Goal: Task Accomplishment & Management: Complete application form

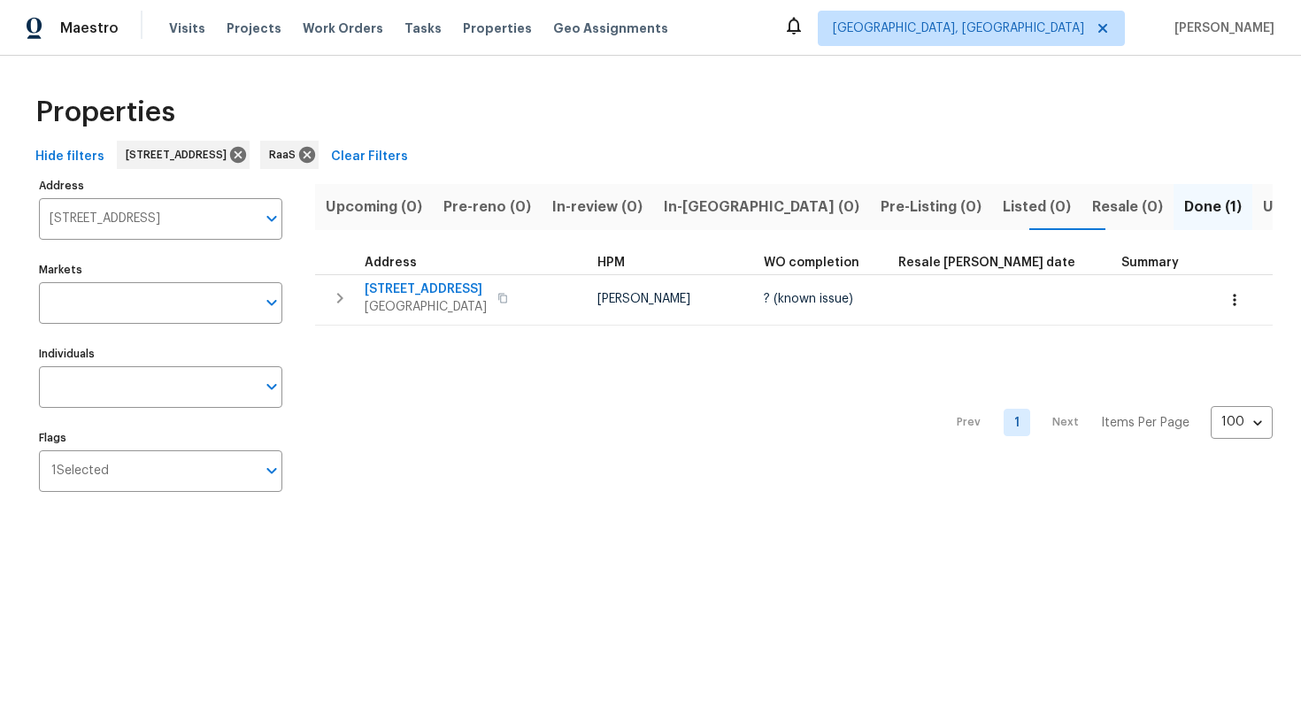
click at [166, 227] on input "[STREET_ADDRESS]" at bounding box center [147, 219] width 217 height 42
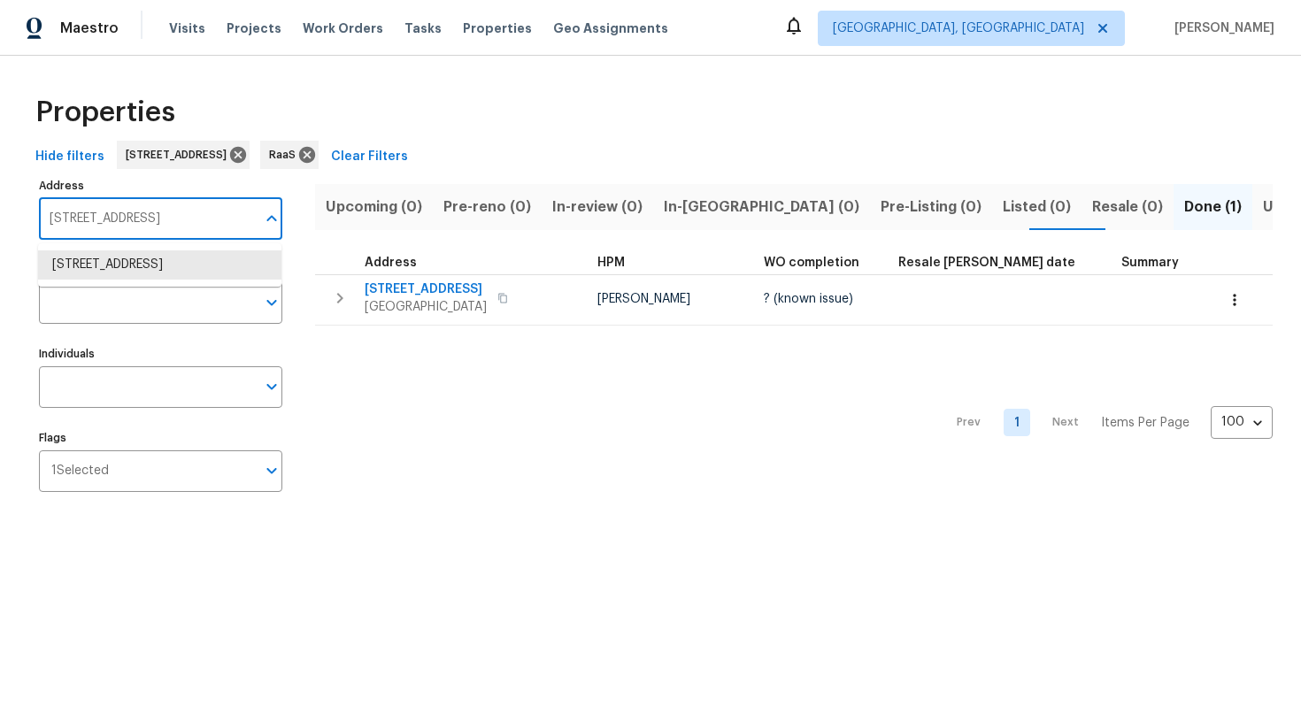
paste input "[STREET_ADDRESS][PERSON_NAME]"
type input "[STREET_ADDRESS][PERSON_NAME]"
click at [155, 255] on li "[STREET_ADDRESS][PERSON_NAME]" at bounding box center [159, 264] width 243 height 29
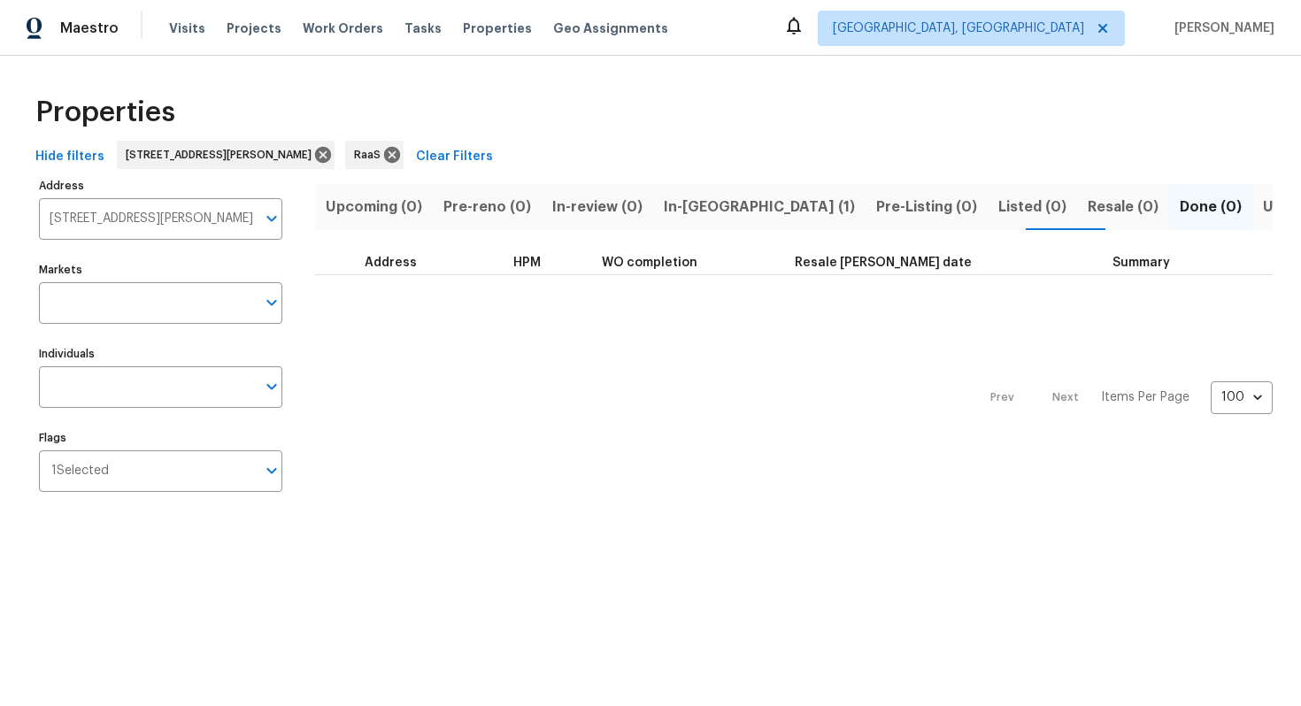
click at [700, 215] on span "In-[GEOGRAPHIC_DATA] (1)" at bounding box center [759, 207] width 191 height 25
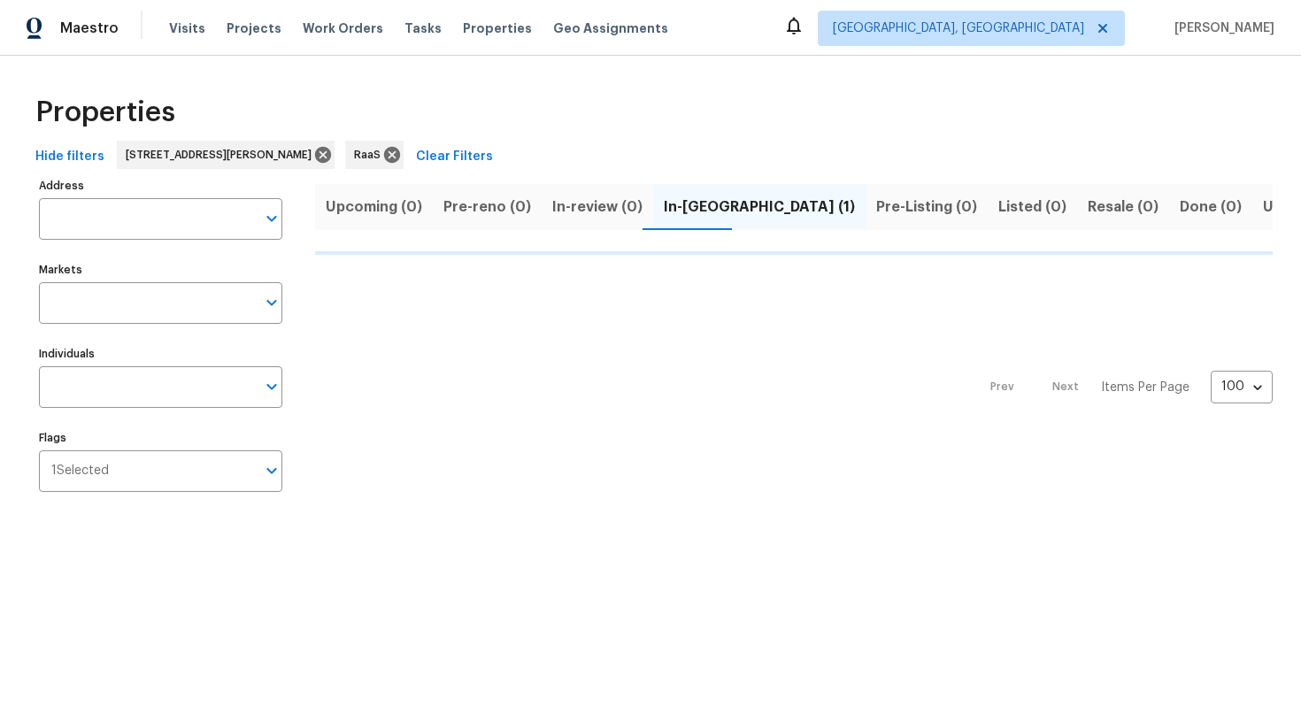
type input "[STREET_ADDRESS][PERSON_NAME]"
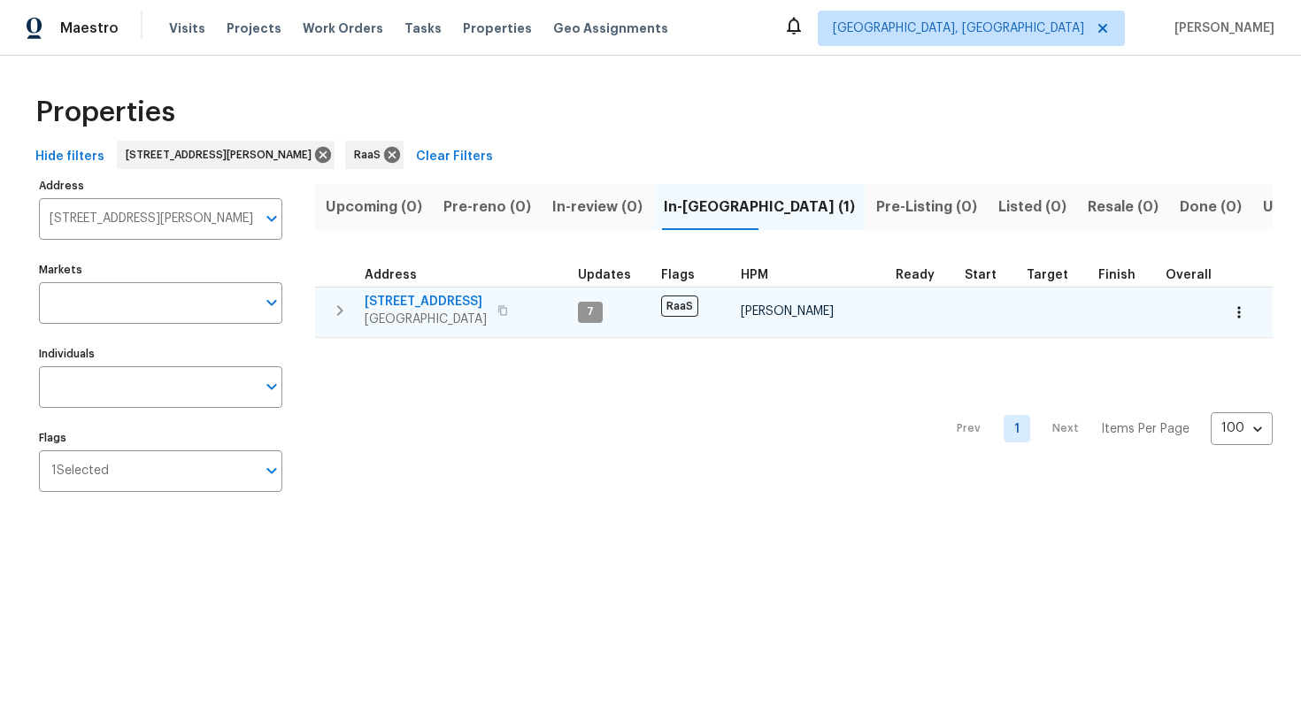
click at [397, 293] on span "[STREET_ADDRESS]" at bounding box center [426, 302] width 122 height 18
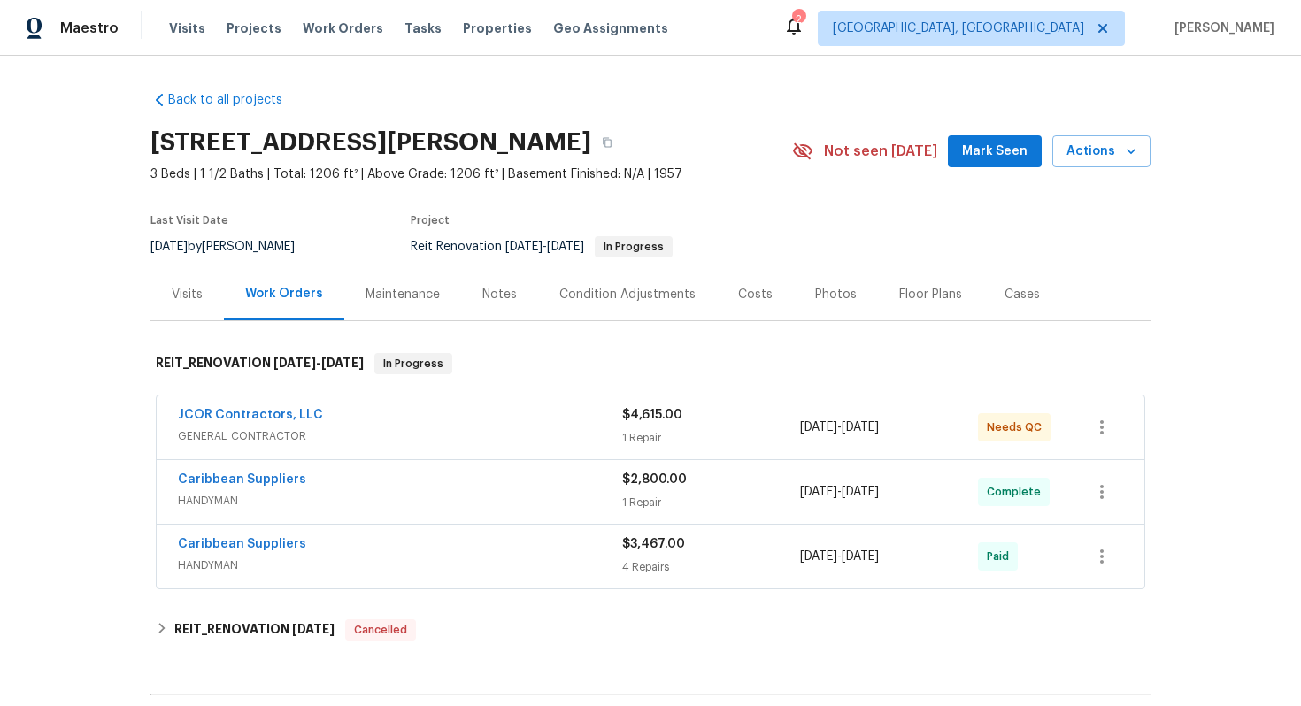
click at [738, 302] on div "Costs" at bounding box center [755, 295] width 35 height 18
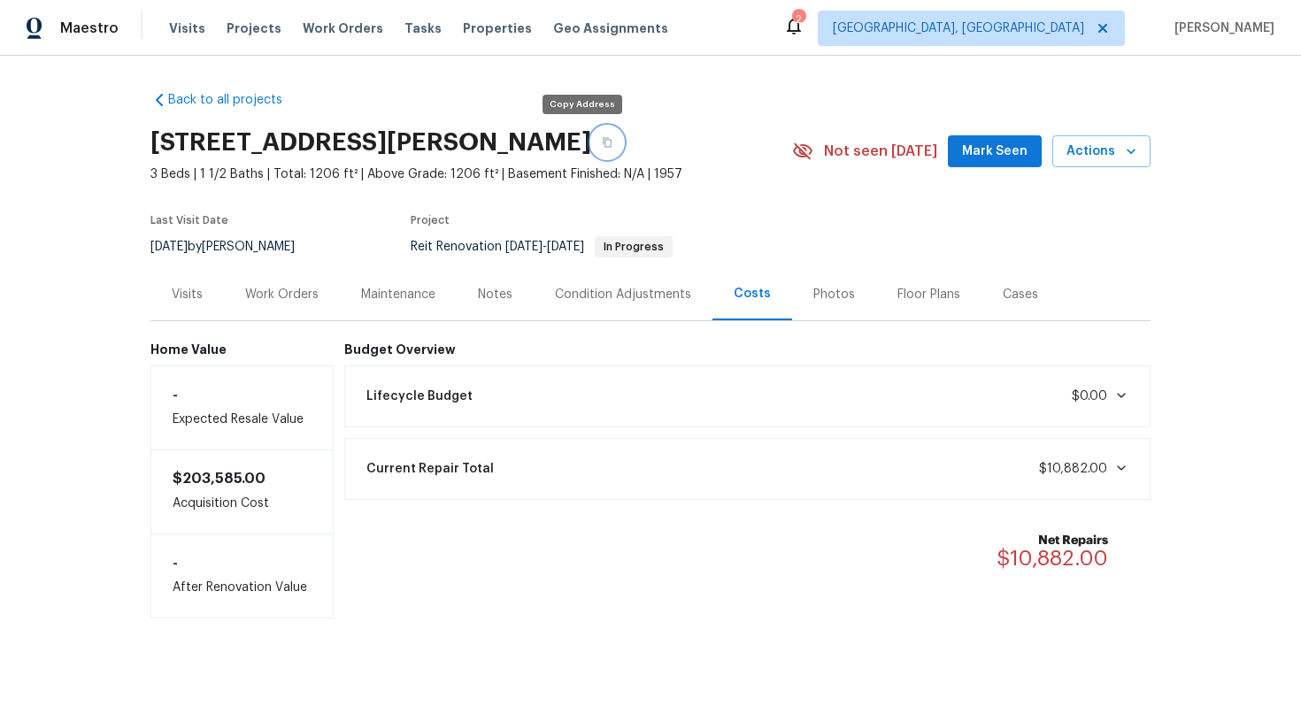
click at [602, 142] on icon "button" at bounding box center [607, 142] width 11 height 11
click at [591, 136] on button "button" at bounding box center [607, 143] width 32 height 32
click at [281, 293] on div "Work Orders" at bounding box center [281, 295] width 73 height 18
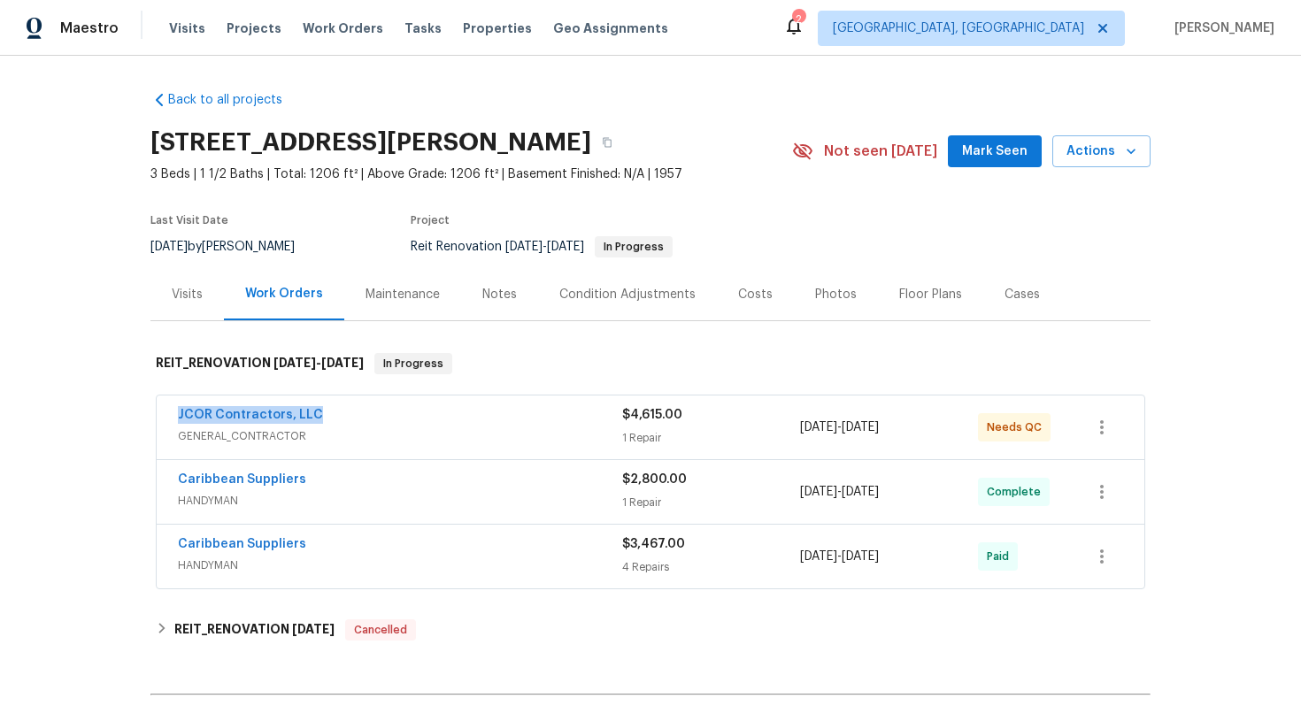
drag, startPoint x: 163, startPoint y: 415, endPoint x: 450, endPoint y: 407, distance: 287.7
click at [450, 407] on div "JCOR Contractors, LLC GENERAL_CONTRACTOR $4,615.00 1 Repair 6/18/2025 - 6/30/20…" at bounding box center [651, 428] width 988 height 64
copy link "JCOR Contractors, LLC"
drag, startPoint x: 168, startPoint y: 475, endPoint x: 309, endPoint y: 475, distance: 140.7
click at [309, 475] on div "Caribbean Suppliers HANDYMAN $2,800.00 1 Repair 8/18/2025 - 8/19/2025 Complete" at bounding box center [651, 492] width 988 height 64
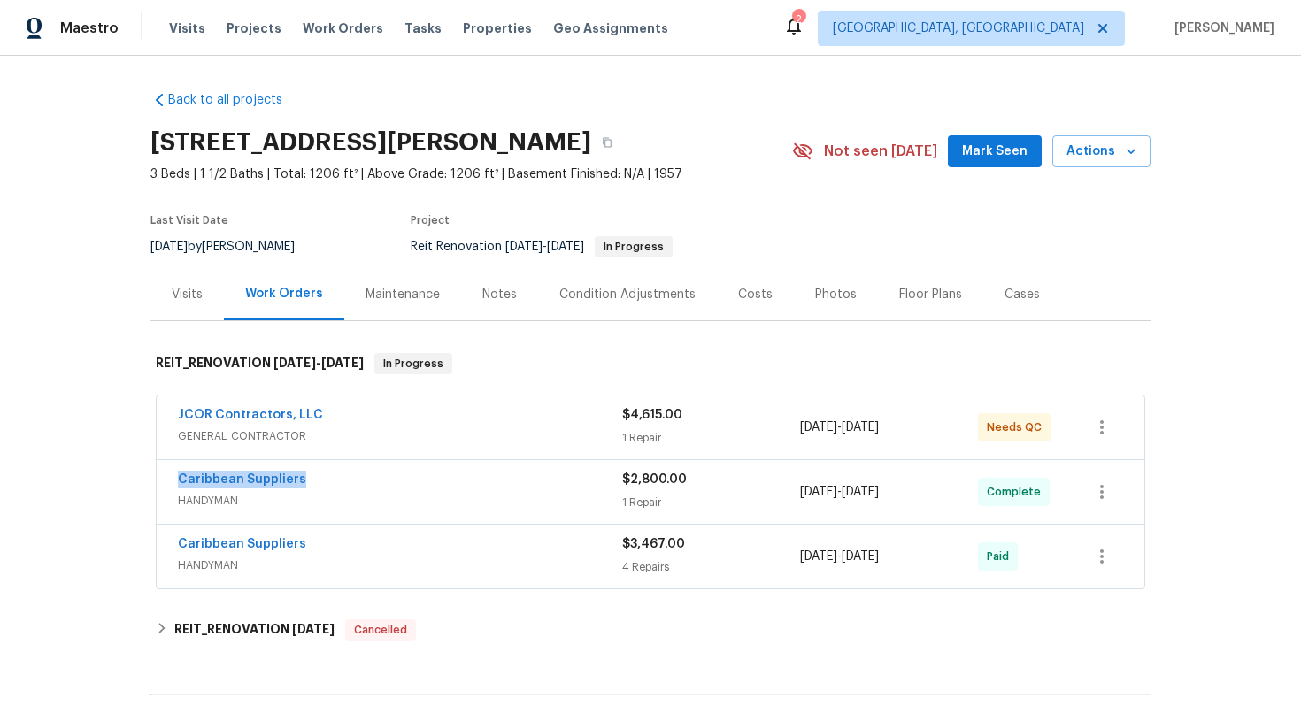
copy link "Caribbean Suppliers"
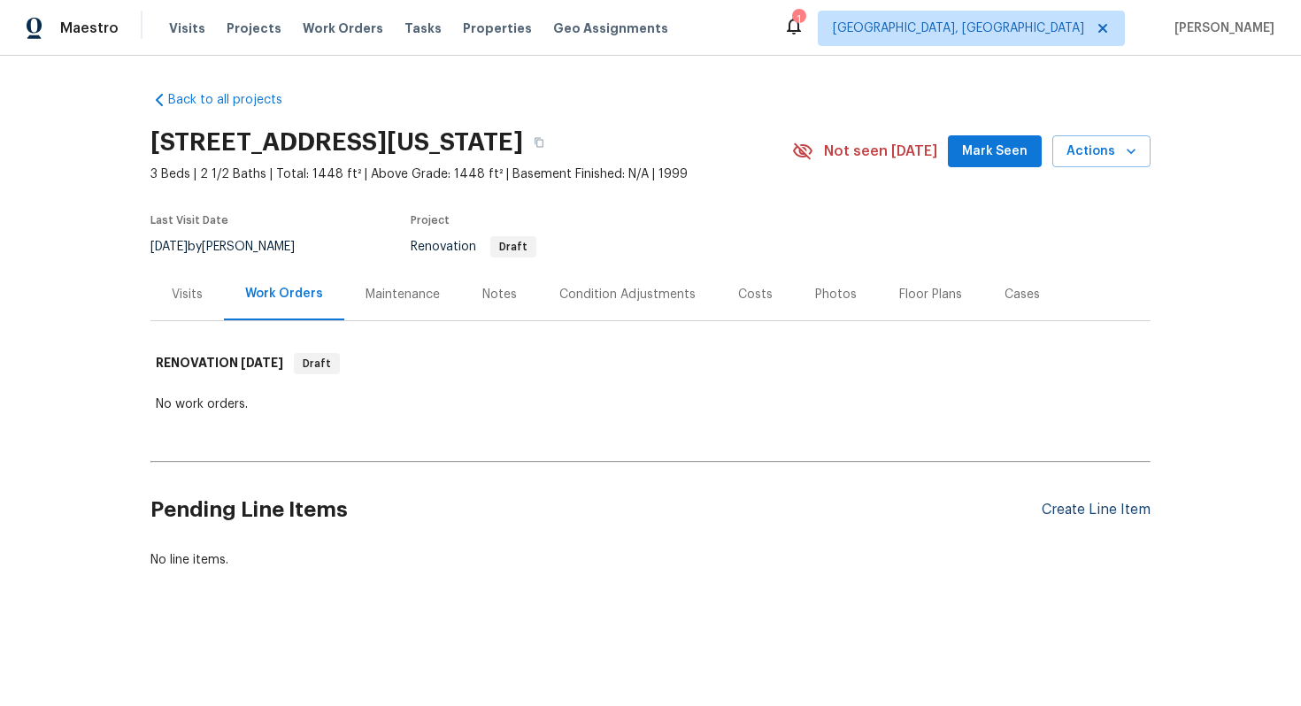
click at [1089, 506] on div "Create Line Item" at bounding box center [1096, 510] width 109 height 17
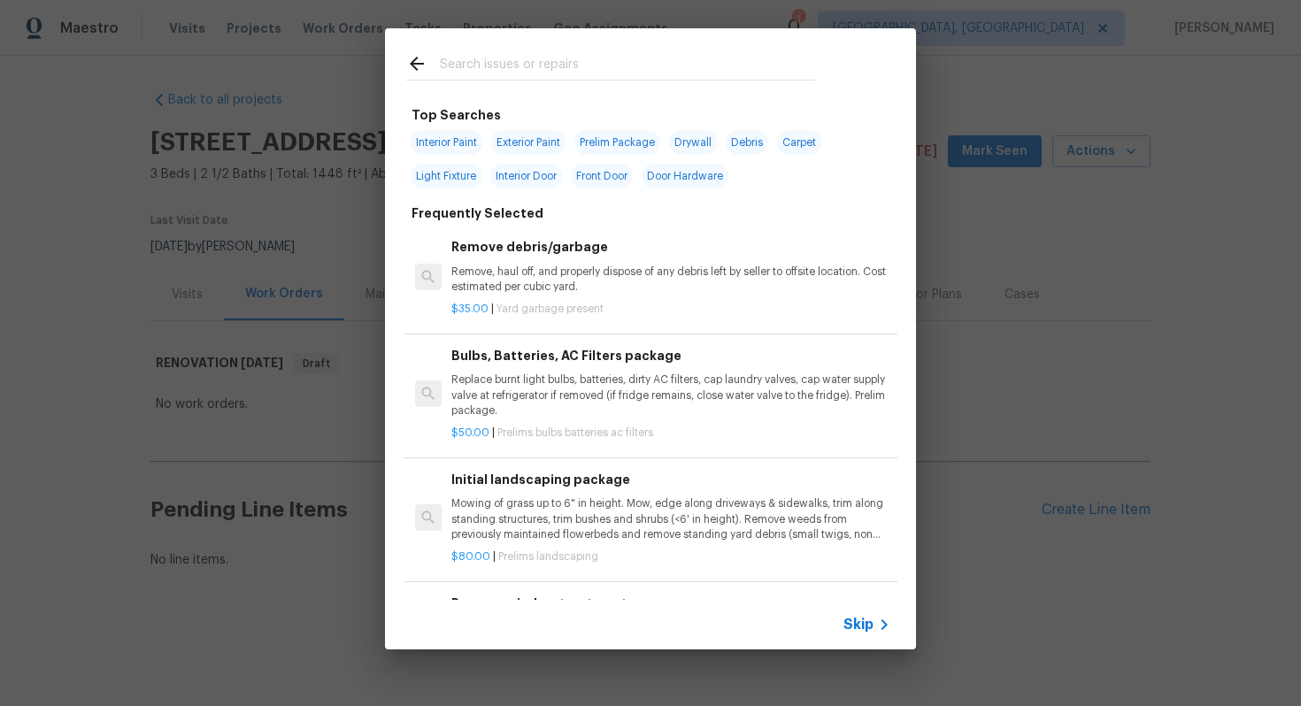
click at [882, 639] on div "Skip" at bounding box center [650, 625] width 531 height 50
click at [872, 635] on div "Skip" at bounding box center [868, 624] width 51 height 21
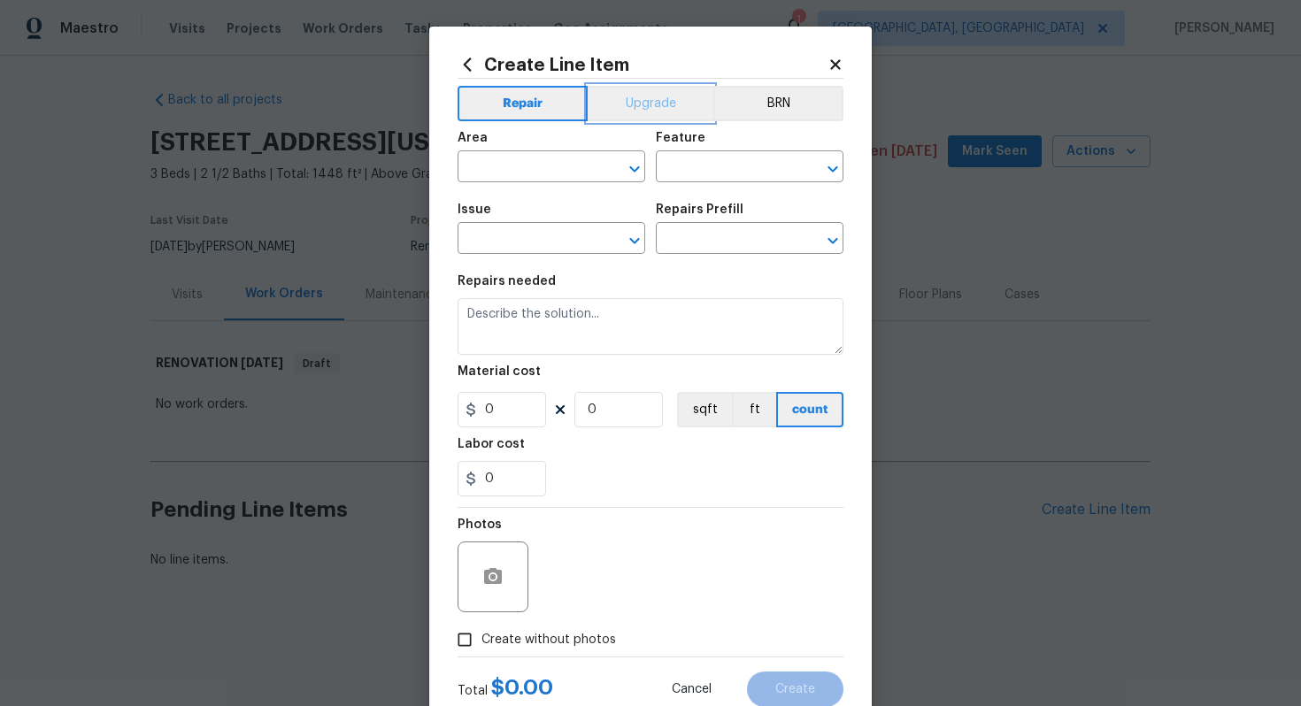
click at [631, 96] on button "Upgrade" at bounding box center [651, 103] width 127 height 35
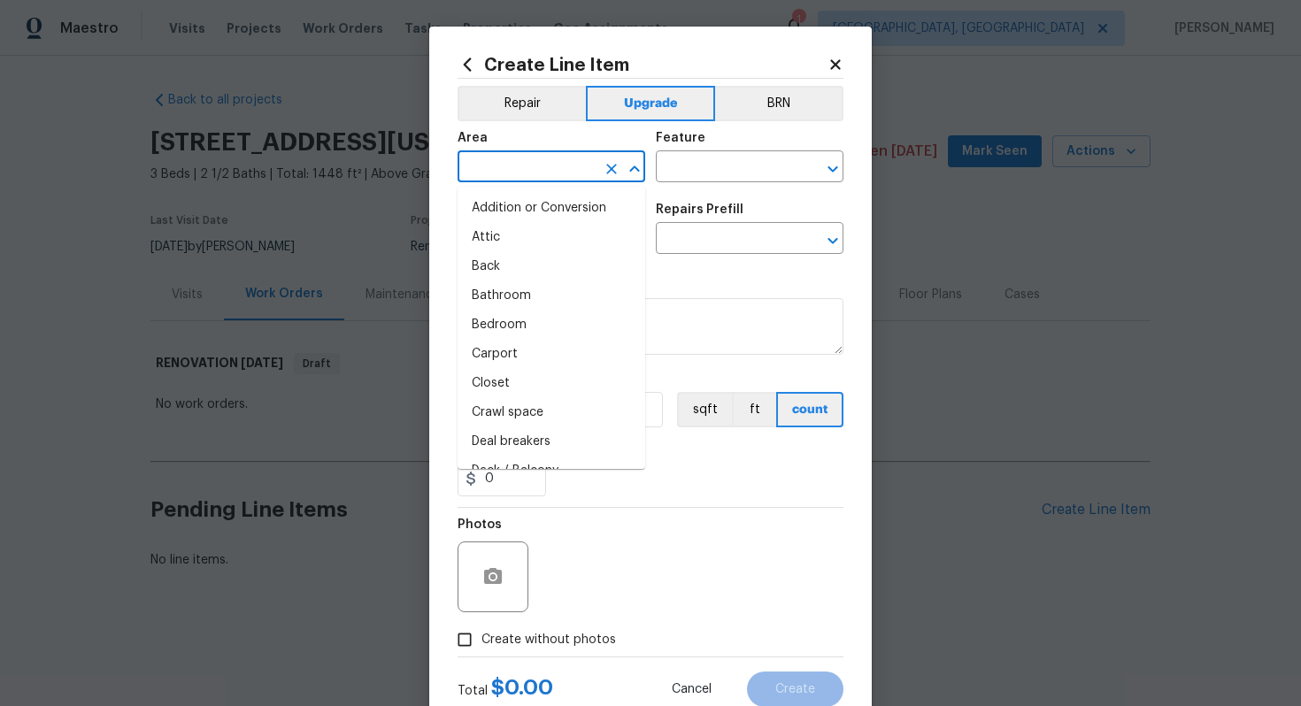
click at [526, 177] on input "text" at bounding box center [527, 168] width 138 height 27
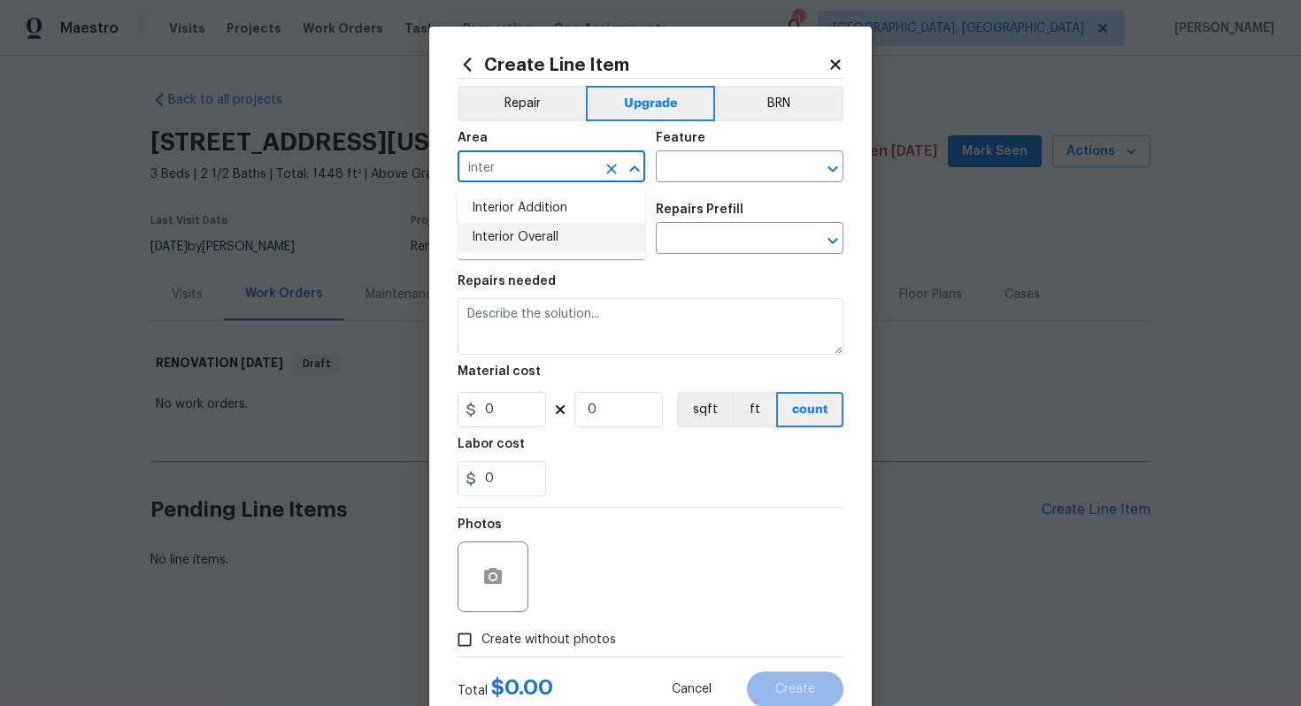
click at [549, 240] on li "Interior Overall" at bounding box center [552, 237] width 188 height 29
type input "Interior Overall"
click at [678, 181] on input "text" at bounding box center [725, 168] width 138 height 27
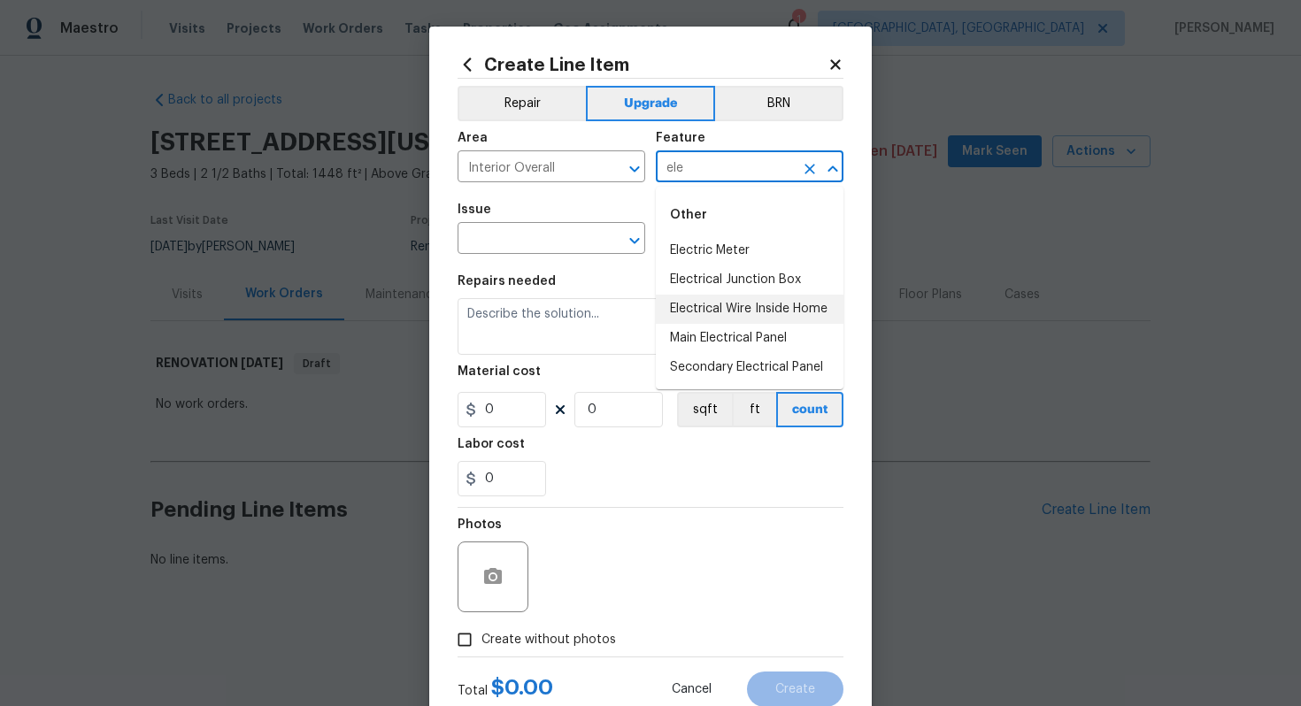
click at [755, 312] on li "Electrical Wire Inside Home" at bounding box center [750, 309] width 188 height 29
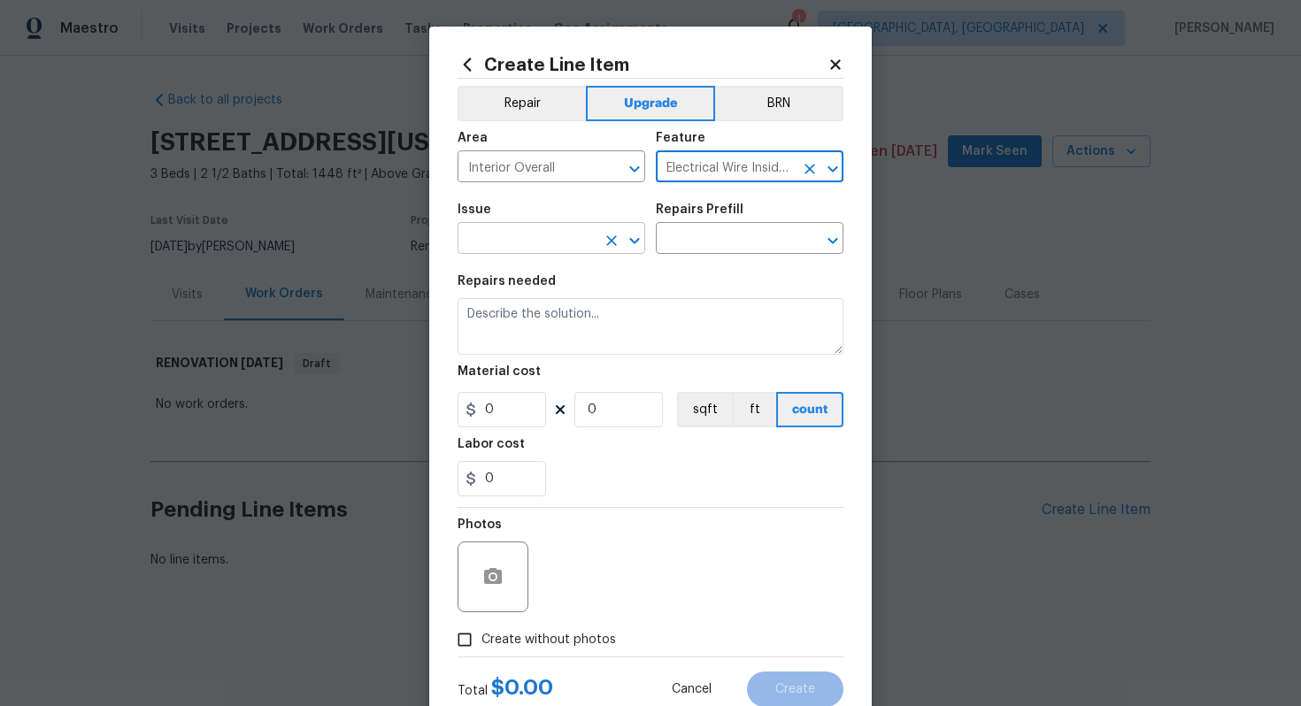
type input "Electrical Wire Inside Home"
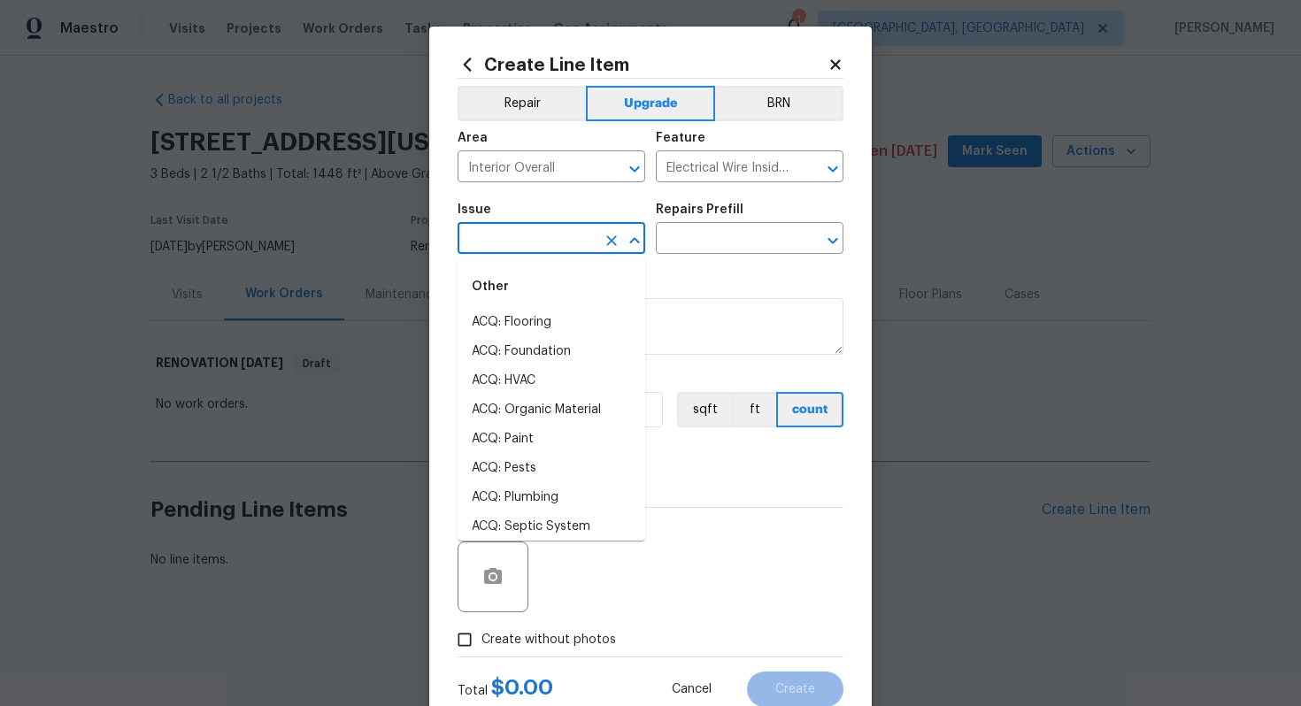
click at [531, 247] on input "text" at bounding box center [527, 240] width 138 height 27
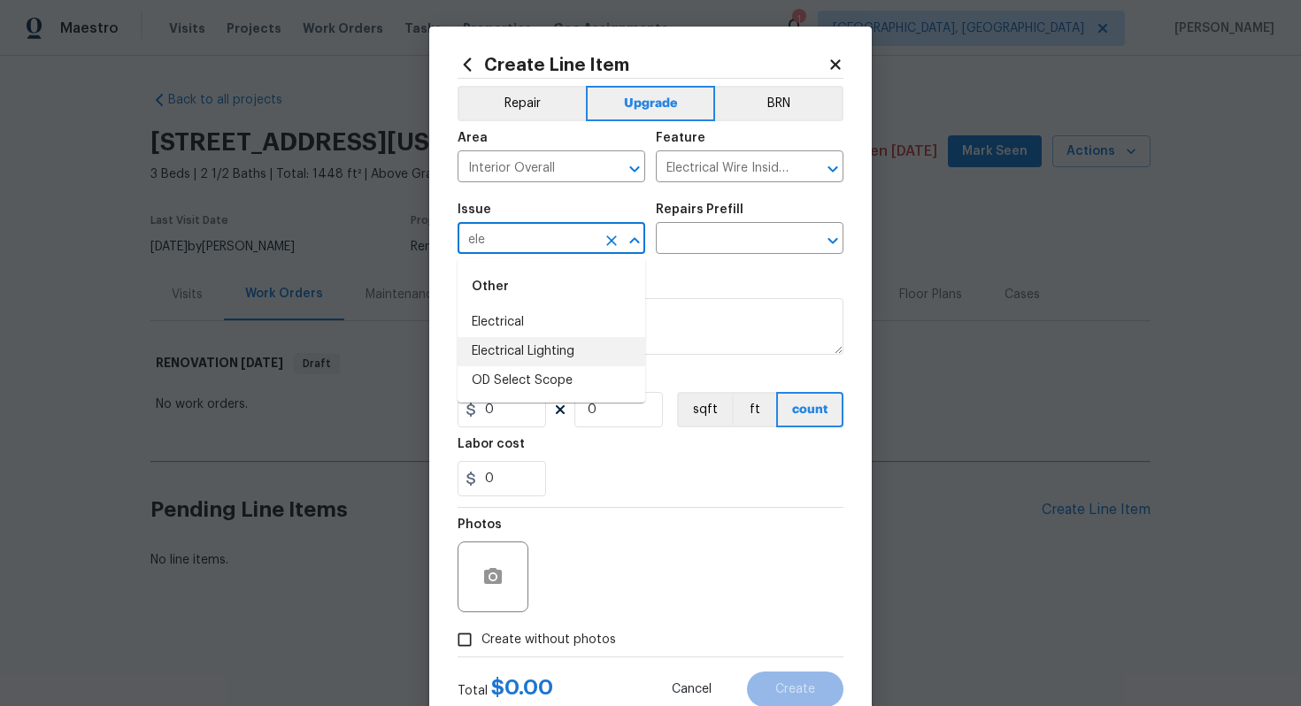
click at [596, 358] on li "Electrical Lighting" at bounding box center [552, 351] width 188 height 29
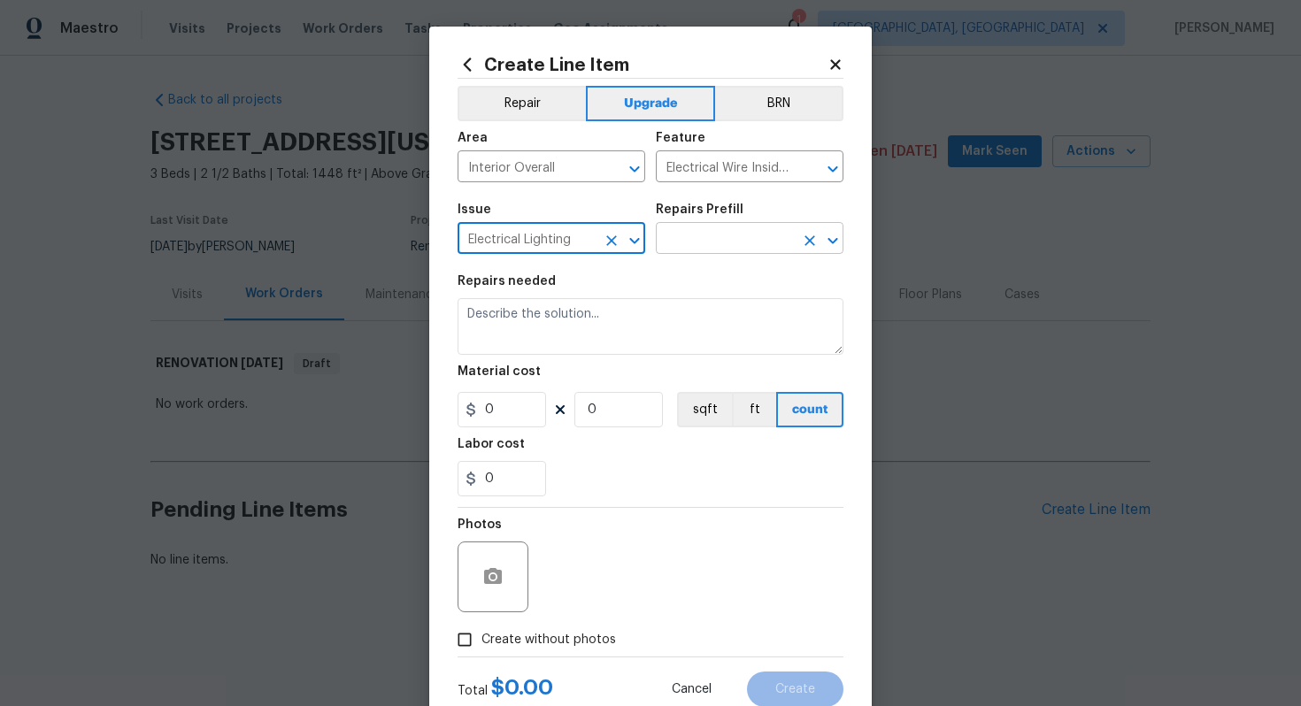
type input "Electrical Lighting"
click at [717, 231] on input "text" at bounding box center [725, 240] width 138 height 27
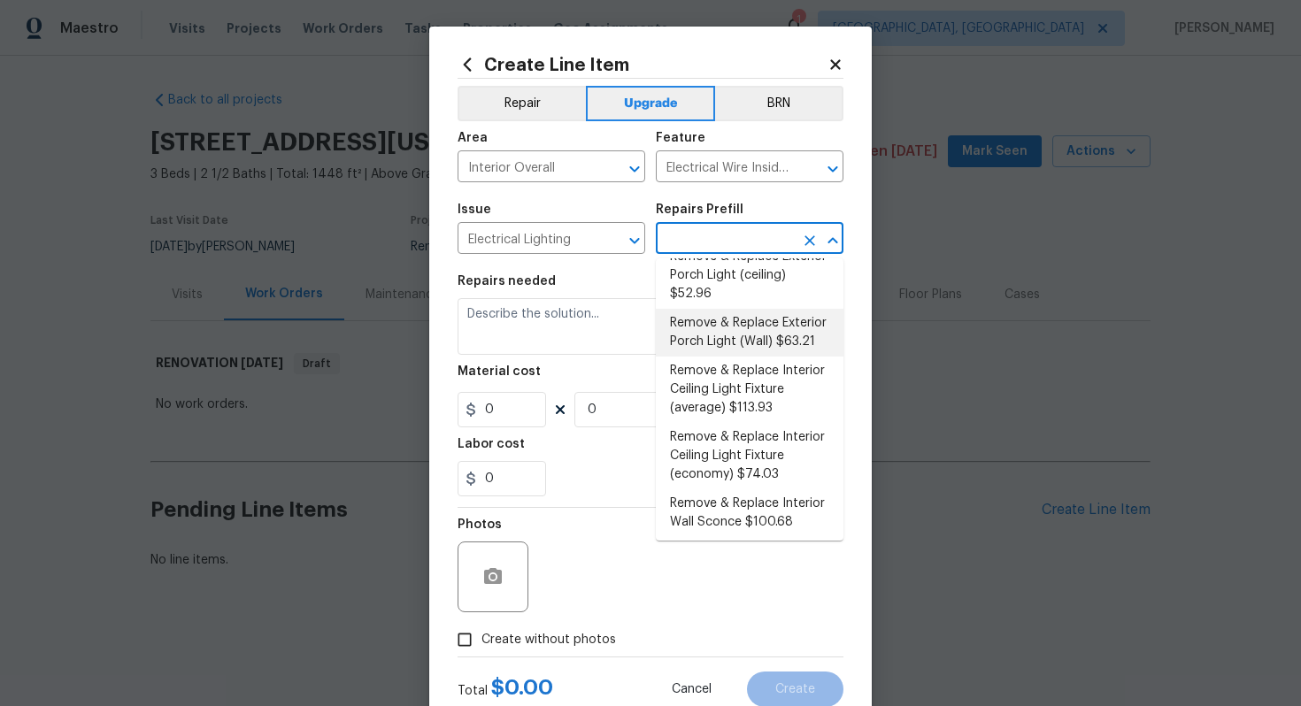
scroll to position [440, 0]
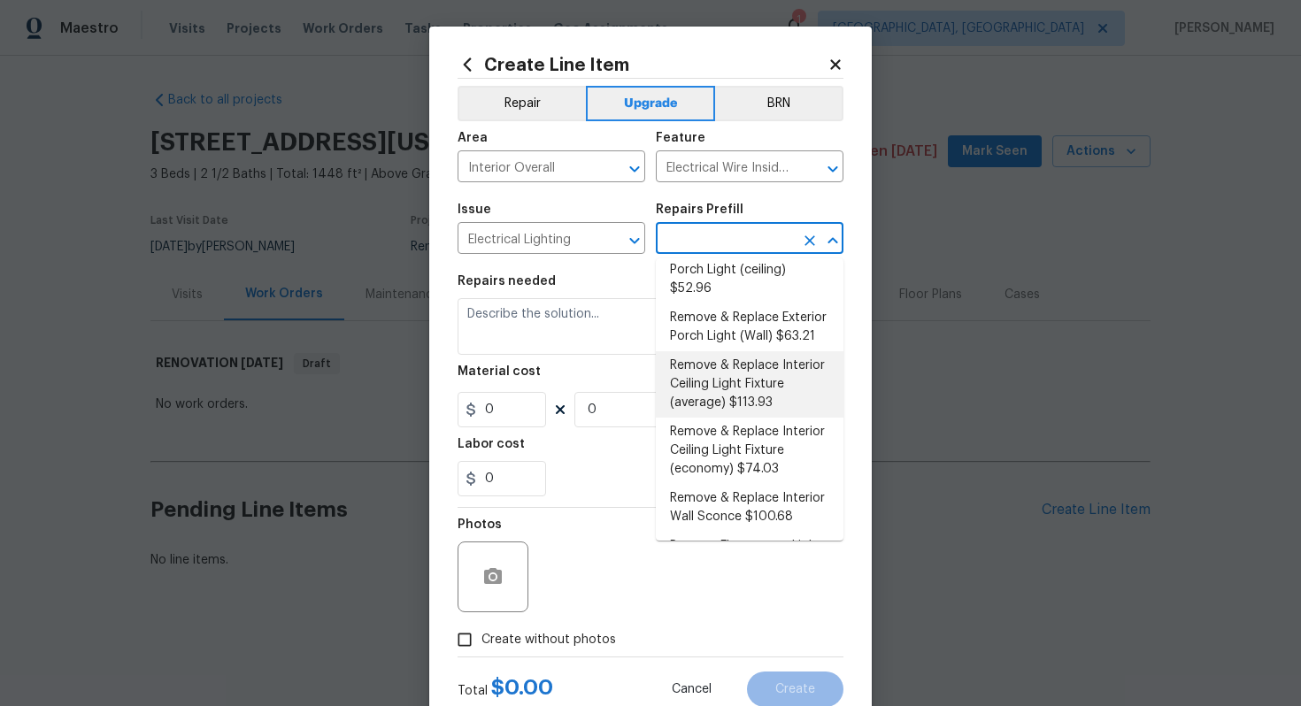
click at [744, 390] on li "Remove & Replace Interior Ceiling Light Fixture (average) $113.93" at bounding box center [750, 384] width 188 height 66
type input "Remove & Replace Interior Ceiling Light Fixture (average) $113.93"
type textarea "Remove the existing interior ceiling light fixture and replace it with new AVER…"
type input "1"
type input "113.93"
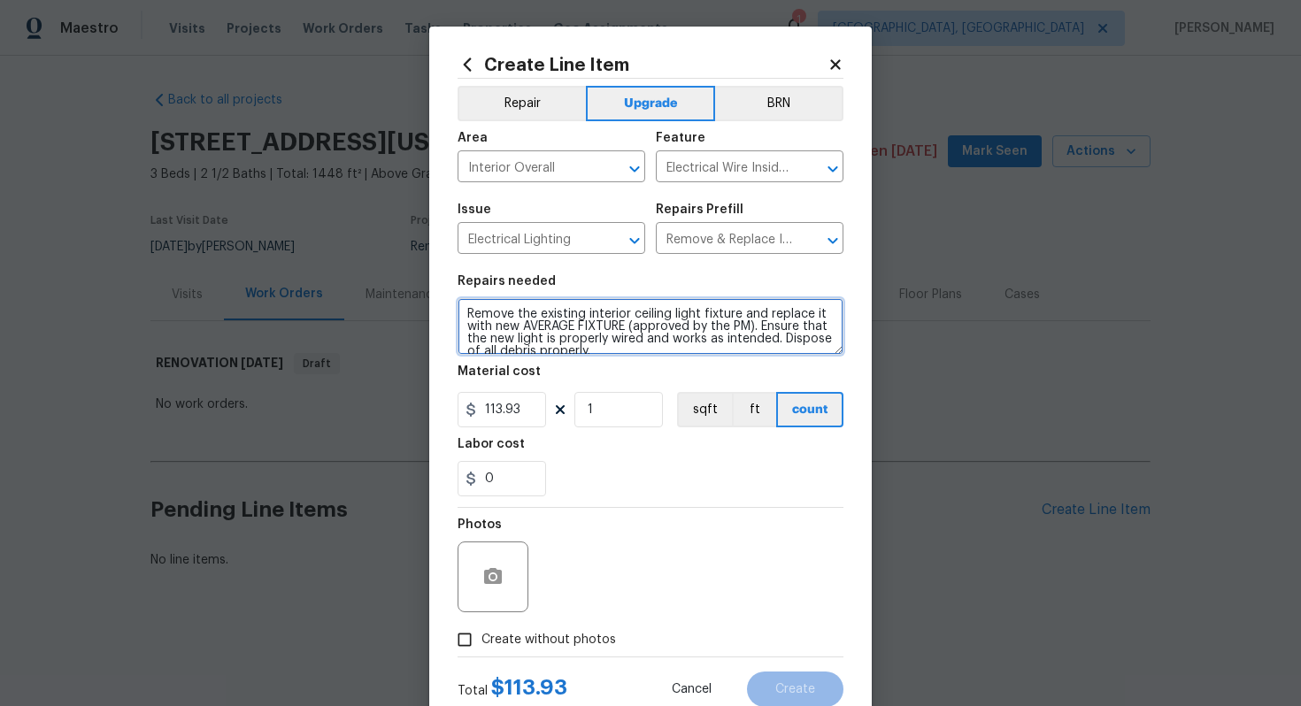
click at [464, 312] on textarea "Remove the existing interior ceiling light fixture and replace it with new AVER…" at bounding box center [651, 326] width 386 height 57
type textarea "#sala - Remove the existing interior ceiling light fixture and replace it with …"
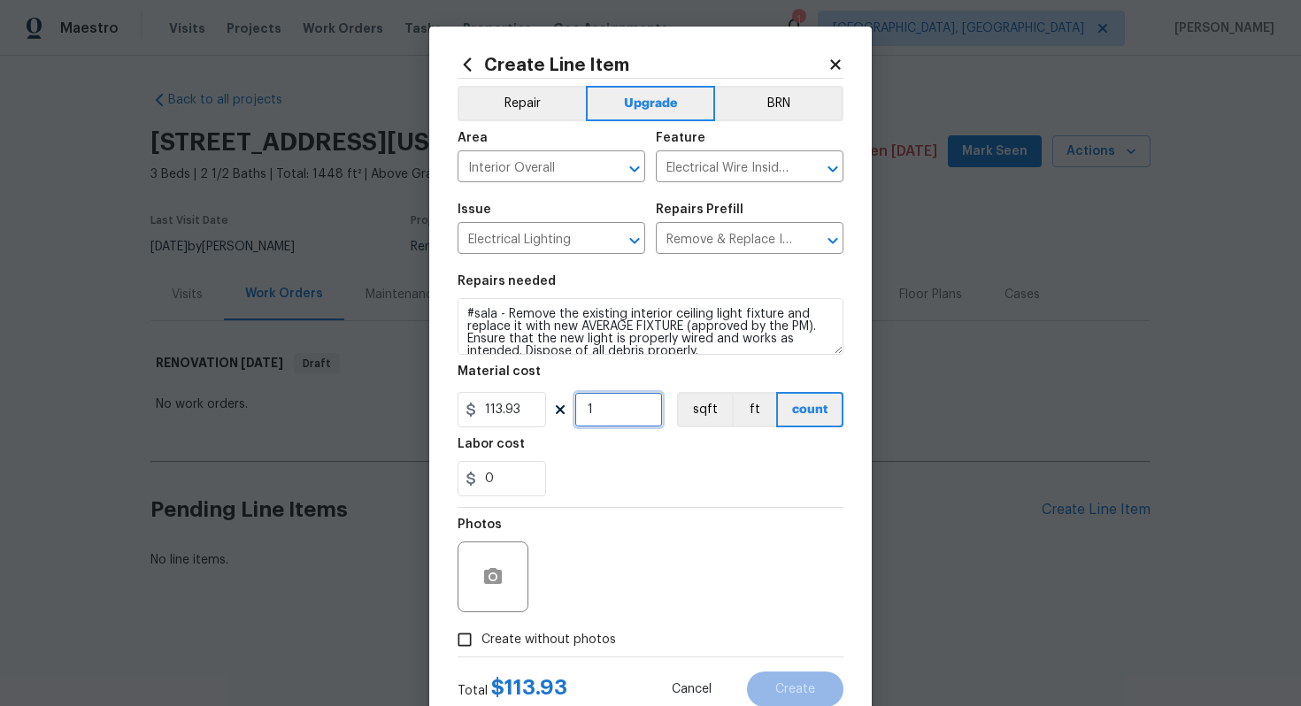
click at [631, 420] on input "1" at bounding box center [618, 409] width 89 height 35
type input "15"
click at [566, 644] on span "Create without photos" at bounding box center [548, 640] width 135 height 19
click at [481, 644] on input "Create without photos" at bounding box center [465, 640] width 34 height 34
checkbox input "true"
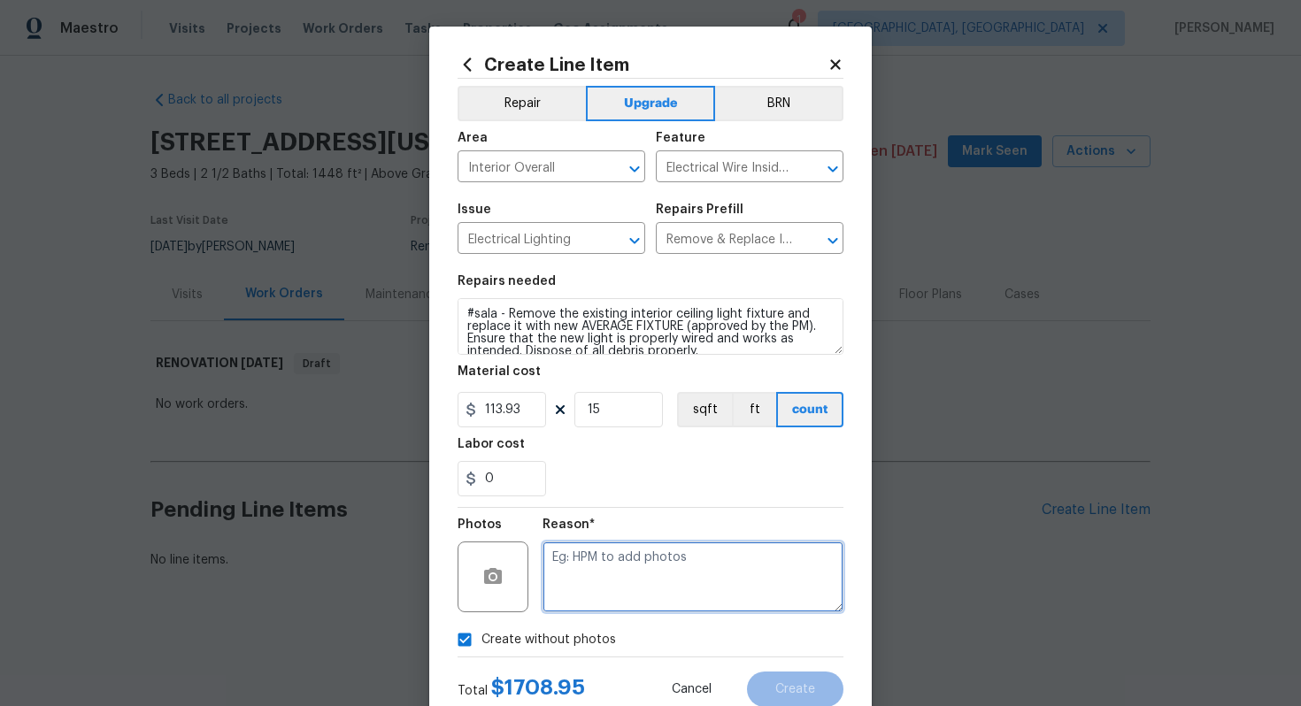
click at [615, 575] on textarea at bounding box center [693, 577] width 301 height 71
type textarea "n/a"
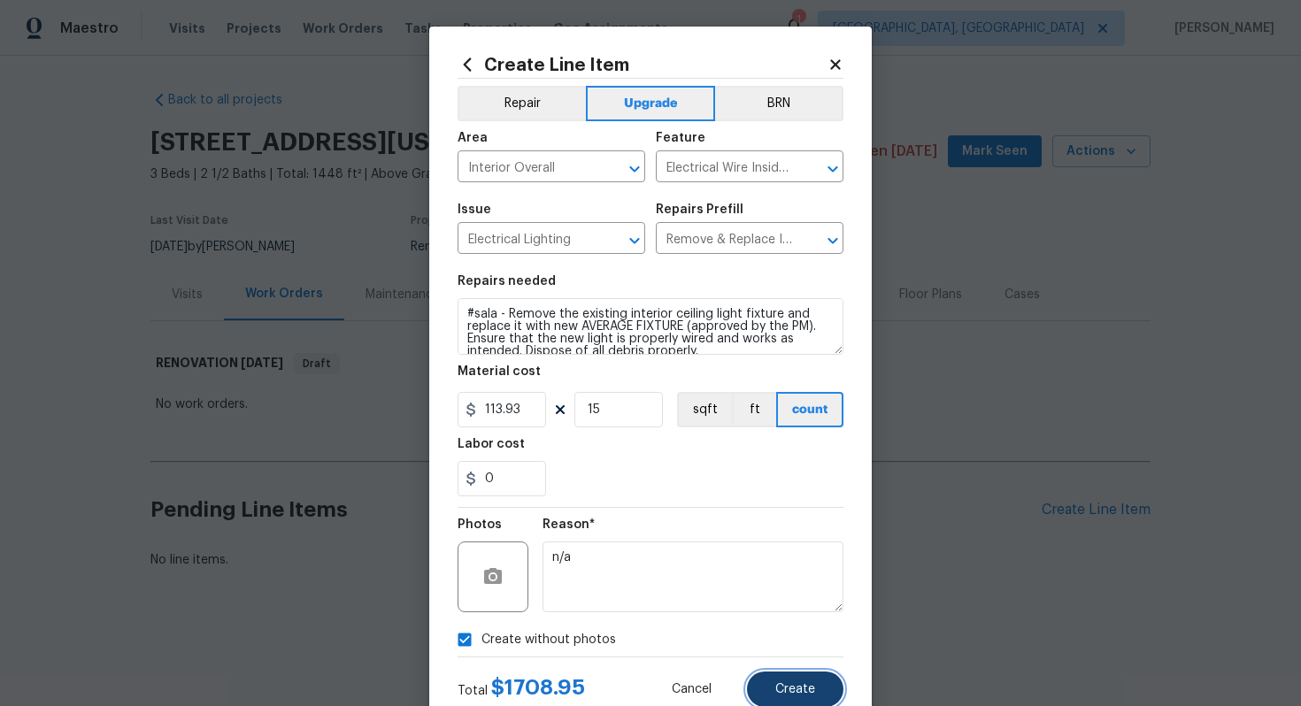
click at [781, 697] on button "Create" at bounding box center [795, 689] width 96 height 35
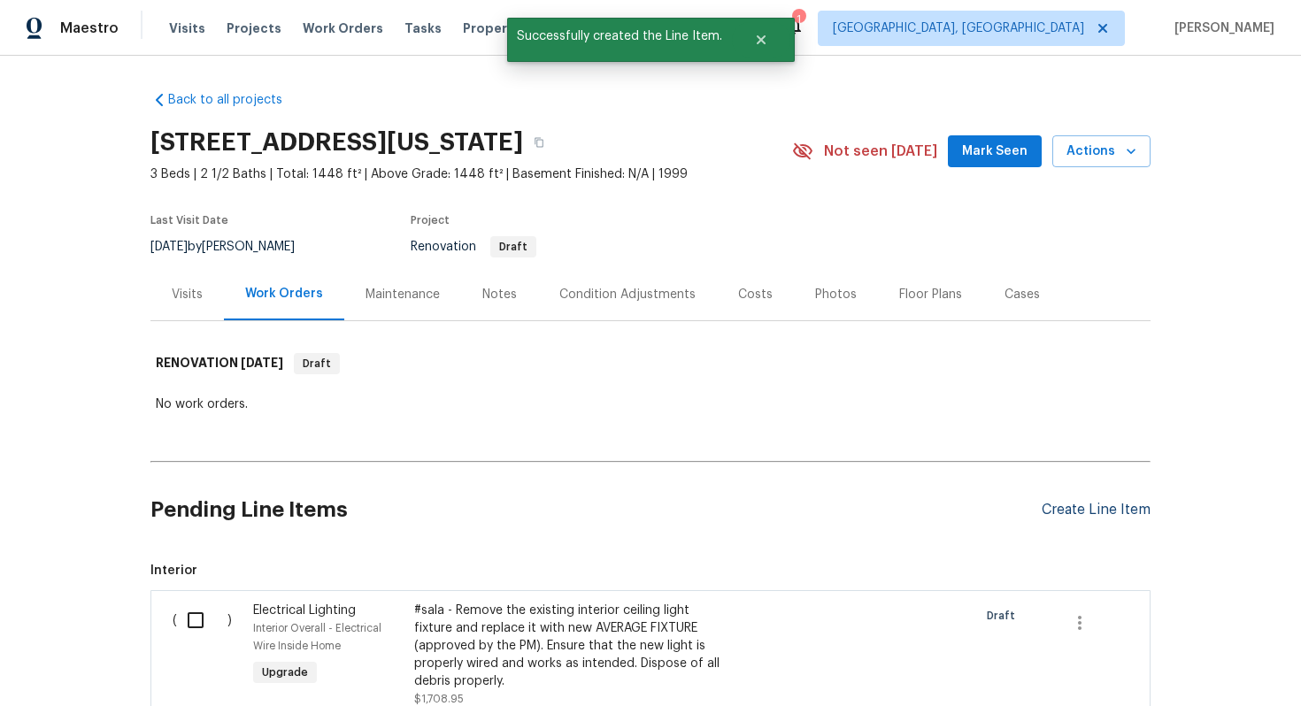
click at [1072, 517] on div "Create Line Item" at bounding box center [1096, 510] width 109 height 17
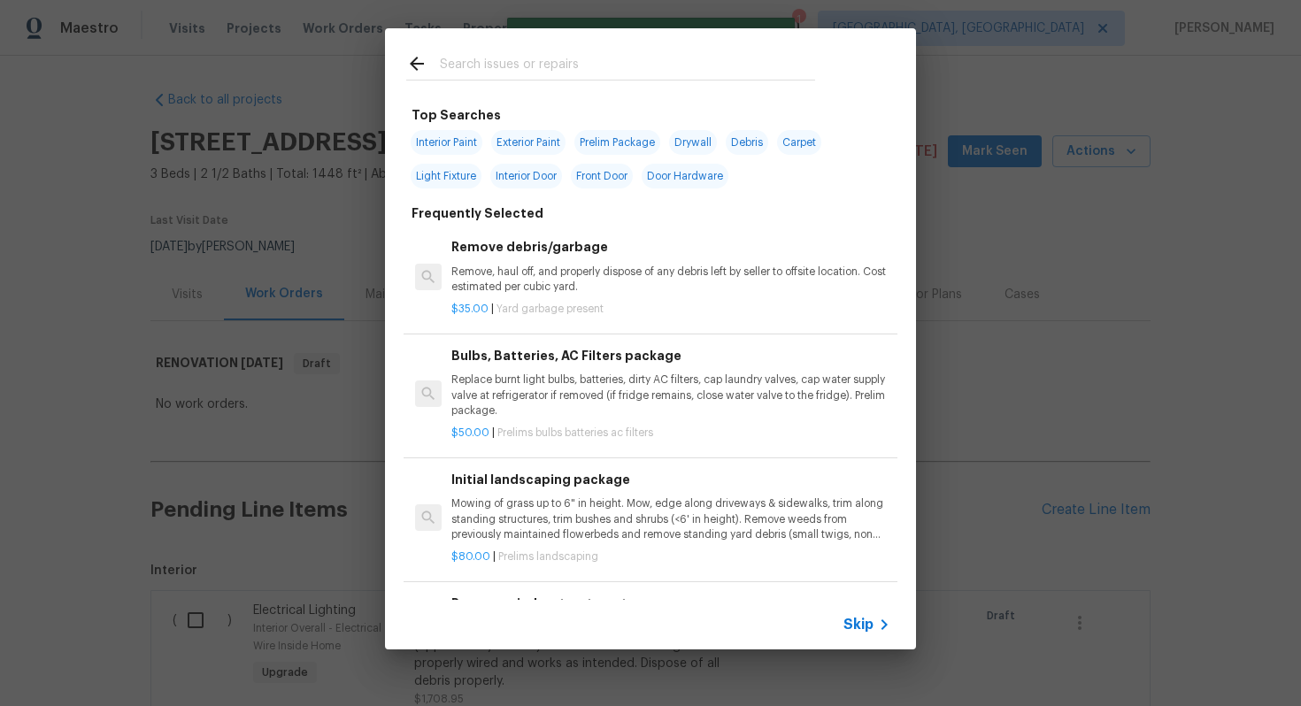
click at [865, 622] on span "Skip" at bounding box center [858, 625] width 30 height 18
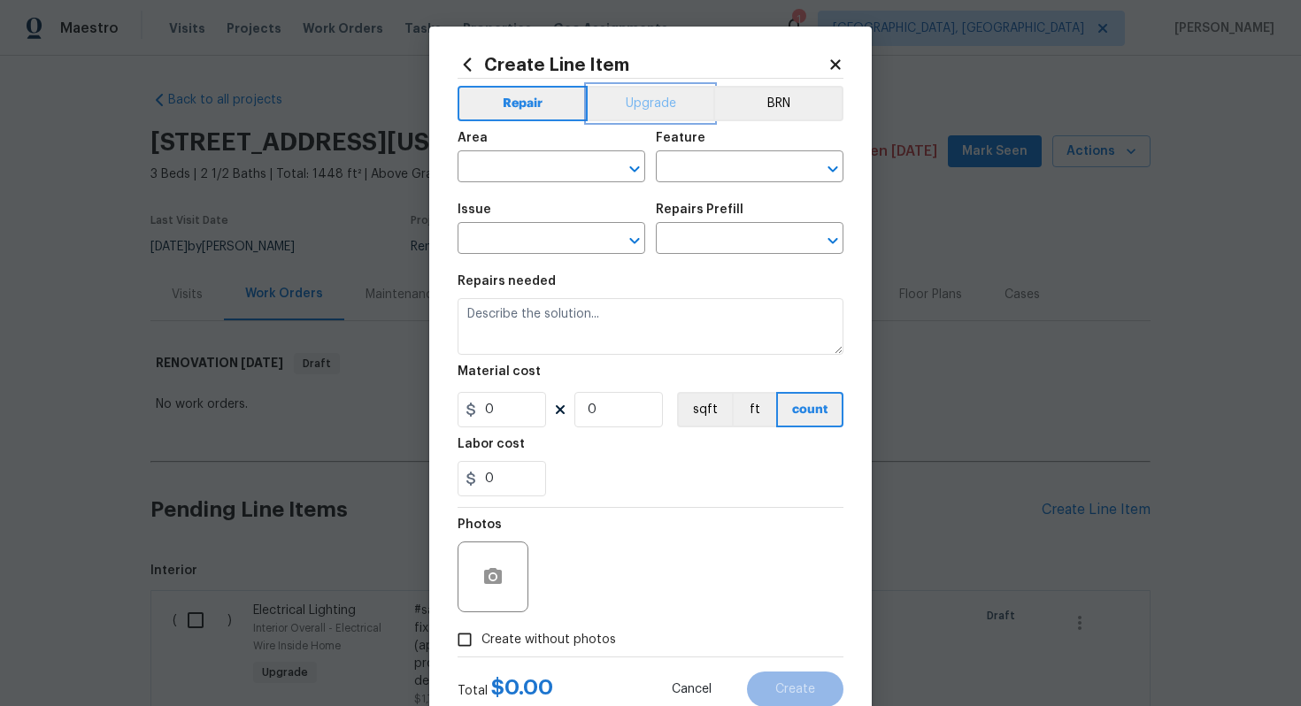
click at [665, 113] on button "Upgrade" at bounding box center [651, 103] width 127 height 35
click at [531, 155] on input "text" at bounding box center [527, 168] width 138 height 27
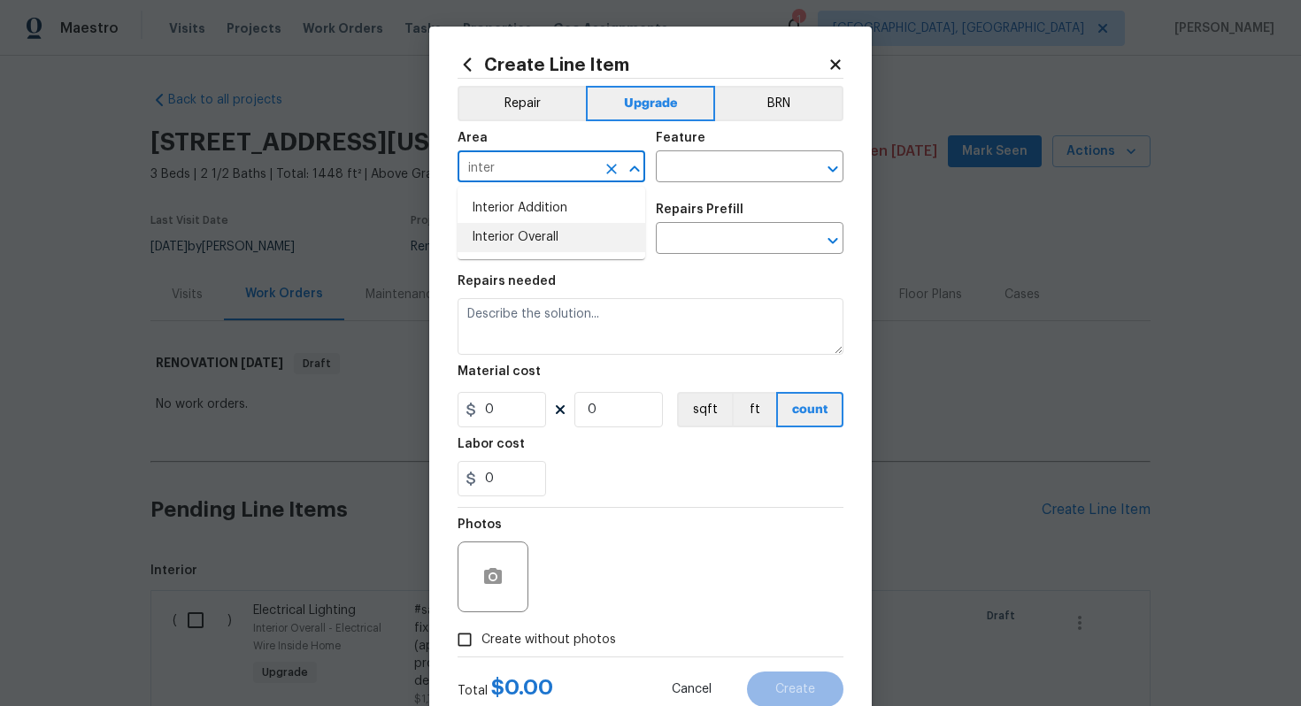
click at [547, 246] on li "Interior Overall" at bounding box center [552, 237] width 188 height 29
type input "Interior Overall"
click at [693, 172] on input "text" at bounding box center [725, 168] width 138 height 27
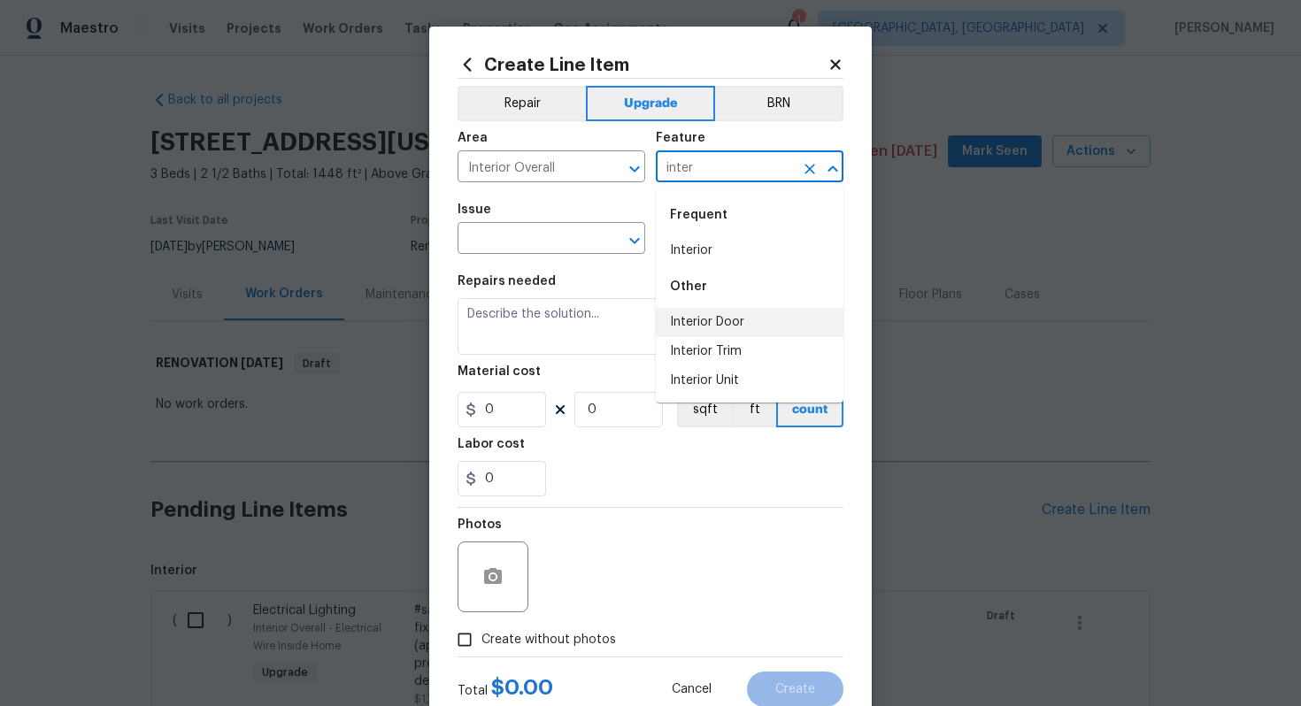
click at [711, 334] on li "Interior Door" at bounding box center [750, 322] width 188 height 29
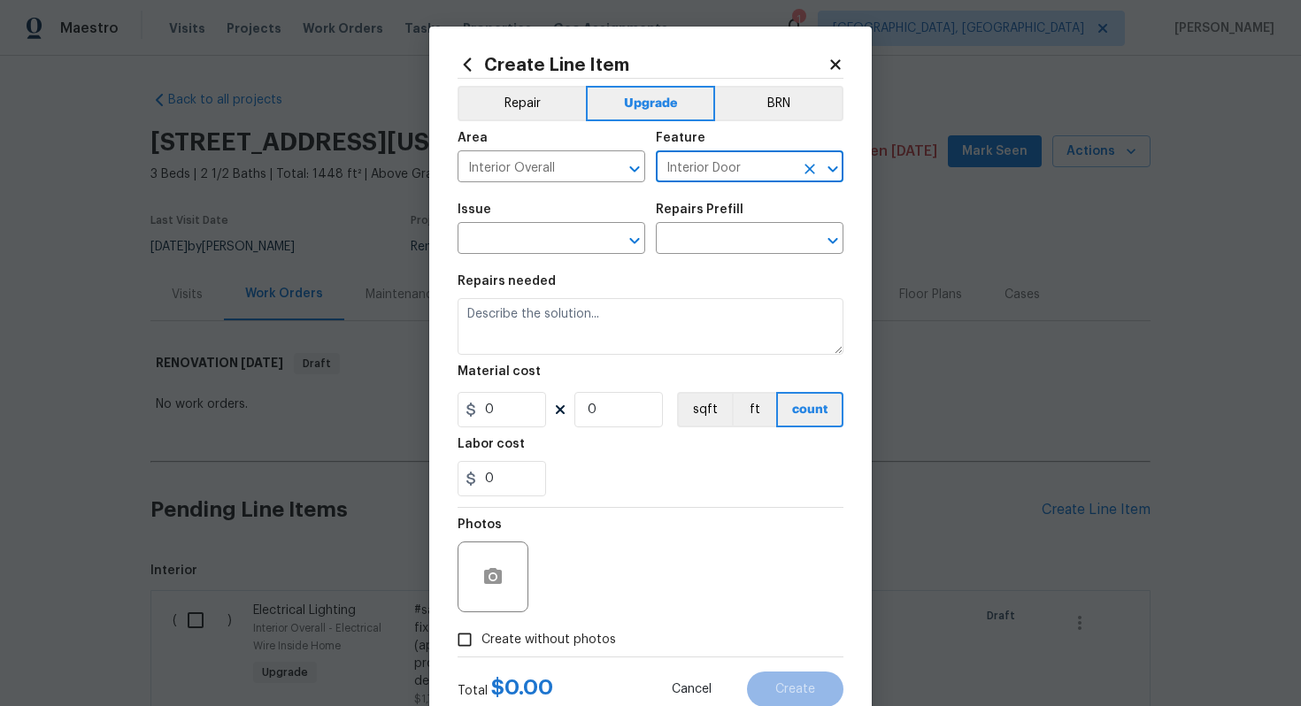
type input "Interior Door"
click at [512, 225] on div "Issue" at bounding box center [552, 215] width 188 height 23
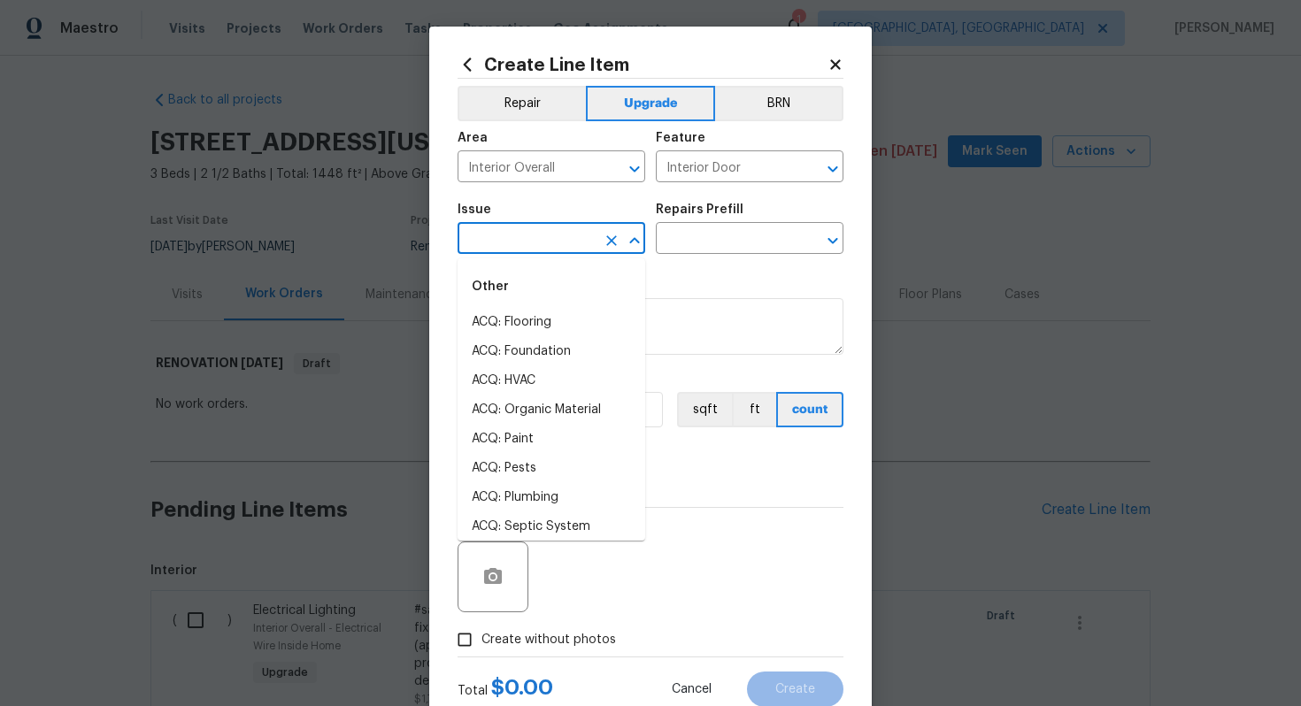
click at [512, 235] on input "text" at bounding box center [527, 240] width 138 height 27
click at [568, 430] on li "Interior Door Hardware" at bounding box center [552, 439] width 188 height 29
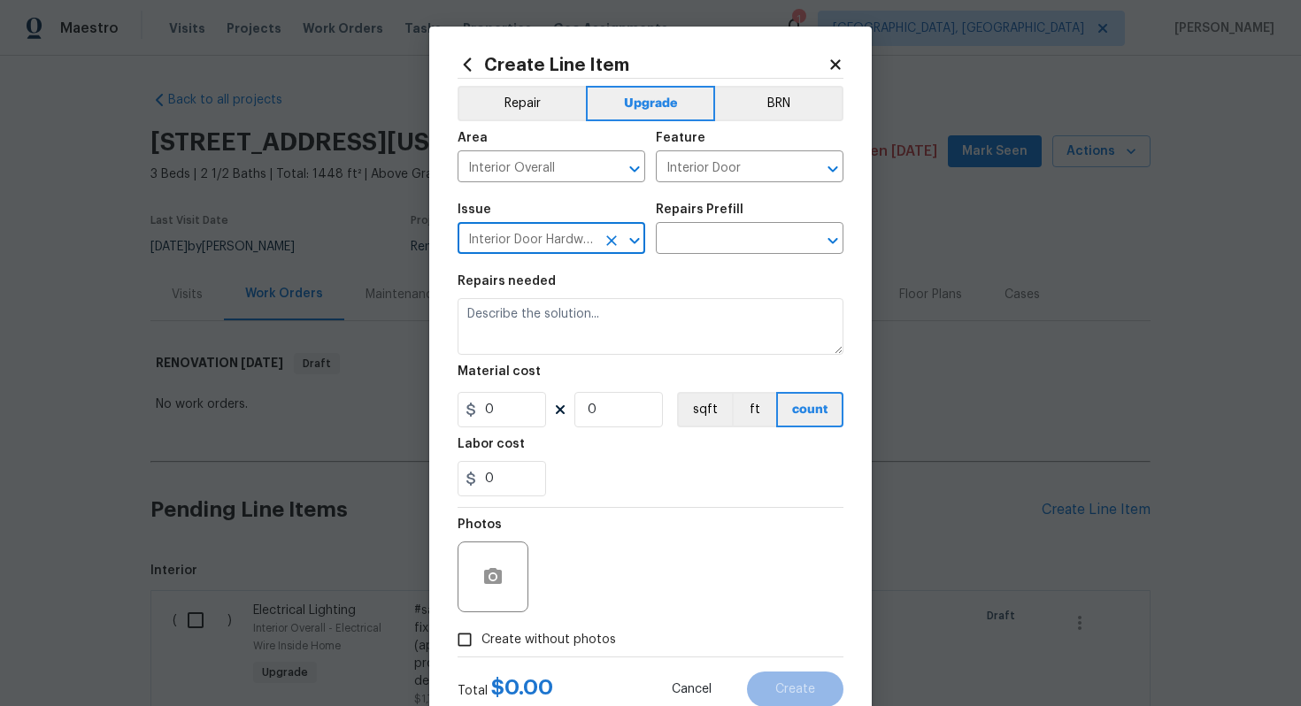
type input "Interior Door Hardware"
click at [701, 259] on div "Issue Interior Door Hardware ​ Repairs Prefill ​" at bounding box center [651, 229] width 386 height 72
click at [695, 245] on input "text" at bounding box center [725, 240] width 138 height 27
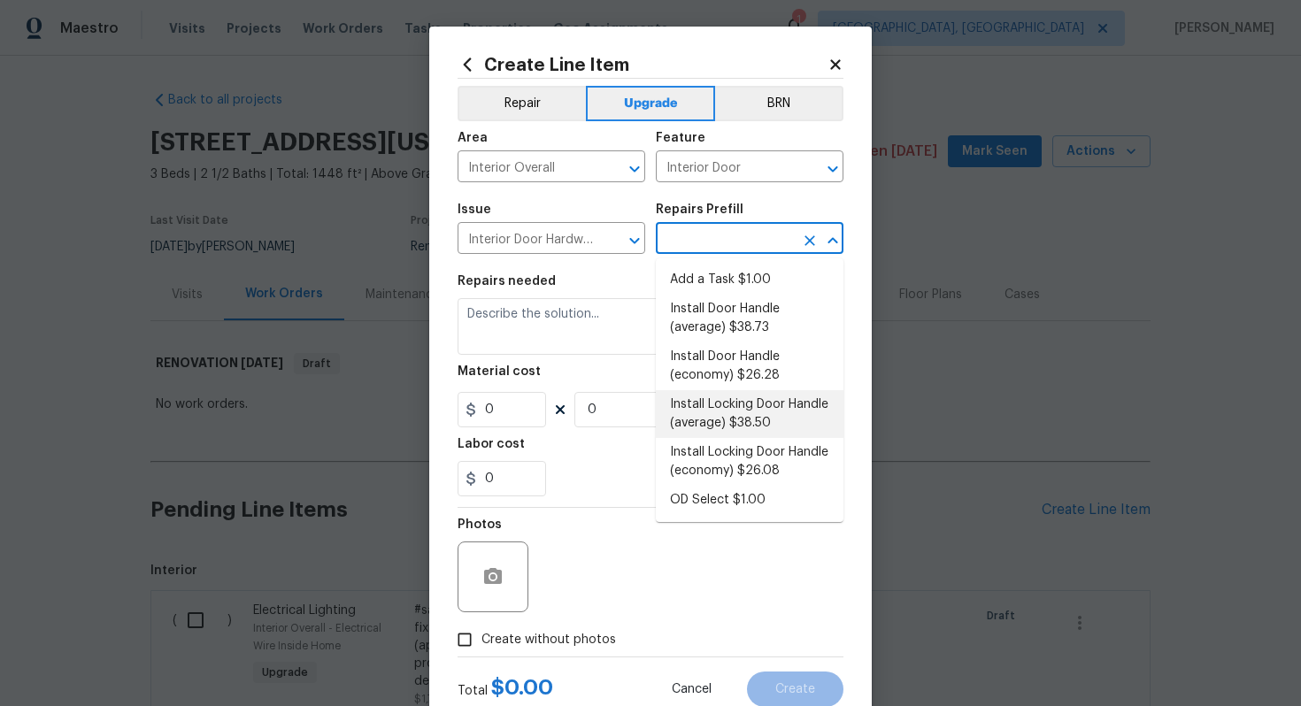
click at [787, 417] on li "Install Locking Door Handle (average) $38.50" at bounding box center [750, 414] width 188 height 48
type input "Install Locking Door Handle (average) $38.50"
type textarea "Remove the existing interior door handle (if present). Install a new (average) …"
type input "38.5"
type input "1"
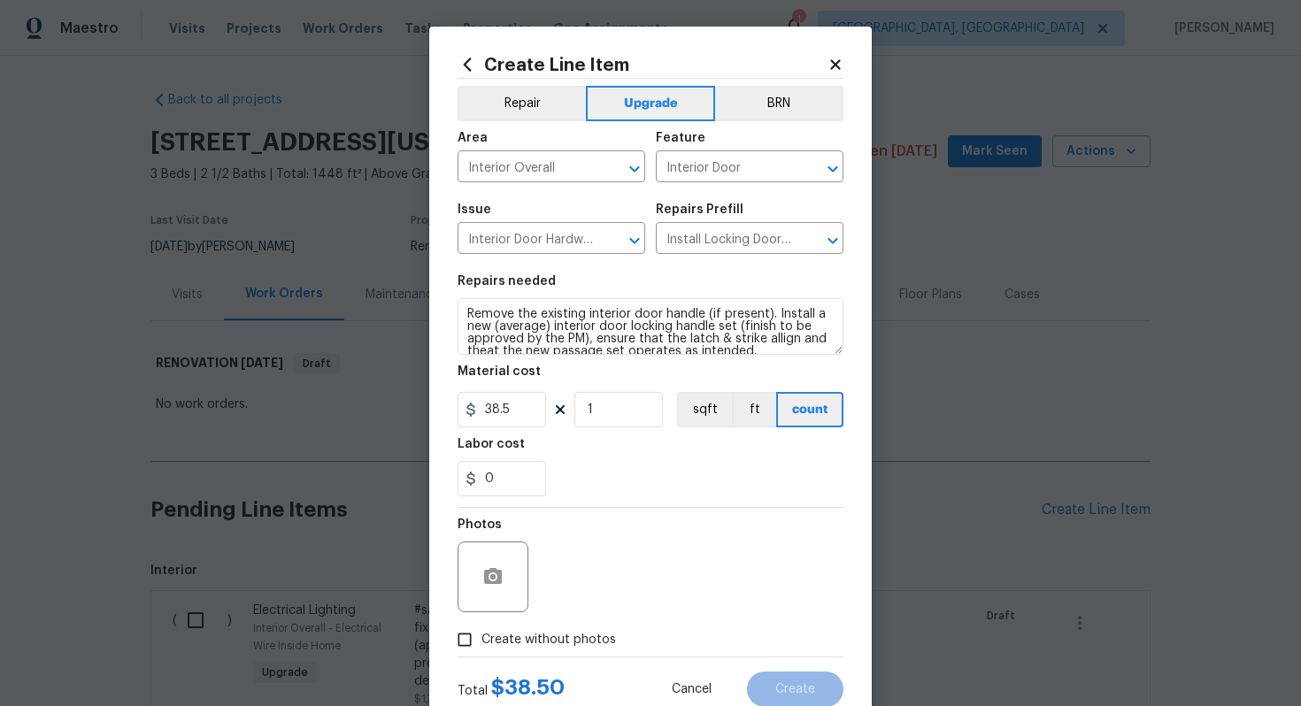
click at [457, 315] on div "Create Line Item Repair Upgrade BRN Area Interior Overall ​ Feature Interior Do…" at bounding box center [650, 381] width 443 height 709
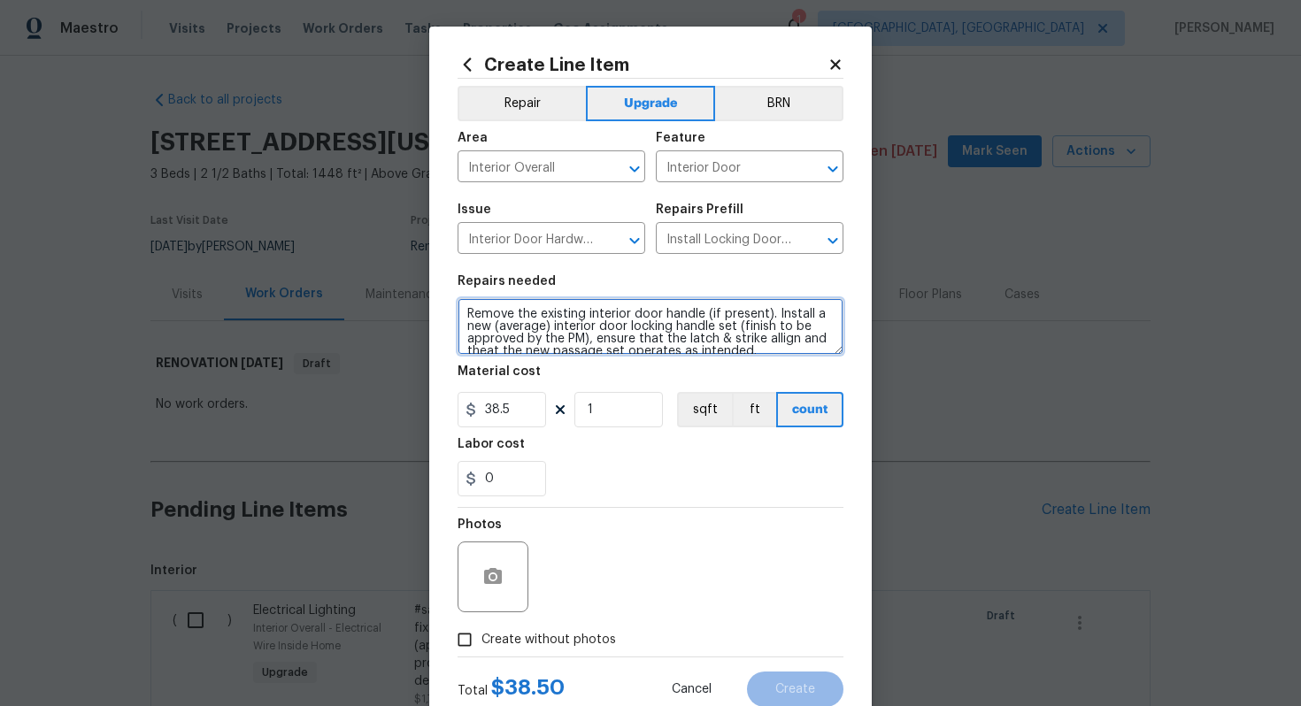
click at [462, 314] on textarea "Remove the existing interior door handle (if present). Install a new (average) …" at bounding box center [651, 326] width 386 height 57
type textarea "#sala - Remove the existing interior door handle (if present). Install a new (a…"
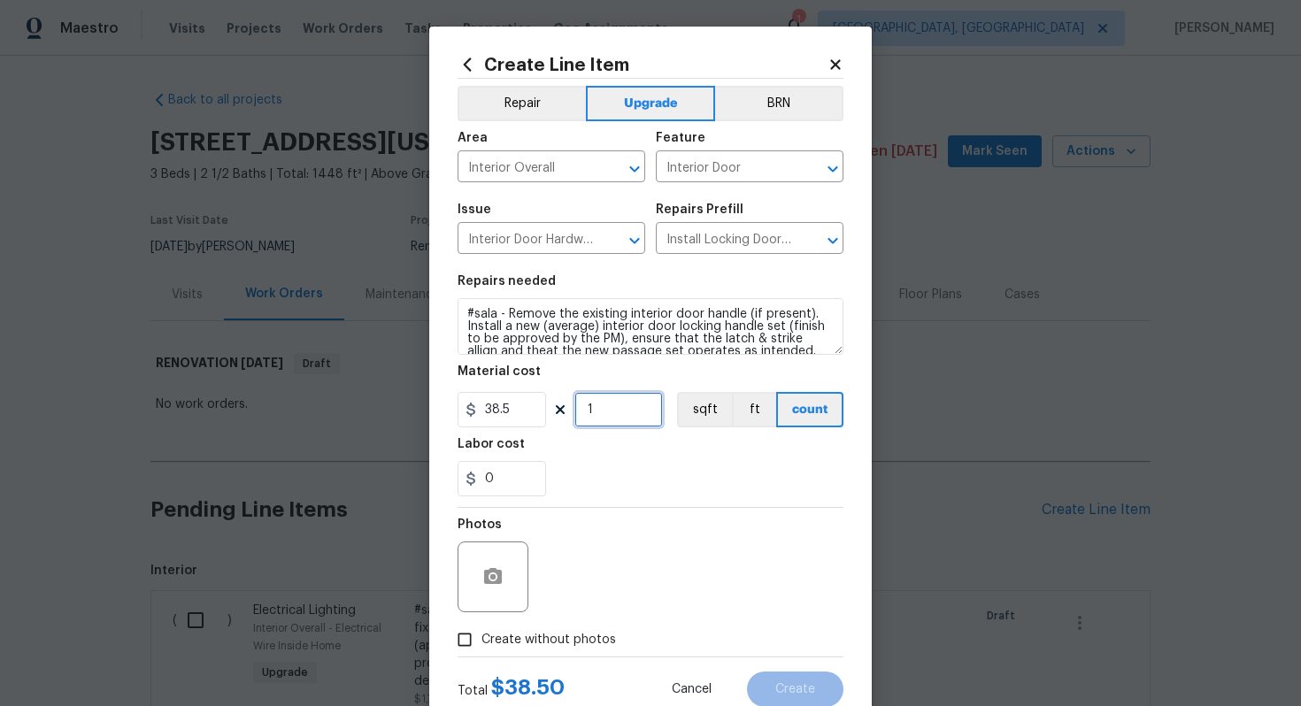
click at [606, 410] on input "1" at bounding box center [618, 409] width 89 height 35
type input "15"
click at [581, 638] on span "Create without photos" at bounding box center [548, 640] width 135 height 19
click at [481, 638] on input "Create without photos" at bounding box center [465, 640] width 34 height 34
checkbox input "true"
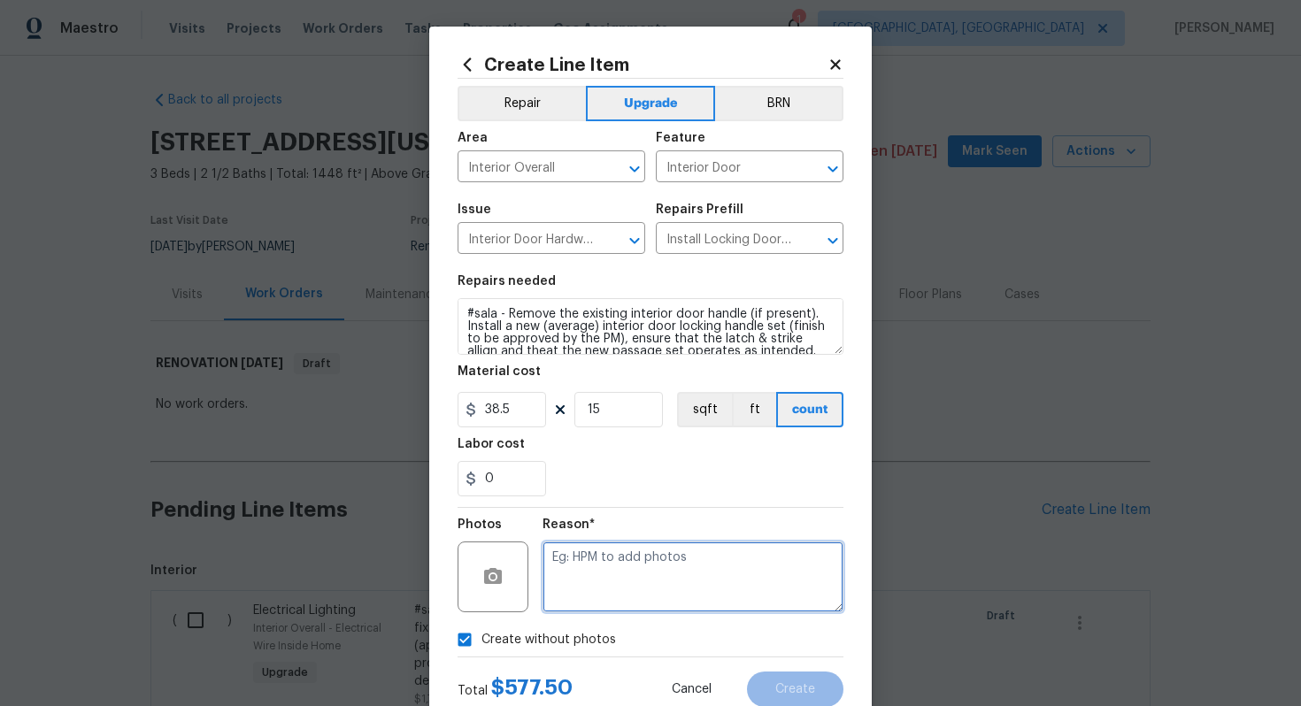
click at [607, 594] on textarea at bounding box center [693, 577] width 301 height 71
type textarea "n/a"
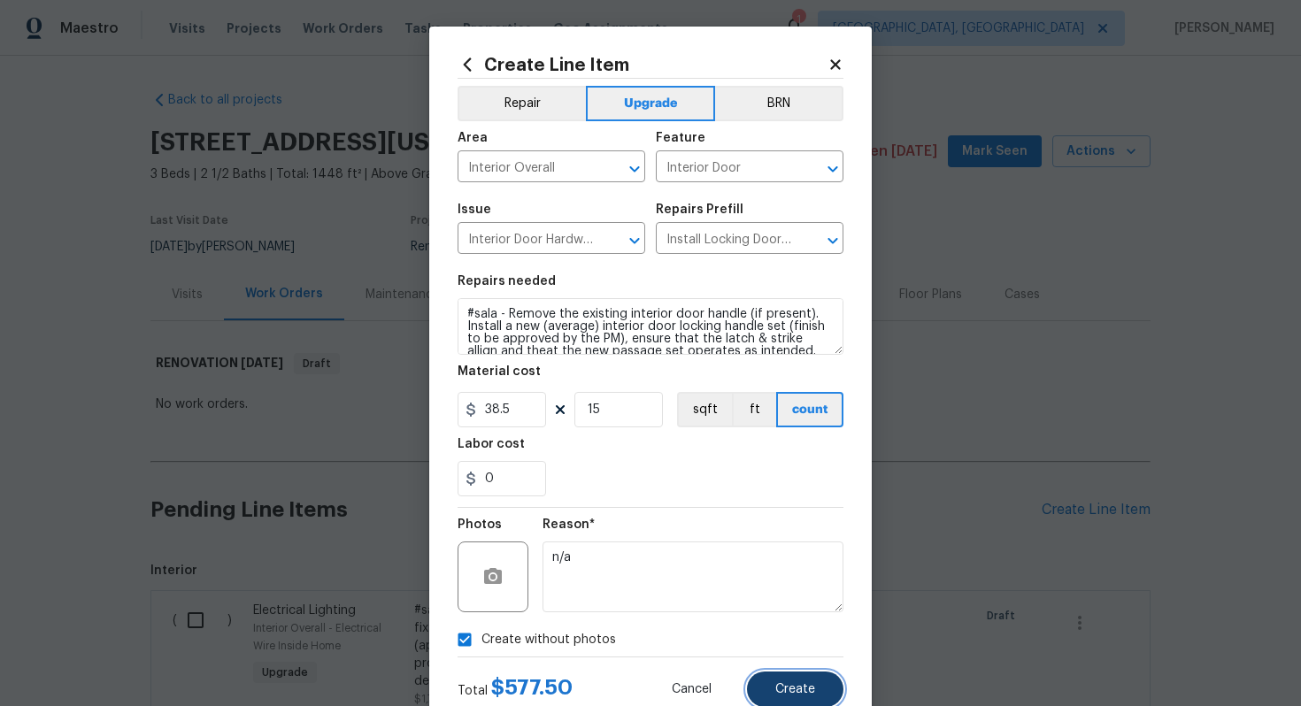
click at [780, 675] on button "Create" at bounding box center [795, 689] width 96 height 35
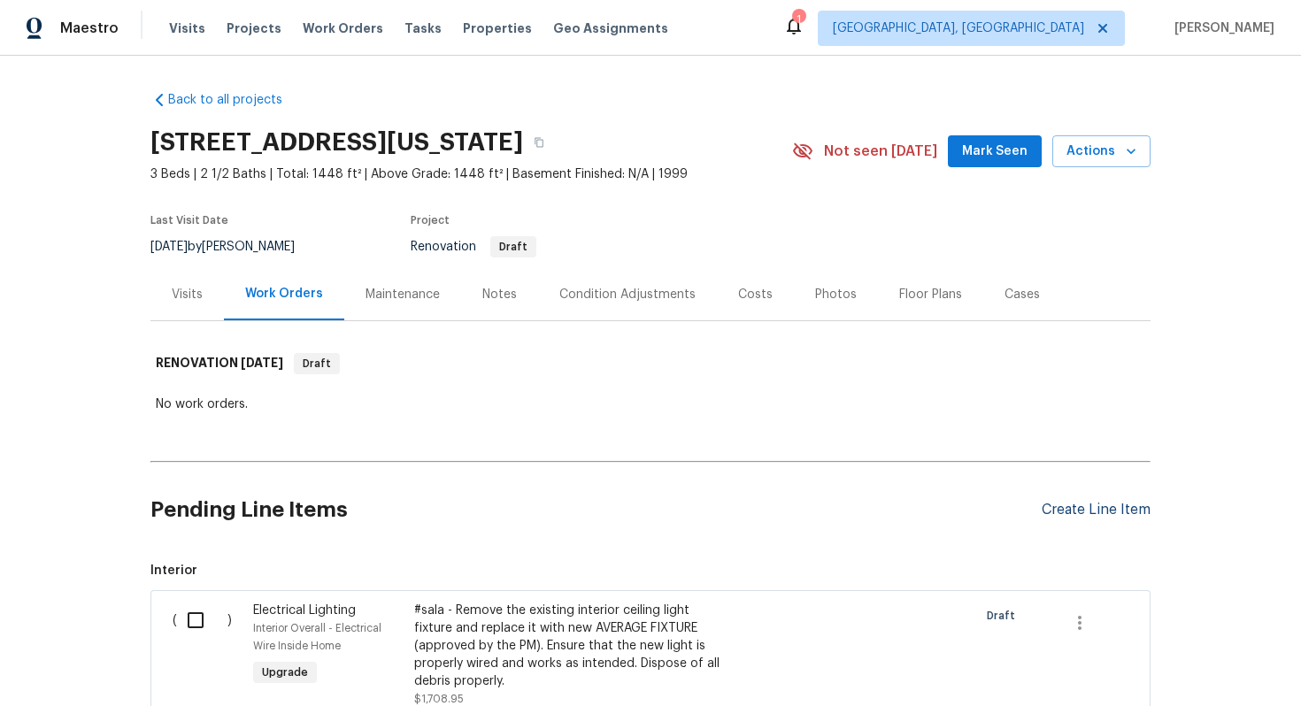
click at [1056, 516] on div "Create Line Item" at bounding box center [1096, 510] width 109 height 17
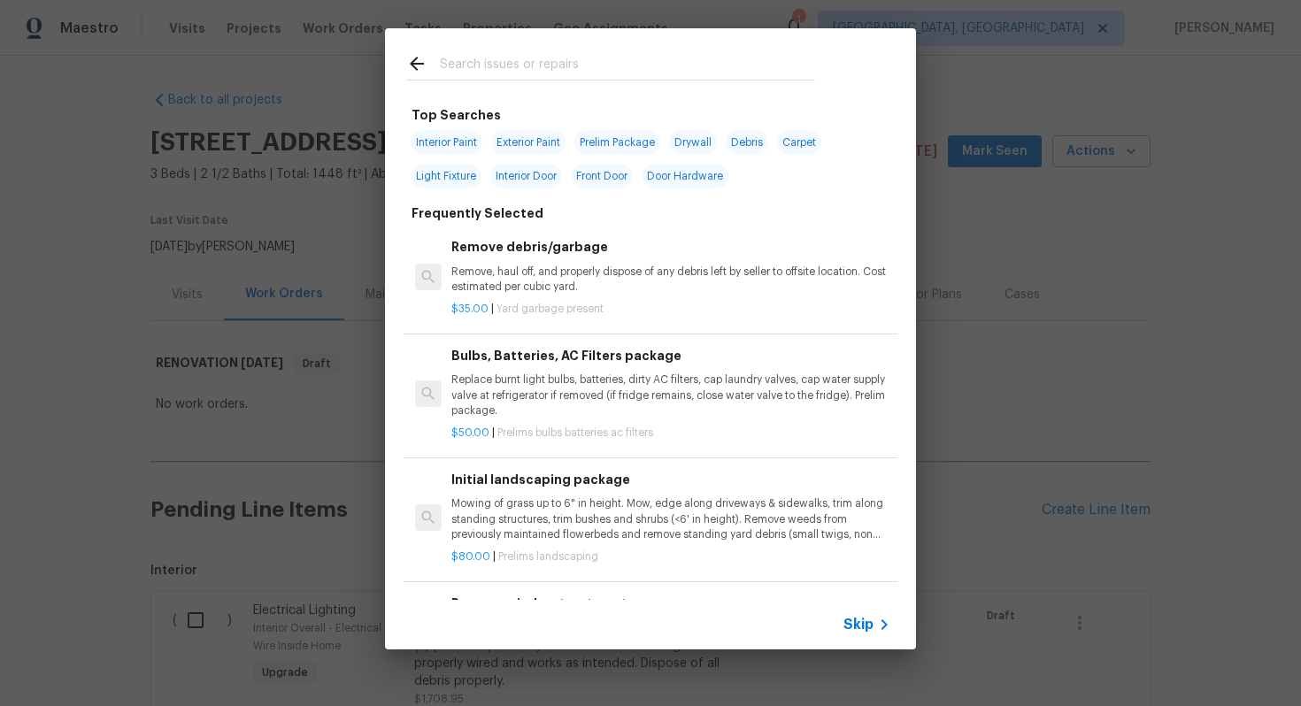
click at [860, 639] on div "Skip" at bounding box center [650, 625] width 531 height 50
click at [860, 628] on span "Skip" at bounding box center [858, 625] width 30 height 18
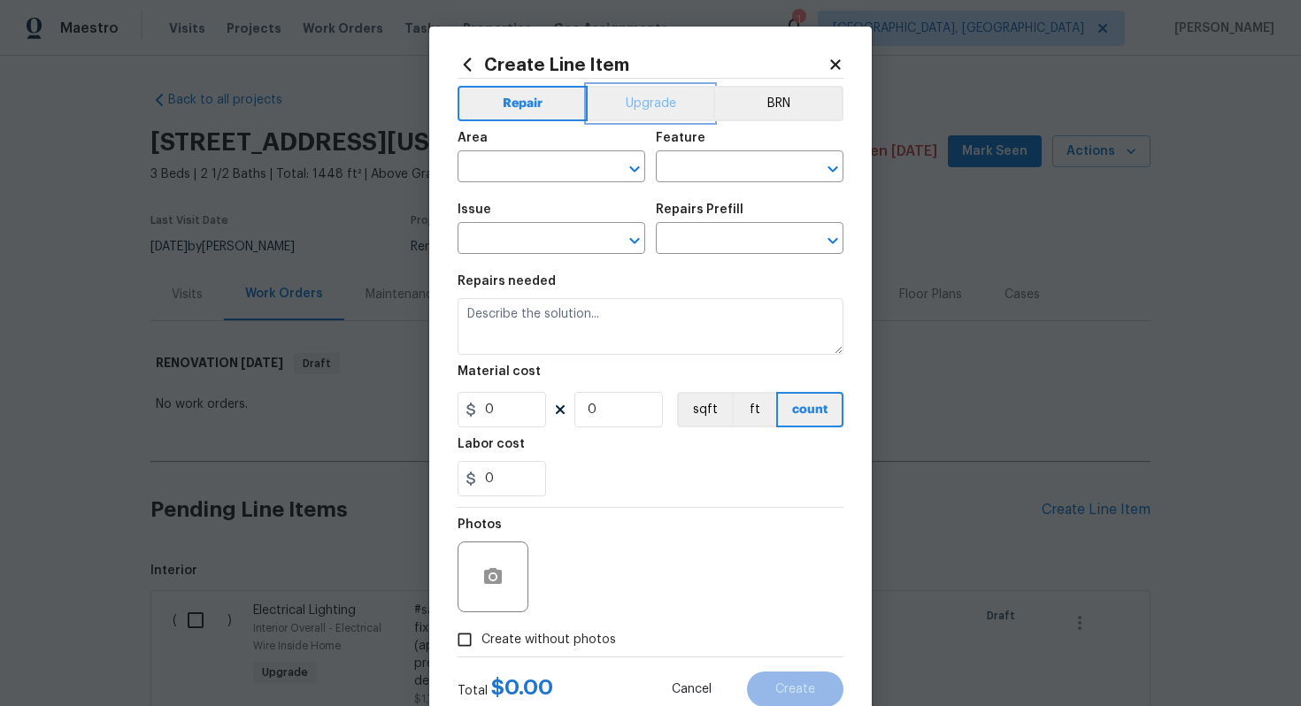
click at [625, 100] on button "Upgrade" at bounding box center [651, 103] width 127 height 35
click at [524, 149] on div "Area" at bounding box center [552, 143] width 188 height 23
click at [524, 158] on input "text" at bounding box center [527, 168] width 138 height 27
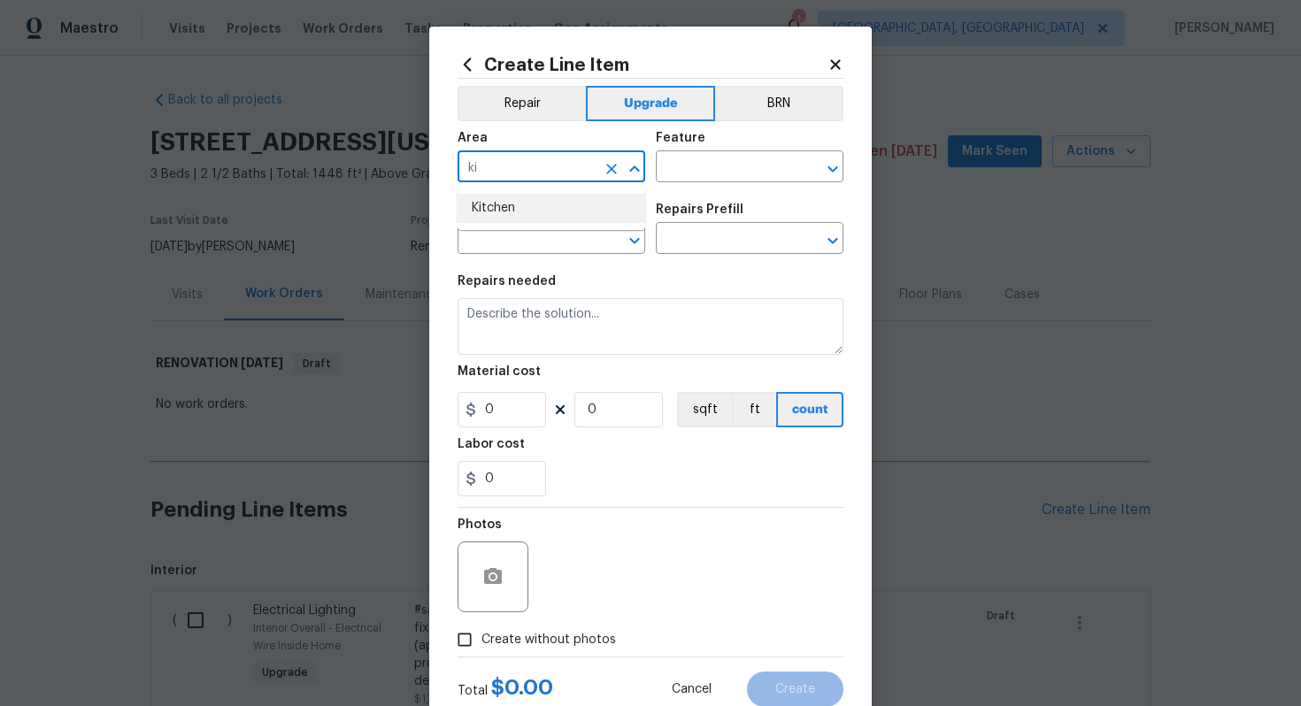
click at [594, 208] on li "Kitchen" at bounding box center [552, 208] width 188 height 29
type input "Kitchen"
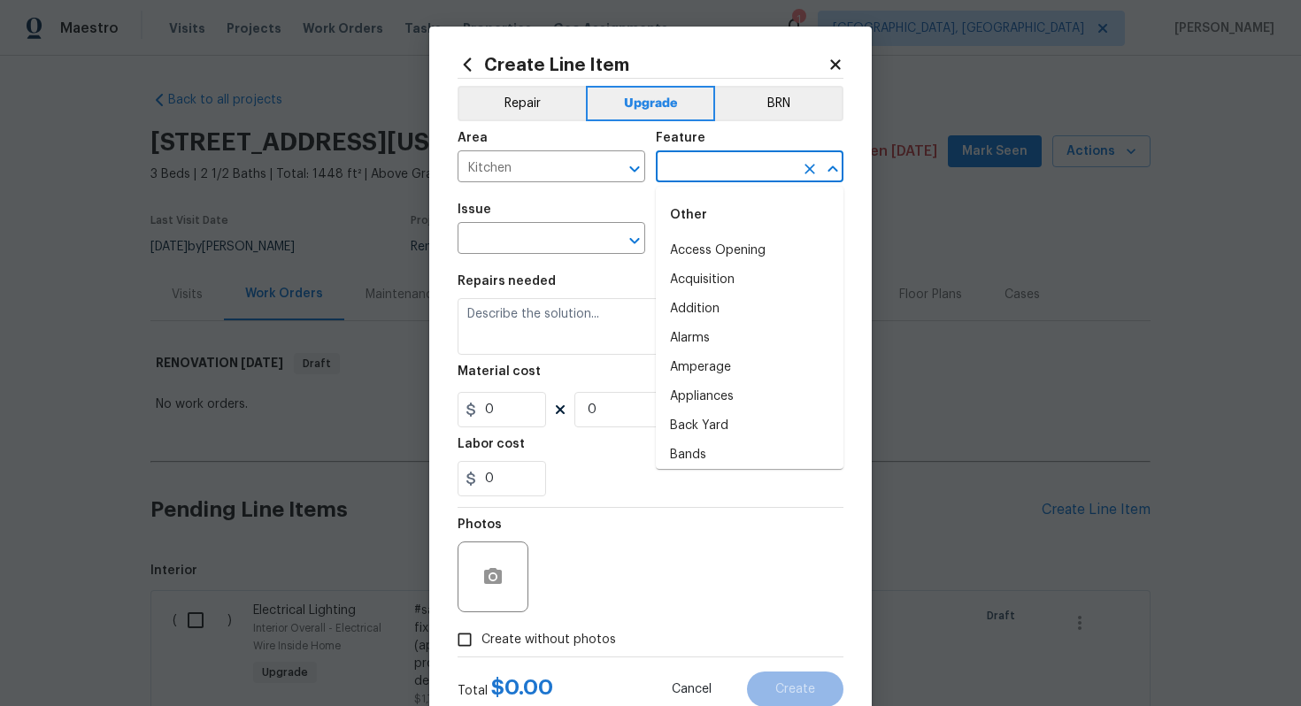
click at [705, 171] on input "text" at bounding box center [725, 168] width 138 height 27
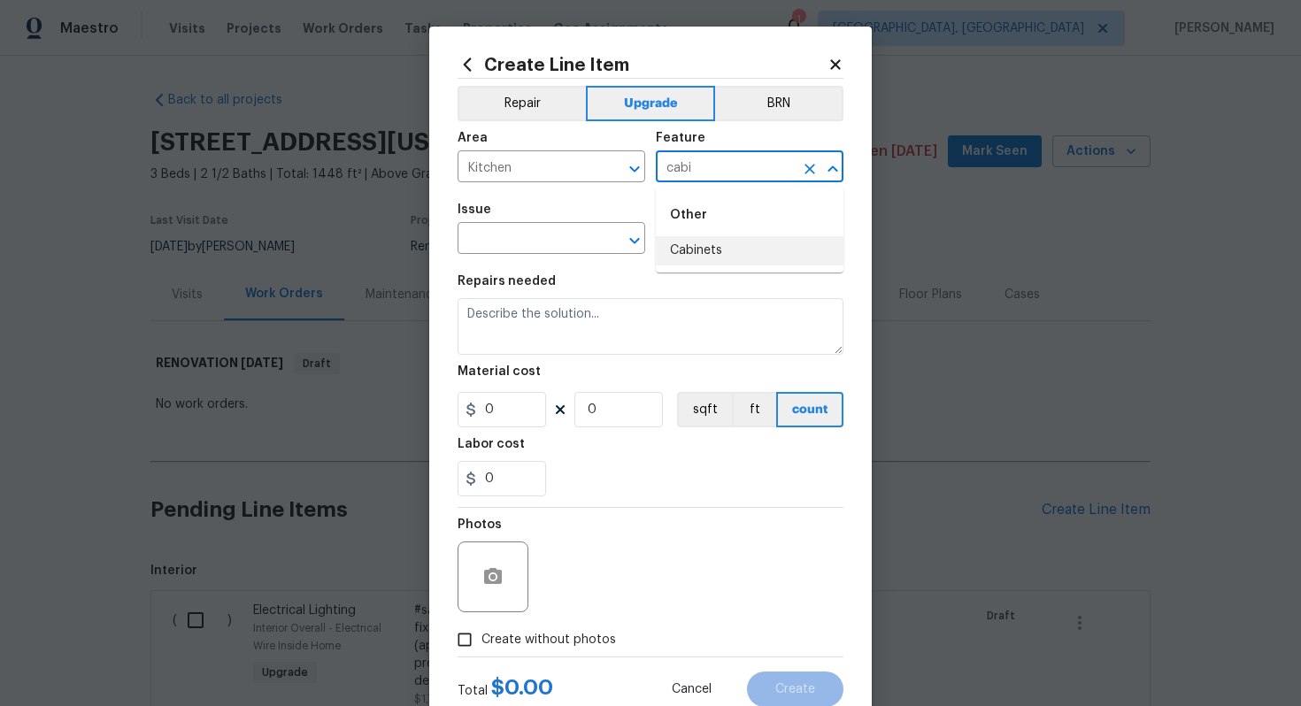
click at [750, 259] on li "Cabinets" at bounding box center [750, 250] width 188 height 29
type input "Cabinets"
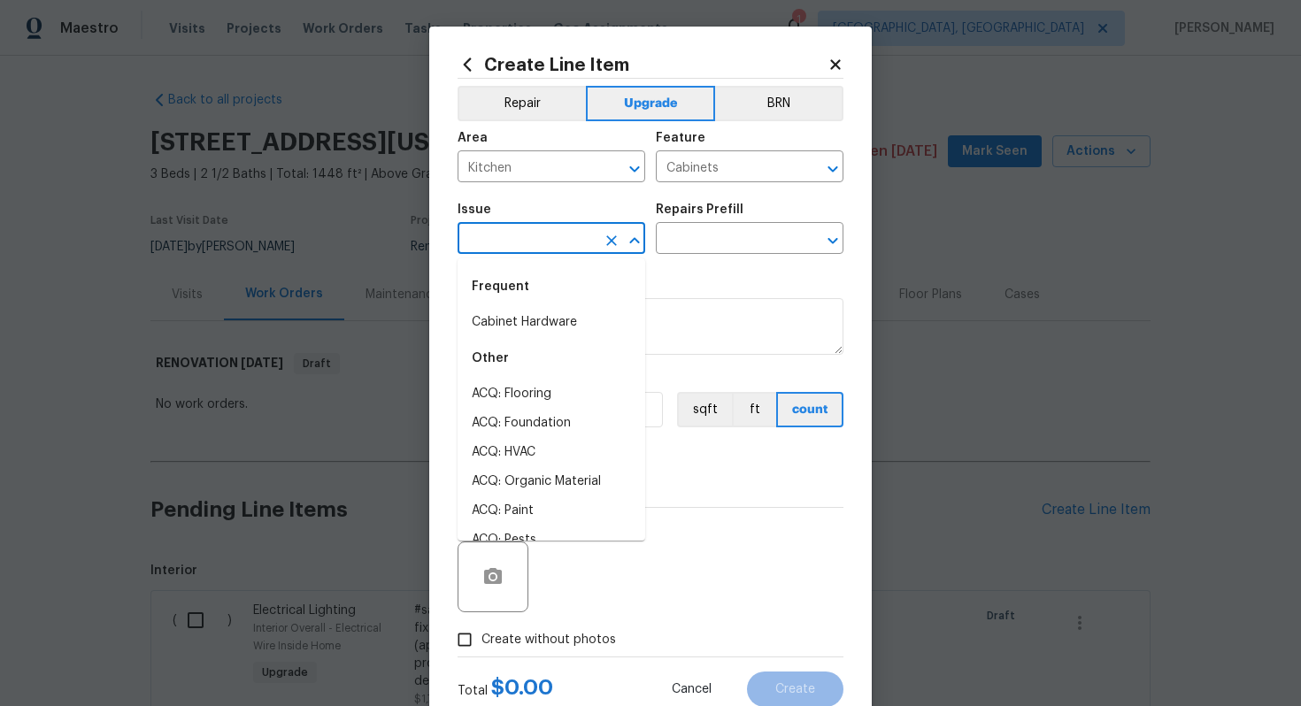
click at [565, 234] on input "text" at bounding box center [527, 240] width 138 height 27
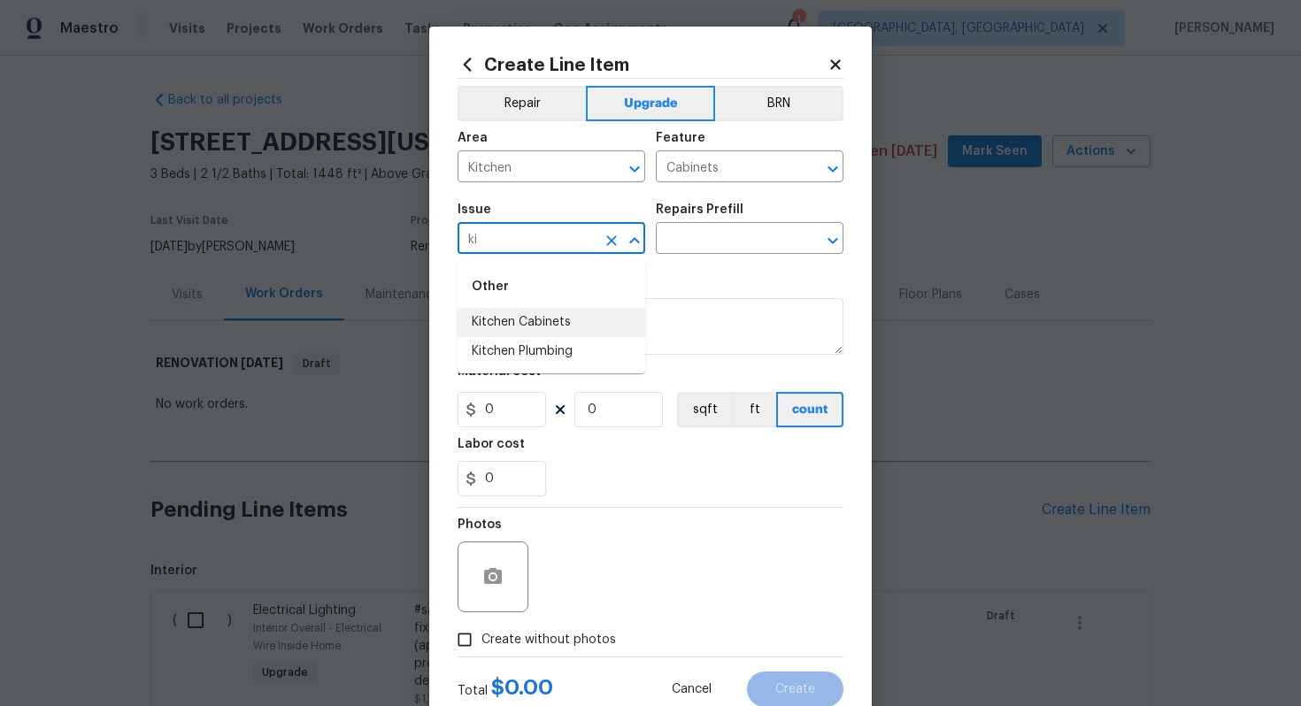
click at [543, 317] on li "Kitchen Cabinets" at bounding box center [552, 322] width 188 height 29
type input "Kitchen Cabinets"
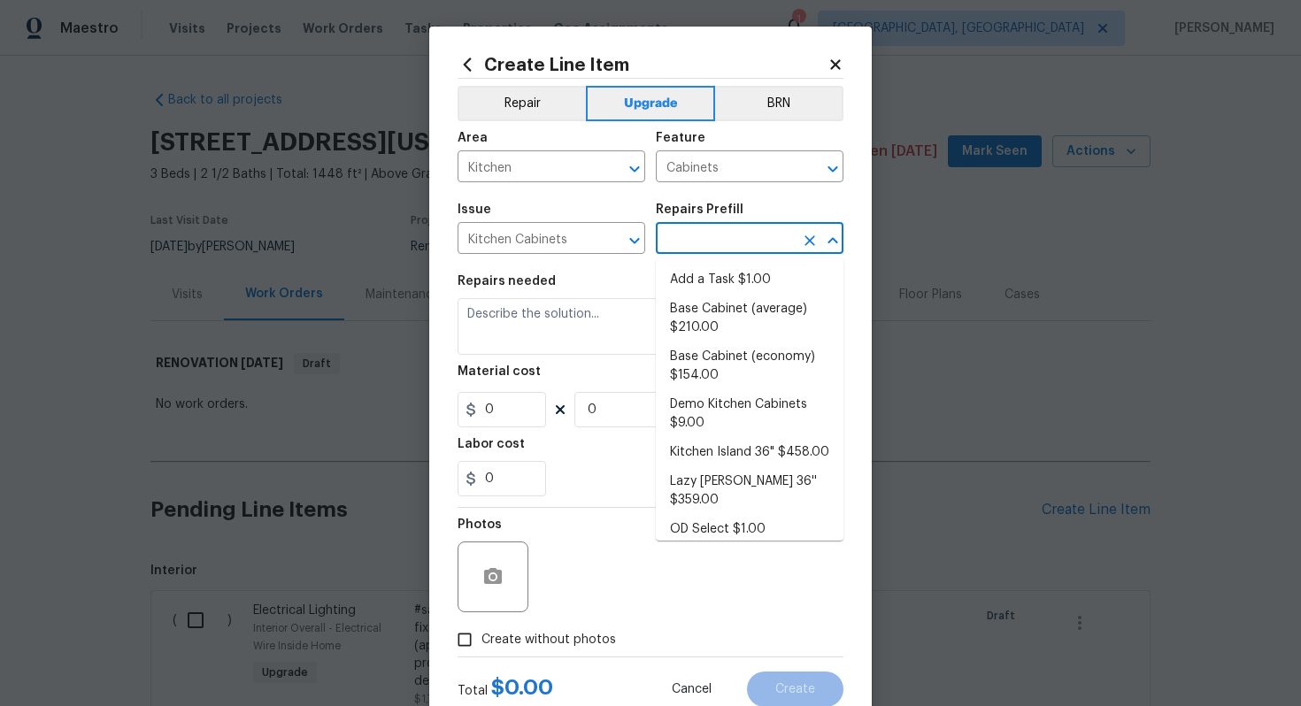
click at [726, 240] on input "text" at bounding box center [725, 240] width 138 height 27
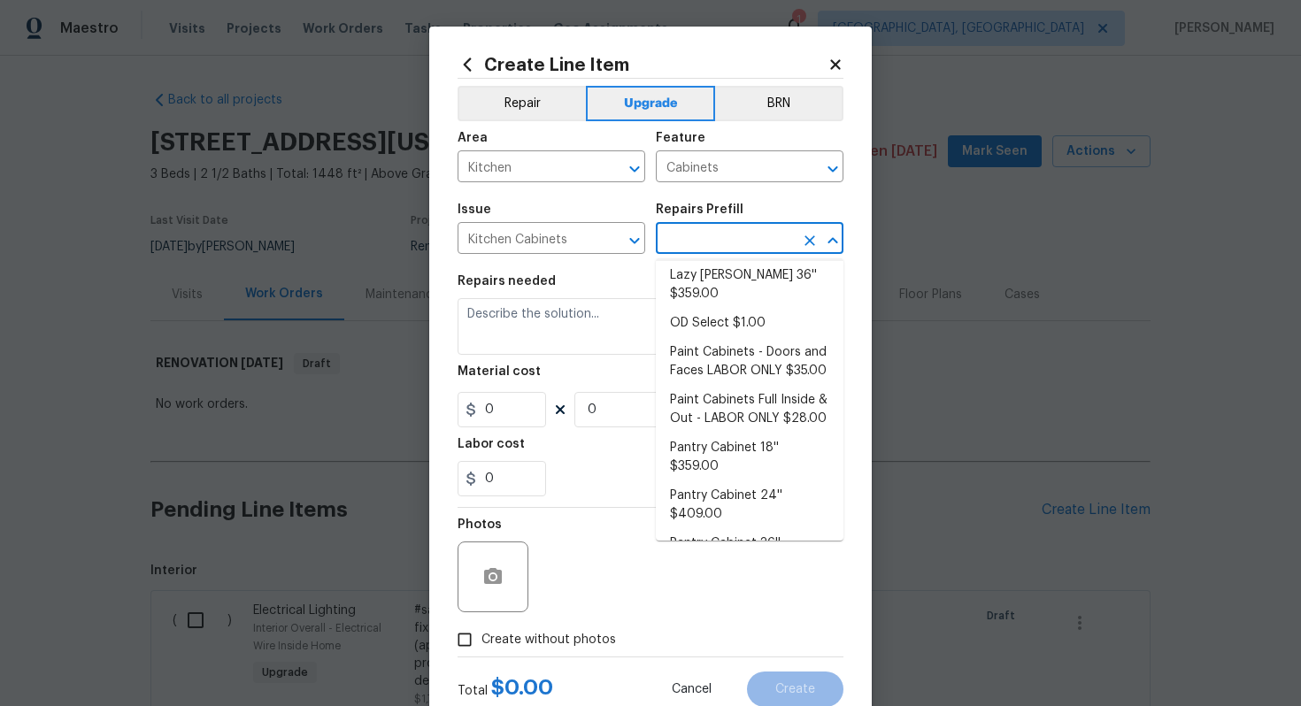
scroll to position [210, 0]
click at [732, 391] on li "Paint Cabinets Full Inside & Out - LABOR ONLY $28.00" at bounding box center [750, 406] width 188 height 48
type input "Paint Cabinets Full Inside & Out - LABOR ONLY $28.00"
type textarea "Prep, sand, mask and apply 2 coats of paint to the kitchen cabinet doors, inter…"
type input "28"
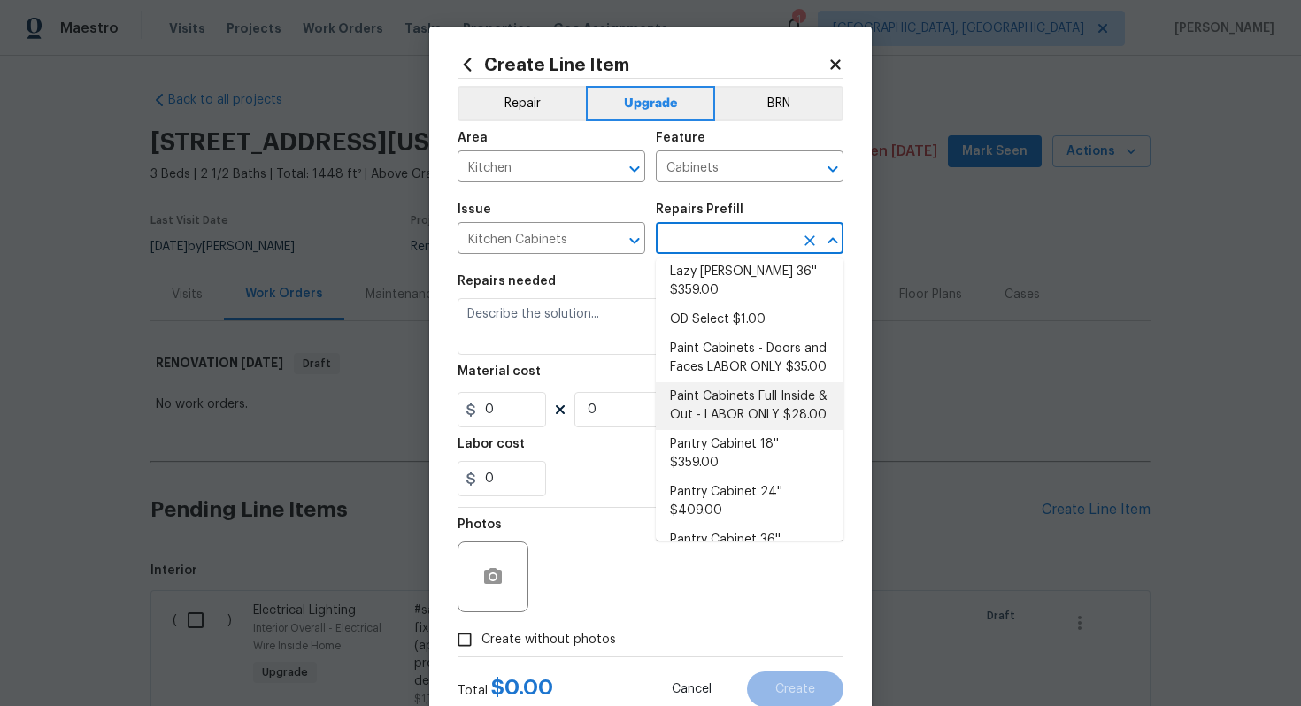
type input "1"
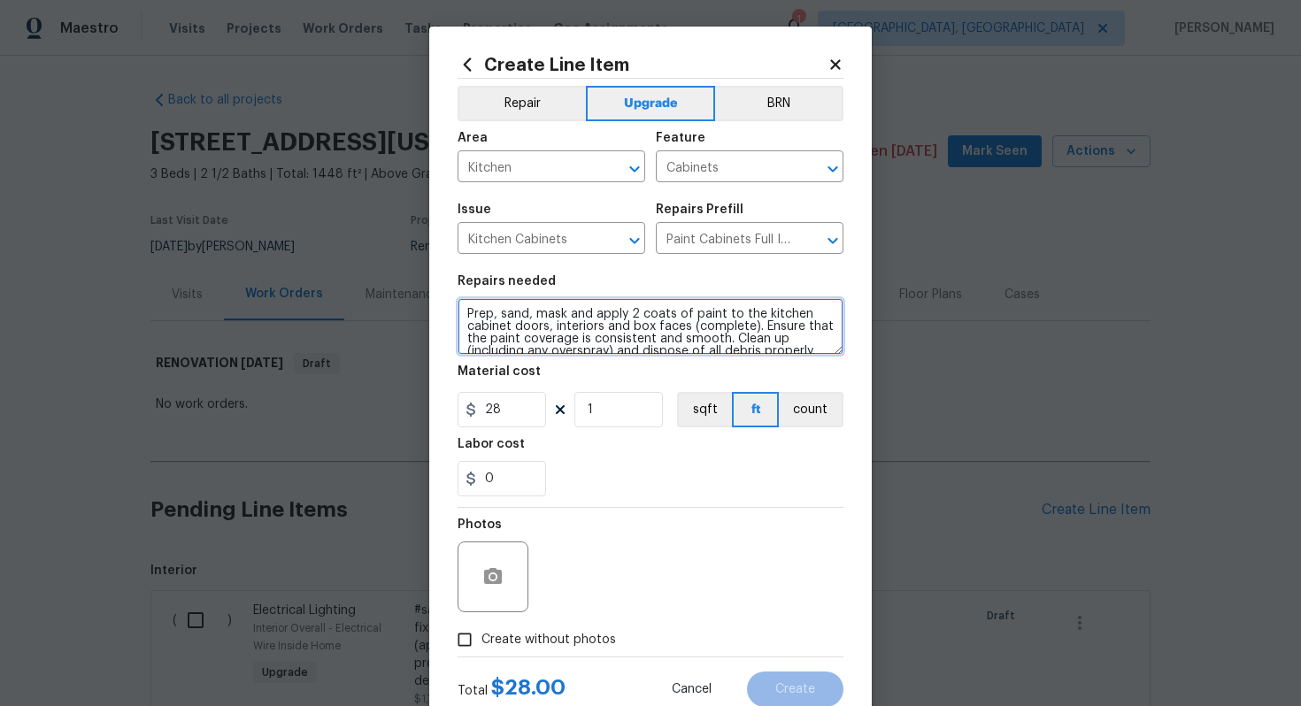
click at [466, 312] on textarea "Prep, sand, mask and apply 2 coats of paint to the kitchen cabinet doors, inter…" at bounding box center [651, 326] width 386 height 57
type textarea "#sala - Prep, sand, mask and apply 2 coats of paint to the kitchen cabinet door…"
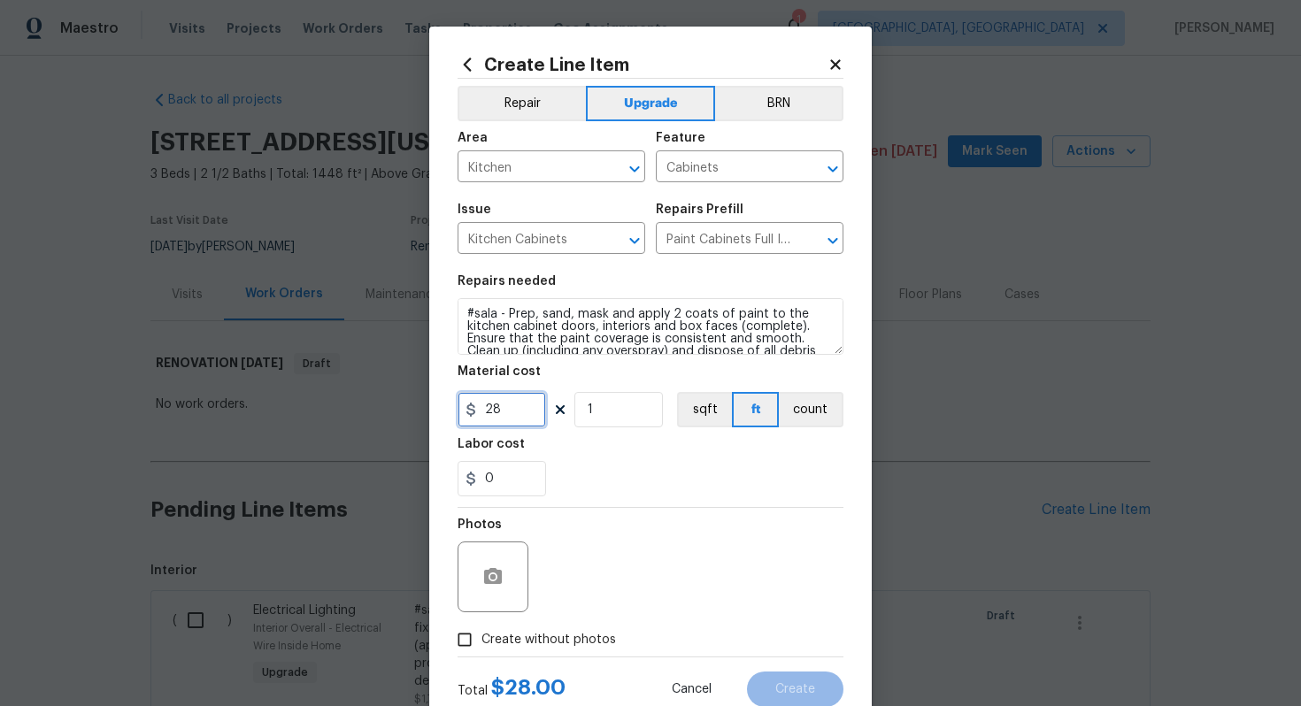
click at [499, 414] on input "28" at bounding box center [502, 409] width 89 height 35
type input "40"
type input "60"
click at [552, 627] on label "Create without photos" at bounding box center [532, 640] width 168 height 34
click at [481, 627] on input "Create without photos" at bounding box center [465, 640] width 34 height 34
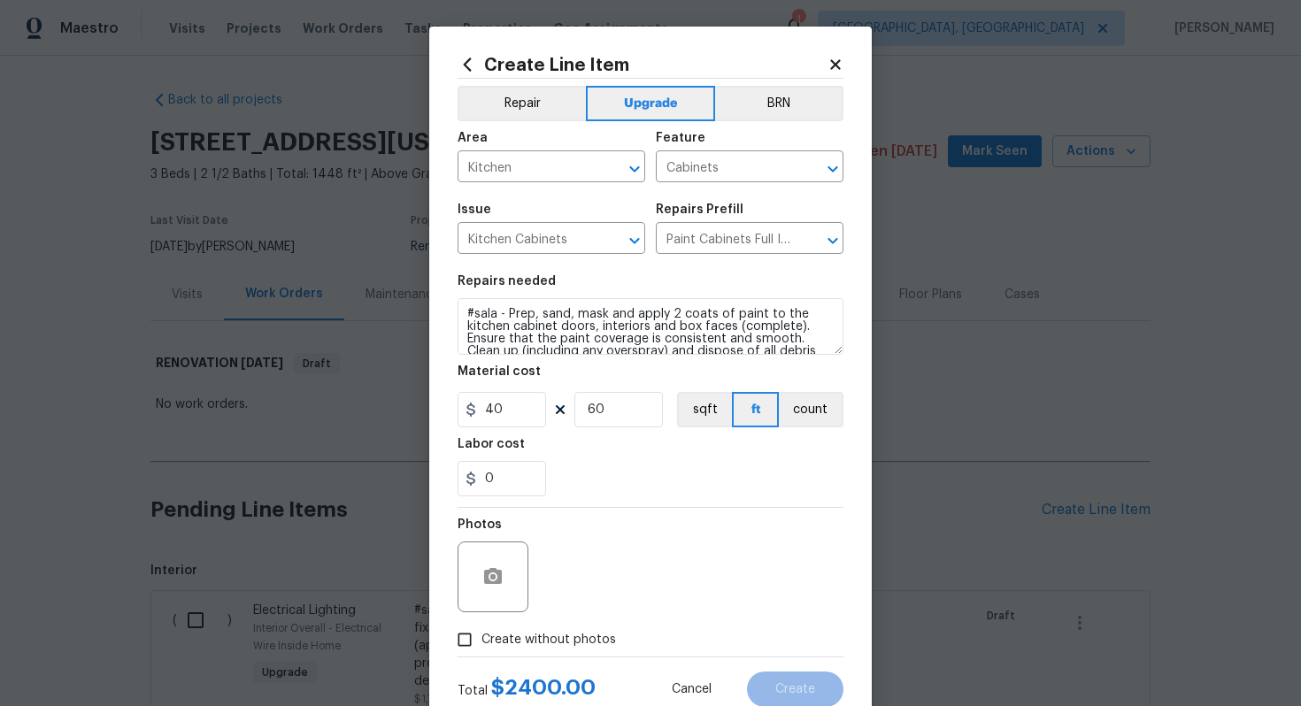
checkbox input "true"
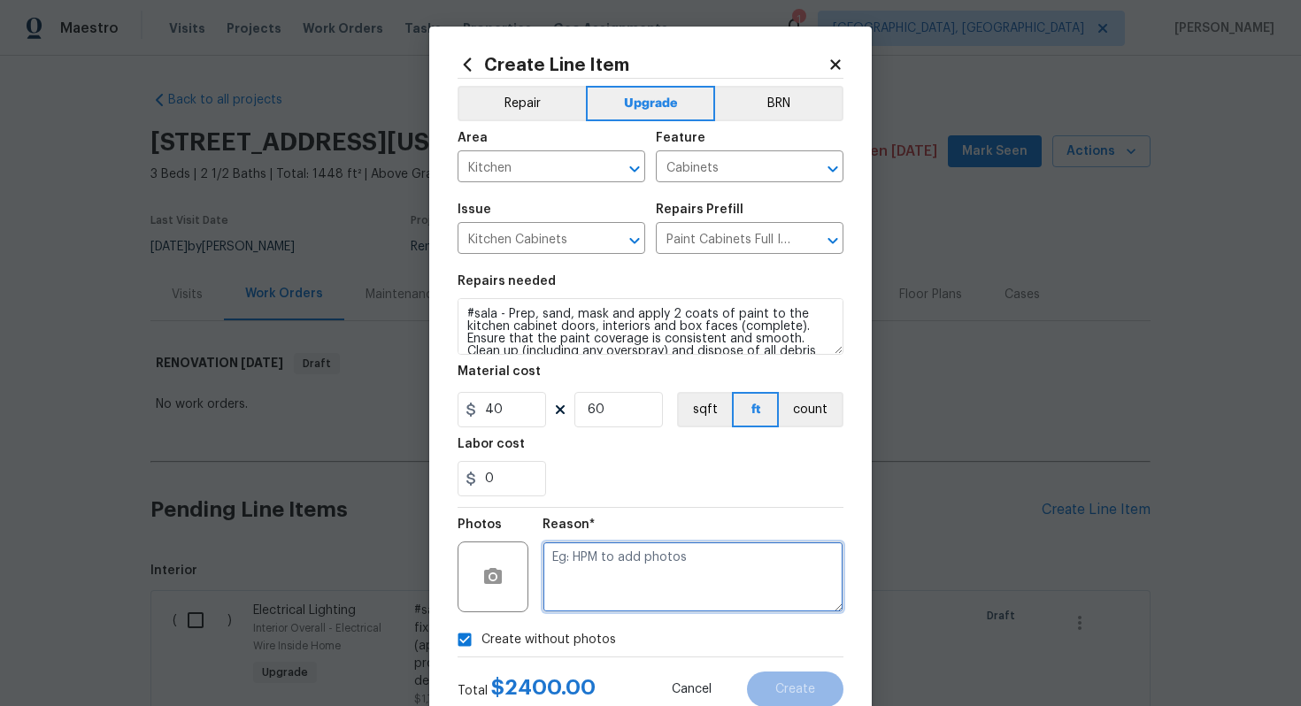
click at [591, 600] on textarea at bounding box center [693, 577] width 301 height 71
type textarea "n/a"
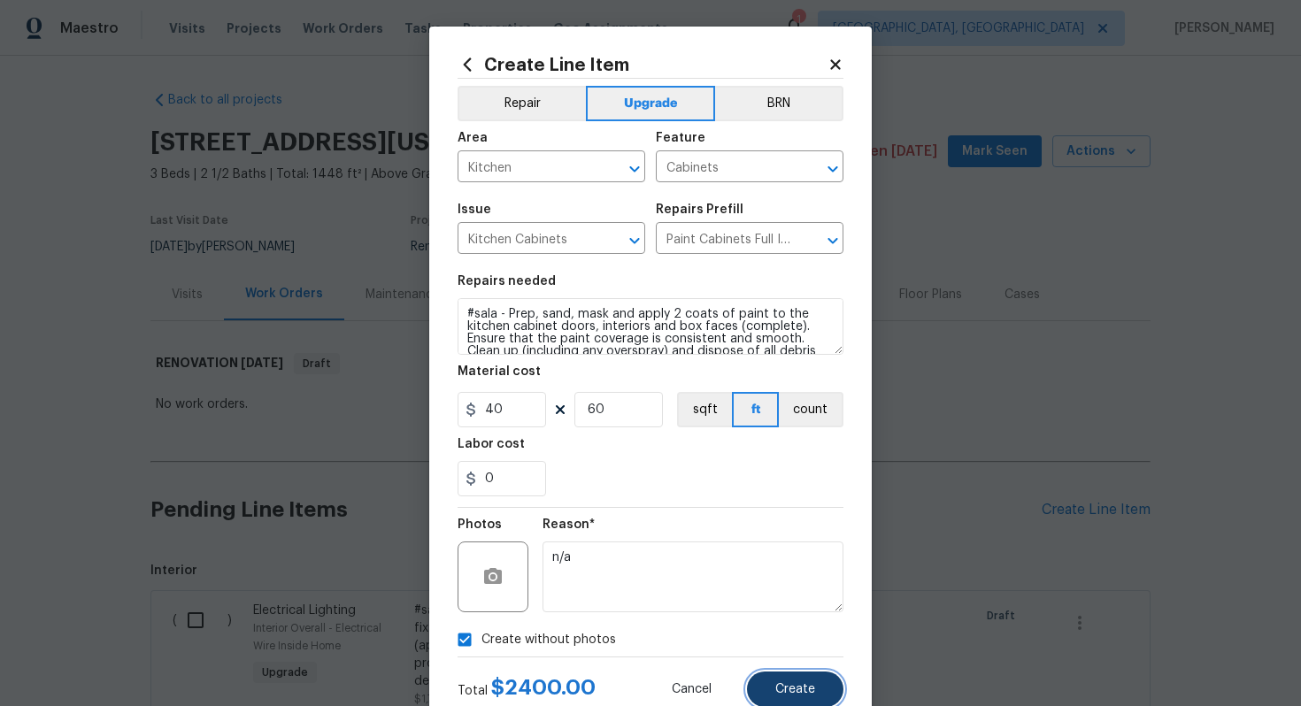
click at [798, 687] on span "Create" at bounding box center [795, 689] width 40 height 13
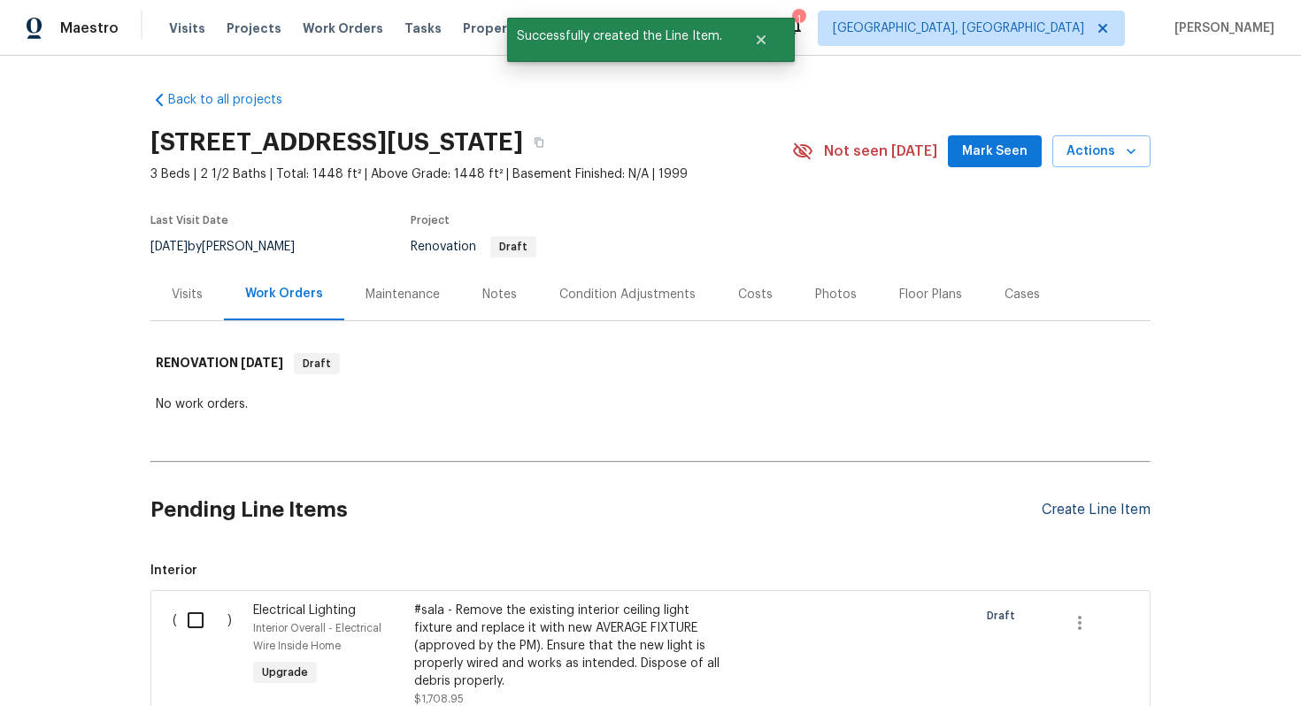
click at [1117, 508] on div "Create Line Item" at bounding box center [1096, 510] width 109 height 17
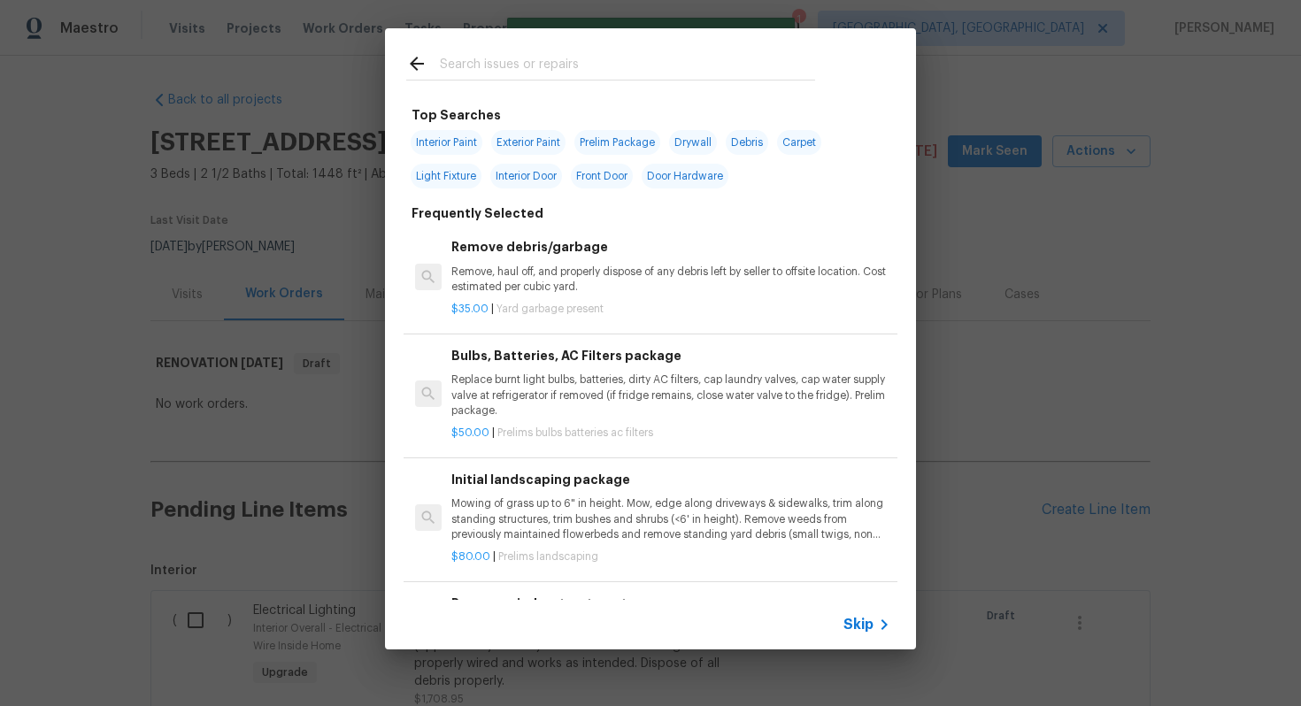
click at [869, 617] on span "Skip" at bounding box center [858, 625] width 30 height 18
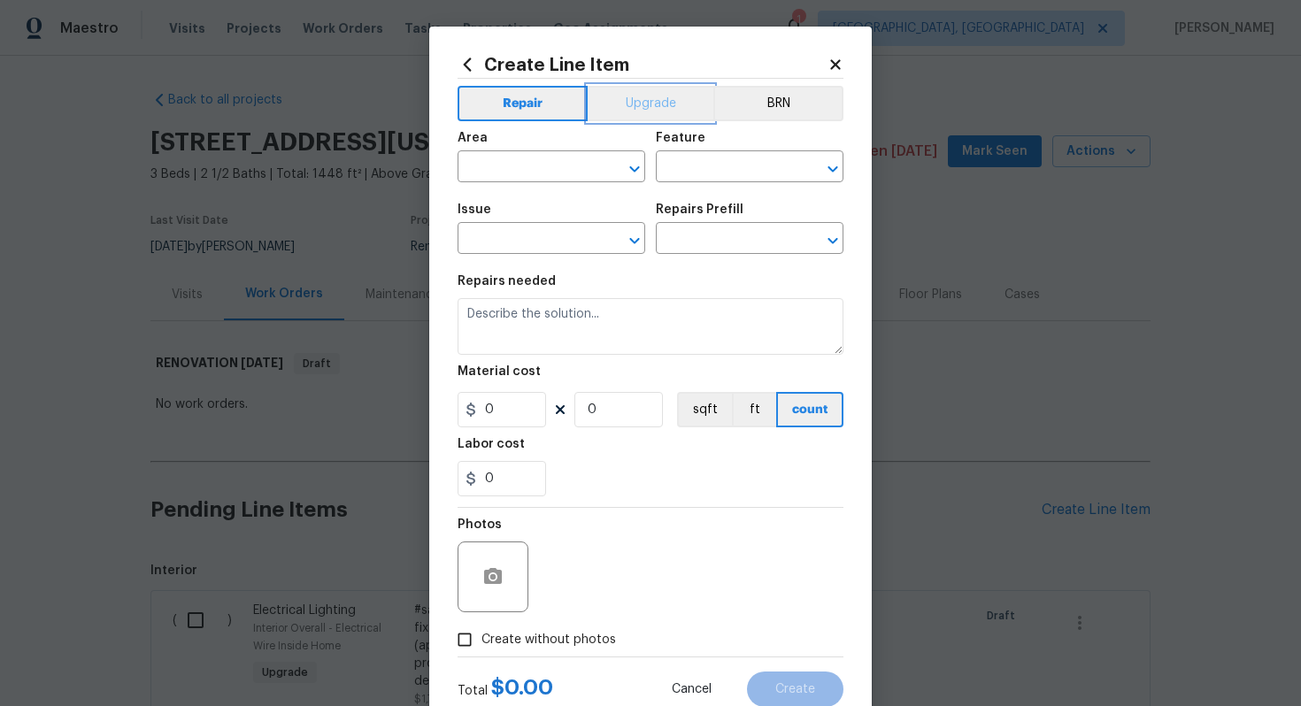
click at [662, 119] on button "Upgrade" at bounding box center [651, 103] width 127 height 35
click at [512, 196] on span "Issue ​" at bounding box center [552, 229] width 188 height 72
click at [517, 162] on input "text" at bounding box center [527, 168] width 138 height 27
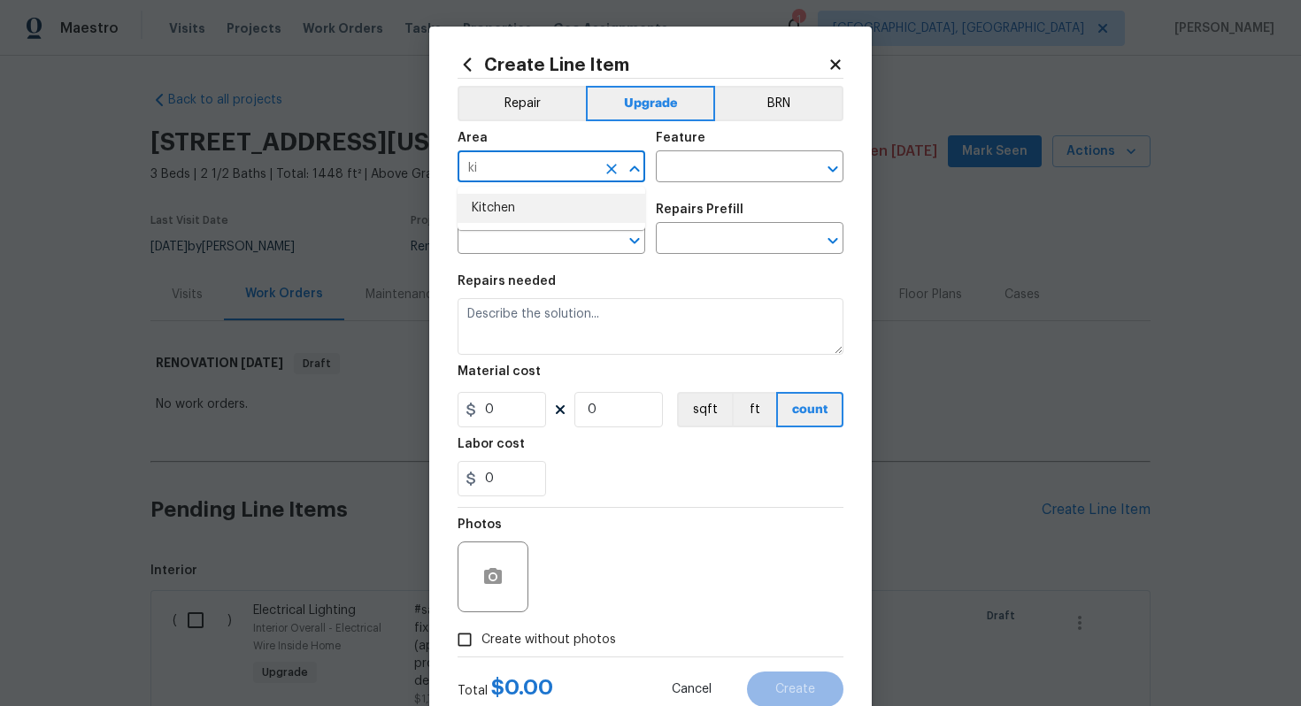
click at [564, 202] on li "Kitchen" at bounding box center [552, 208] width 188 height 29
type input "Kitchen"
click at [698, 167] on input "text" at bounding box center [725, 168] width 138 height 27
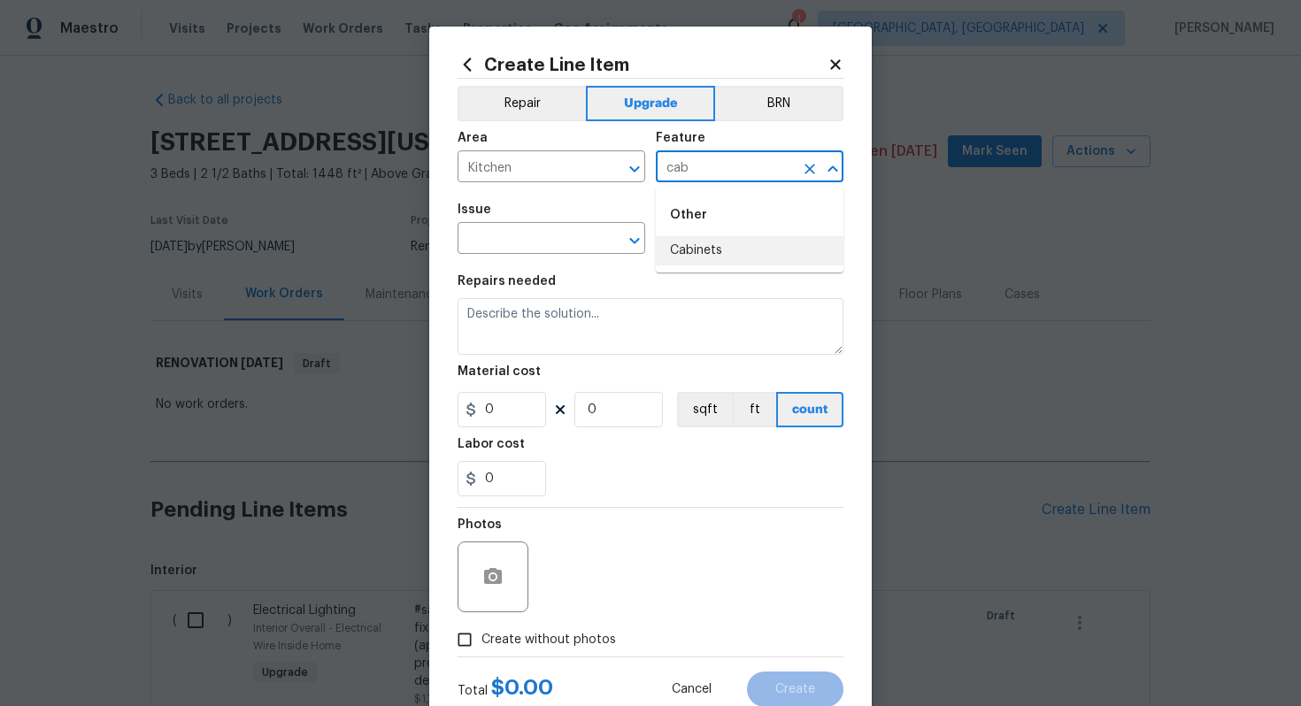
click at [716, 250] on li "Cabinets" at bounding box center [750, 250] width 188 height 29
type input "Cabinets"
click at [509, 245] on input "text" at bounding box center [527, 240] width 138 height 27
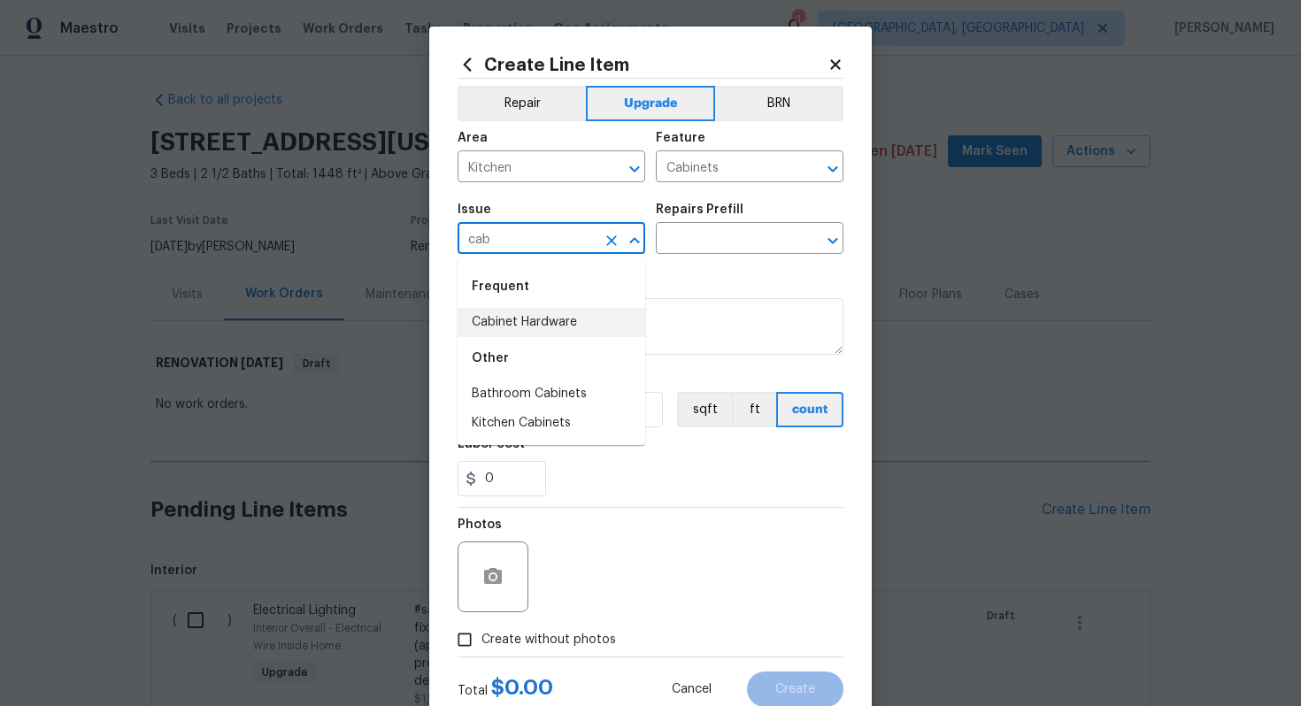
click at [528, 322] on li "Cabinet Hardware" at bounding box center [552, 322] width 188 height 29
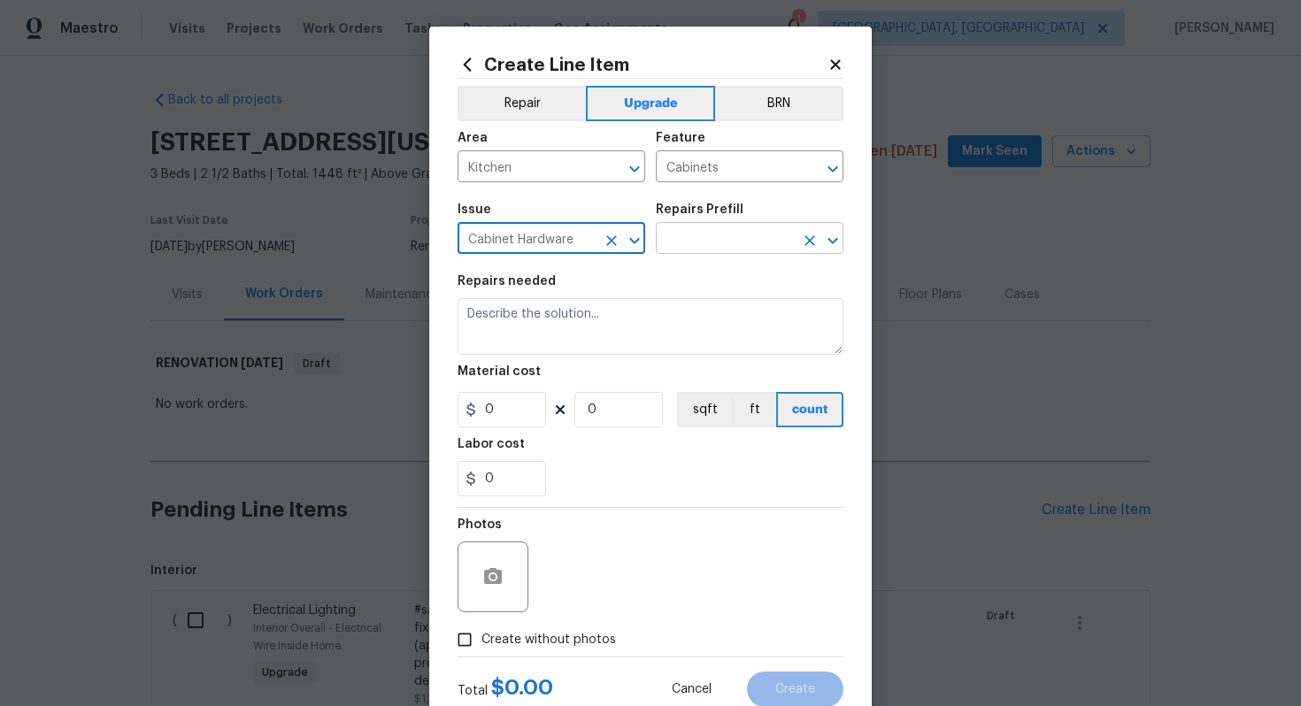
type input "Cabinet Hardware"
click at [700, 244] on input "text" at bounding box center [725, 240] width 138 height 27
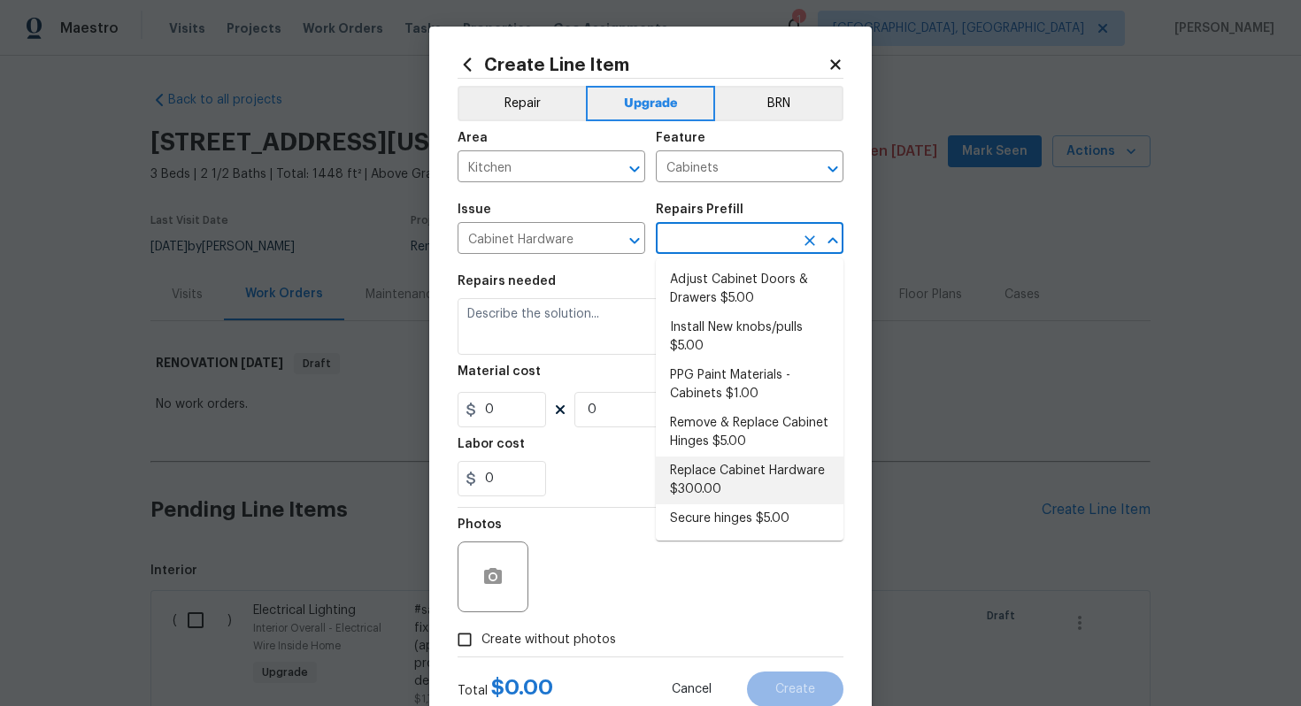
click at [733, 480] on li "Replace Cabinet Hardware $300.00" at bounding box center [750, 481] width 188 height 48
type input "Replace Cabinet Hardware $300.00"
type textarea "Replace cabinet hardware with new hinges and pulls. HPM to provide specs"
type input "300"
type input "1"
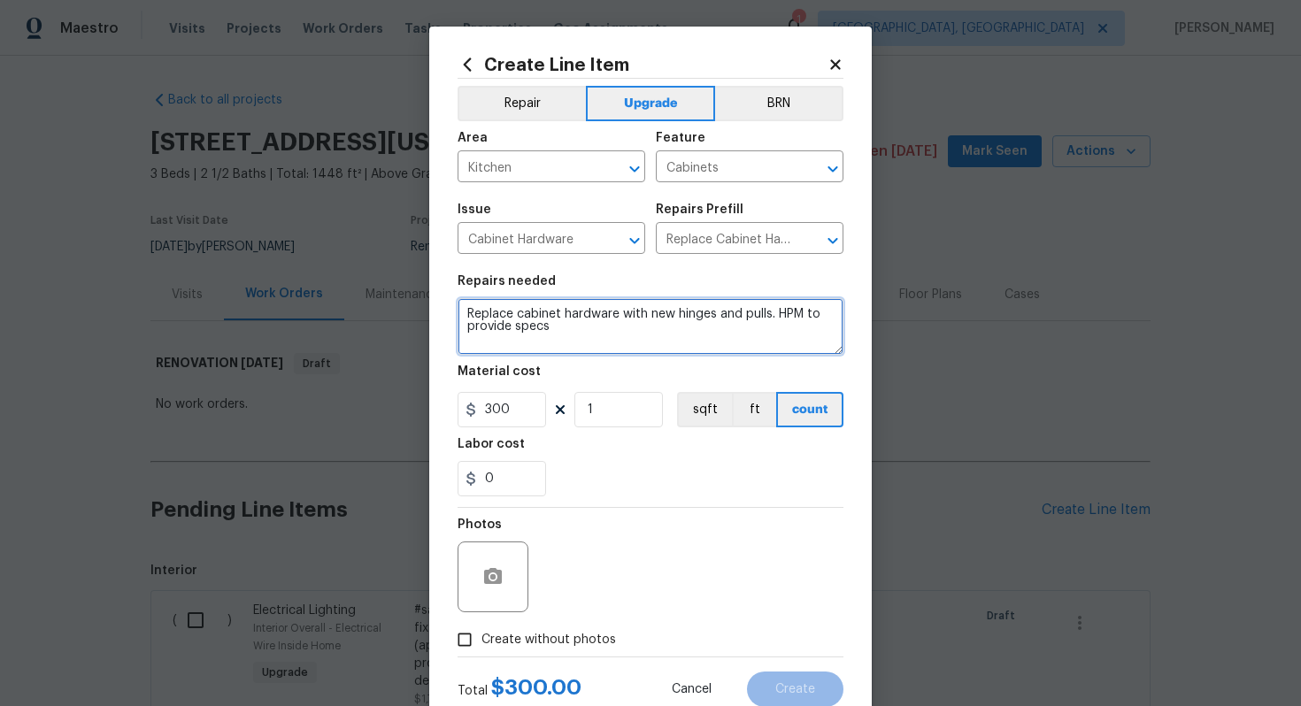
click at [459, 314] on textarea "Replace cabinet hardware with new hinges and pulls. HPM to provide specs" at bounding box center [651, 326] width 386 height 57
type textarea "#sala - Replace cabinet hardware with new hinges and pulls. HPM to provide specs"
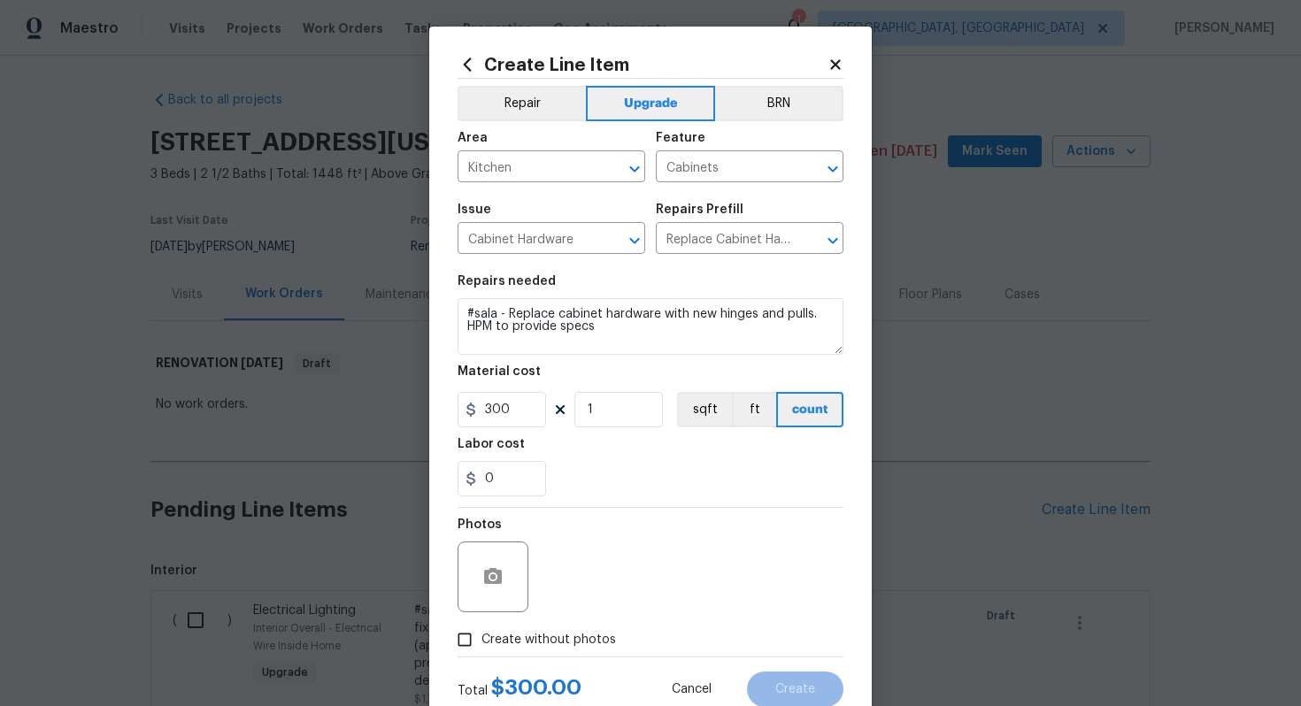
click at [550, 639] on span "Create without photos" at bounding box center [548, 640] width 135 height 19
click at [481, 639] on input "Create without photos" at bounding box center [465, 640] width 34 height 34
checkbox input "true"
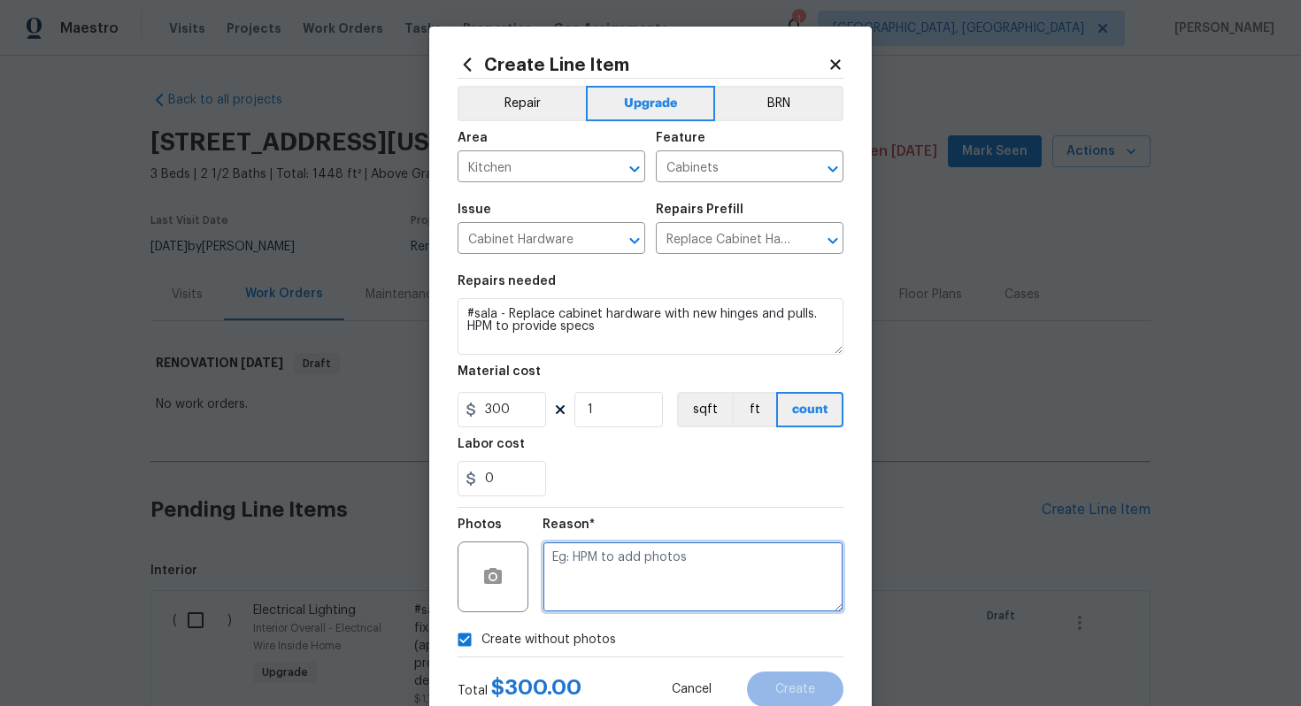
click at [581, 599] on textarea at bounding box center [693, 577] width 301 height 71
type textarea "n/a"
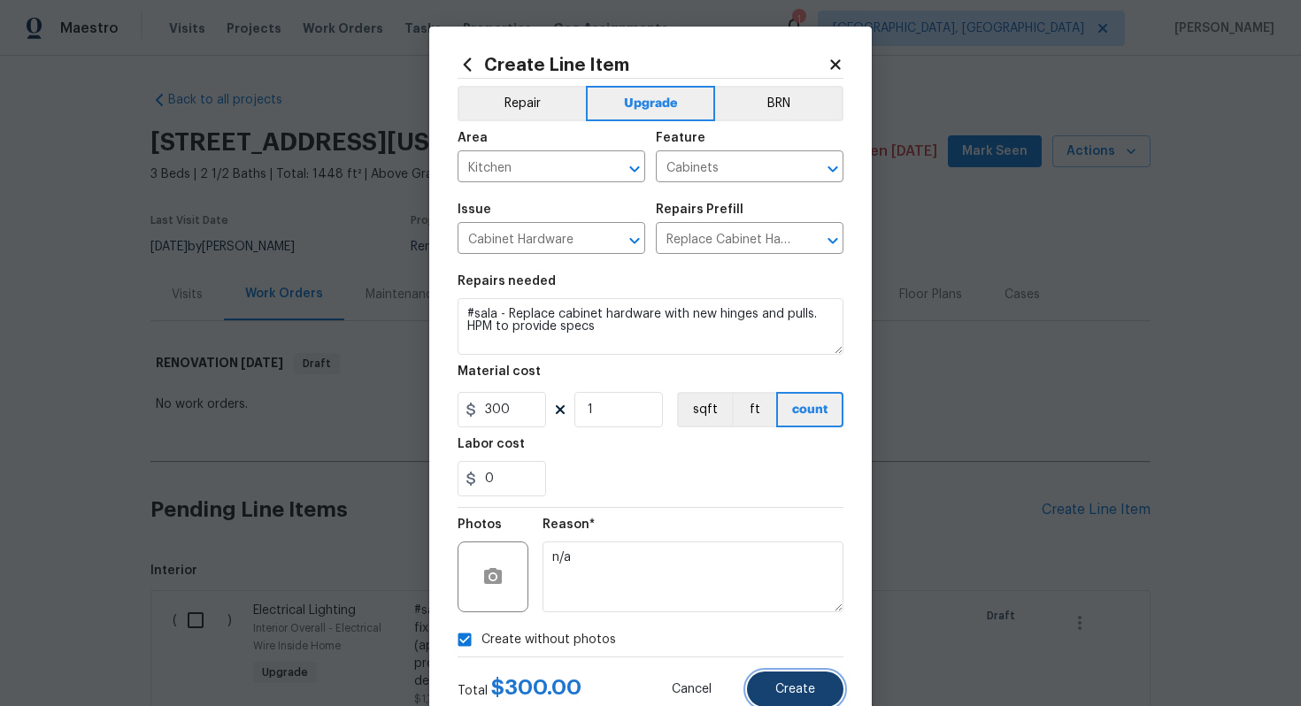
click at [789, 683] on span "Create" at bounding box center [795, 689] width 40 height 13
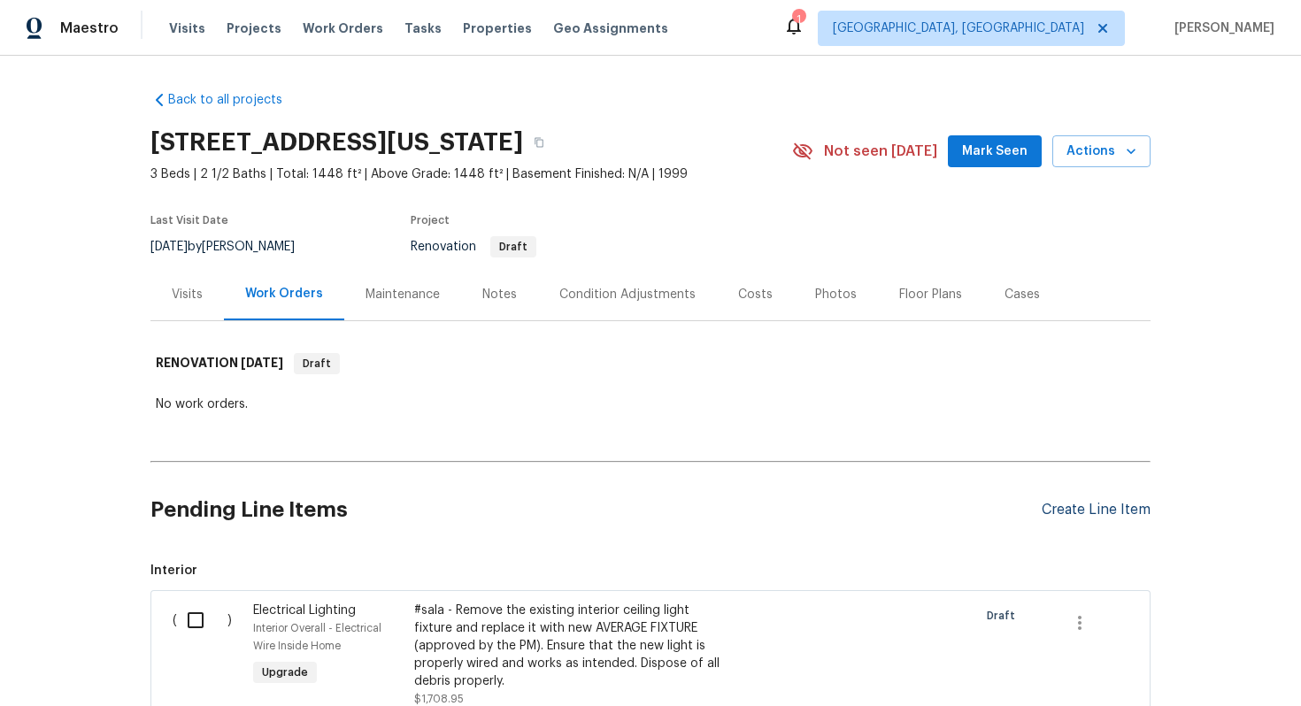
click at [1069, 518] on div "Create Line Item" at bounding box center [1096, 510] width 109 height 17
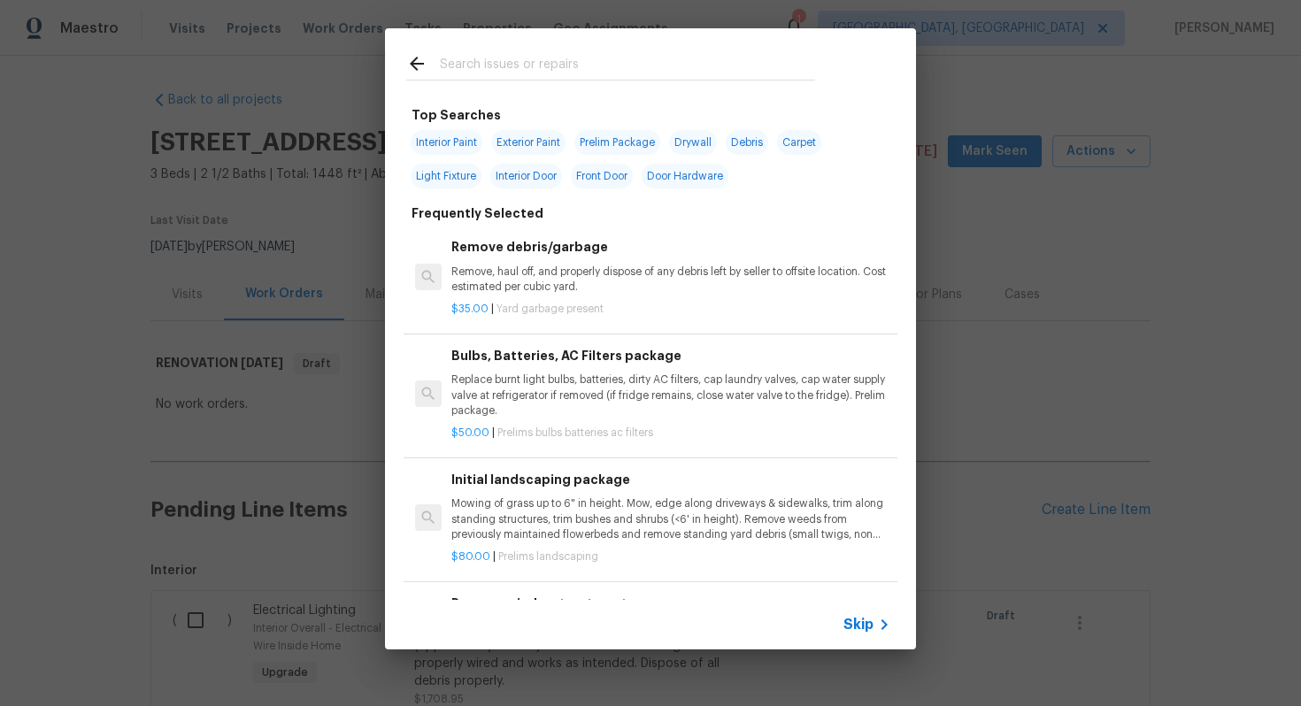
click at [879, 620] on icon at bounding box center [884, 624] width 21 height 21
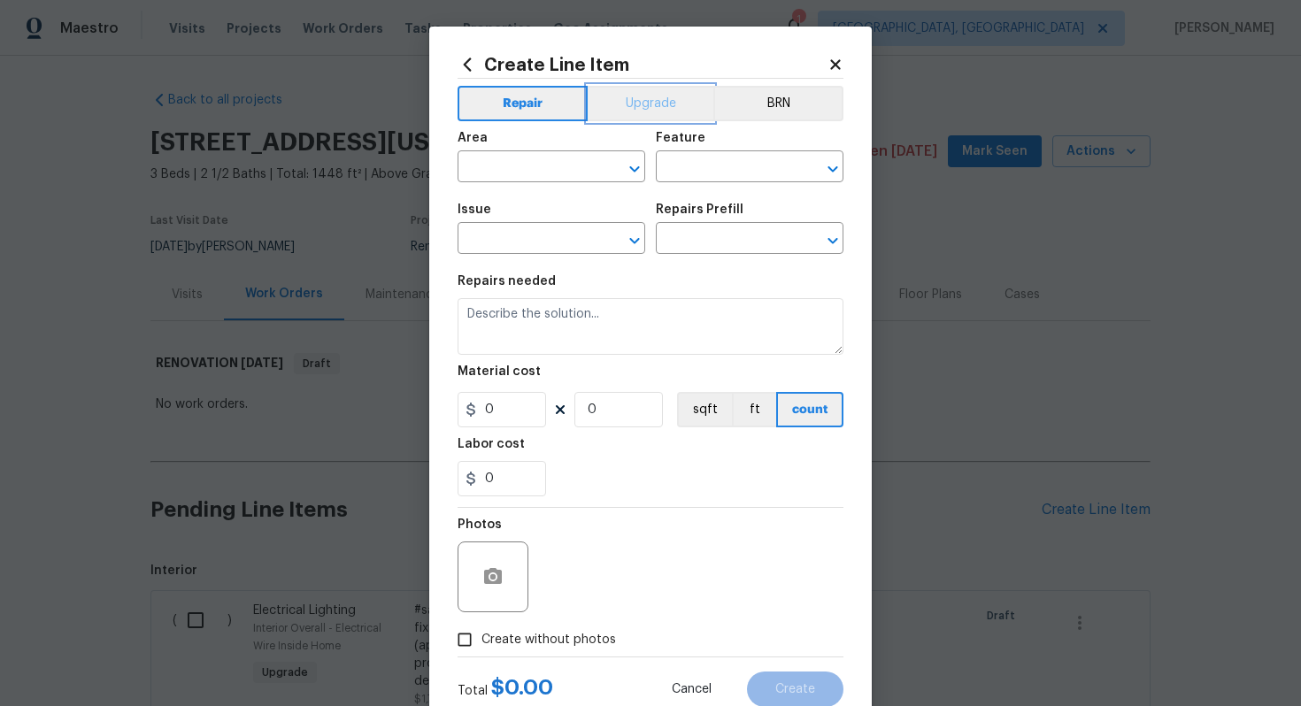
click at [629, 102] on button "Upgrade" at bounding box center [651, 103] width 127 height 35
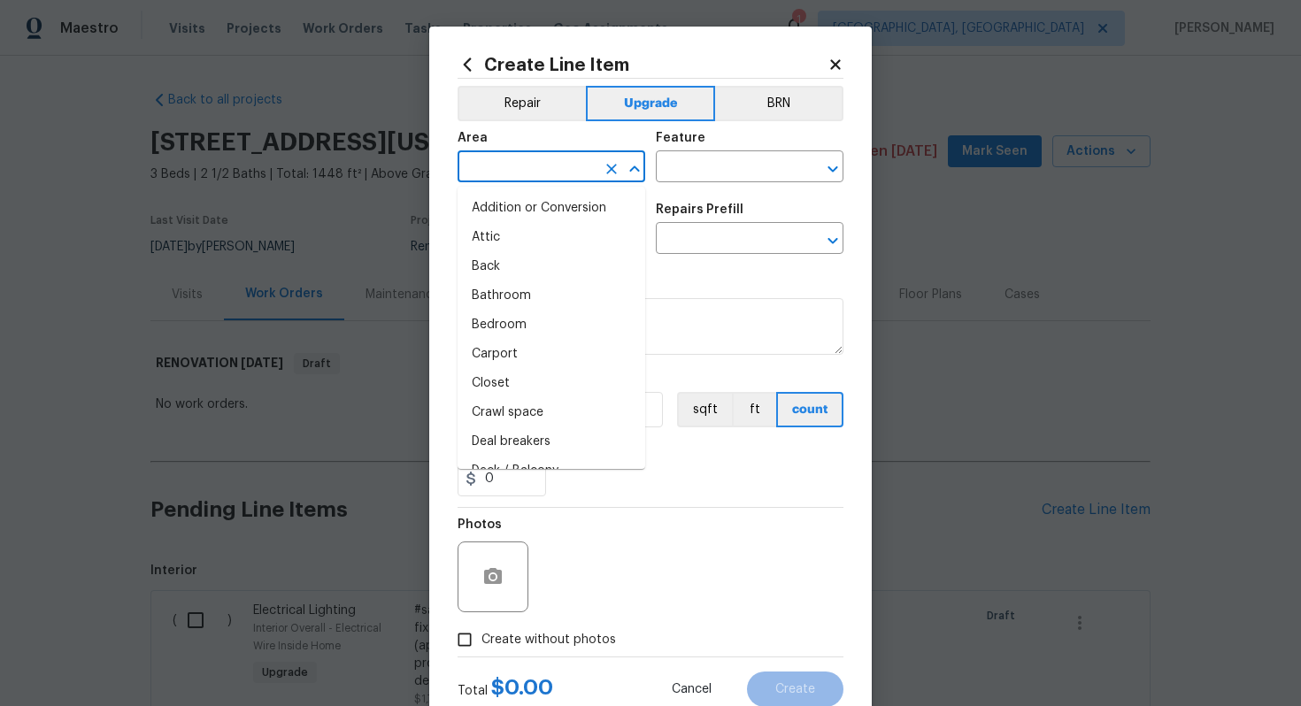
click at [521, 181] on input "text" at bounding box center [527, 168] width 138 height 27
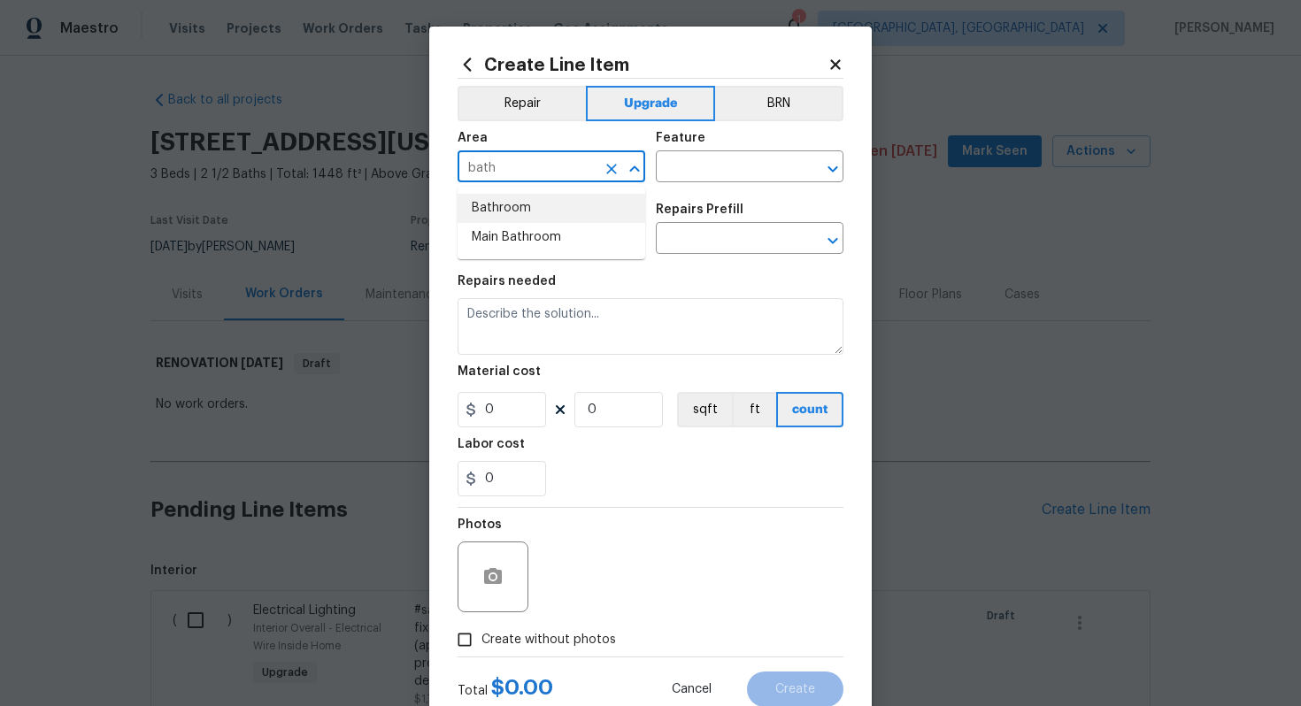
click at [533, 221] on li "Bathroom" at bounding box center [552, 208] width 188 height 29
type input "Bathroom"
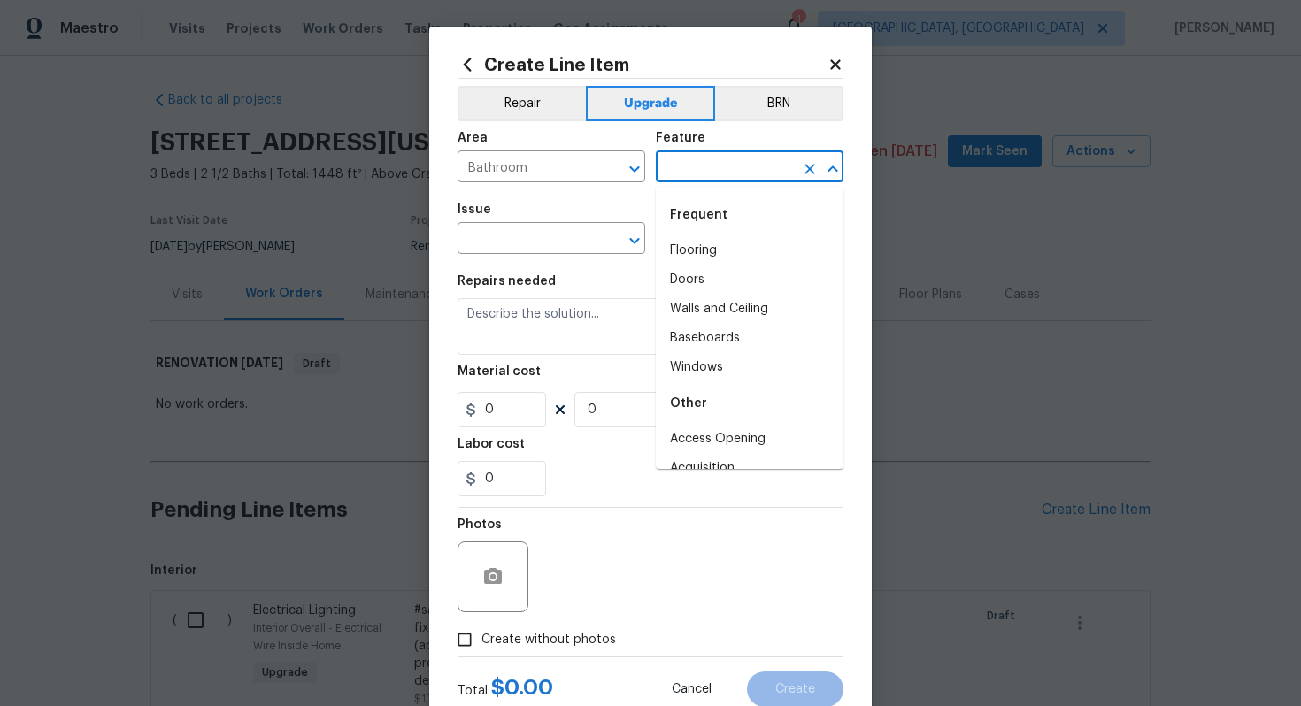
click at [736, 166] on input "text" at bounding box center [725, 168] width 138 height 27
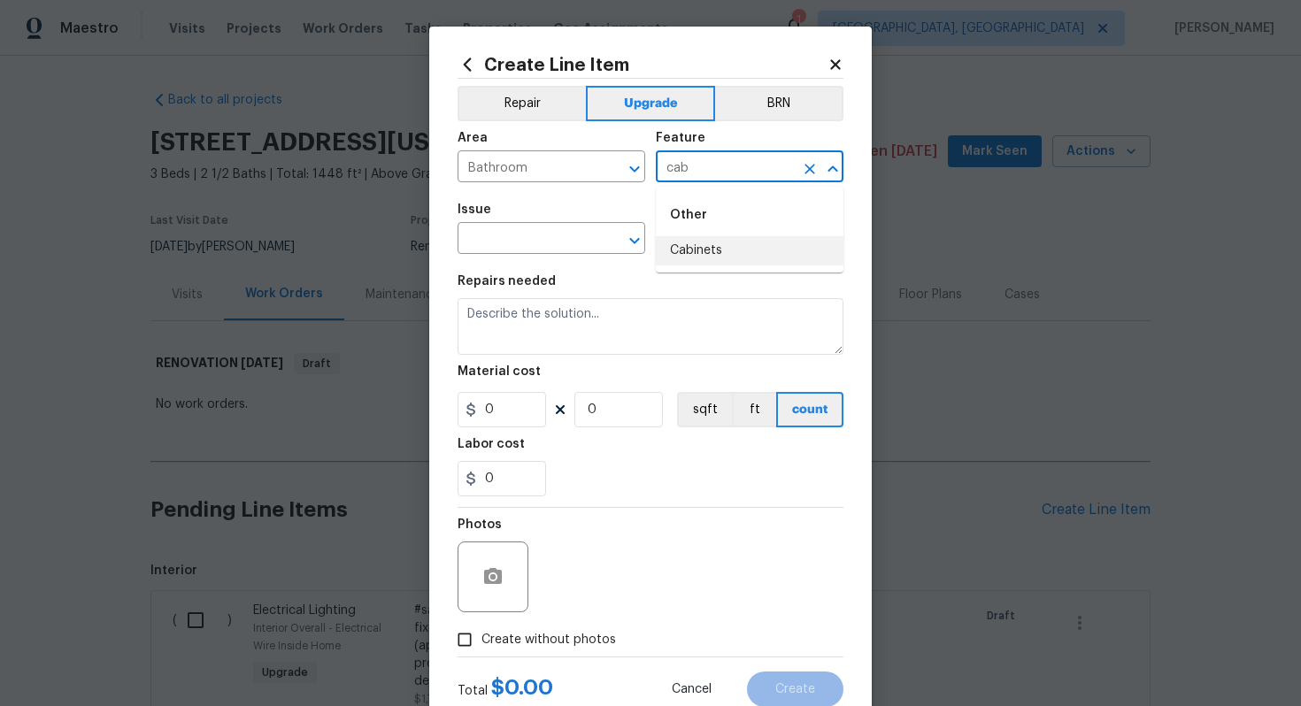
click at [721, 252] on li "Cabinets" at bounding box center [750, 250] width 188 height 29
type input "Cabinets"
click at [563, 241] on input "text" at bounding box center [527, 240] width 138 height 27
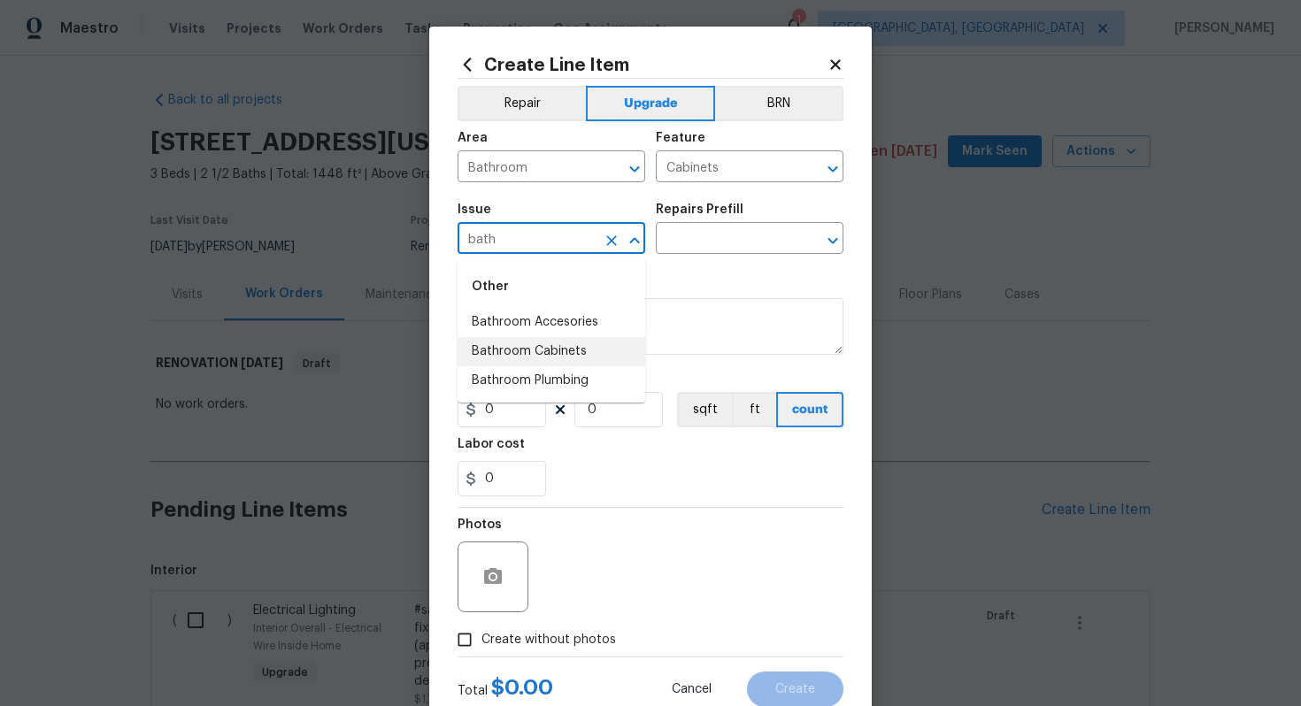
click at [574, 350] on li "Bathroom Cabinets" at bounding box center [552, 351] width 188 height 29
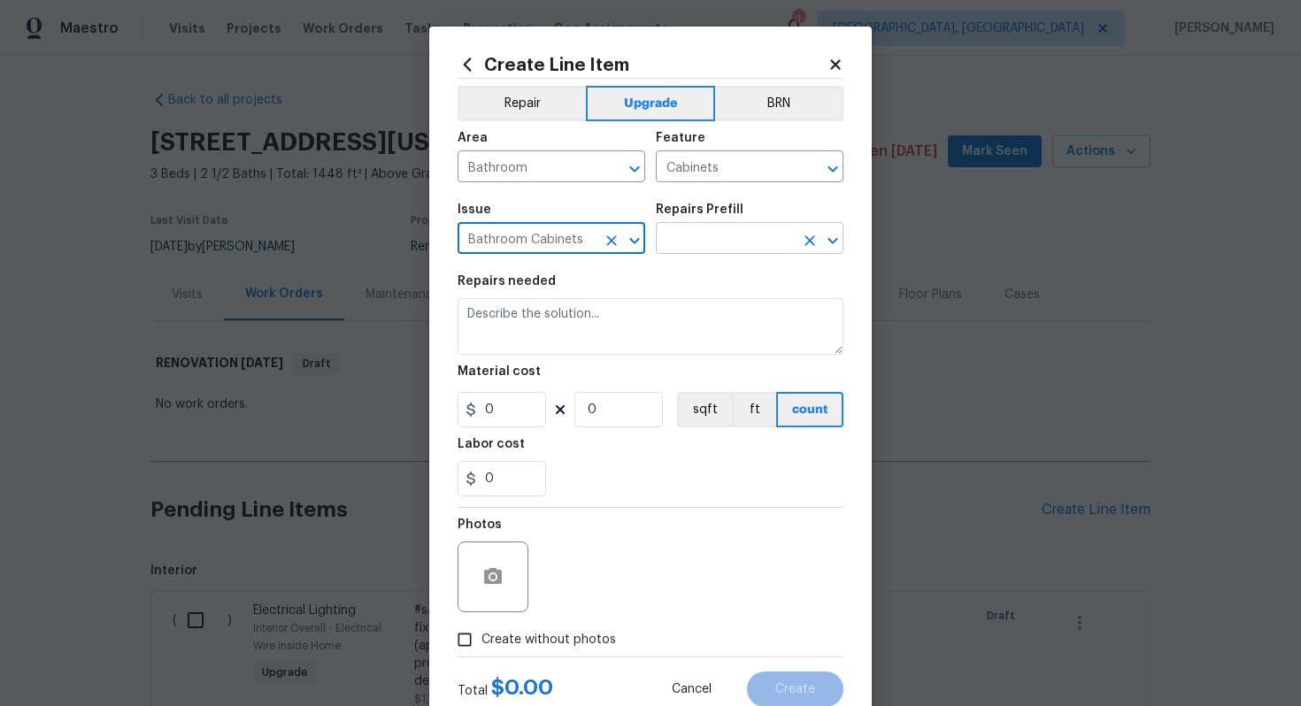
type input "Bathroom Cabinets"
click at [725, 237] on input "text" at bounding box center [725, 240] width 138 height 27
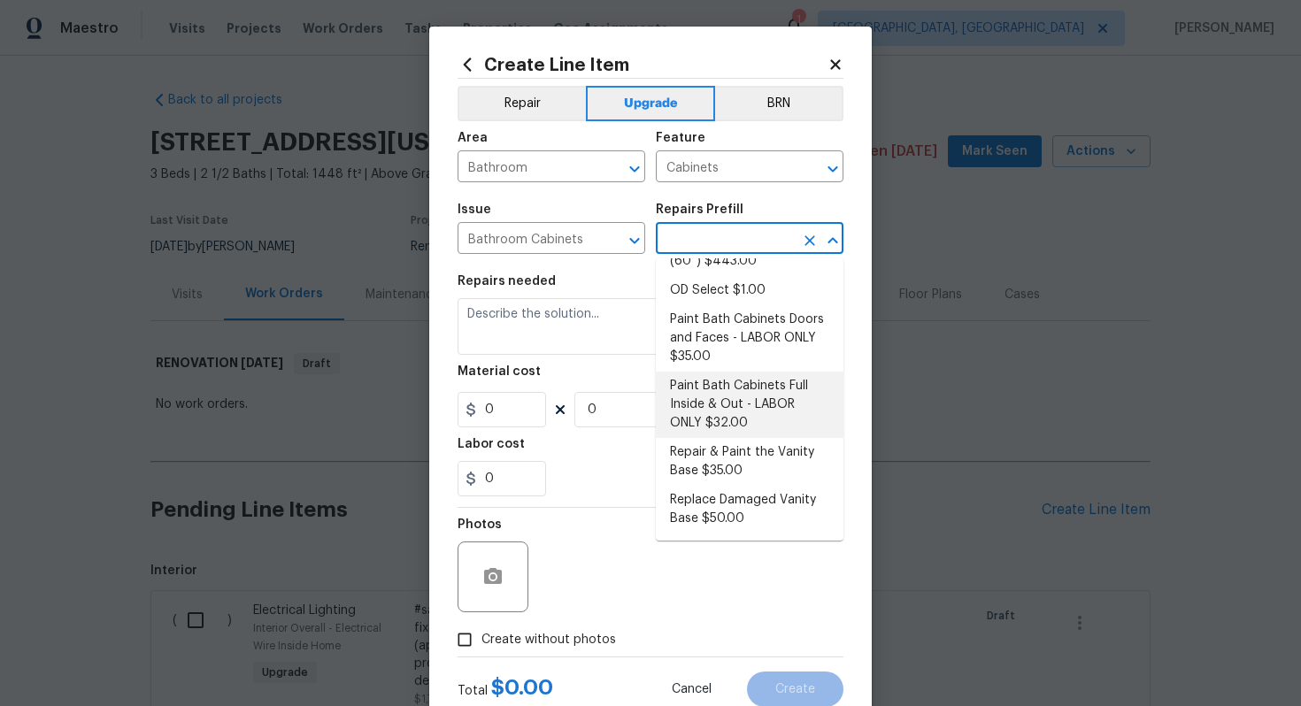
click at [715, 383] on li "Paint Bath Cabinets Full Inside & Out - LABOR ONLY $32.00" at bounding box center [750, 405] width 188 height 66
type textarea "Prep, sand, mask and apply 2 coats of paint to the bathroom cabinet doors, inte…"
type input "1"
type input "Paint Bath Cabinets Full Inside & Out - LABOR ONLY $32.00"
type input "32"
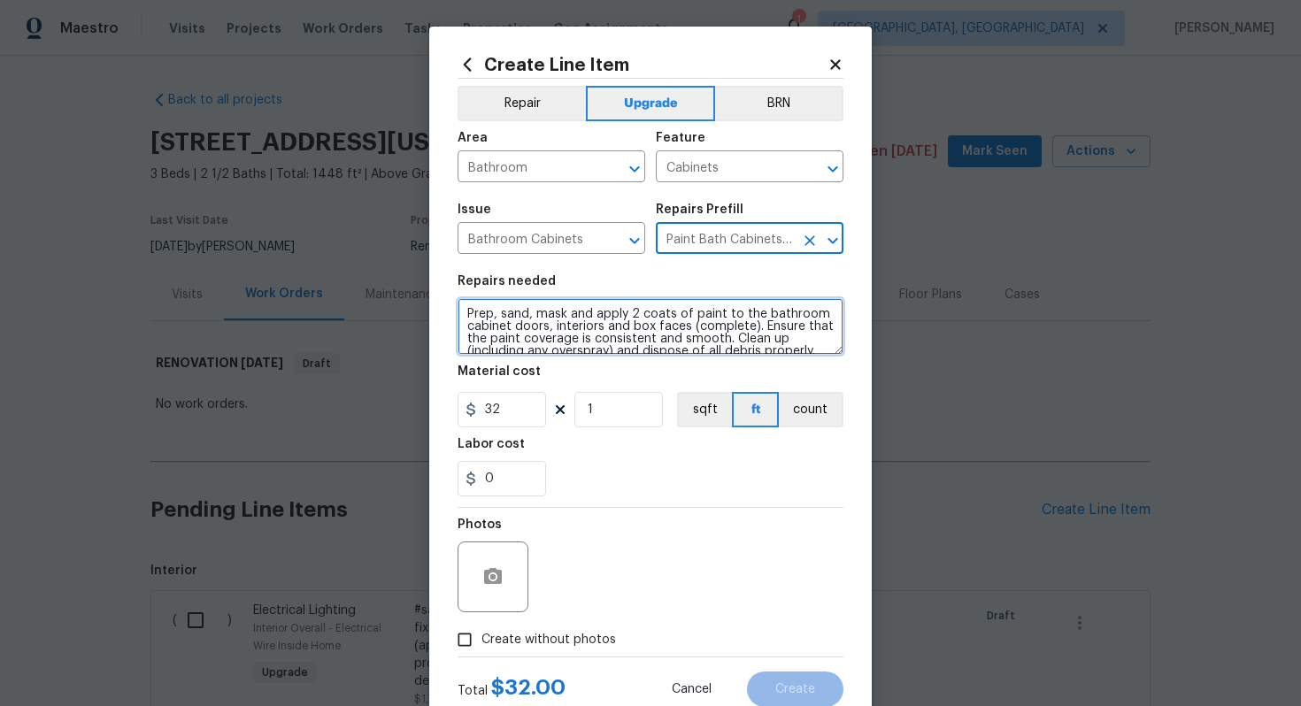
click at [461, 314] on textarea "Prep, sand, mask and apply 2 coats of paint to the bathroom cabinet doors, inte…" at bounding box center [651, 326] width 386 height 57
type textarea "#sala - Prep, sand, mask and apply 2 coats of paint to the bathroom cabinet doo…"
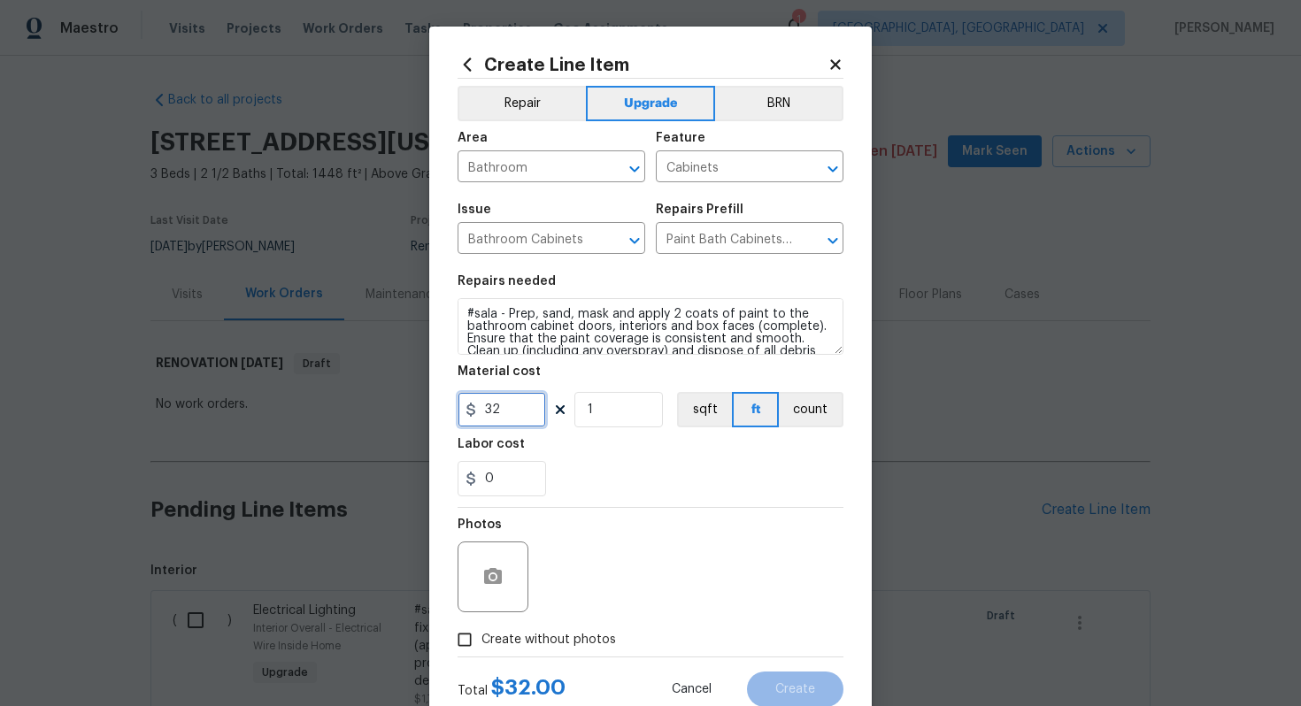
click at [502, 405] on input "32" at bounding box center [502, 409] width 89 height 35
type input "25"
type input "34"
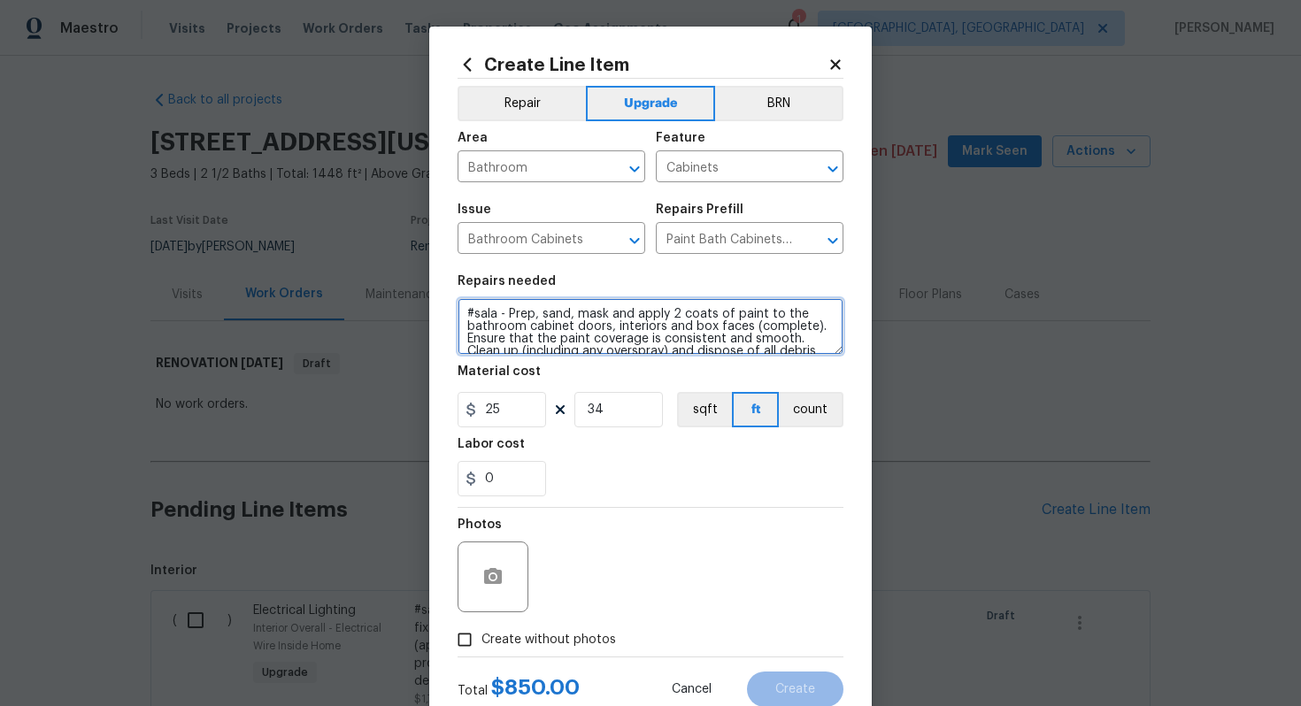
click at [507, 311] on textarea "#sala - Prep, sand, mask and apply 2 coats of paint to the bathroom cabinet doo…" at bounding box center [651, 326] width 386 height 57
paste textarea "All bathrooms"
type textarea "#sala - All bathrooms - Prep, sand, mask and apply 2 coats of paint to the bath…"
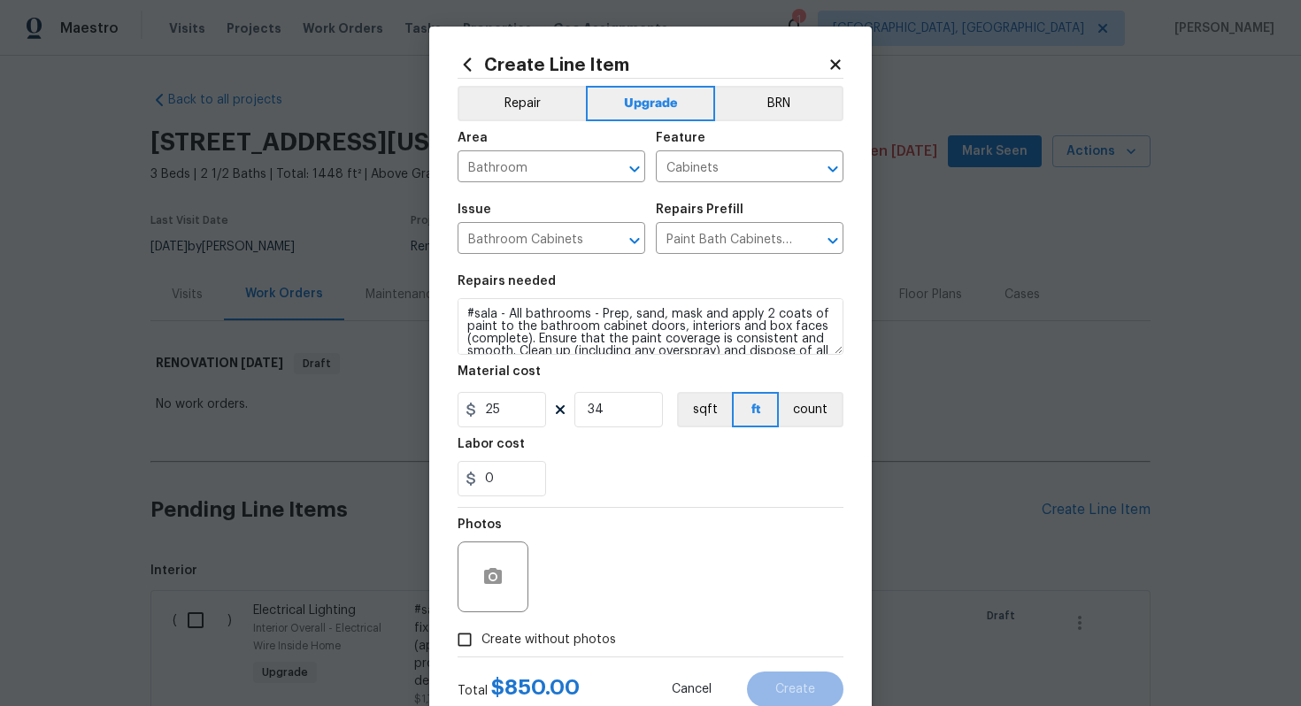
click at [583, 637] on span "Create without photos" at bounding box center [548, 640] width 135 height 19
click at [481, 637] on input "Create without photos" at bounding box center [465, 640] width 34 height 34
checkbox input "true"
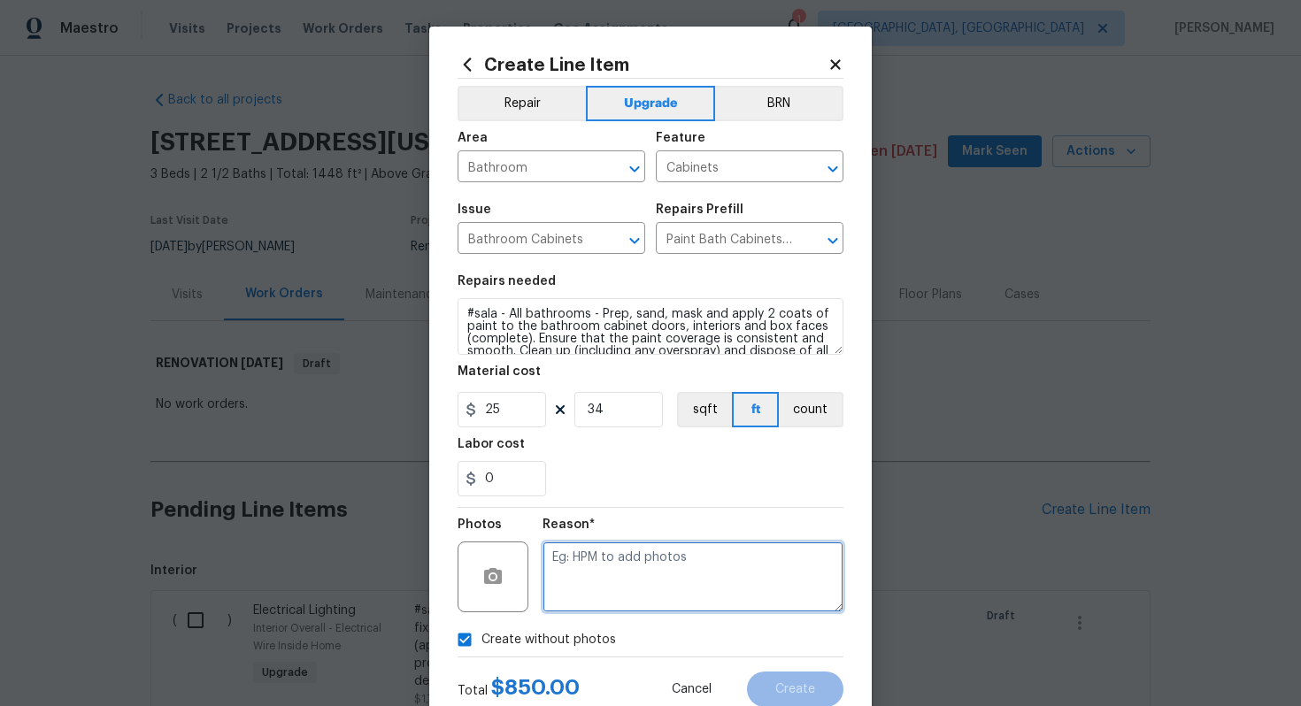
click at [644, 558] on textarea at bounding box center [693, 577] width 301 height 71
type textarea "n/a"
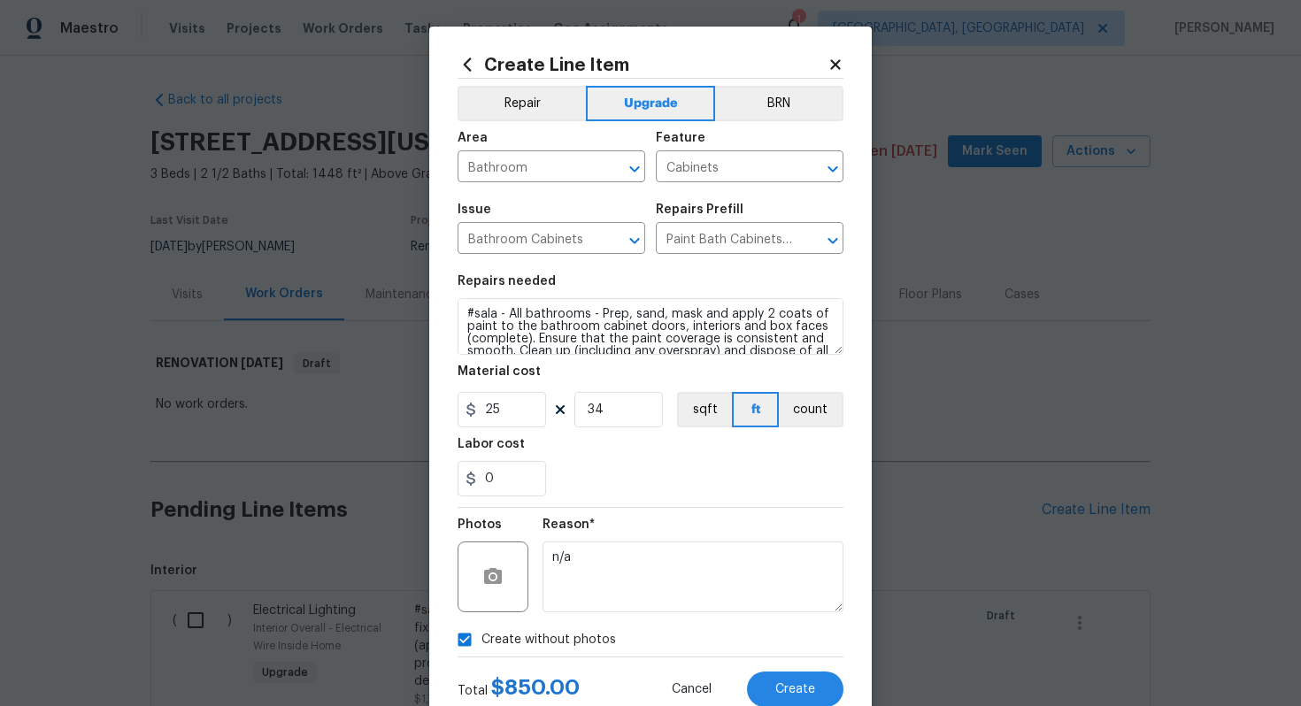
click at [806, 666] on div "Total $ 850.00 Cancel Create" at bounding box center [651, 683] width 386 height 50
click at [806, 683] on span "Create" at bounding box center [795, 689] width 40 height 13
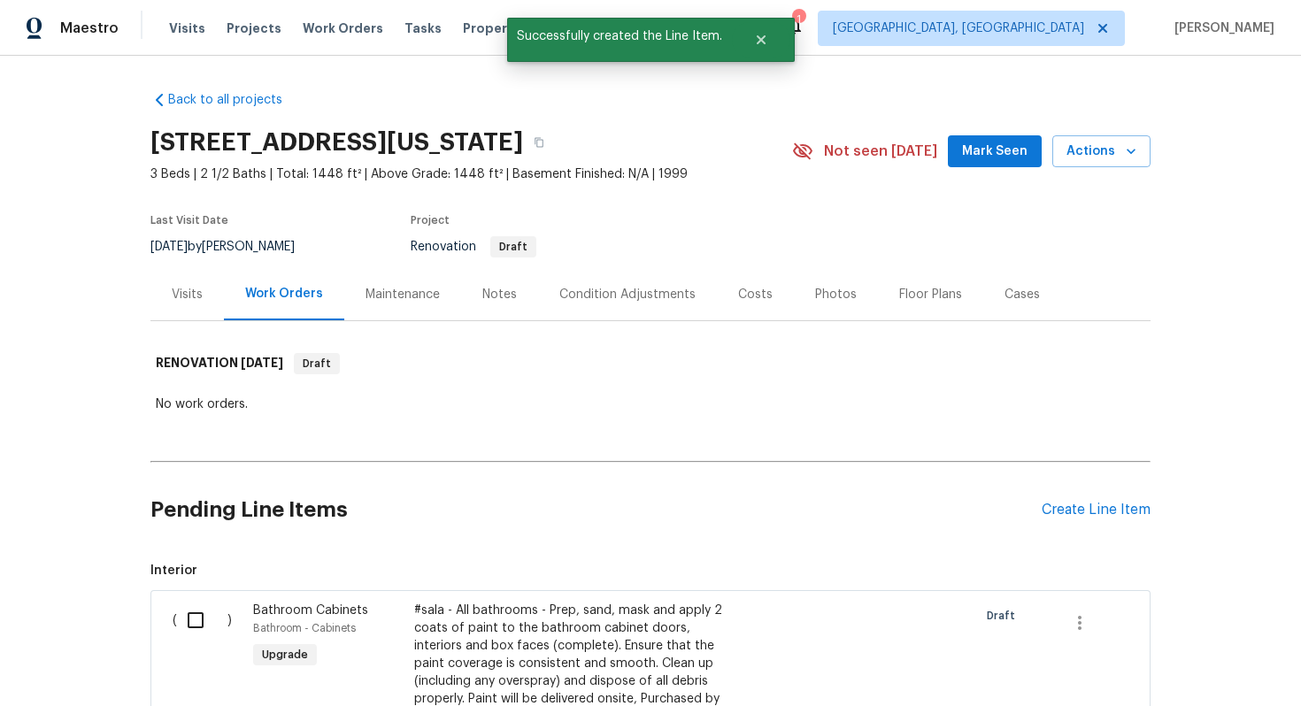
click at [1102, 502] on div "Create Line Item" at bounding box center [1096, 510] width 109 height 17
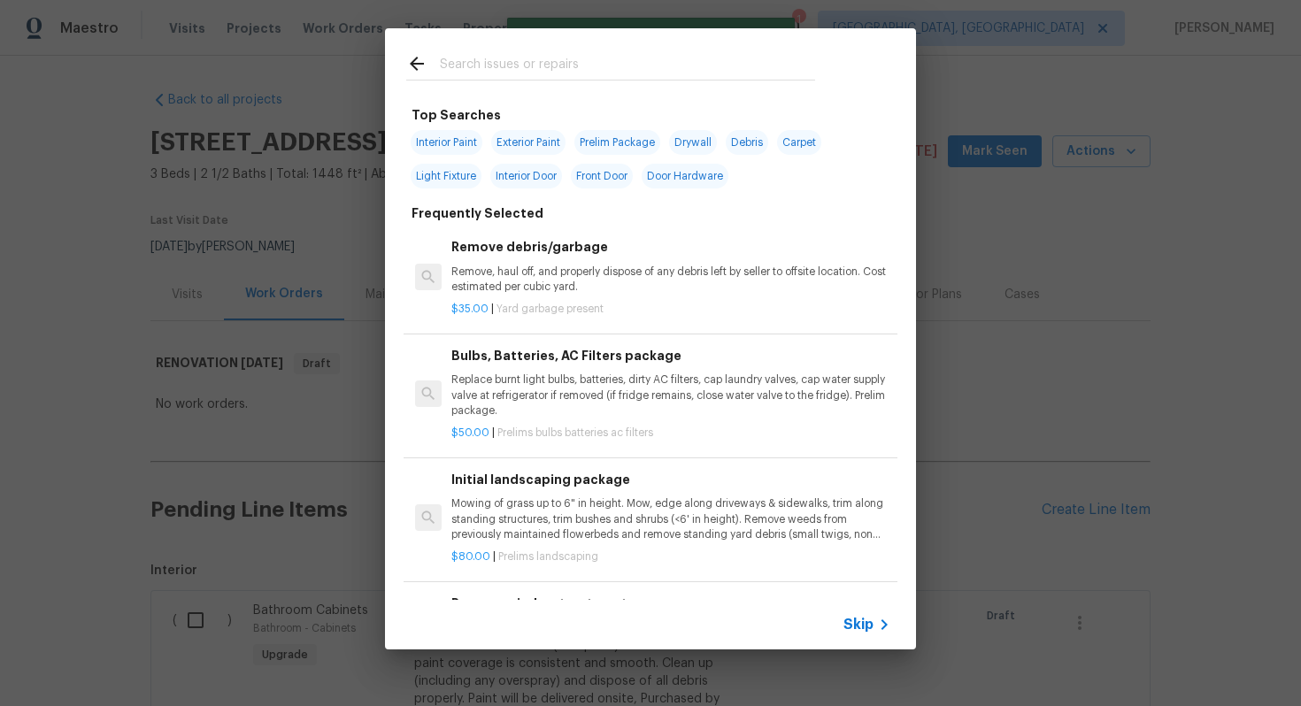
click at [866, 621] on span "Skip" at bounding box center [858, 625] width 30 height 18
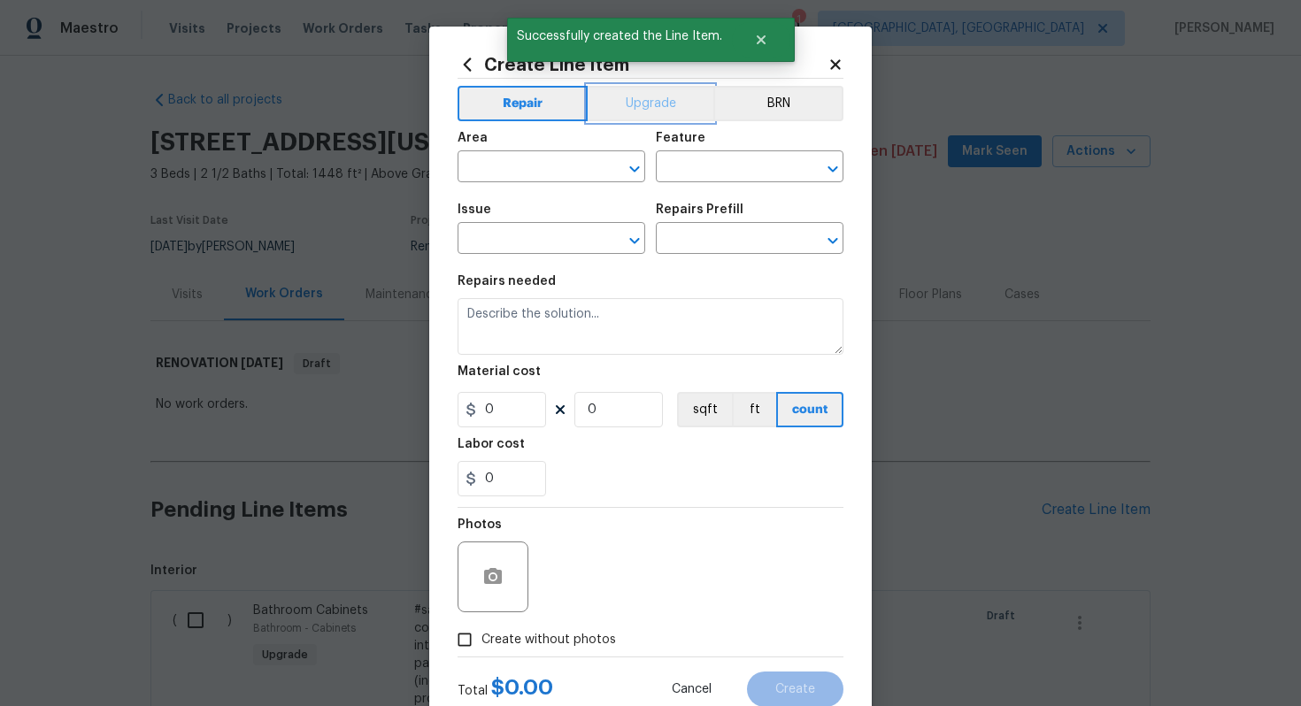
click at [650, 101] on button "Upgrade" at bounding box center [651, 103] width 127 height 35
click at [494, 157] on input "text" at bounding box center [527, 168] width 138 height 27
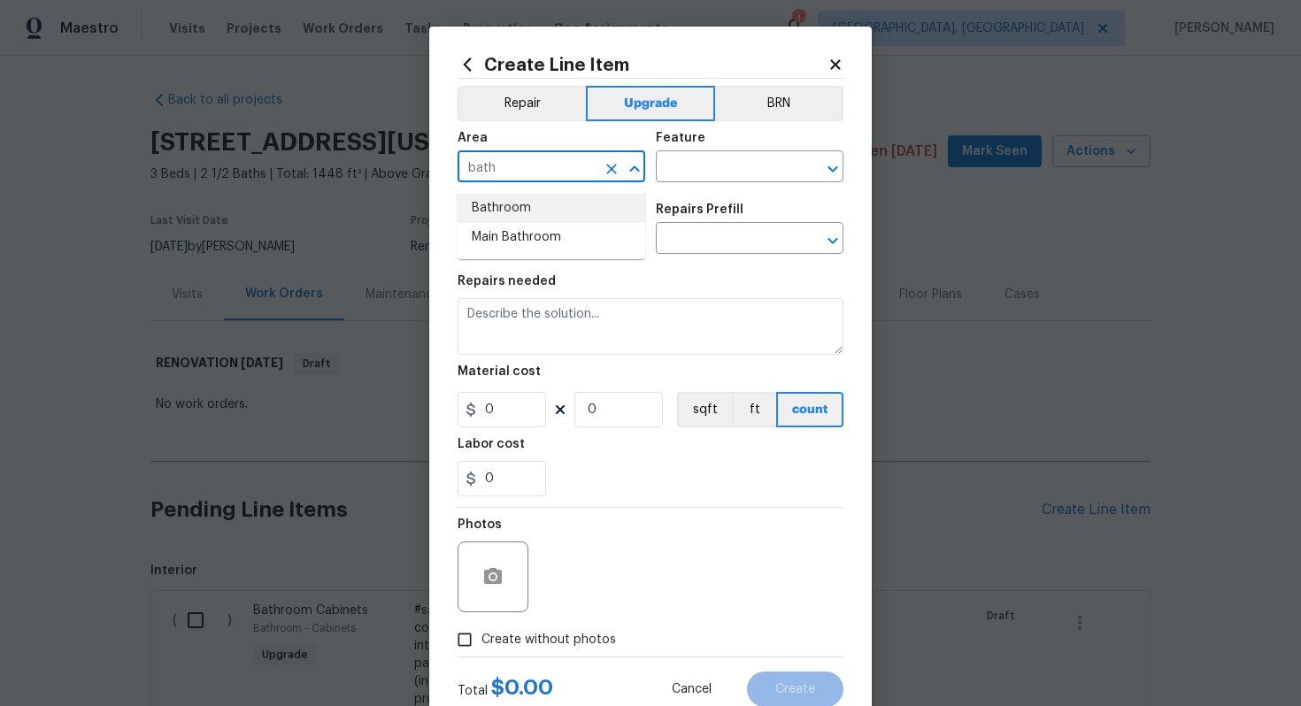
click at [491, 201] on li "Bathroom" at bounding box center [552, 208] width 188 height 29
type input "Bathroom"
click at [681, 174] on input "text" at bounding box center [725, 168] width 138 height 27
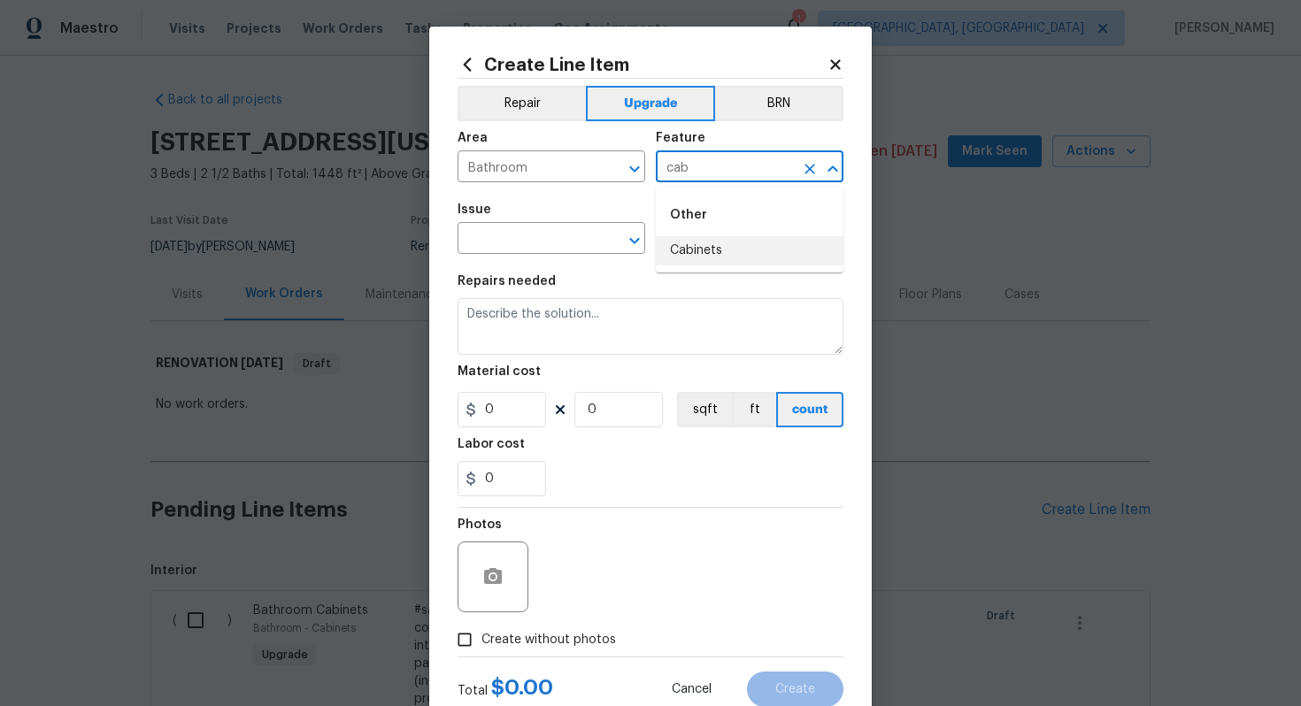
click at [678, 258] on li "Cabinets" at bounding box center [750, 250] width 188 height 29
type input "Cabinets"
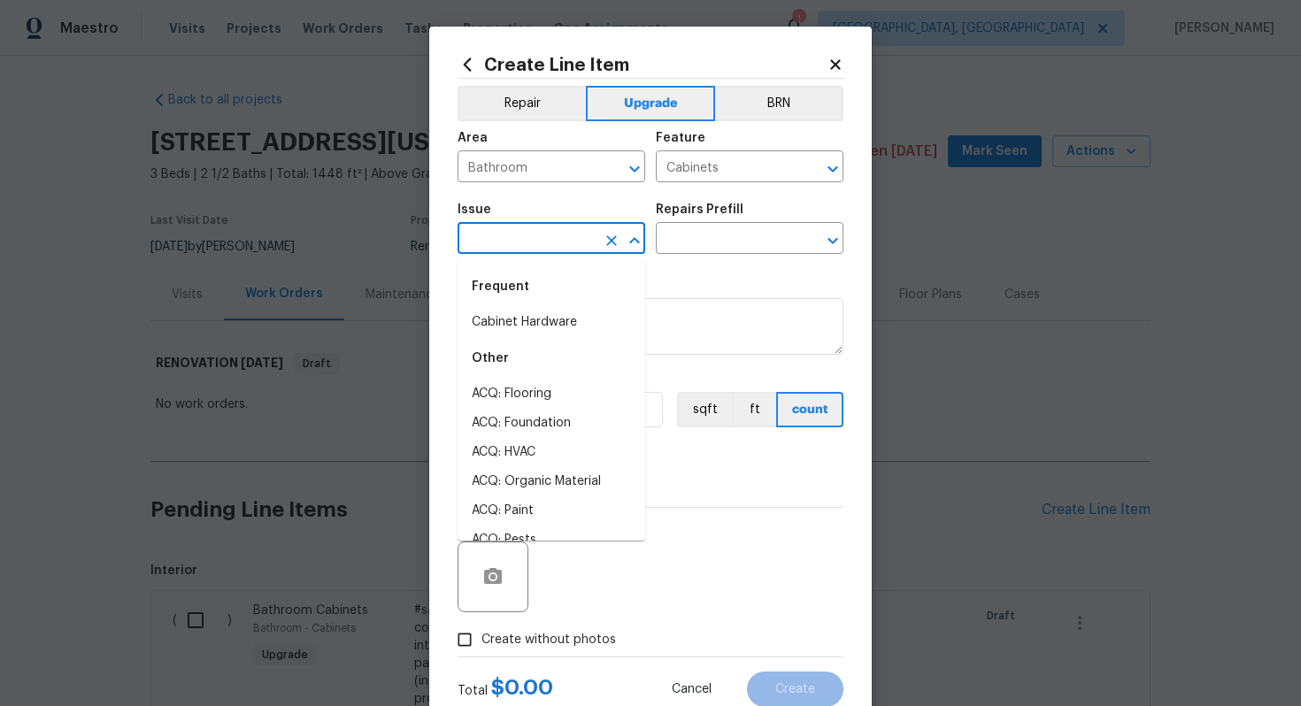
click at [497, 231] on input "text" at bounding box center [527, 240] width 138 height 27
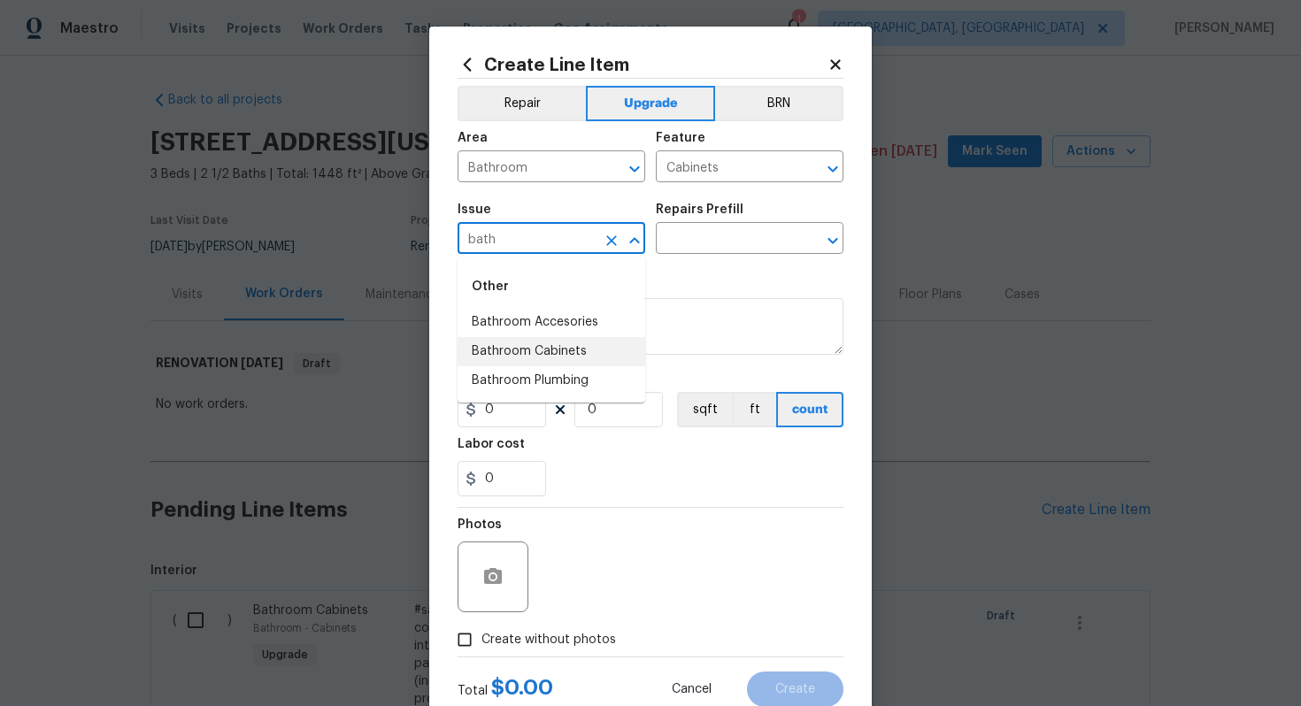
click at [555, 346] on li "Bathroom Cabinets" at bounding box center [552, 351] width 188 height 29
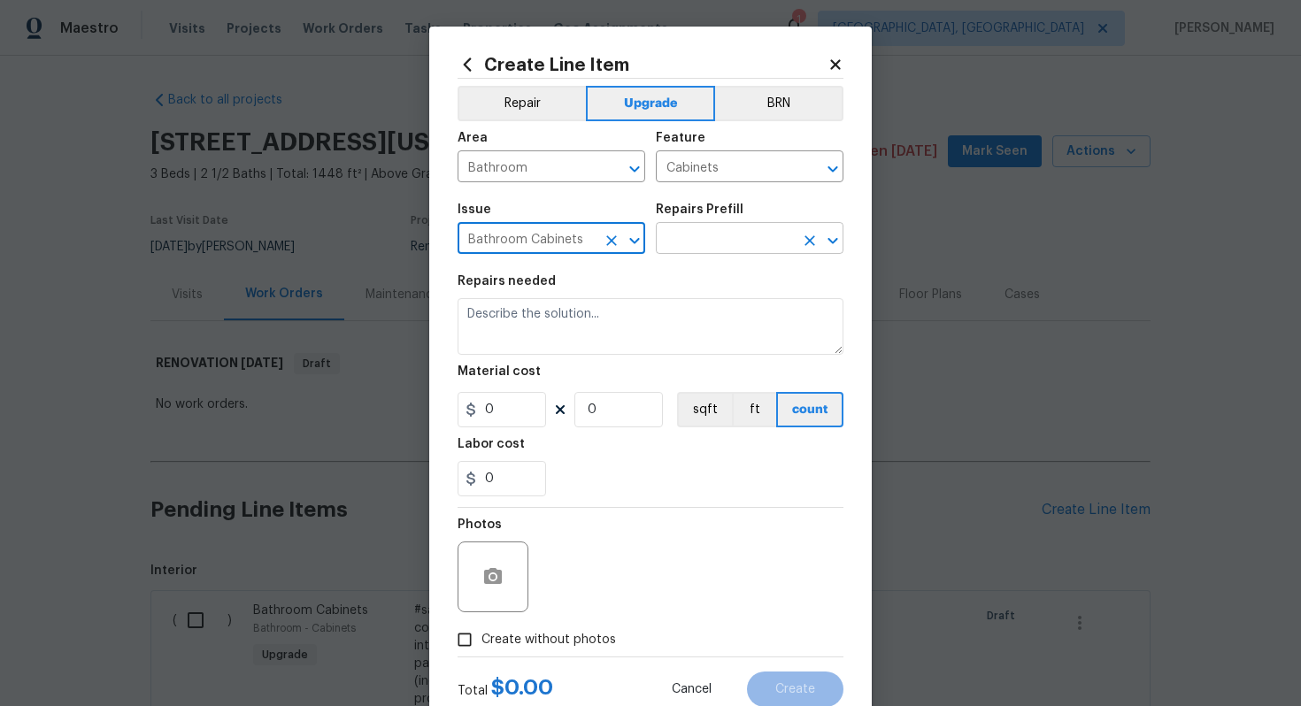
type input "Bathroom Cabinets"
click at [728, 241] on input "text" at bounding box center [725, 240] width 138 height 27
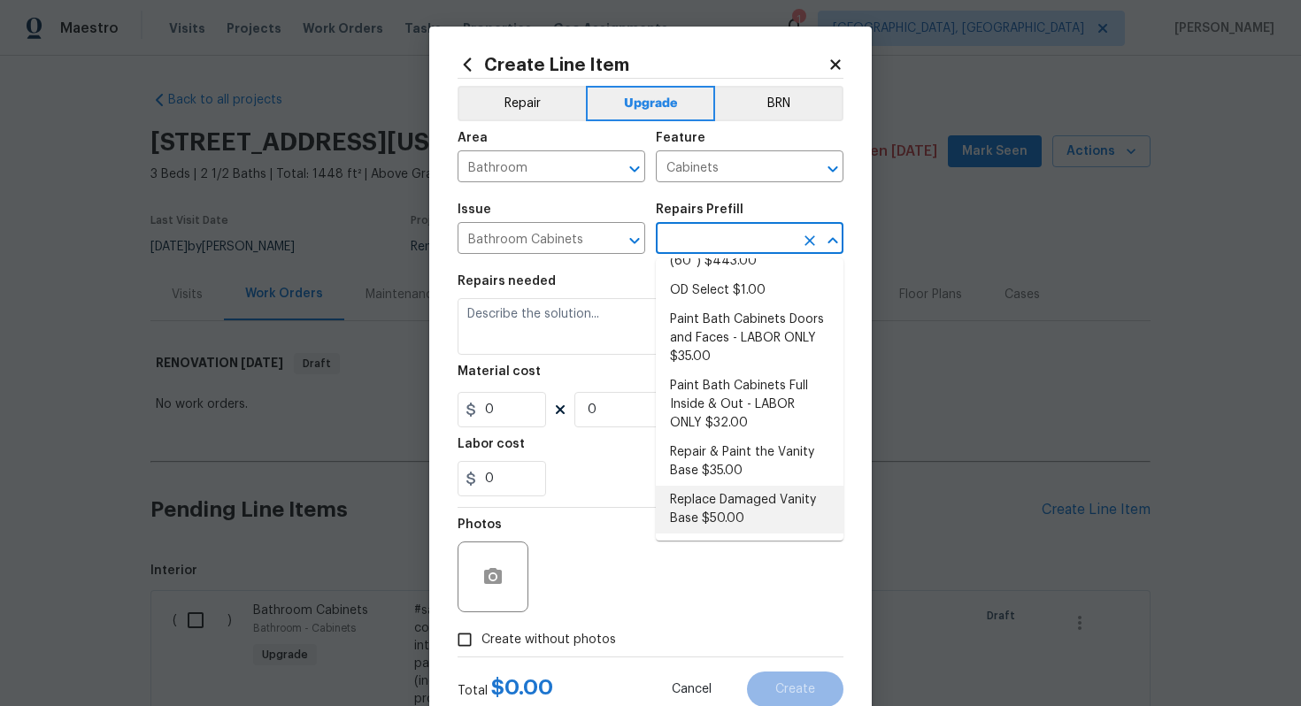
click at [739, 502] on li "Replace Damaged Vanity Base $50.00" at bounding box center [750, 510] width 188 height 48
type input "Replace Damaged Vanity Base $50.00"
type textarea "Remove the existing/damage cabinet base and replace with new. Ensure that the n…"
type input "50"
type input "1"
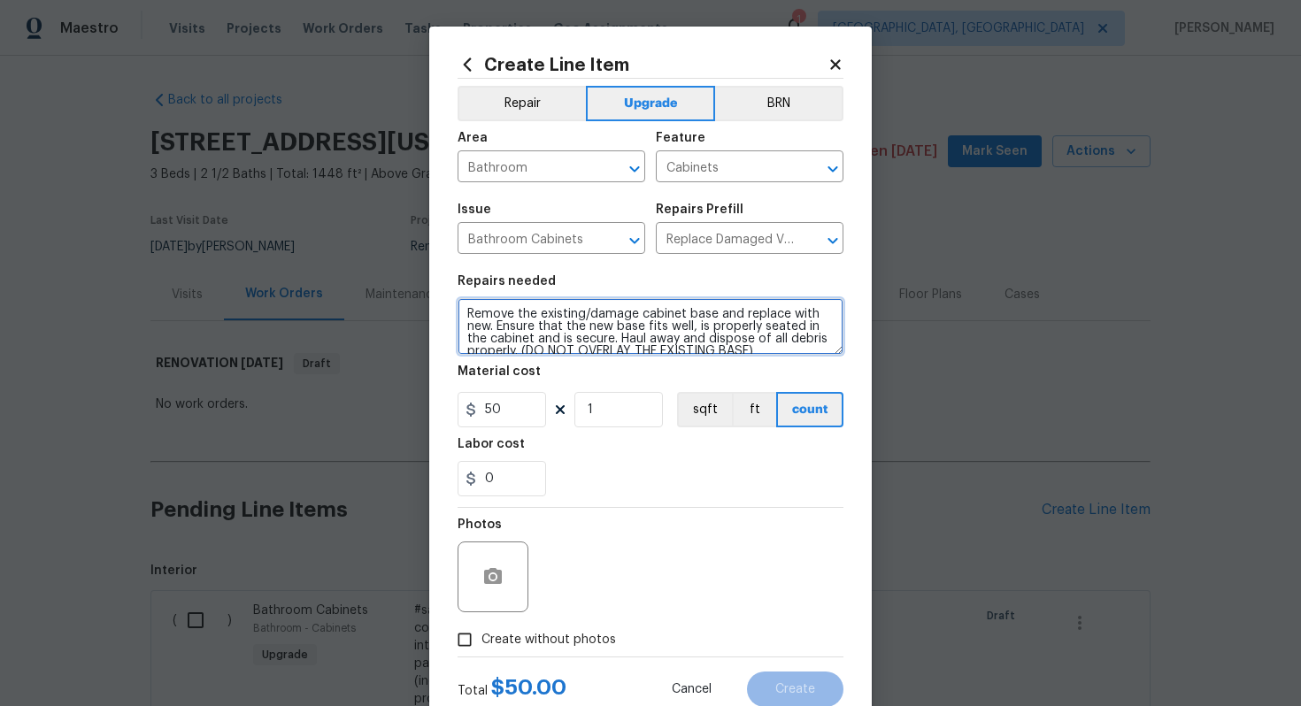
click at [461, 312] on textarea "Remove the existing/damage cabinet base and replace with new. Ensure that the n…" at bounding box center [651, 326] width 386 height 57
paste textarea "All bathrooms"
type textarea "#sala - All bathrooms - Remove the existing/damage cabinet base and replace wit…"
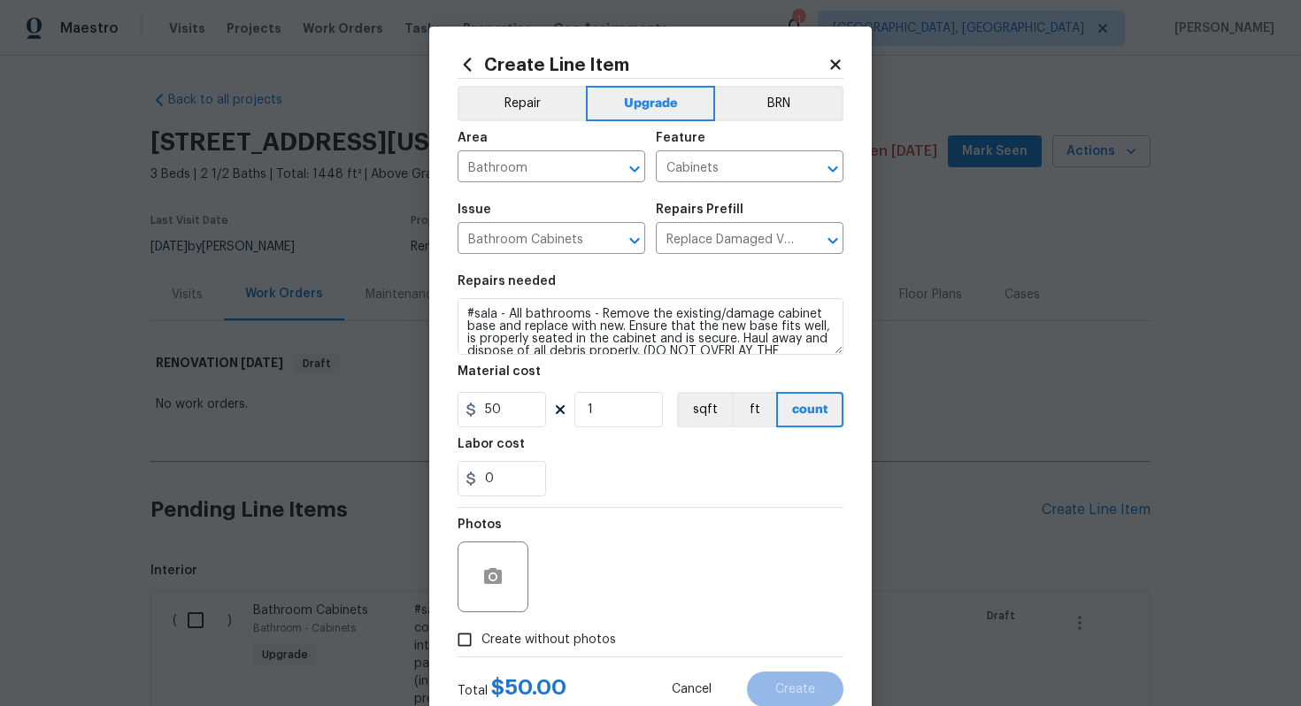
click at [527, 636] on span "Create without photos" at bounding box center [548, 640] width 135 height 19
click at [481, 636] on input "Create without photos" at bounding box center [465, 640] width 34 height 34
checkbox input "true"
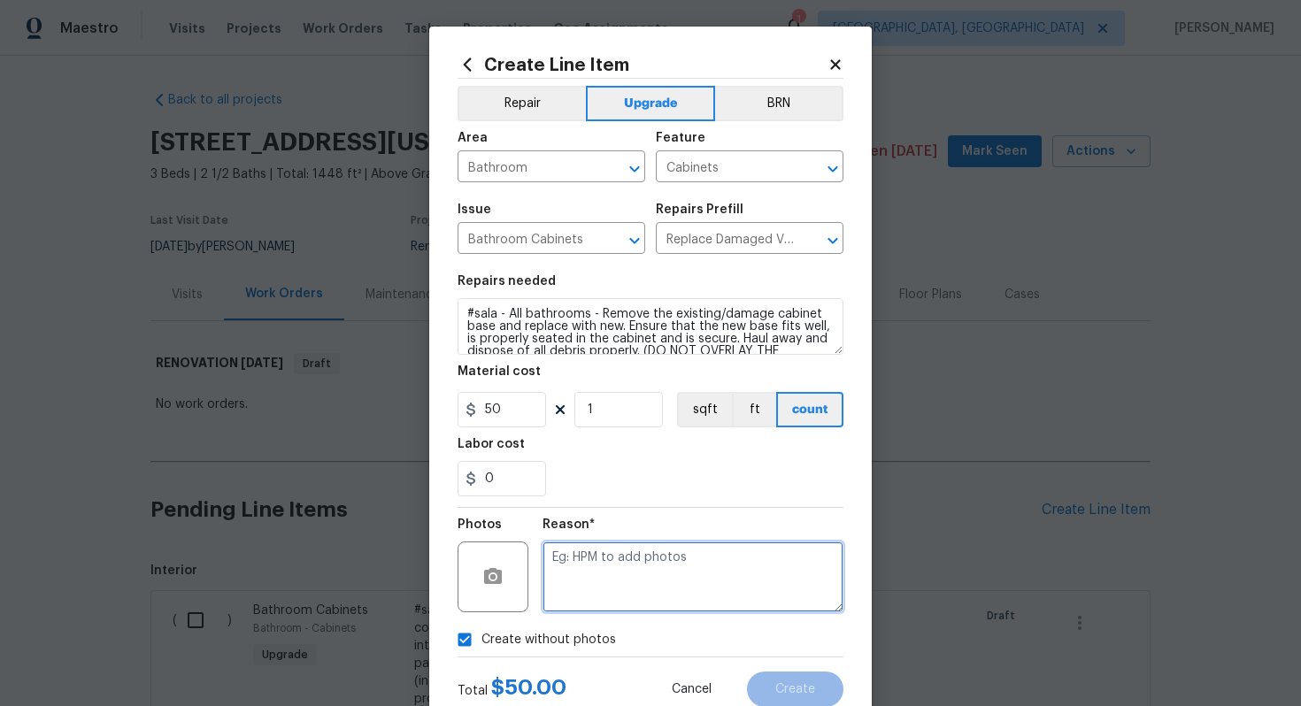
click at [708, 555] on textarea at bounding box center [693, 577] width 301 height 71
type textarea "n/a"
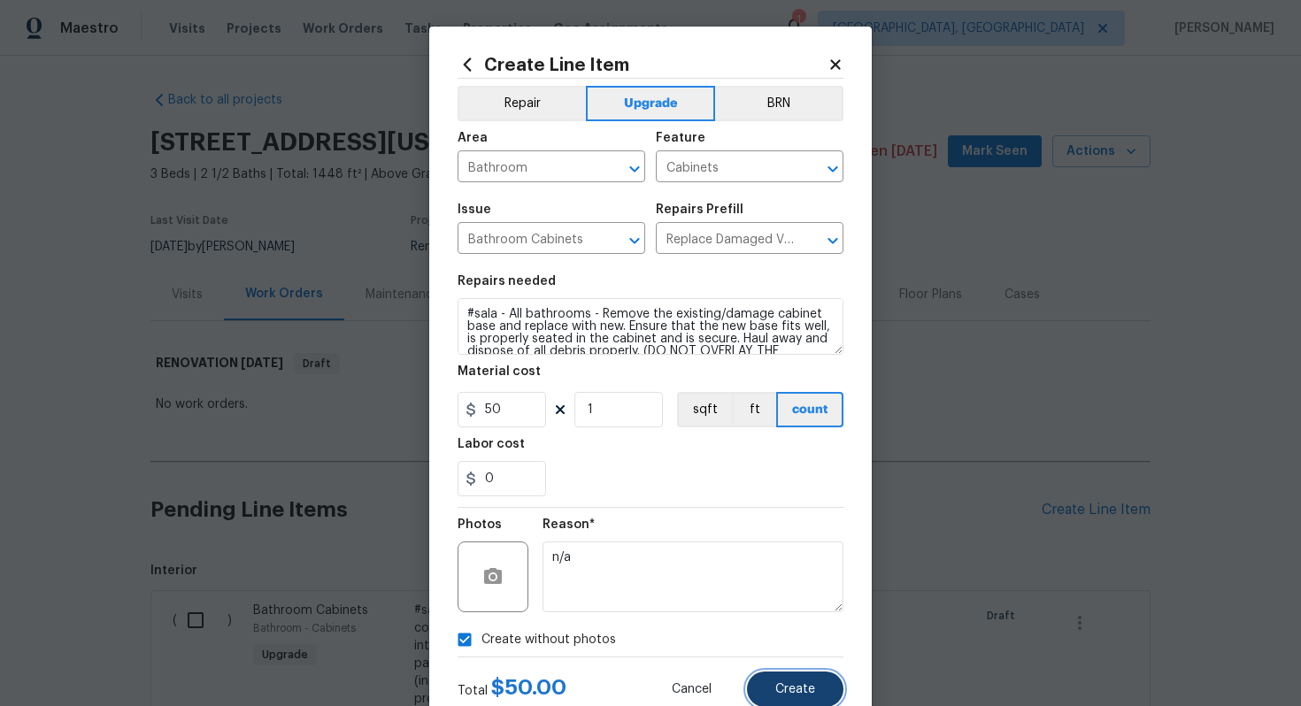
click at [812, 683] on span "Create" at bounding box center [795, 689] width 40 height 13
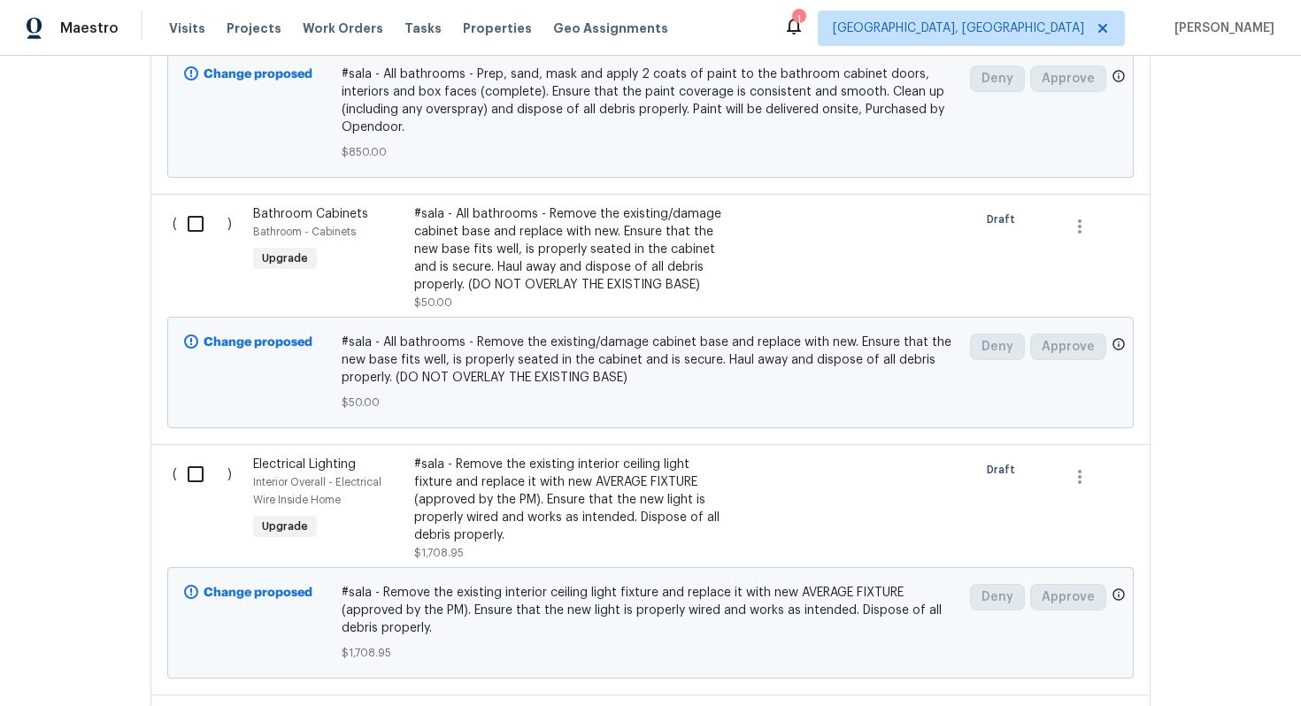
scroll to position [677, 0]
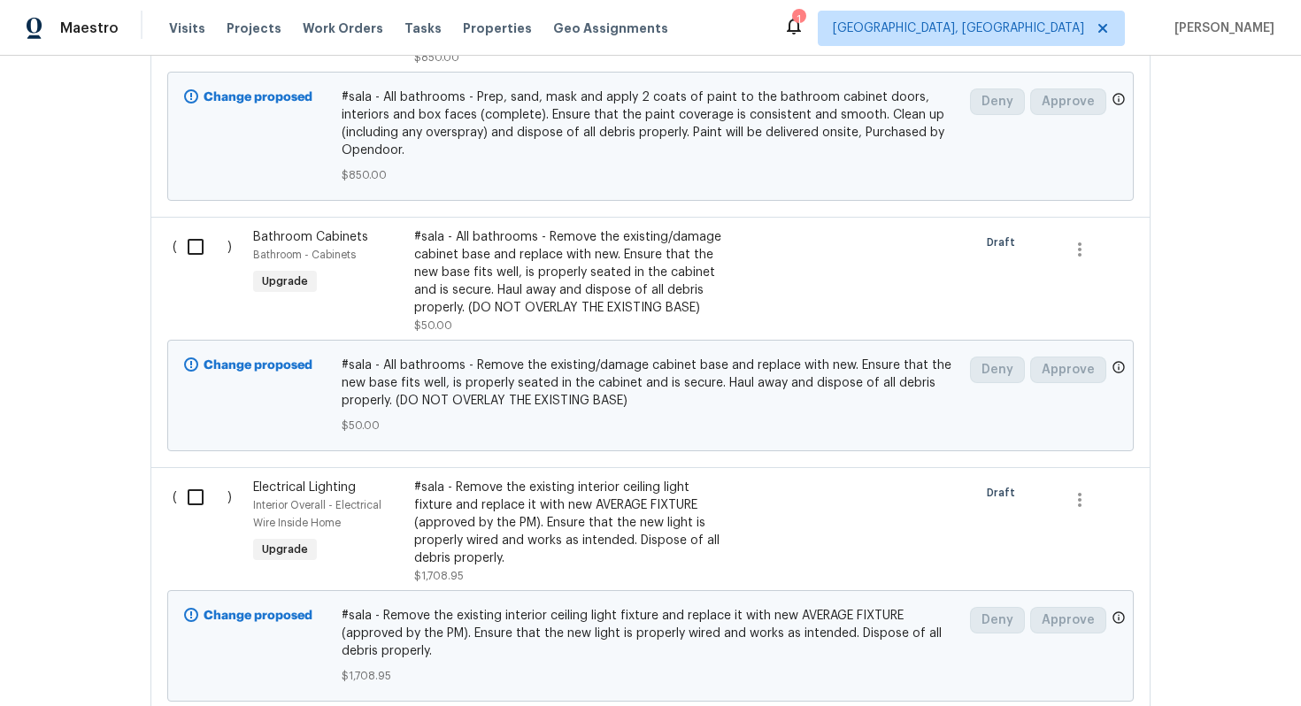
click at [311, 228] on div "Bathroom Cabinets" at bounding box center [328, 237] width 150 height 18
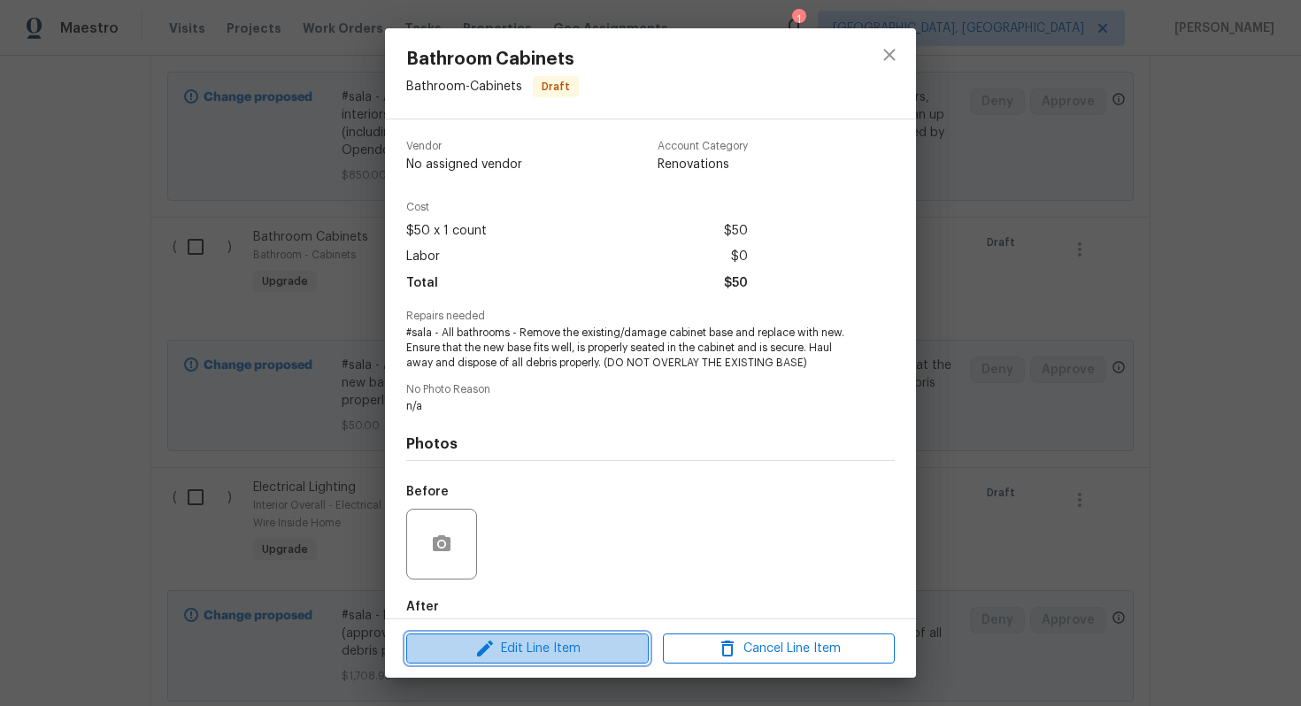
click at [525, 638] on span "Edit Line Item" at bounding box center [528, 649] width 232 height 22
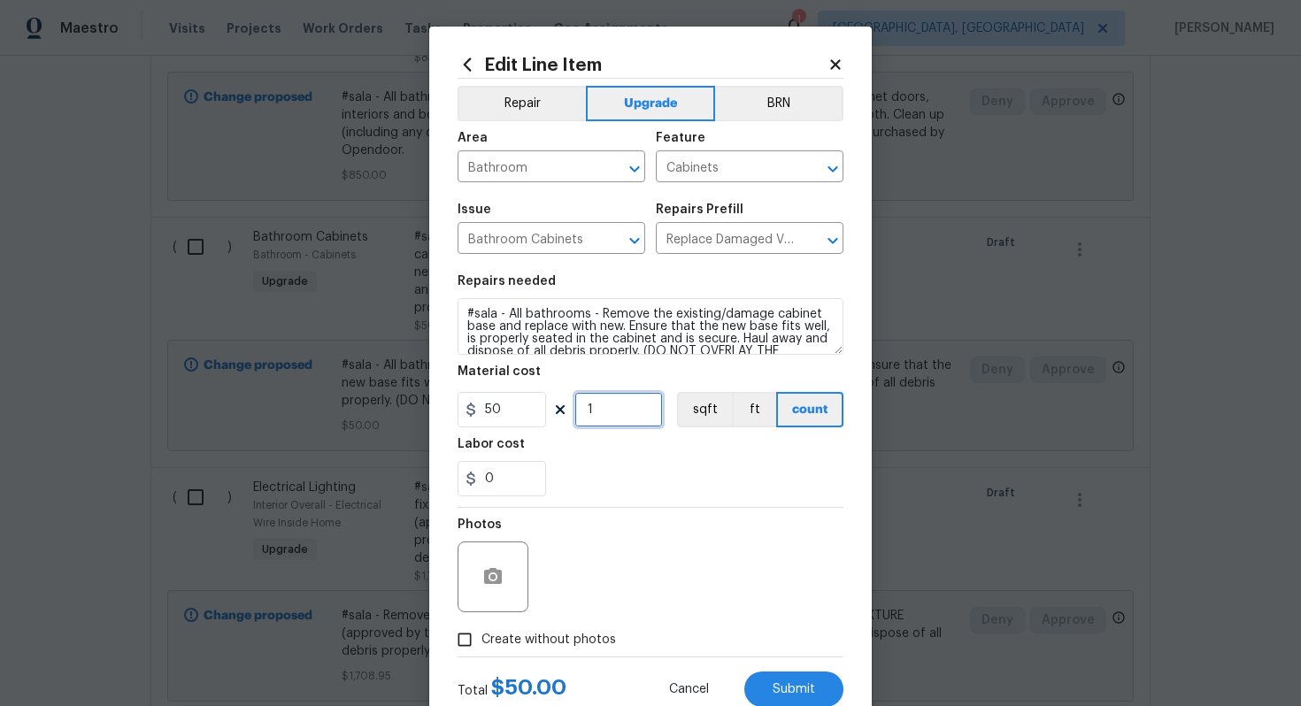
click at [596, 416] on input "1" at bounding box center [618, 409] width 89 height 35
type input "3"
click at [571, 633] on span "Create without photos" at bounding box center [548, 640] width 135 height 19
click at [481, 633] on input "Create without photos" at bounding box center [465, 640] width 34 height 34
checkbox input "true"
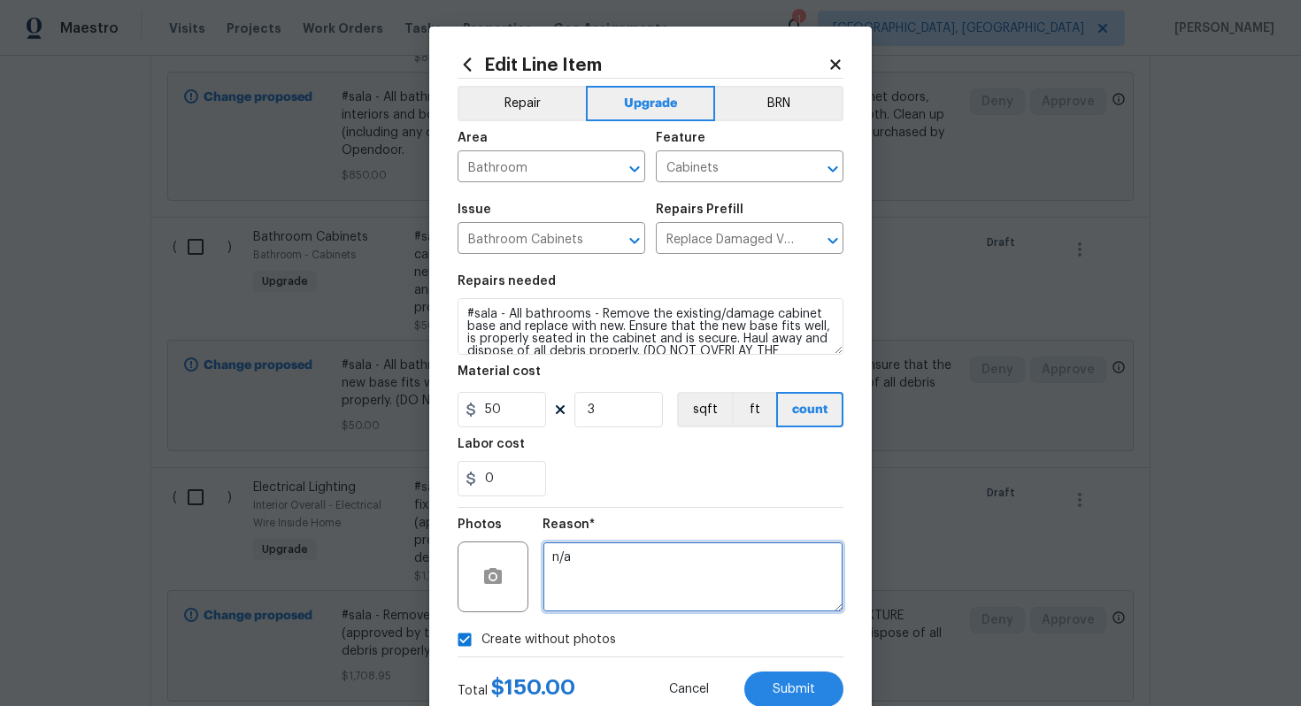
click at [597, 596] on textarea "n/a" at bounding box center [693, 577] width 301 height 71
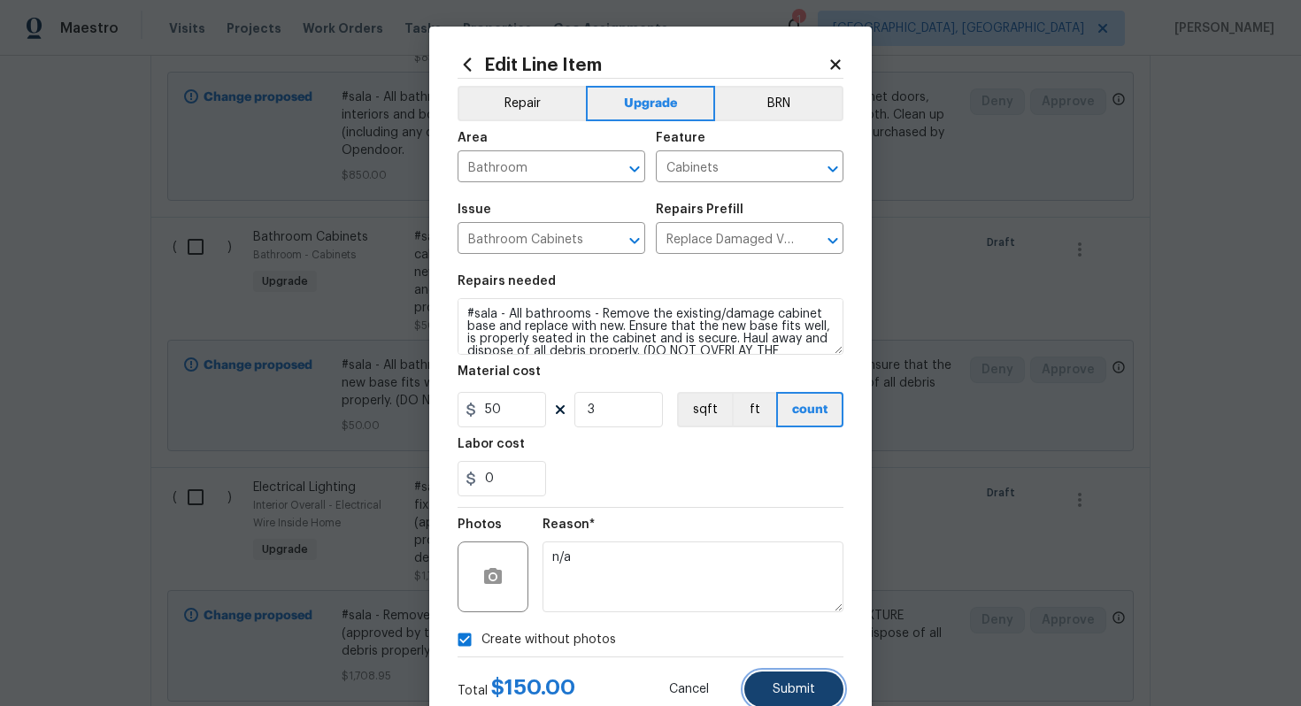
click at [781, 684] on span "Submit" at bounding box center [794, 689] width 42 height 13
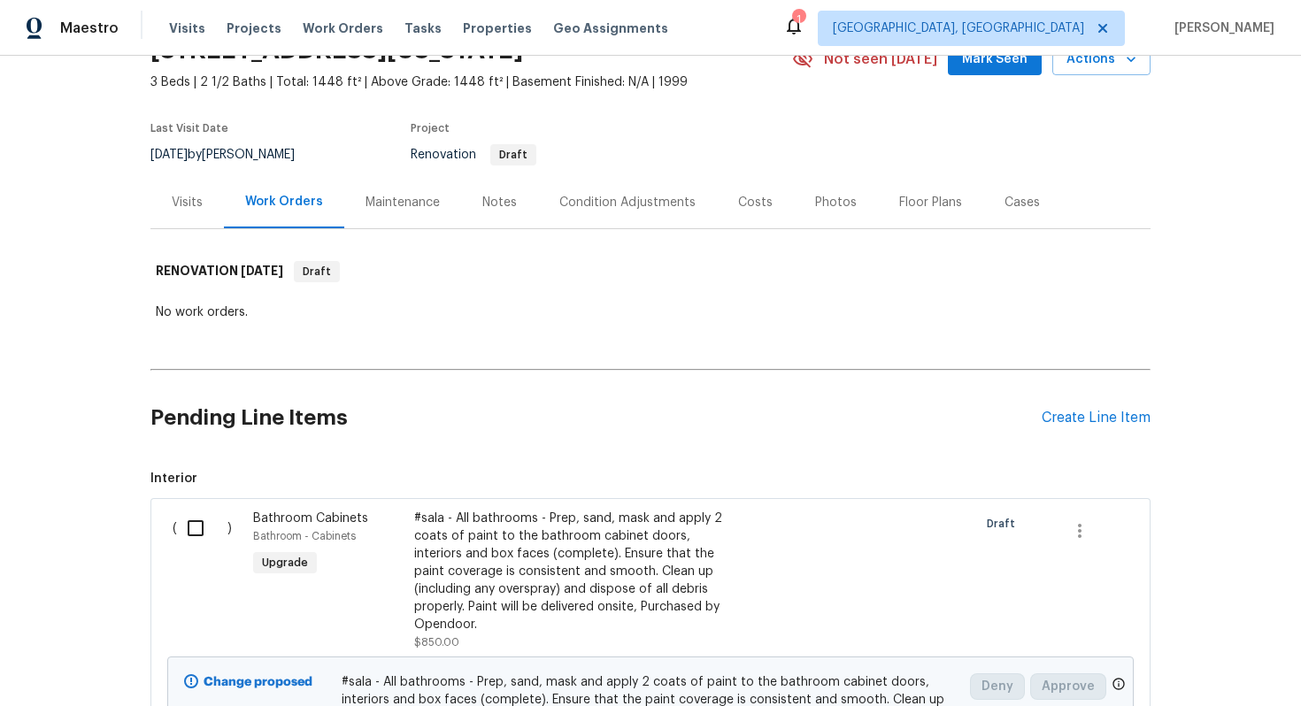
scroll to position [0, 0]
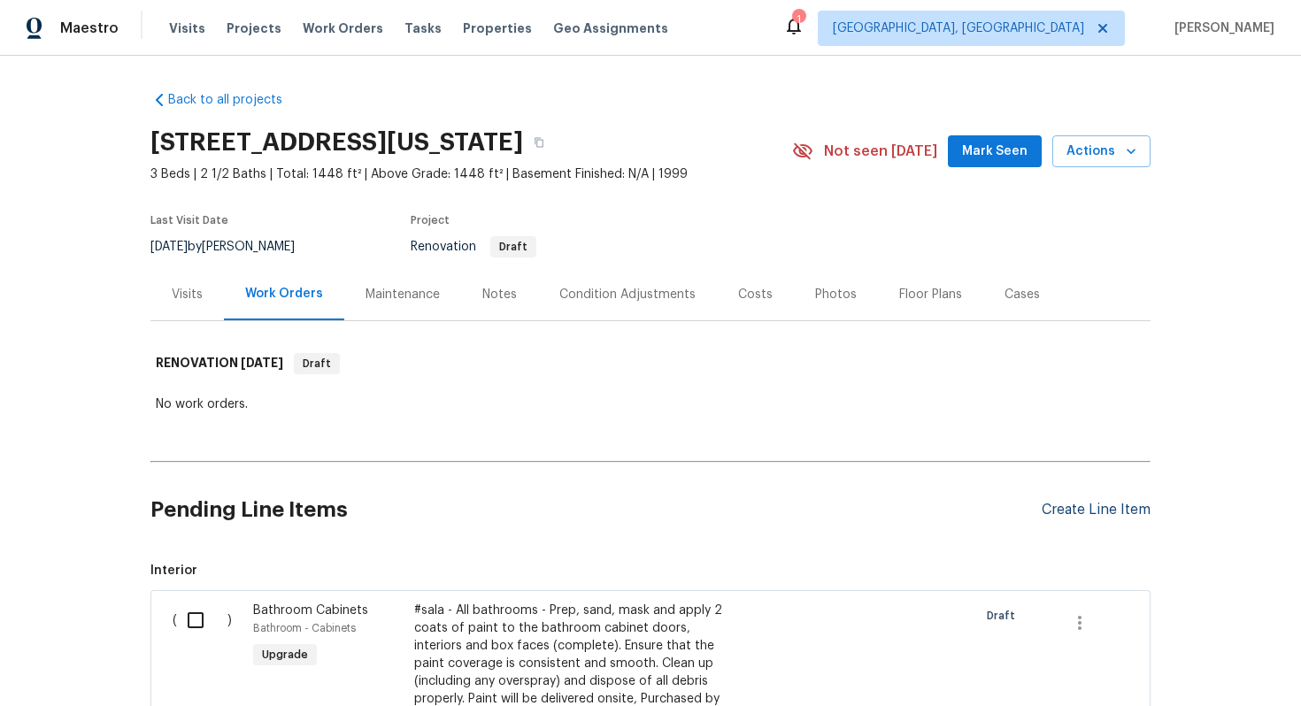
click at [1054, 506] on div "Create Line Item" at bounding box center [1096, 510] width 109 height 17
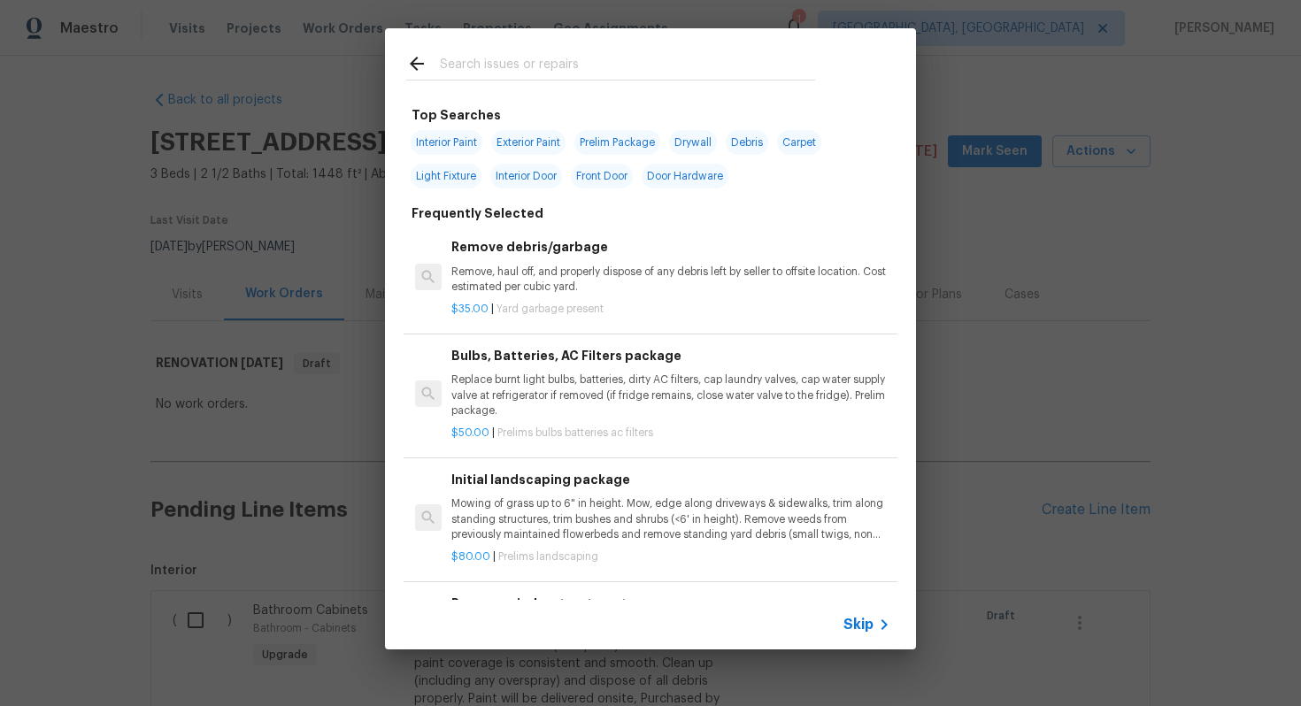
click at [845, 629] on span "Skip" at bounding box center [858, 625] width 30 height 18
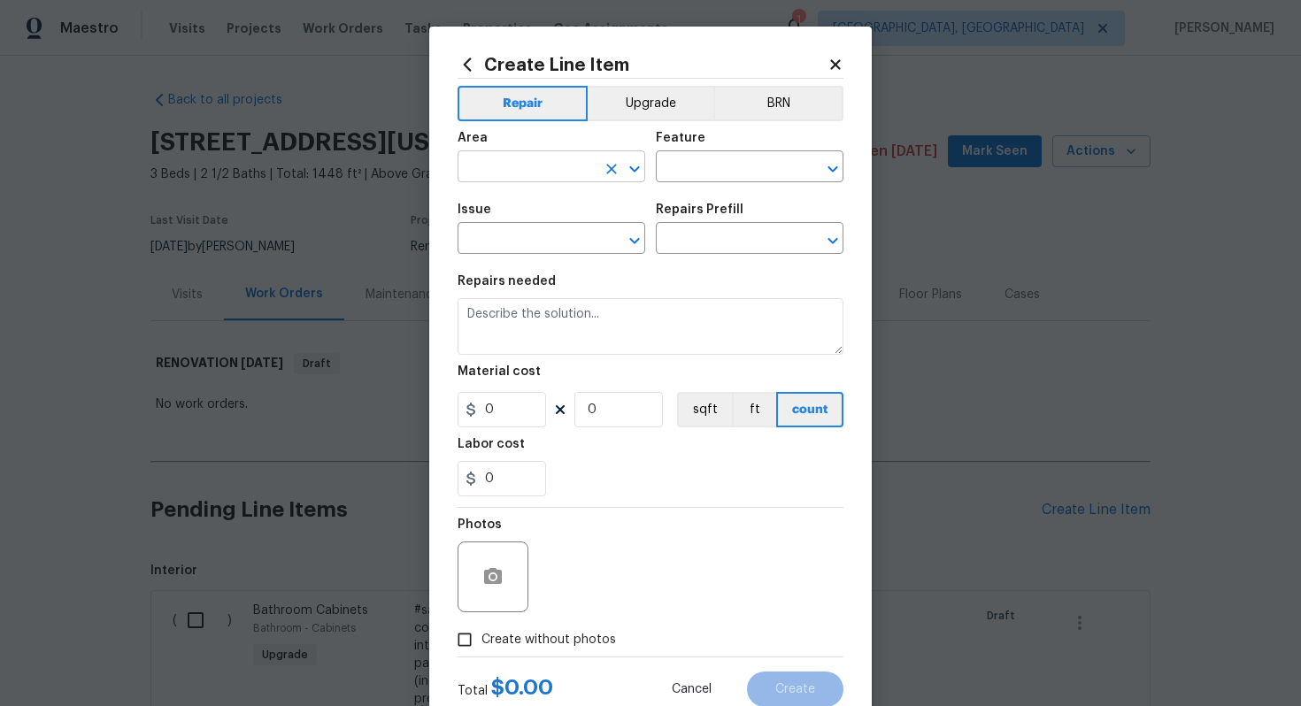
click at [512, 161] on input "text" at bounding box center [527, 168] width 138 height 27
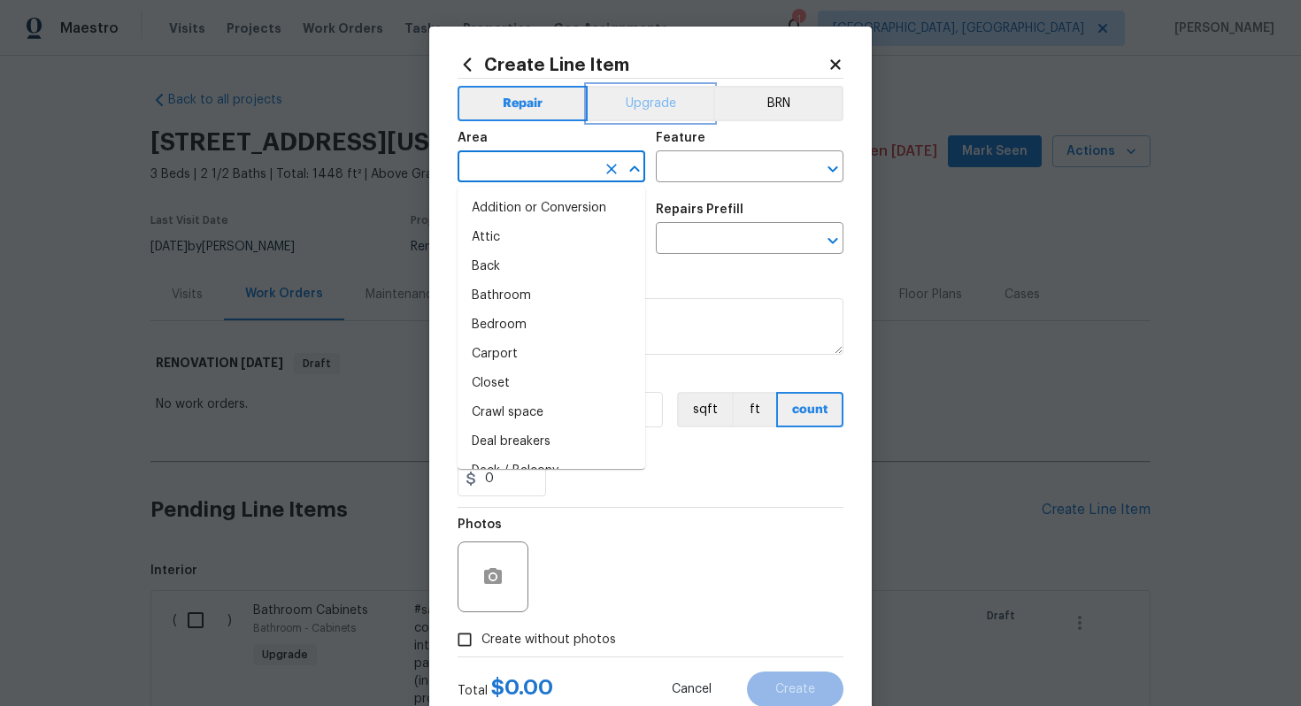
click at [629, 108] on button "Upgrade" at bounding box center [651, 103] width 127 height 35
click at [511, 158] on input "text" at bounding box center [527, 168] width 138 height 27
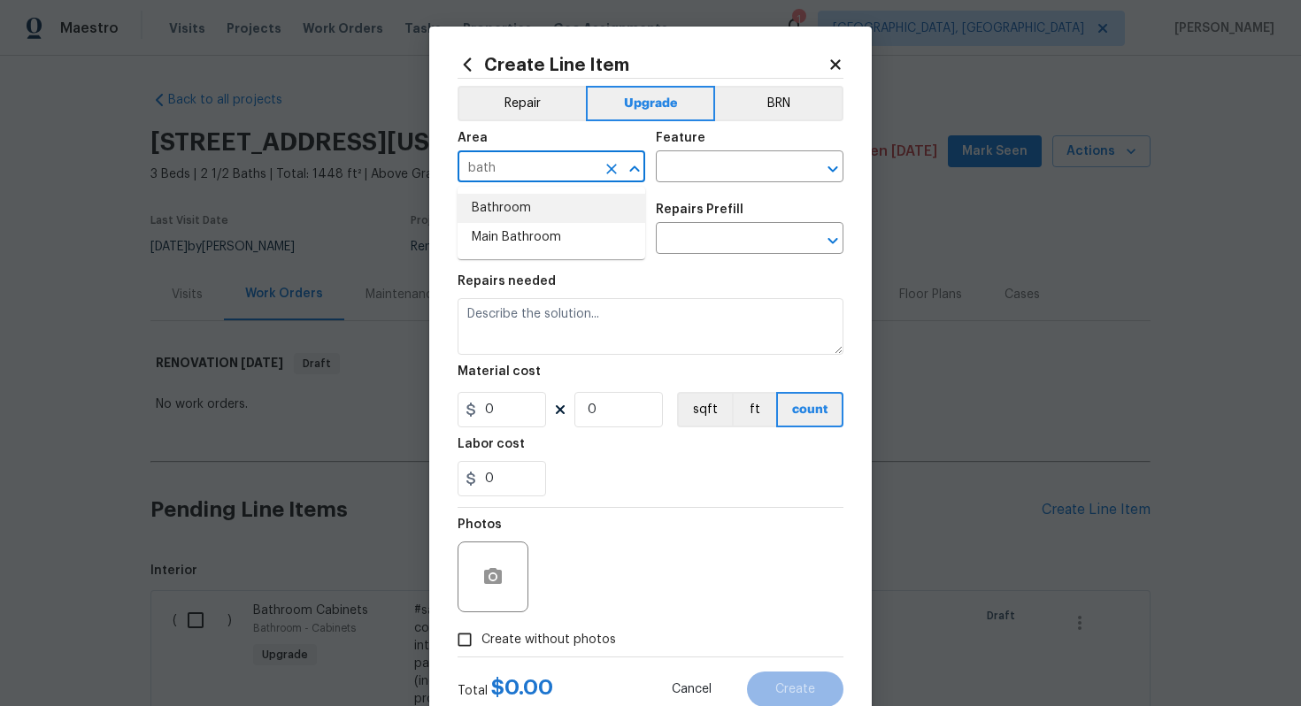
click at [523, 204] on li "Bathroom" at bounding box center [552, 208] width 188 height 29
type input "Bathroom"
click at [691, 174] on input "text" at bounding box center [725, 168] width 138 height 27
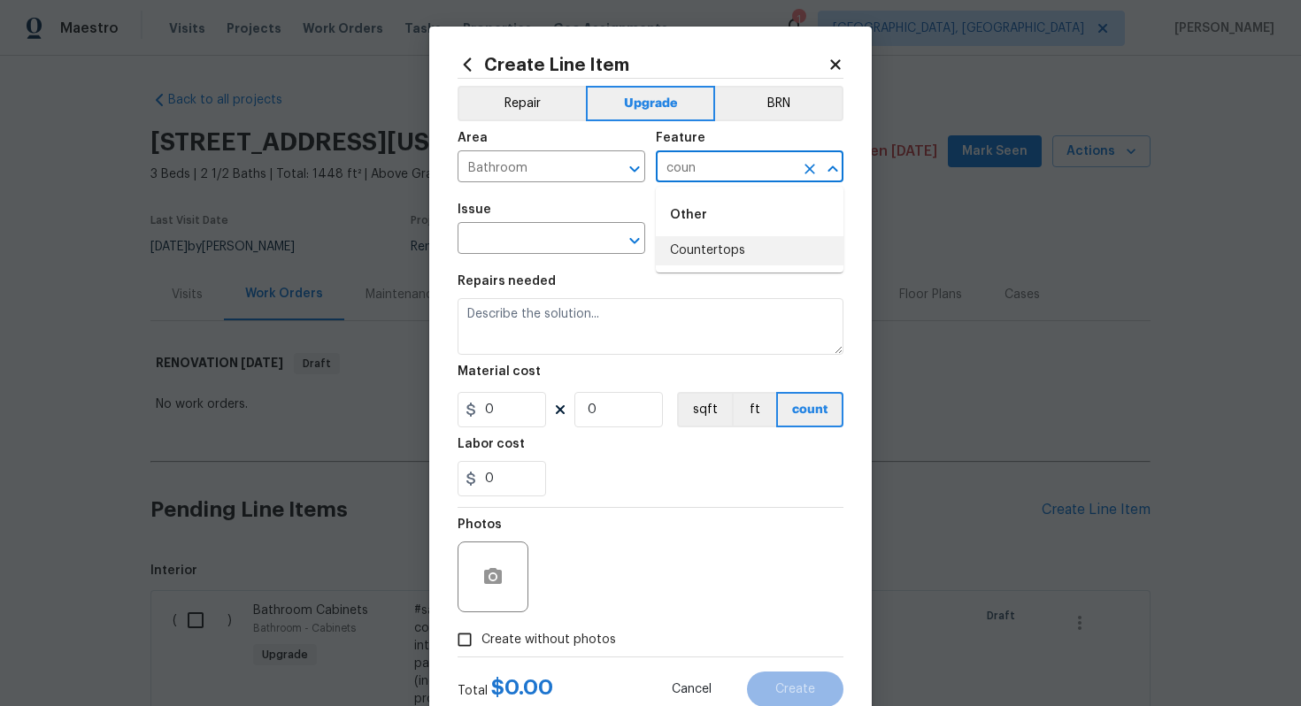
click at [713, 240] on li "Countertops" at bounding box center [750, 250] width 188 height 29
type input "Countertops"
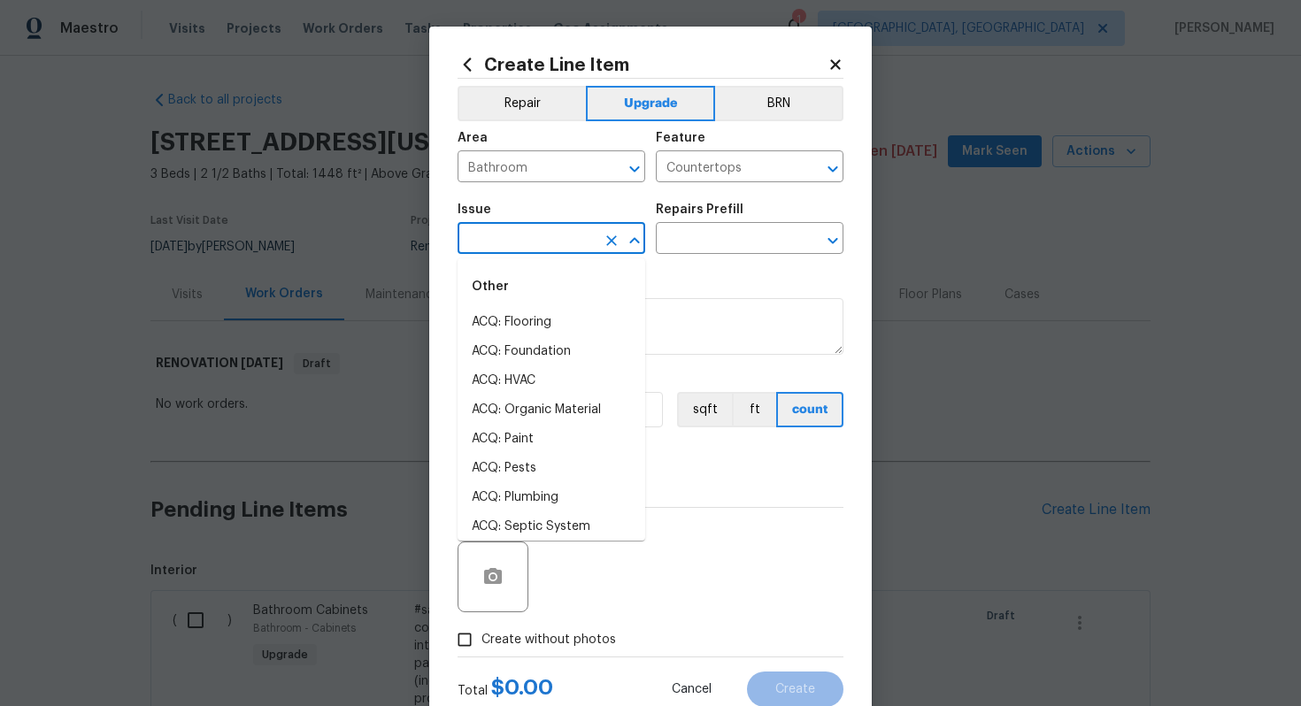
click at [569, 246] on input "text" at bounding box center [527, 240] width 138 height 27
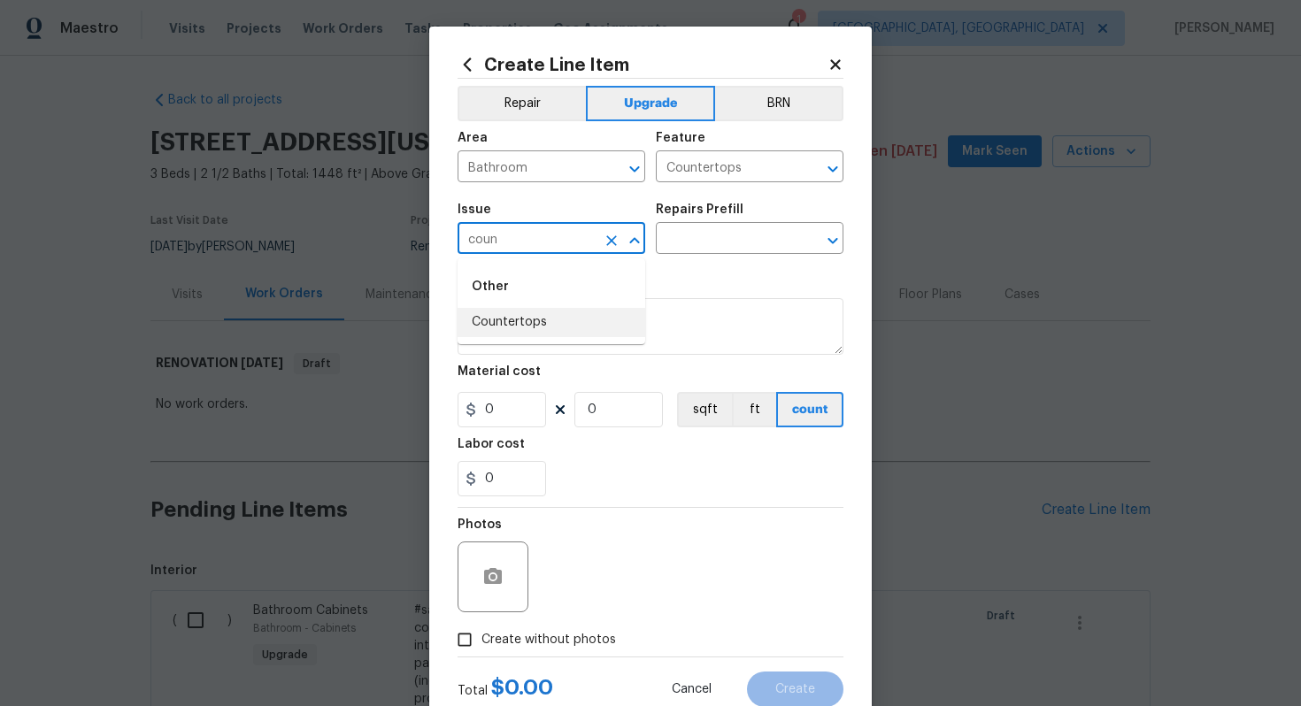
click at [541, 324] on li "Countertops" at bounding box center [552, 322] width 188 height 29
type input "Countertops"
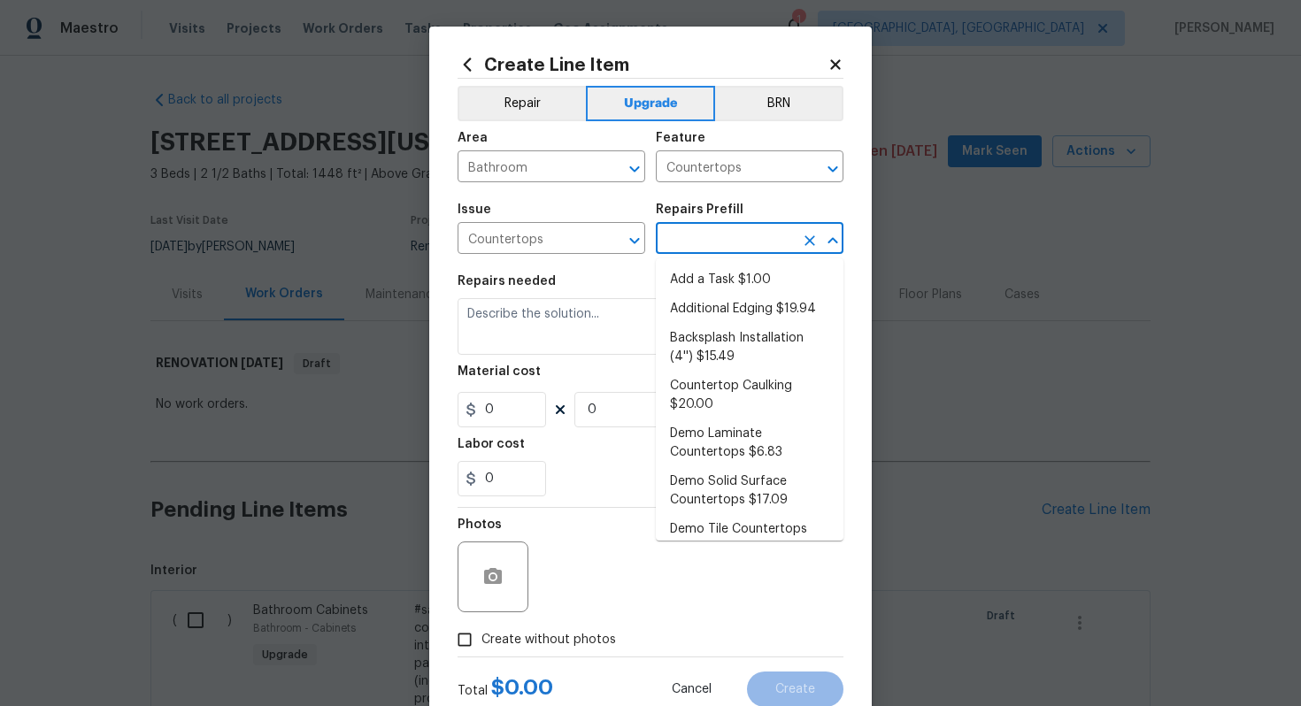
click at [742, 236] on input "text" at bounding box center [725, 240] width 138 height 27
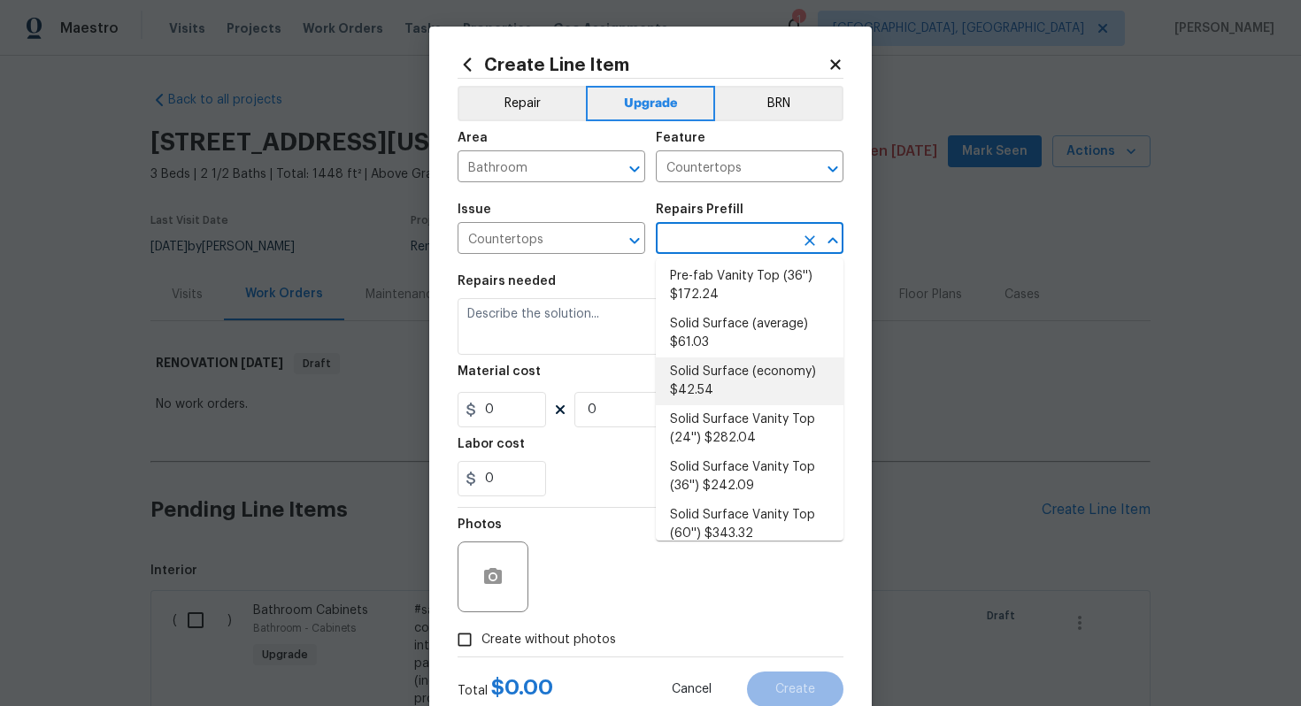
scroll to position [470, 0]
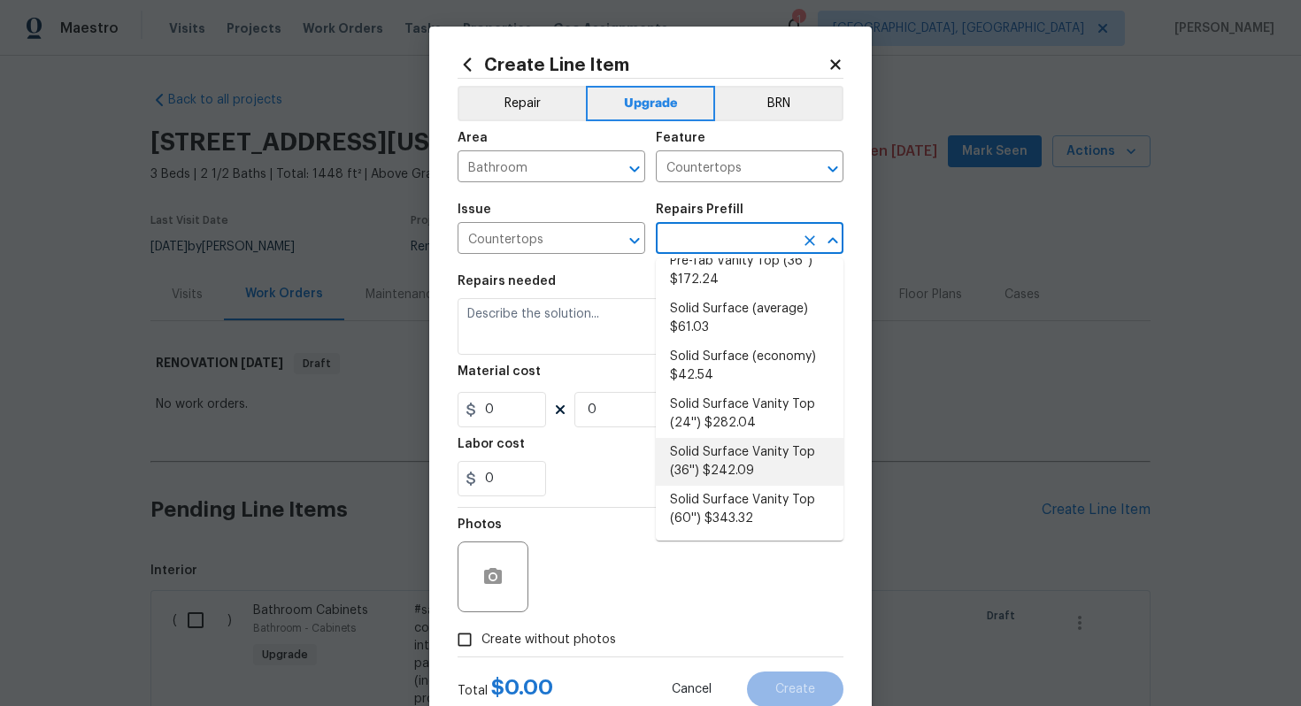
click at [723, 456] on li "Solid Surface Vanity Top (36'') $242.09" at bounding box center [750, 462] width 188 height 48
type input "Solid Surface Vanity Top (36'') $242.09"
type textarea "Remove the existing 36'' vanity countertop to ensure that no damage is done to …"
type input "242.09"
type input "1"
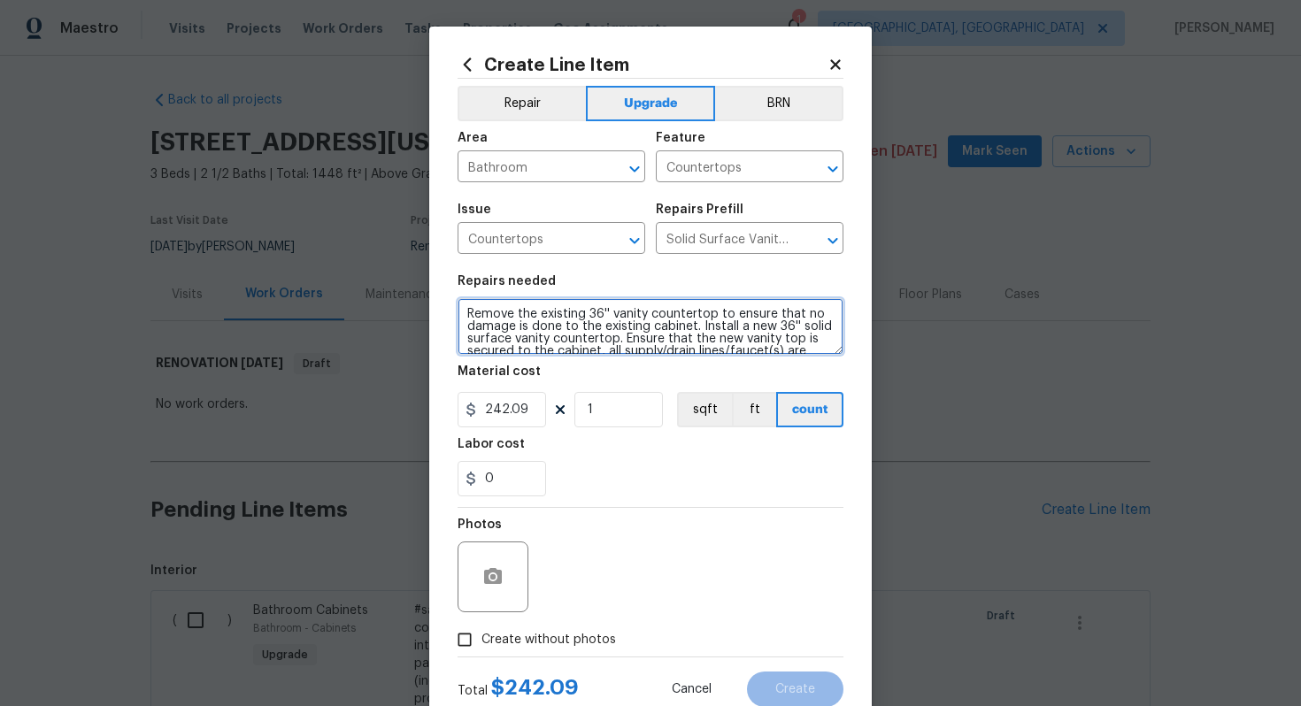
click at [466, 310] on textarea "Remove the existing 36'' vanity countertop to ensure that no damage is done to …" at bounding box center [651, 326] width 386 height 57
type textarea "#sala - Remove the existing 36'' vanity countertop to ensure that no damage is …"
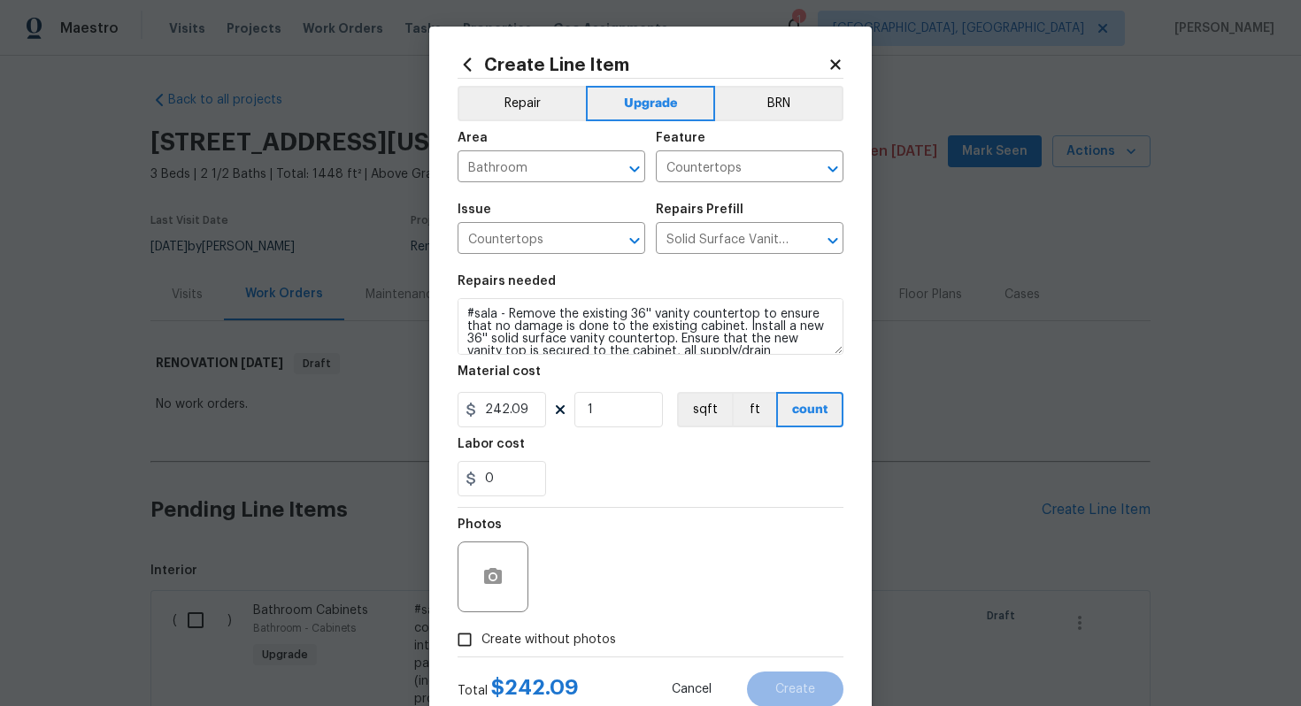
click at [767, 225] on div "Repairs Prefill" at bounding box center [750, 215] width 188 height 23
click at [762, 229] on input "Solid Surface Vanity Top (36'') $242.09" at bounding box center [725, 240] width 138 height 27
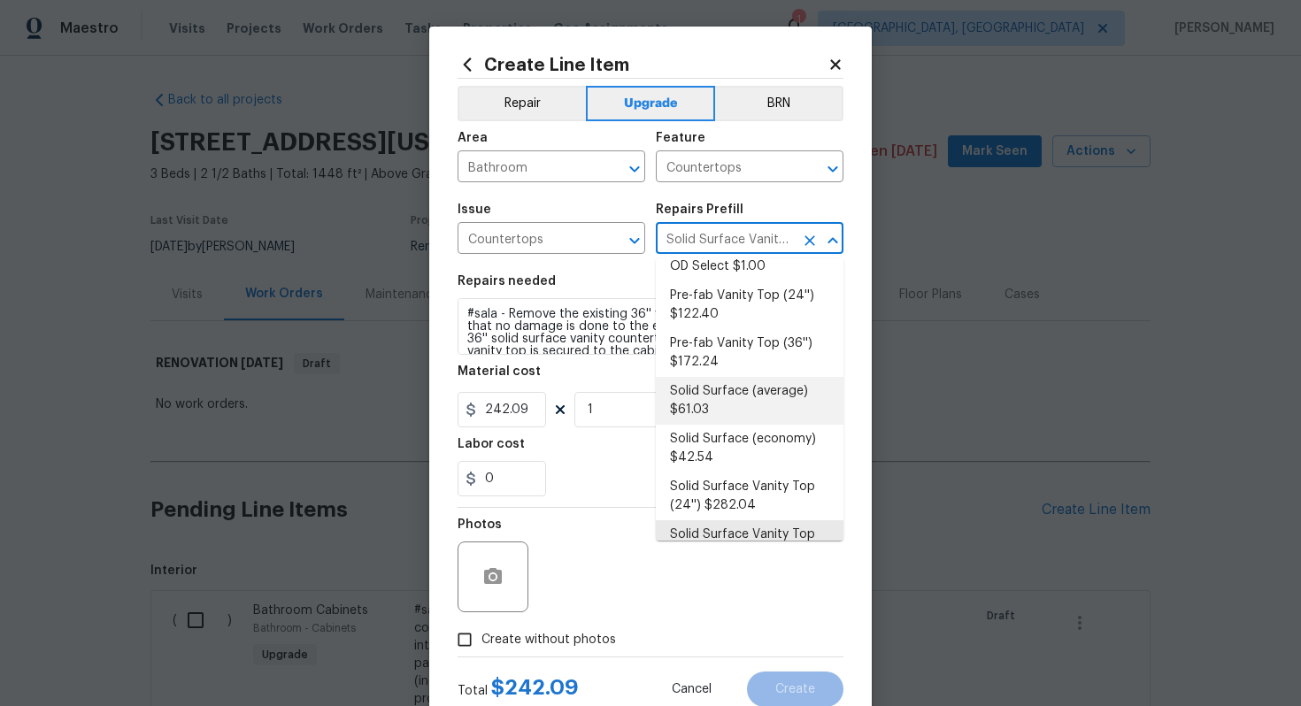
scroll to position [371, 0]
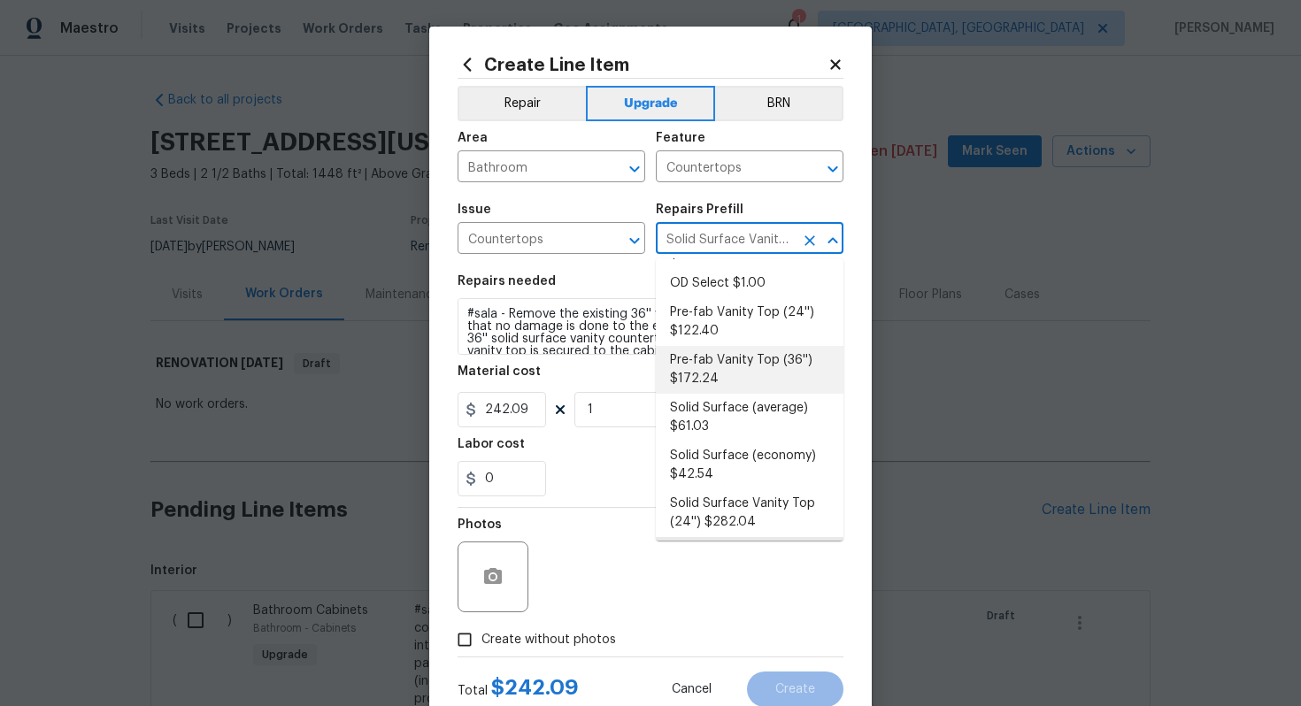
click at [729, 381] on li "Pre-fab Vanity Top (36'') $172.24" at bounding box center [750, 370] width 188 height 48
type input "Pre-fab Vanity Top (36'') $172.24"
type textarea "Remove the existing 36'' vanity countertop to ensure that no damage is done to …"
type input "172.24"
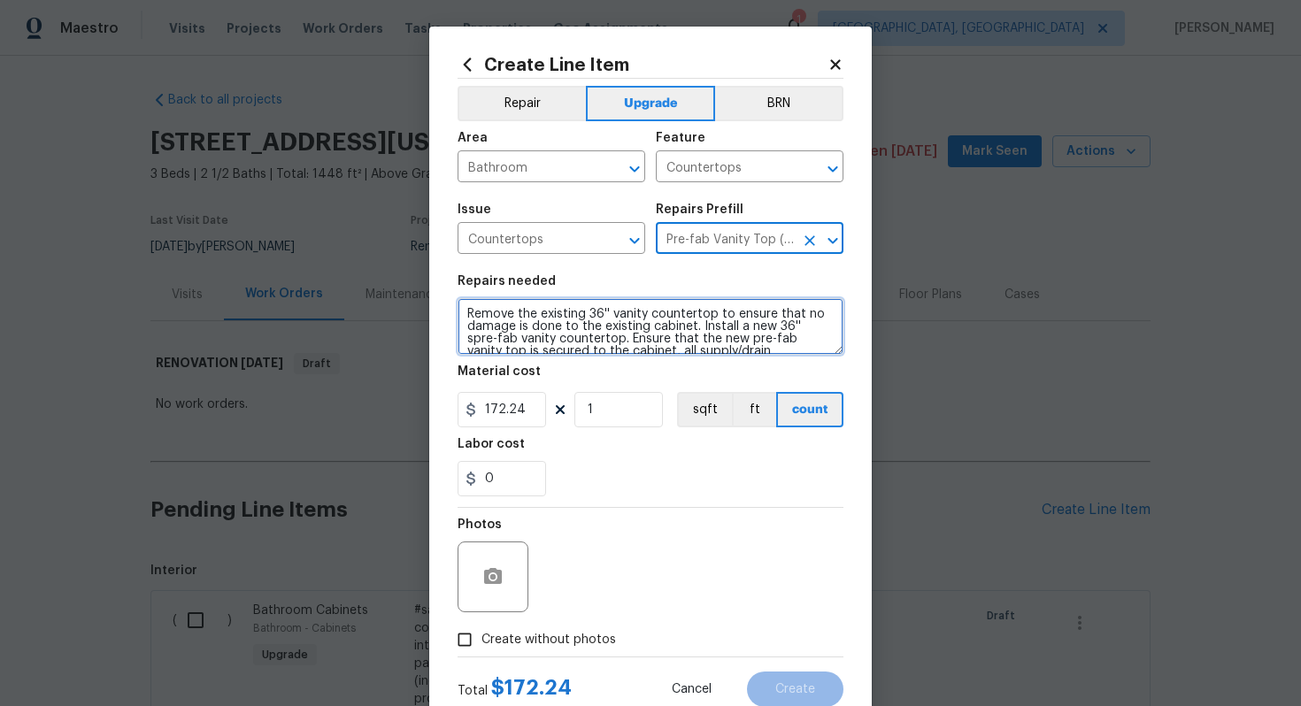
click at [459, 315] on textarea "Remove the existing 36'' vanity countertop to ensure that no damage is done to …" at bounding box center [651, 326] width 386 height 57
type textarea "#sala - Remove the existing 36'' vanity countertop to ensure that no damage is …"
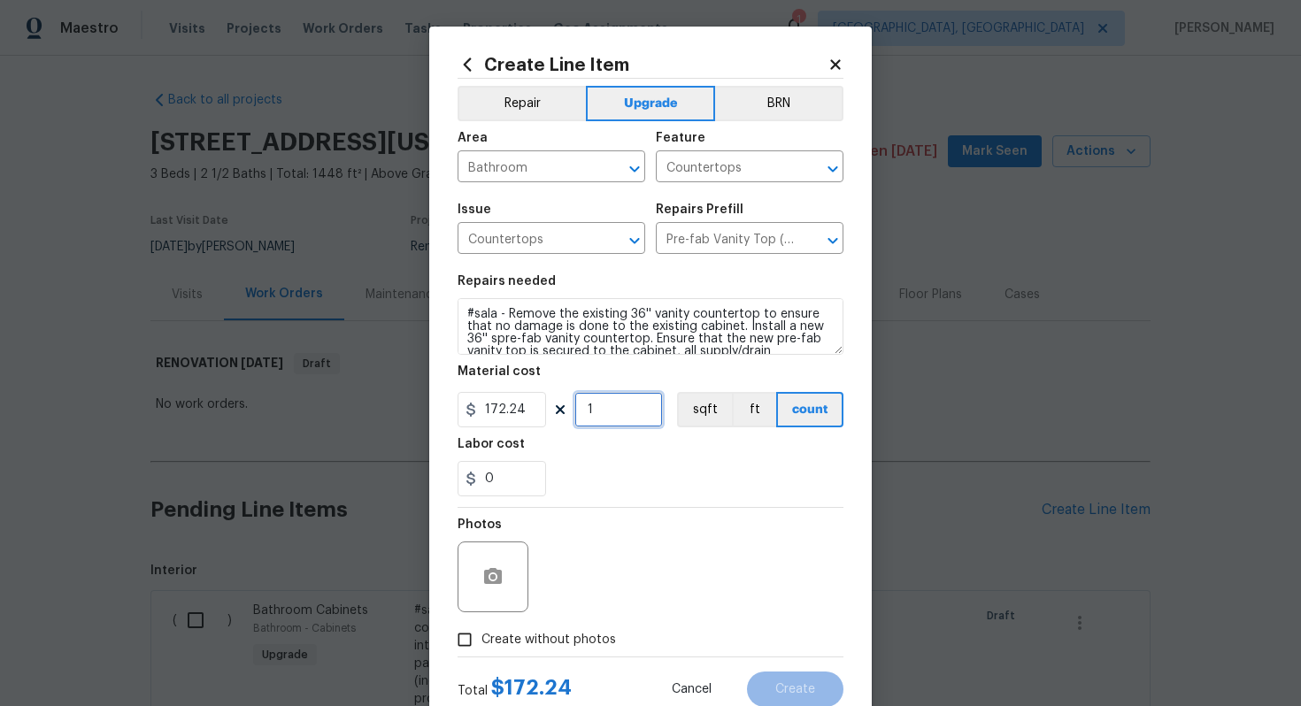
click at [606, 422] on input "1" at bounding box center [618, 409] width 89 height 35
type input "3"
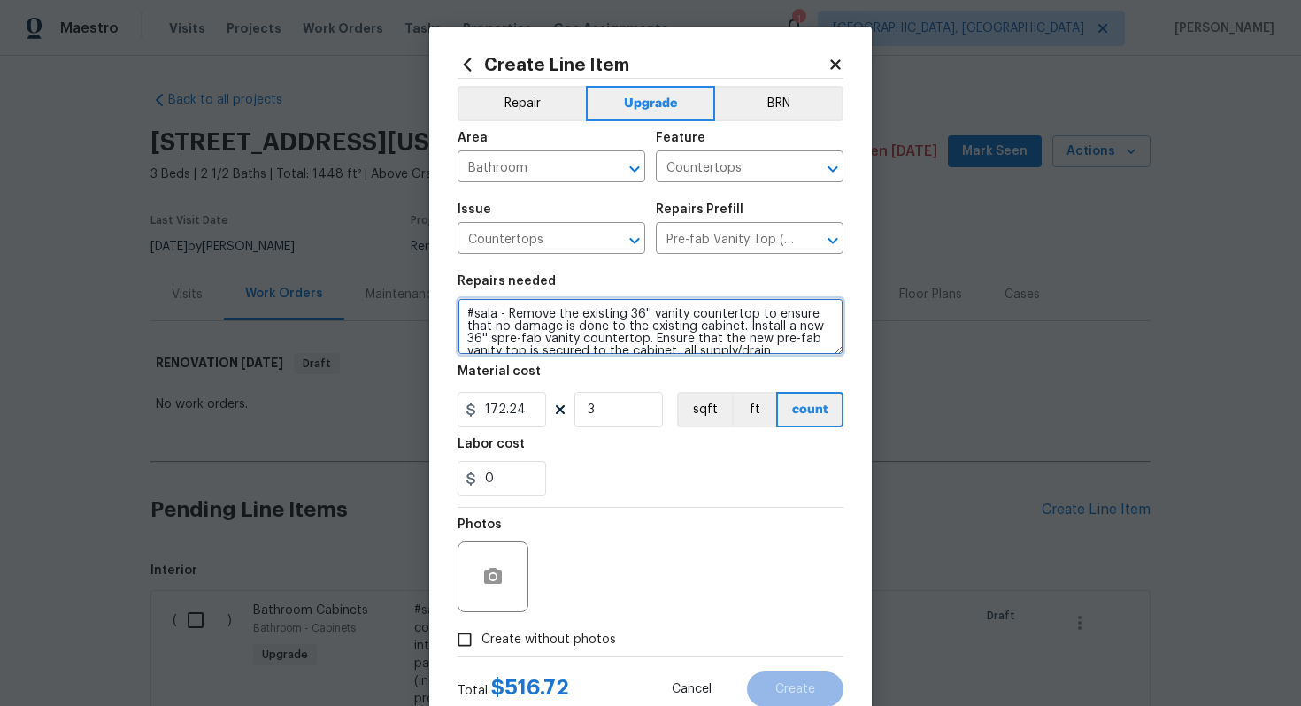
click at [504, 315] on textarea "#sala - Remove the existing 36'' vanity countertop to ensure that no damage is …" at bounding box center [651, 326] width 386 height 57
paste textarea "All bathrooms"
type textarea "#sala - All bathrooms - Remove the existing 36'' vanity countertop to ensure th…"
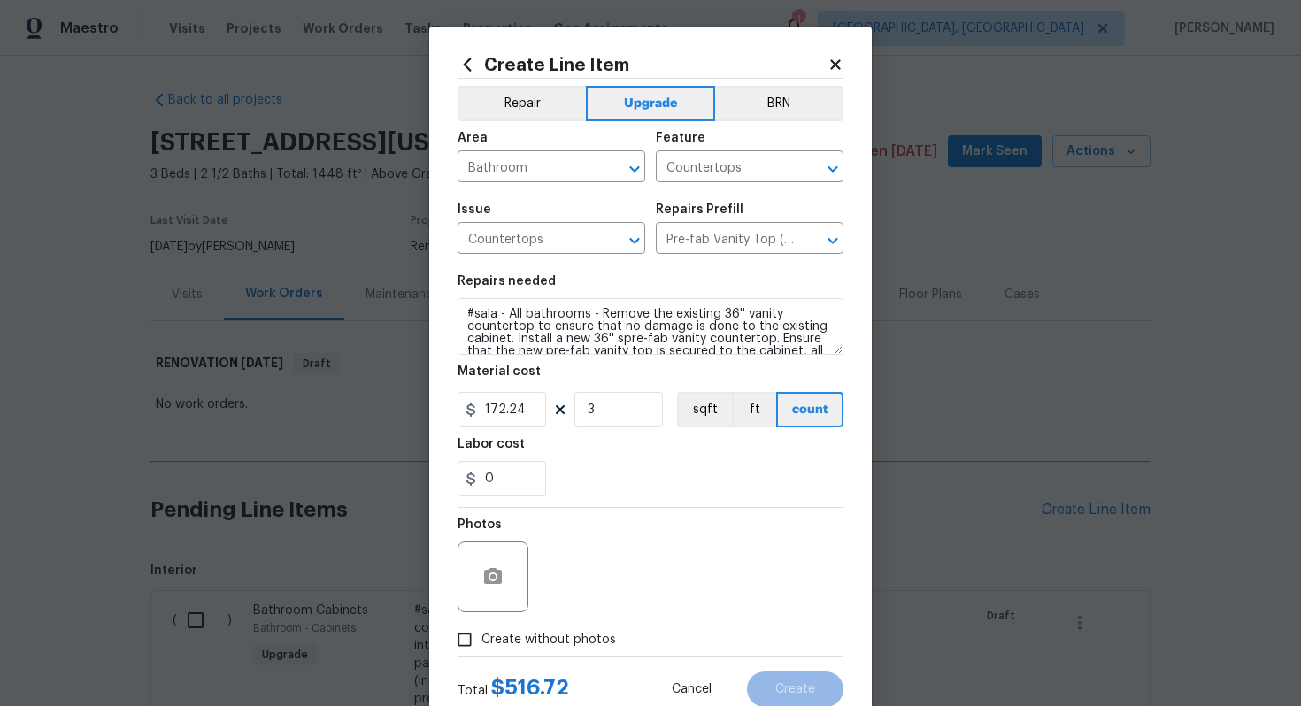
click at [574, 634] on span "Create without photos" at bounding box center [548, 640] width 135 height 19
click at [481, 634] on input "Create without photos" at bounding box center [465, 640] width 34 height 34
checkbox input "true"
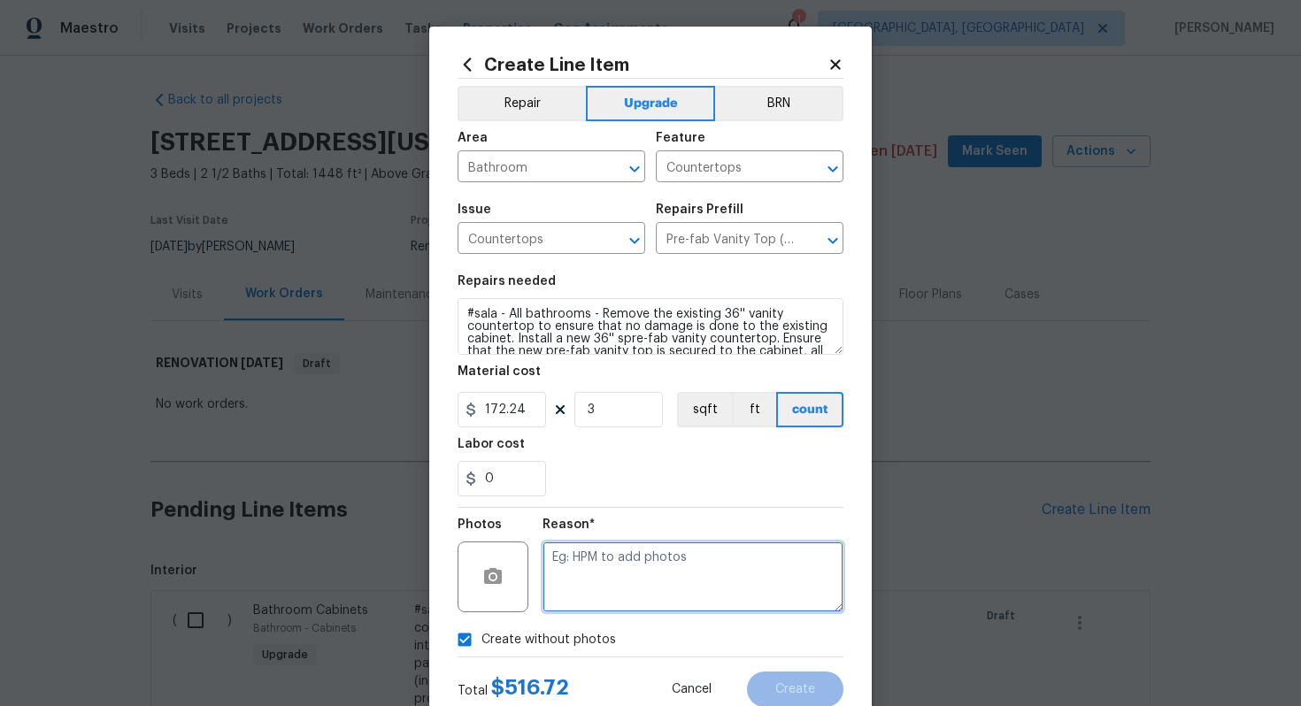
click at [602, 604] on textarea at bounding box center [693, 577] width 301 height 71
type textarea "n/a"
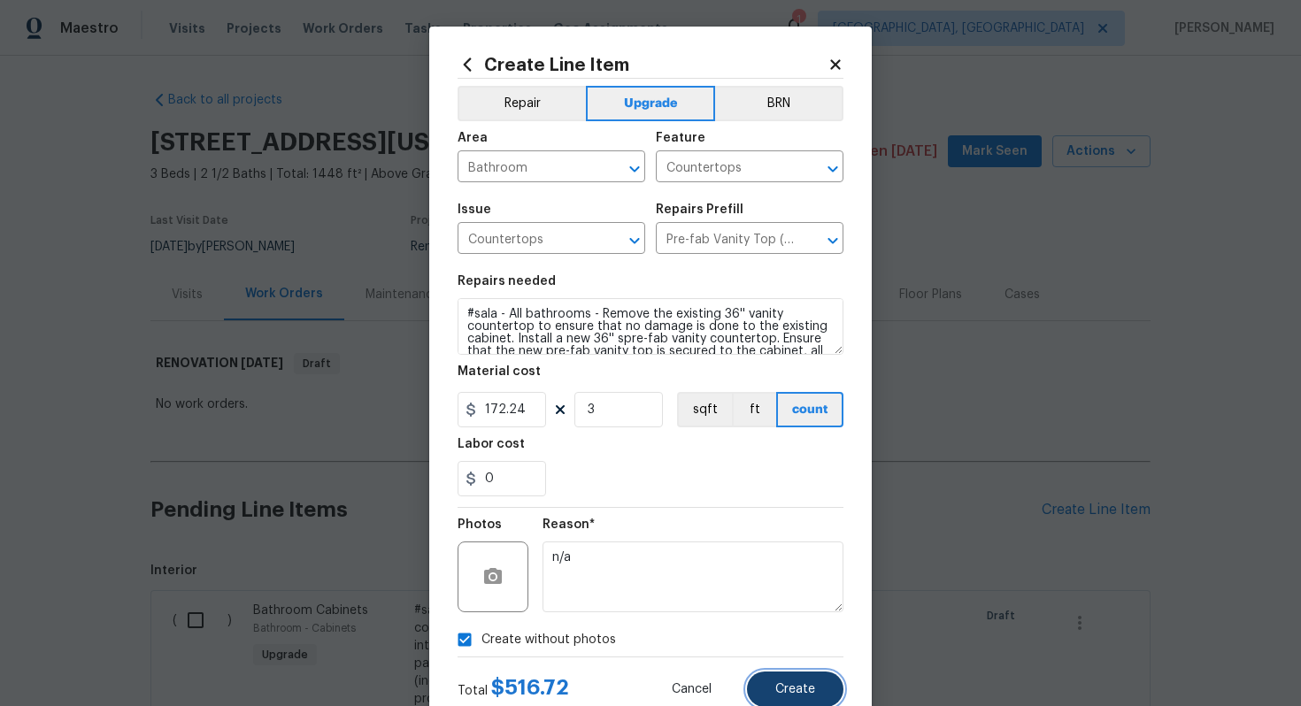
click at [814, 697] on span "Create" at bounding box center [795, 689] width 40 height 13
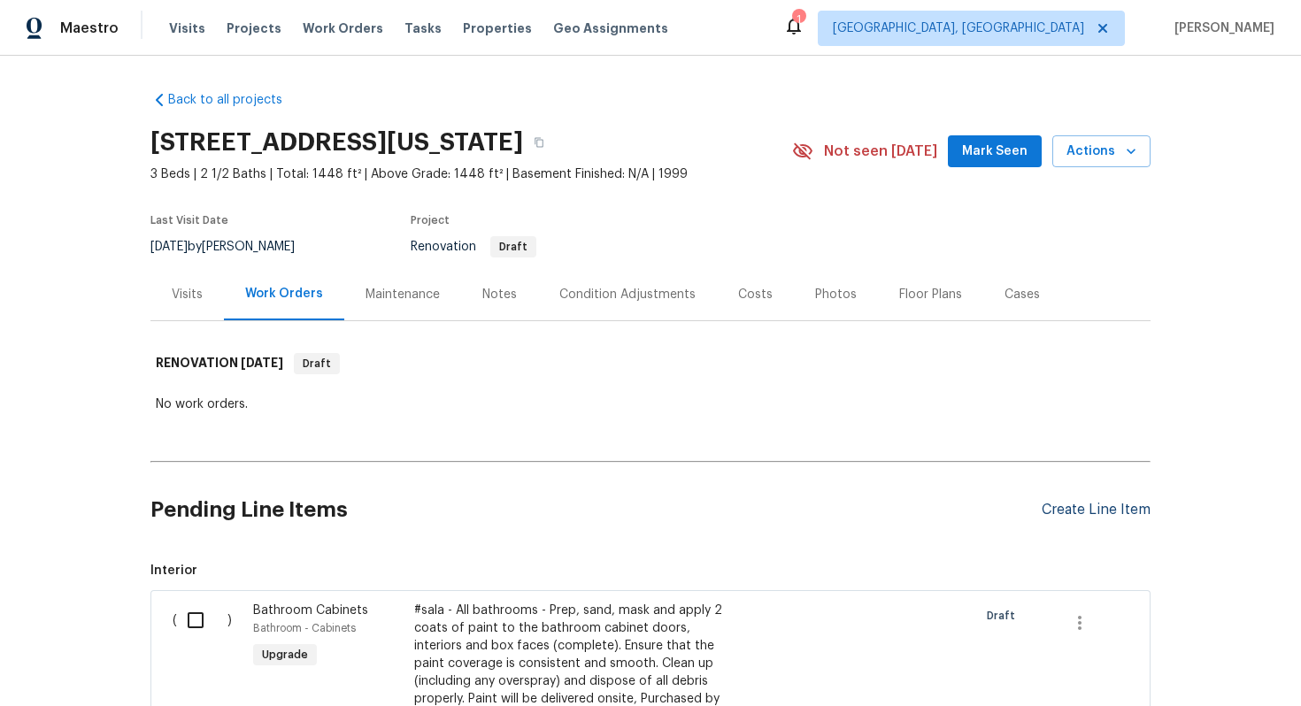
click at [1078, 516] on div "Create Line Item" at bounding box center [1096, 510] width 109 height 17
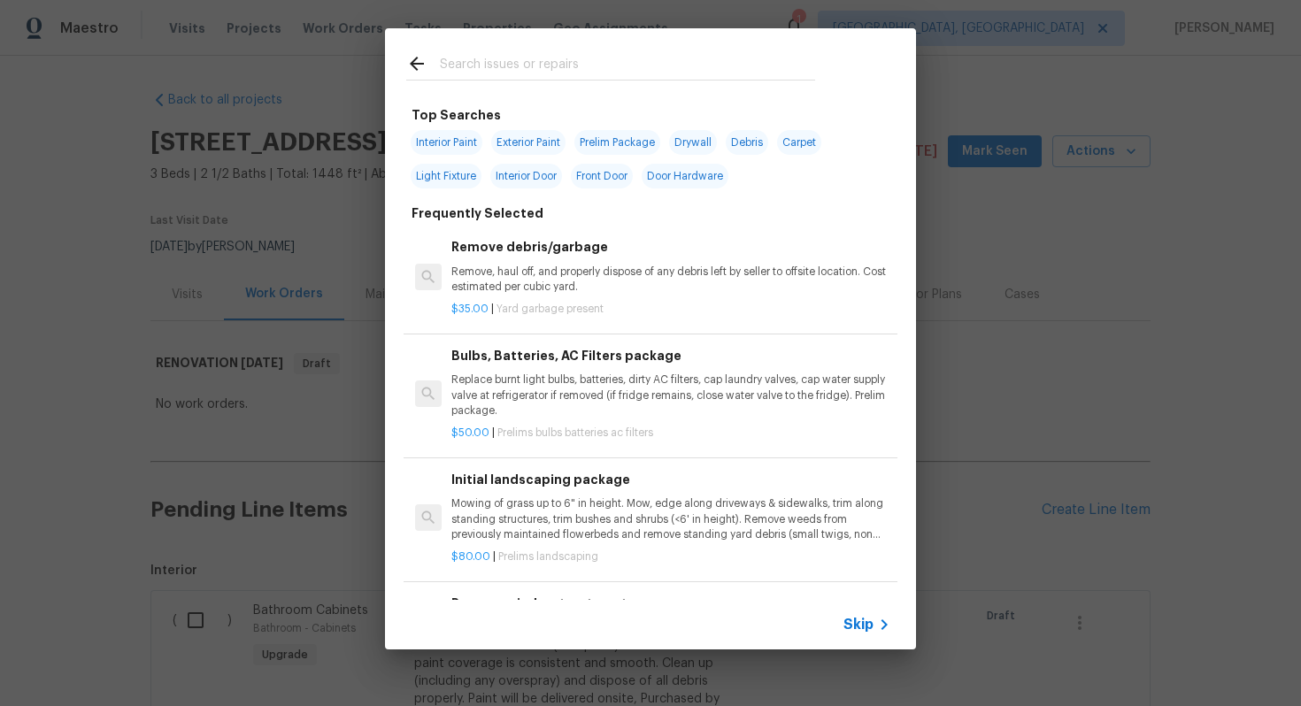
click at [860, 632] on span "Skip" at bounding box center [858, 625] width 30 height 18
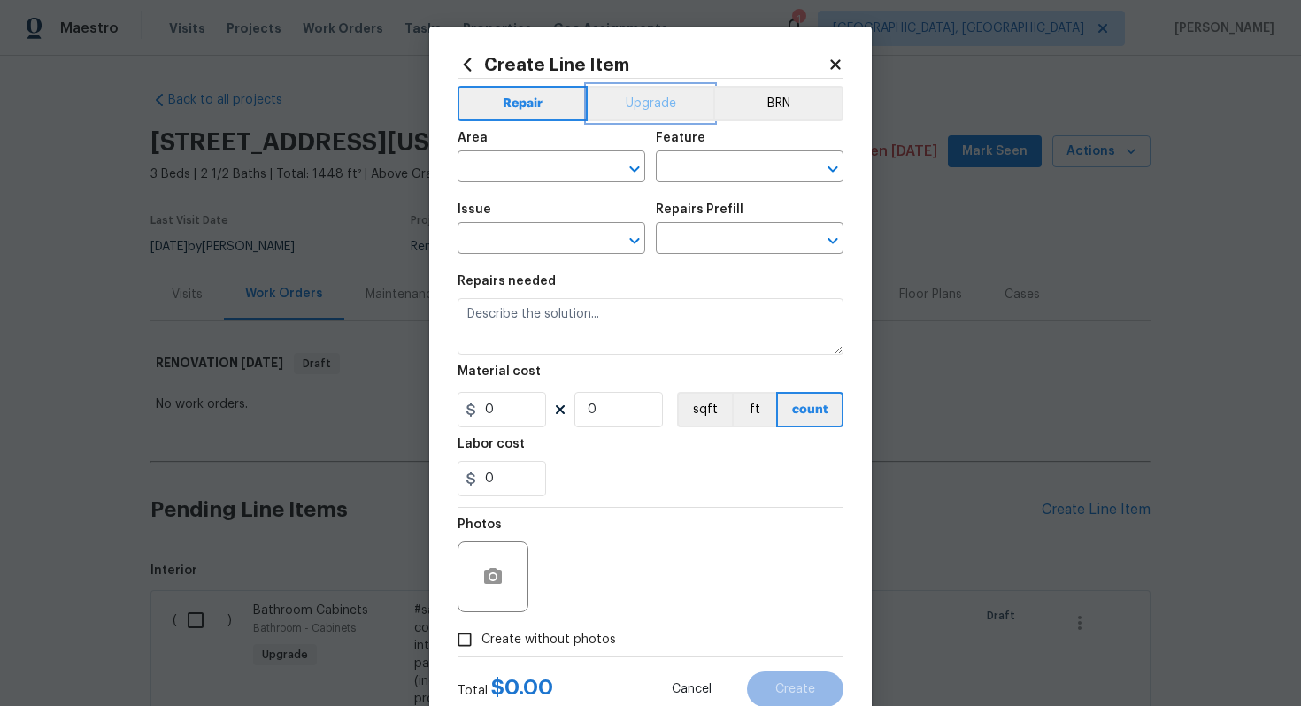
click at [642, 106] on button "Upgrade" at bounding box center [651, 103] width 127 height 35
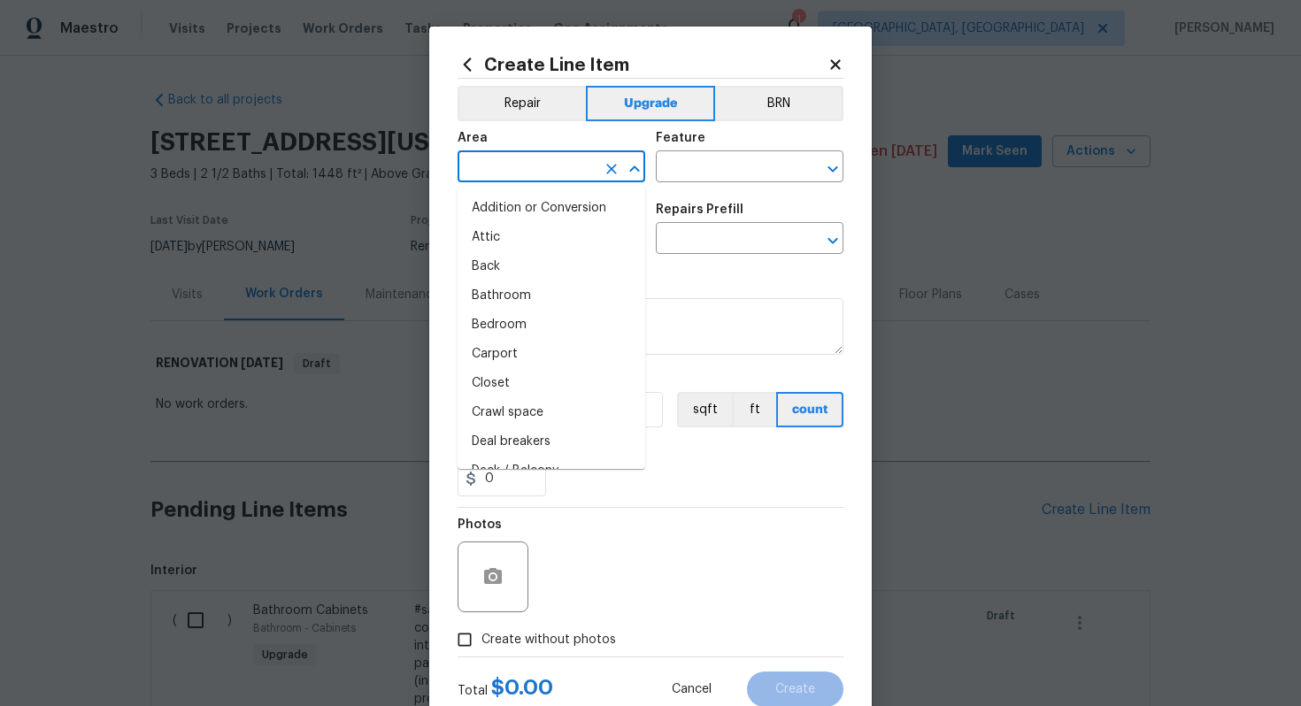
click at [542, 158] on input "text" at bounding box center [527, 168] width 138 height 27
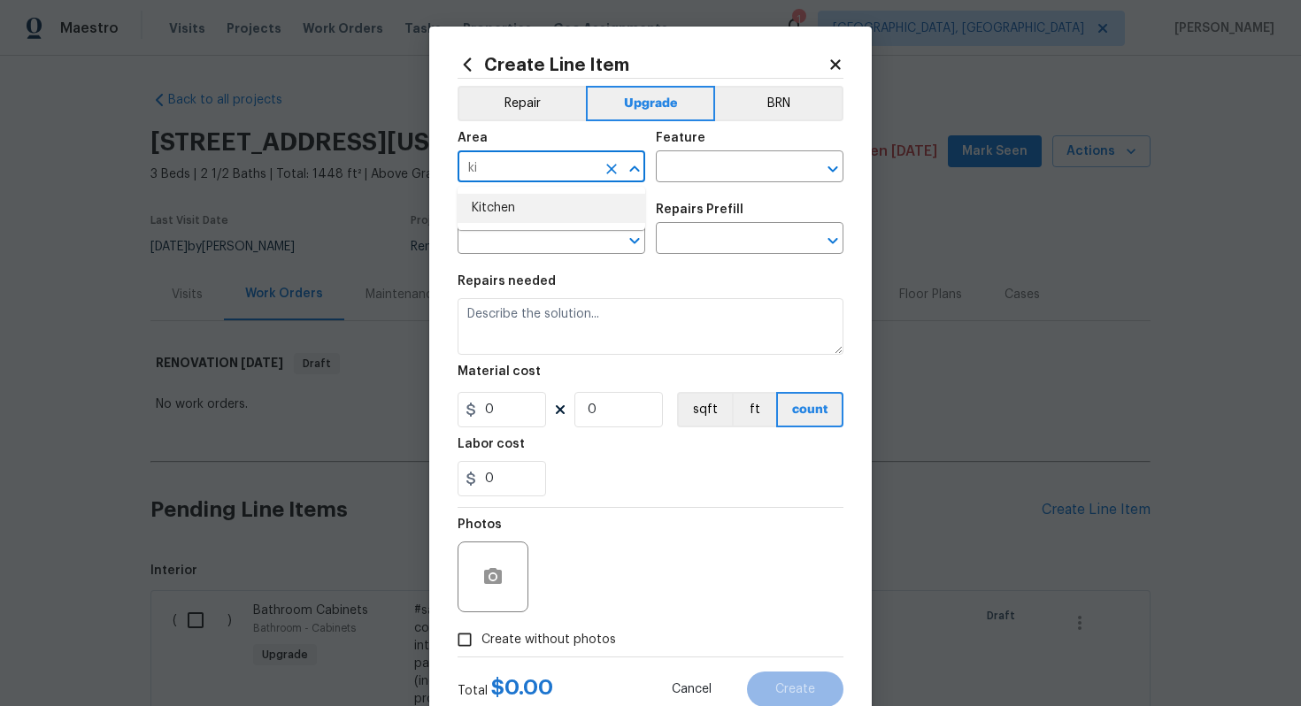
click at [544, 227] on ul "Kitchen" at bounding box center [552, 208] width 188 height 43
click at [535, 207] on li "Kitchen" at bounding box center [552, 208] width 188 height 29
type input "Kitchen"
click at [737, 183] on div "Area Kitchen ​ Feature ​" at bounding box center [651, 157] width 386 height 72
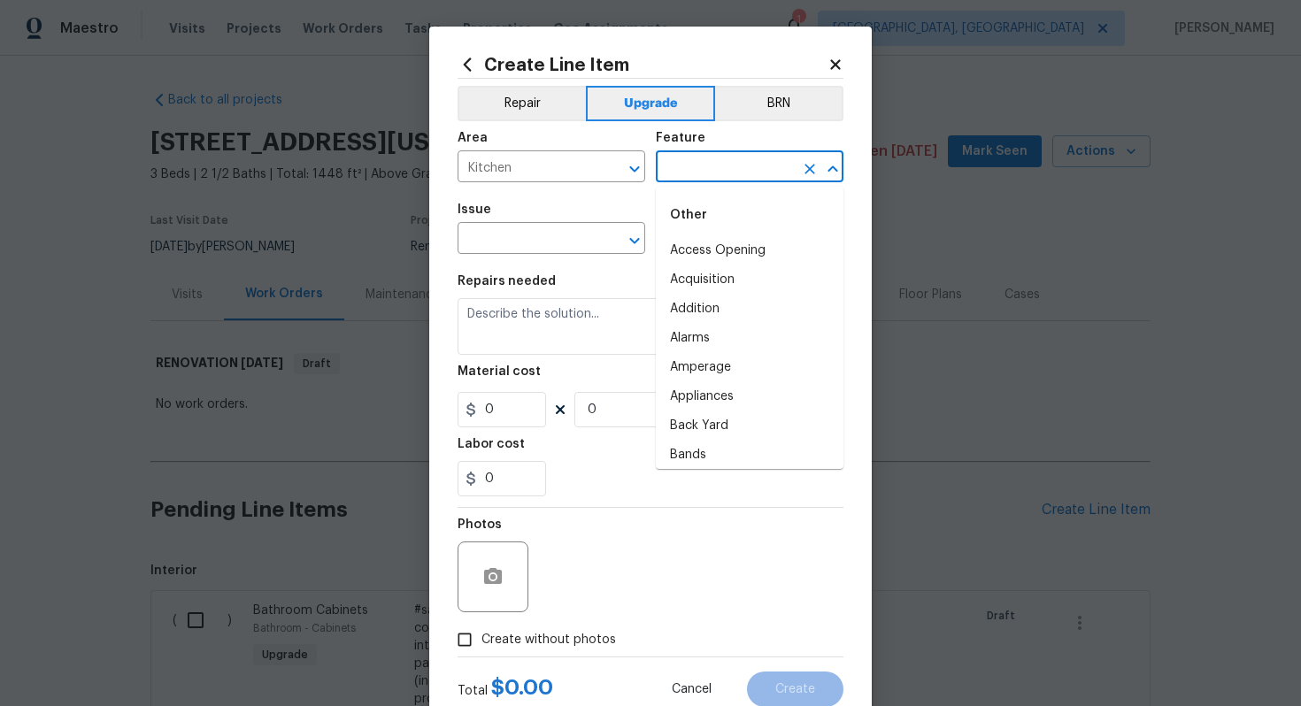
click at [743, 166] on input "text" at bounding box center [725, 168] width 138 height 27
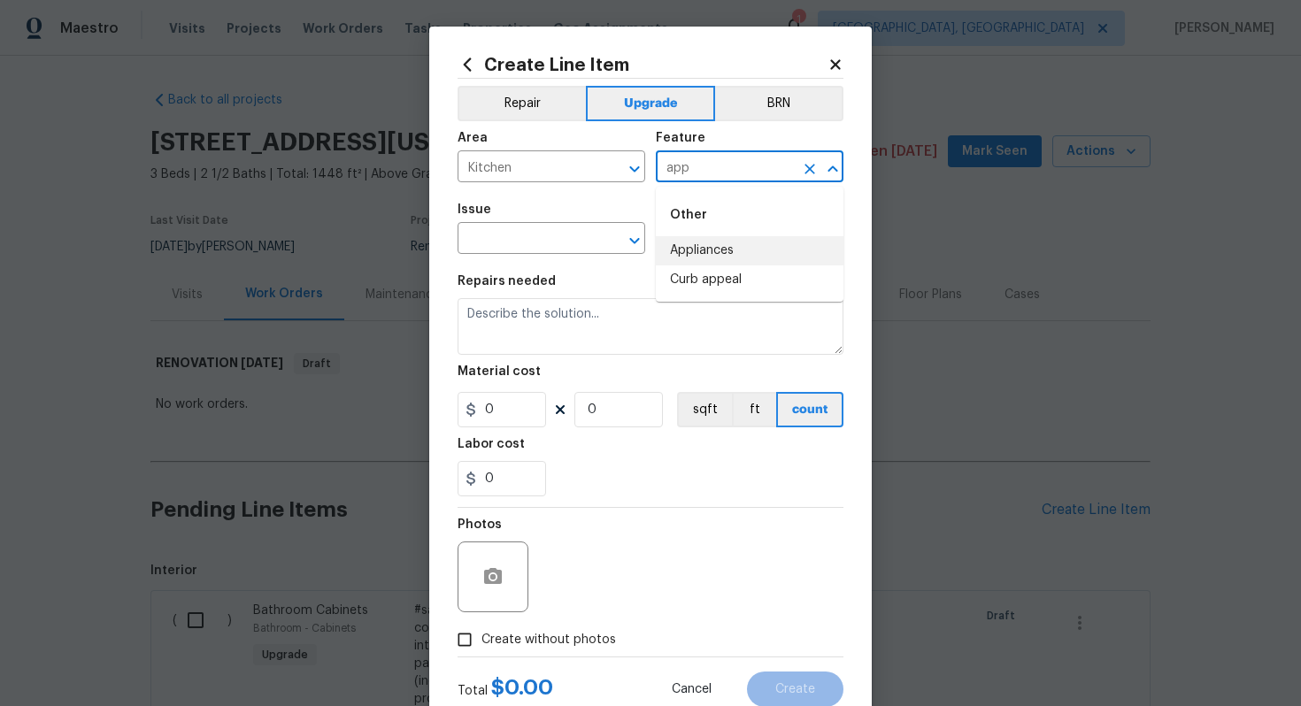
click at [748, 243] on li "Appliances" at bounding box center [750, 250] width 188 height 29
type input "Appliances"
click at [542, 241] on input "text" at bounding box center [527, 240] width 138 height 27
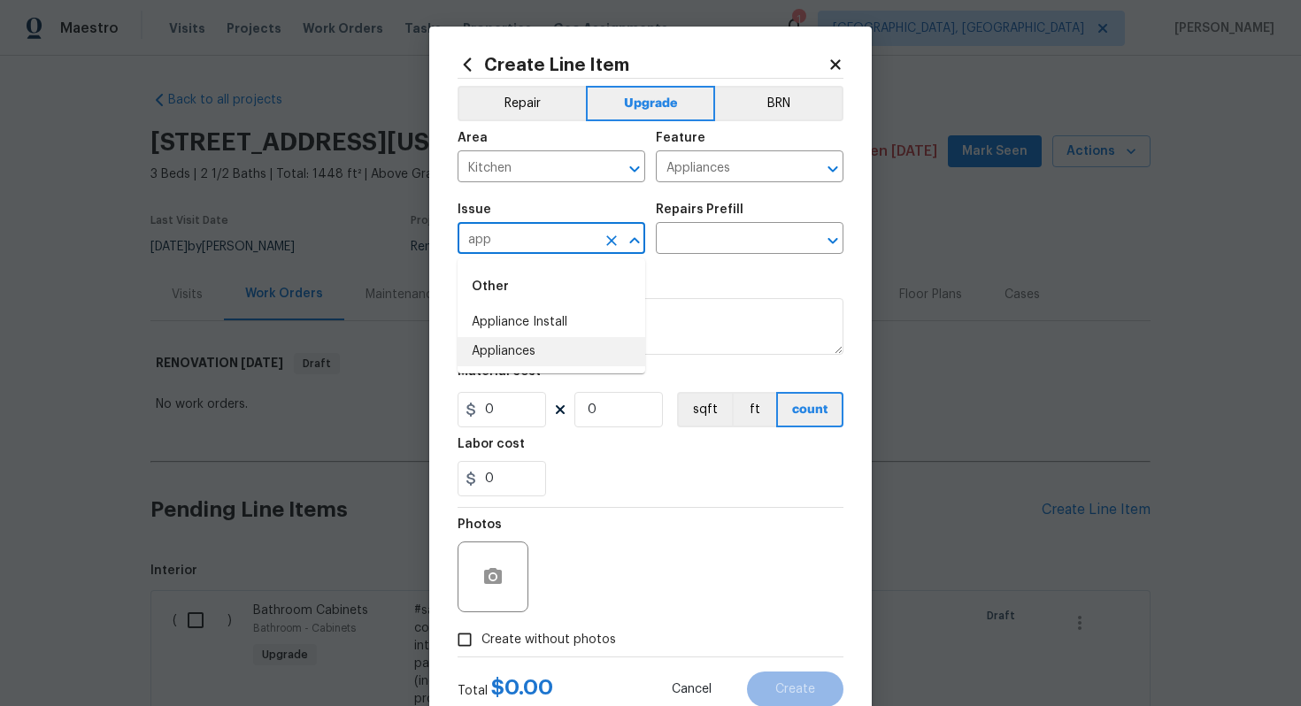
click at [542, 345] on li "Appliances" at bounding box center [552, 351] width 188 height 29
type input "Appliances"
click at [697, 247] on input "text" at bounding box center [725, 240] width 138 height 27
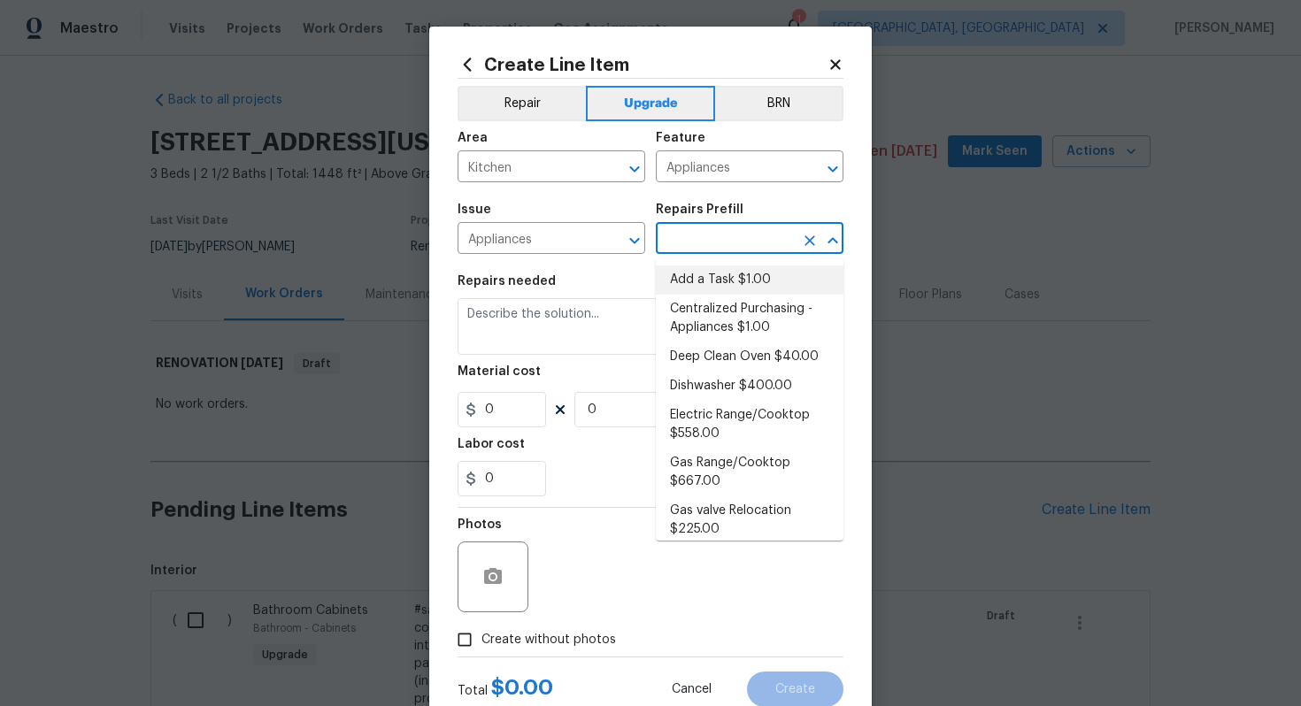
click at [705, 268] on li "Add a Task $1.00" at bounding box center [750, 280] width 188 height 29
type input "Add a Task $1.00"
type textarea "HPM to detail"
type input "1"
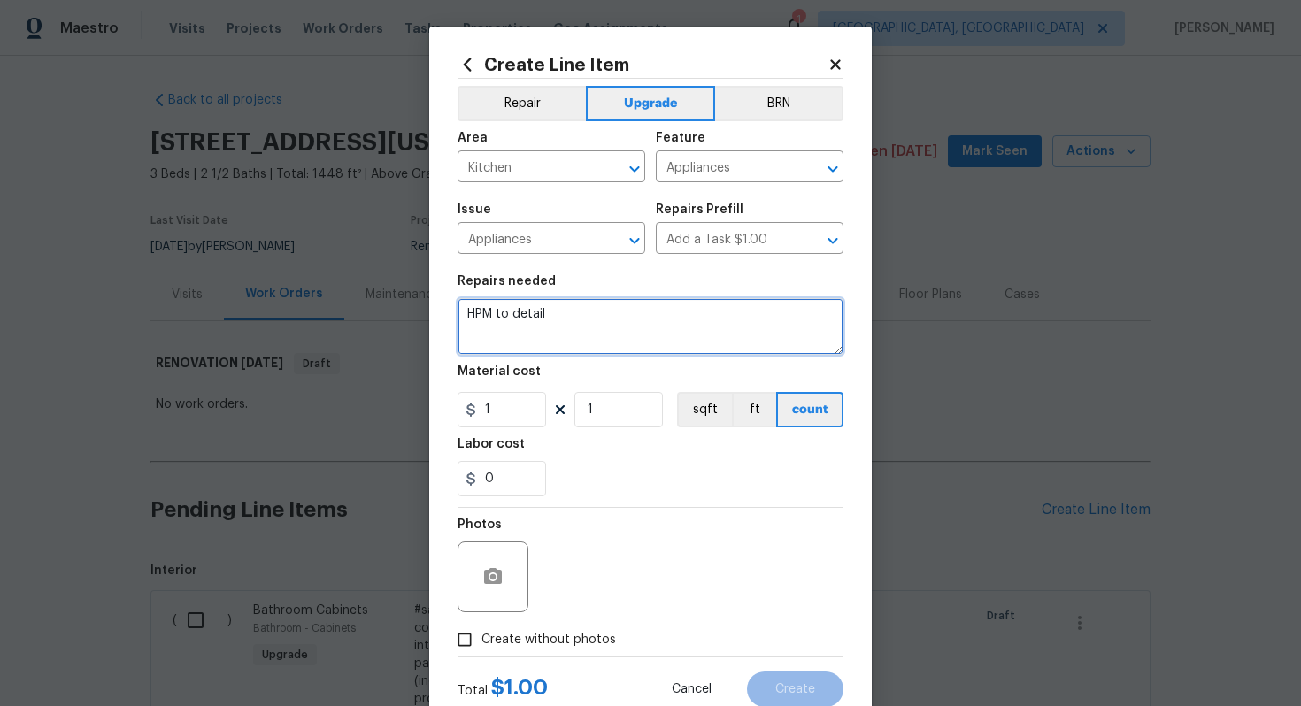
click at [655, 309] on textarea "HPM to detail" at bounding box center [651, 326] width 386 height 57
paste textarea "Install SS fridge & dishwasher"
type textarea "#sala - Install SS fridge & dishwasher"
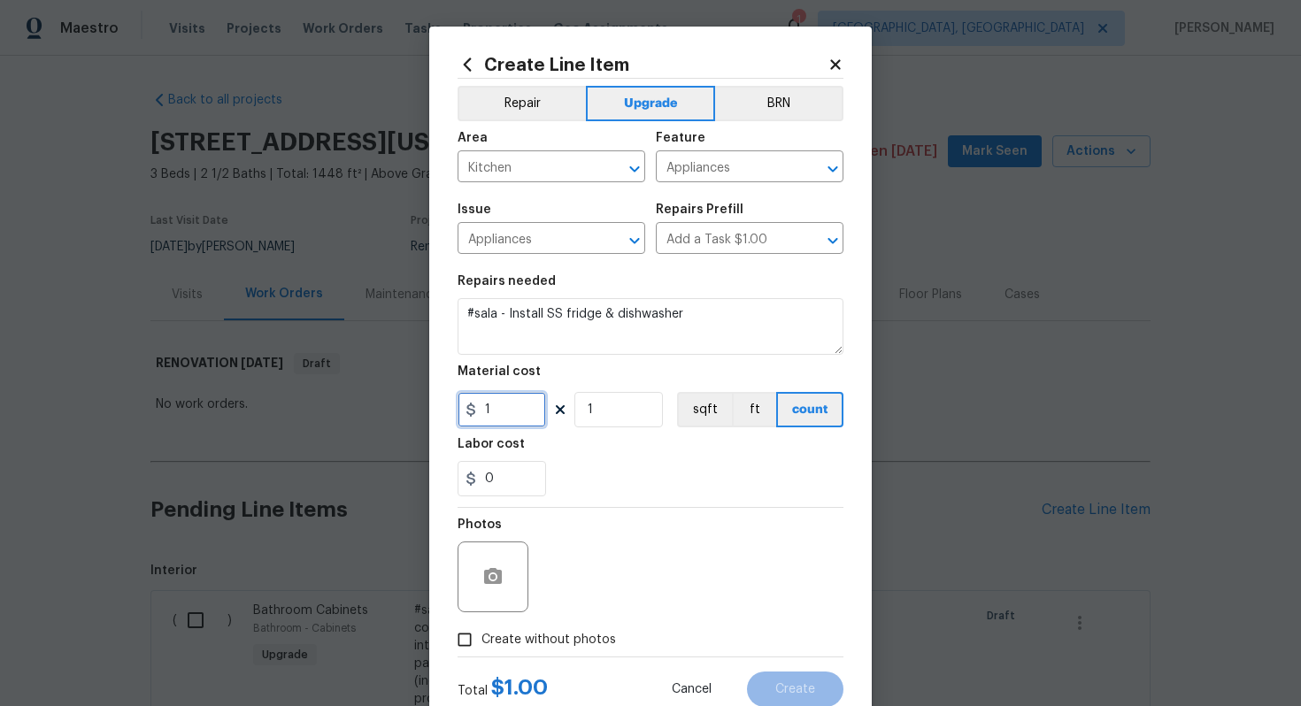
click at [515, 413] on input "1" at bounding box center [502, 409] width 89 height 35
type input "1800"
click at [551, 630] on label "Create without photos" at bounding box center [532, 640] width 168 height 34
click at [481, 630] on input "Create without photos" at bounding box center [465, 640] width 34 height 34
checkbox input "true"
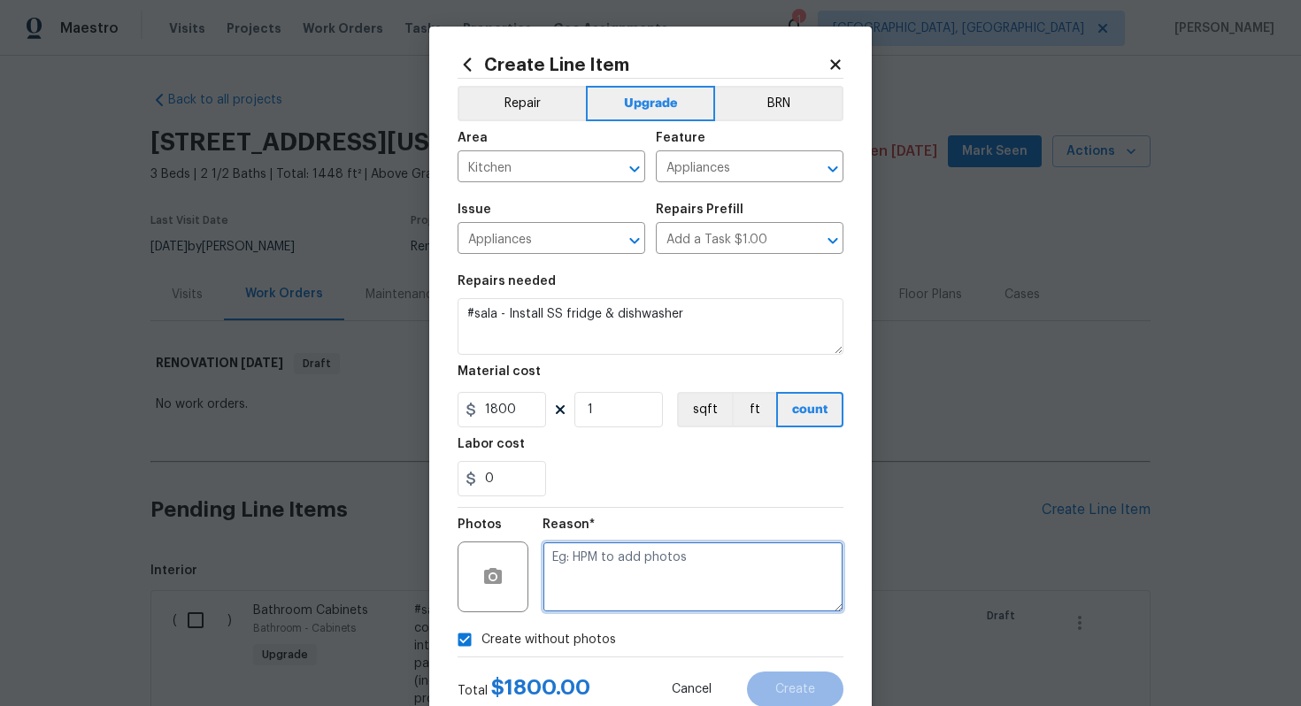
click at [587, 596] on textarea at bounding box center [693, 577] width 301 height 71
type textarea "n/a"
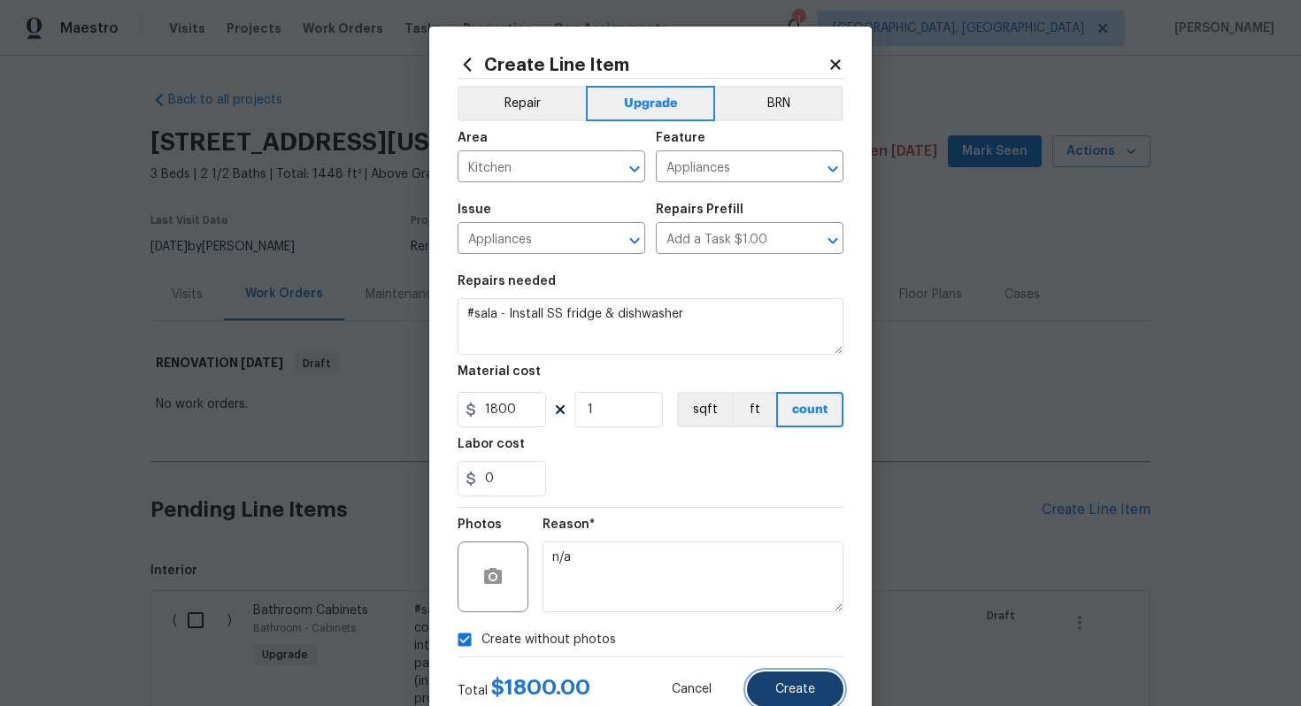
click at [796, 681] on button "Create" at bounding box center [795, 689] width 96 height 35
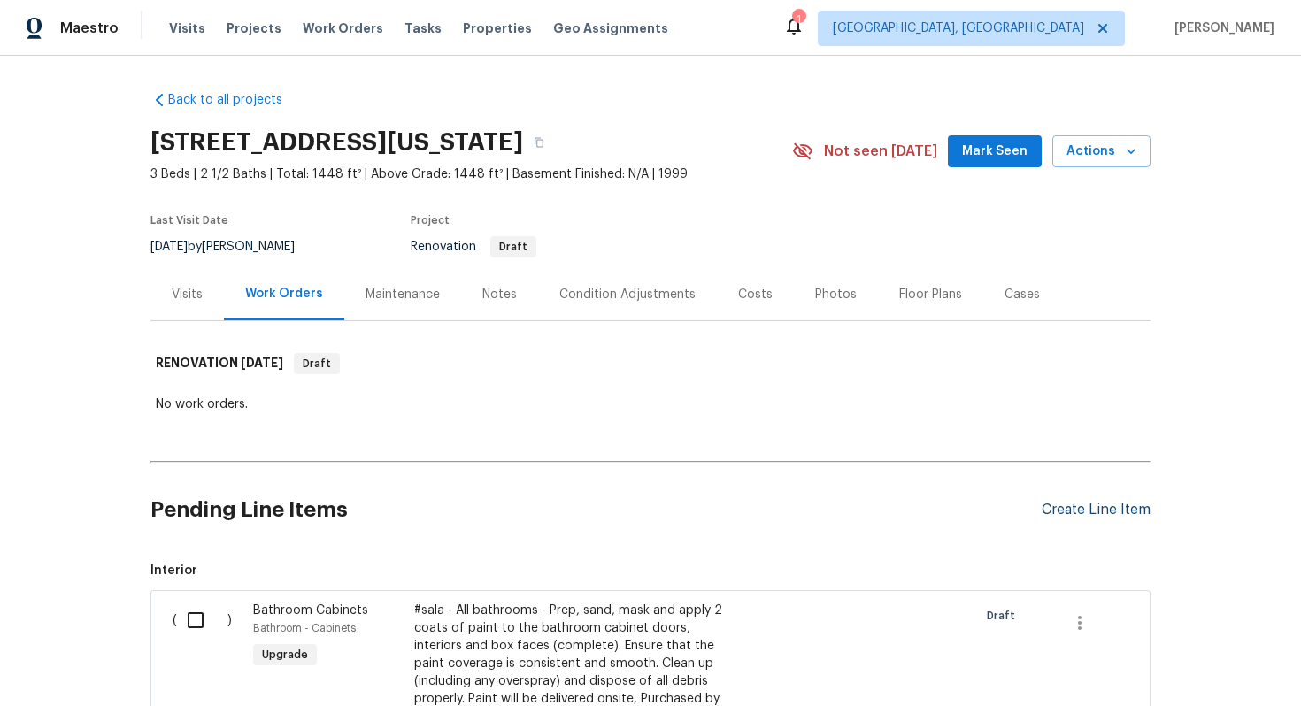
click at [1101, 504] on div "Create Line Item" at bounding box center [1096, 510] width 109 height 17
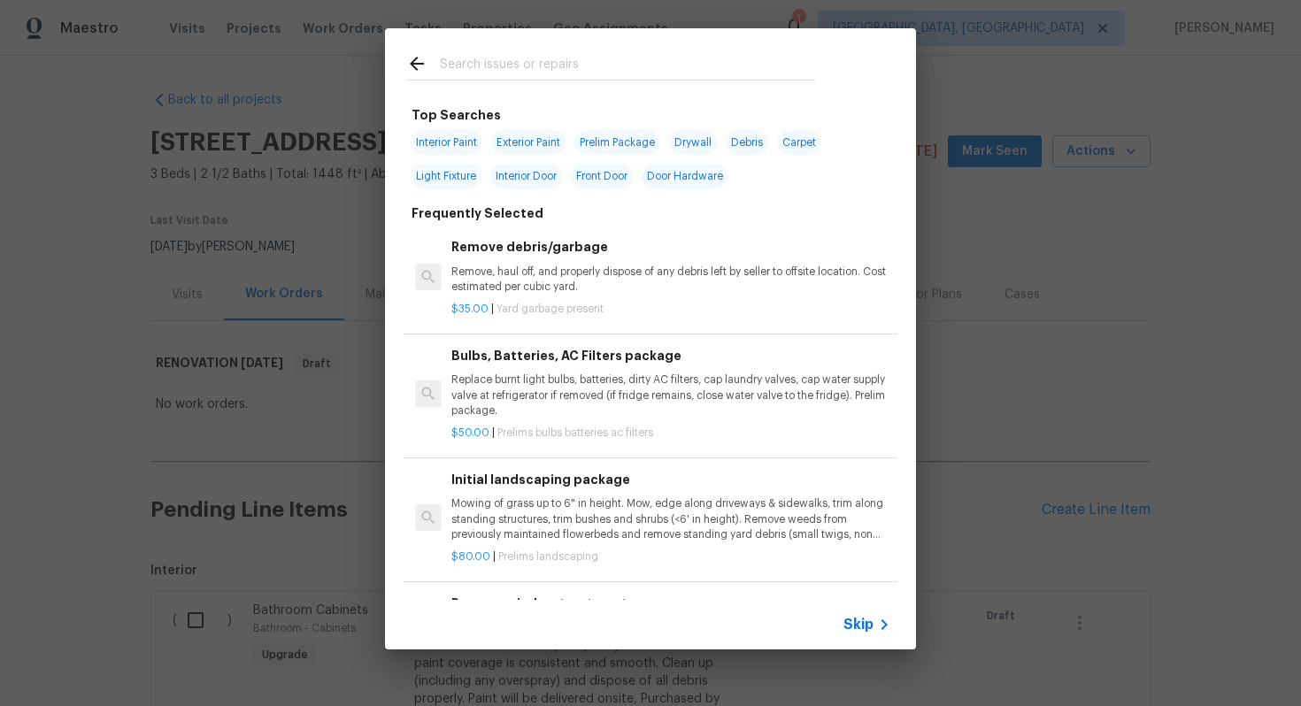
click at [869, 628] on span "Skip" at bounding box center [858, 625] width 30 height 18
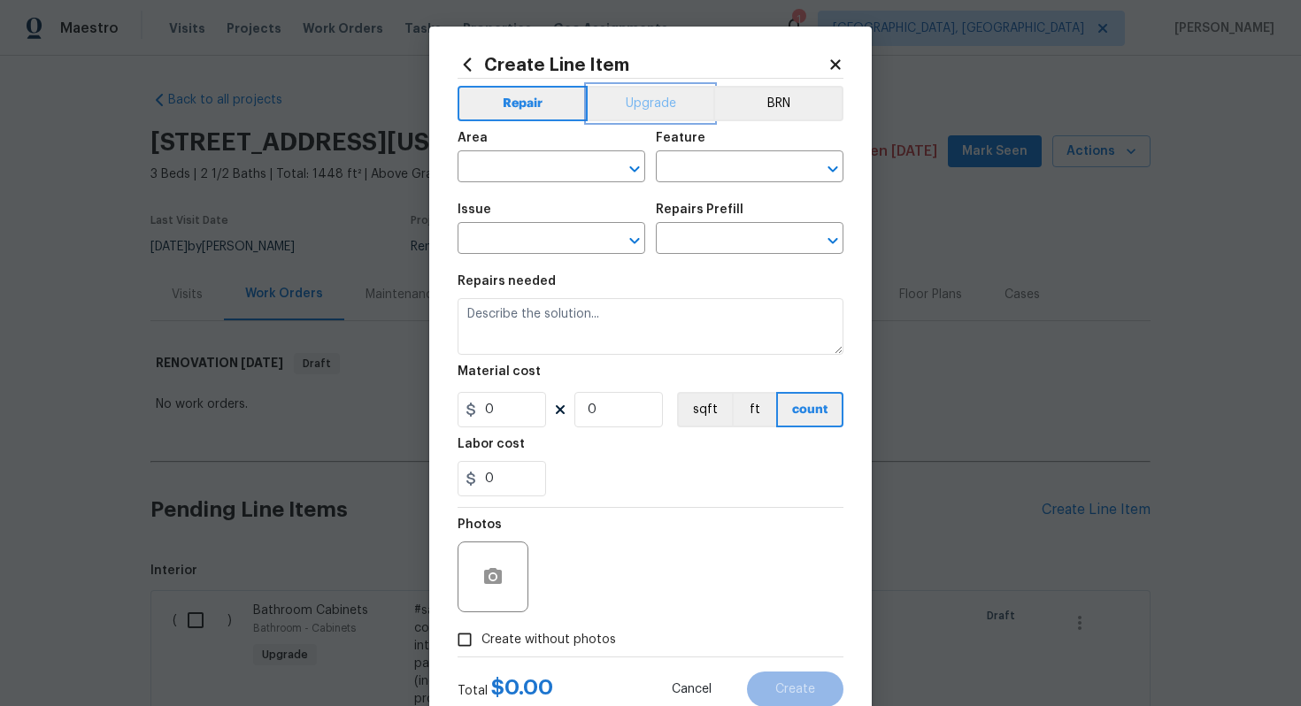
click at [641, 101] on button "Upgrade" at bounding box center [651, 103] width 127 height 35
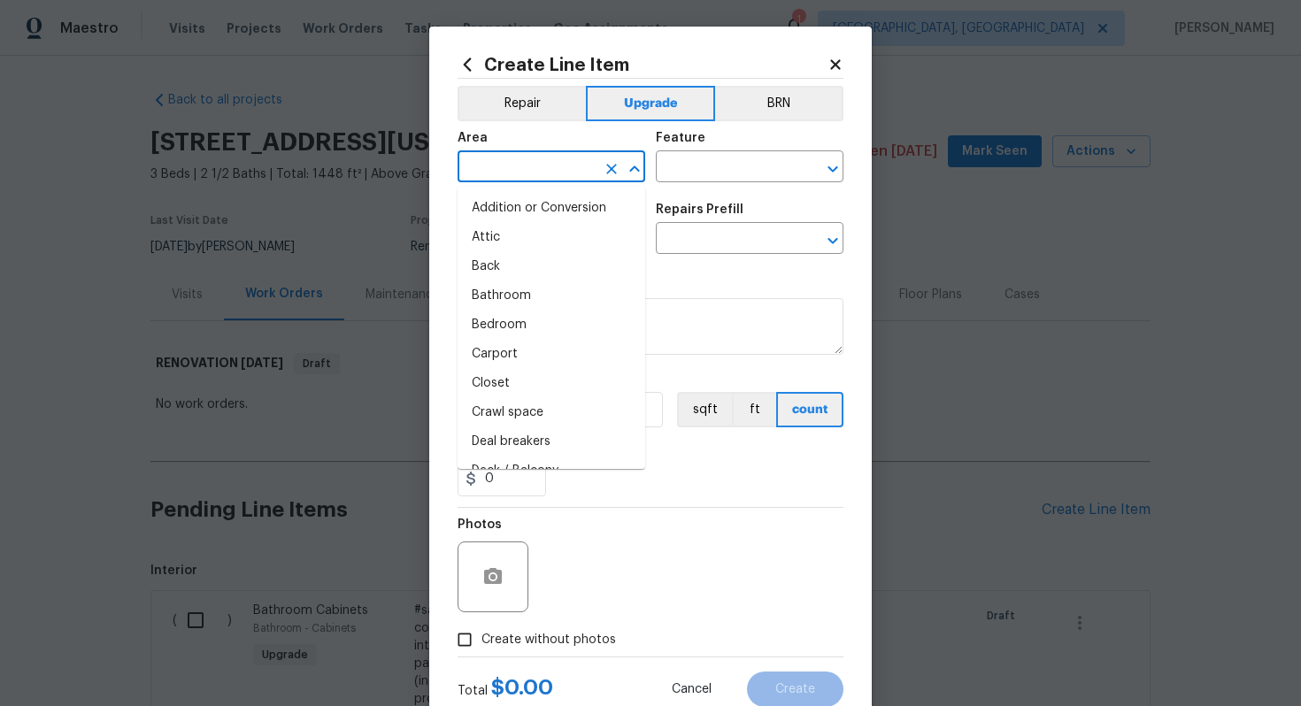
click at [524, 159] on input "text" at bounding box center [527, 168] width 138 height 27
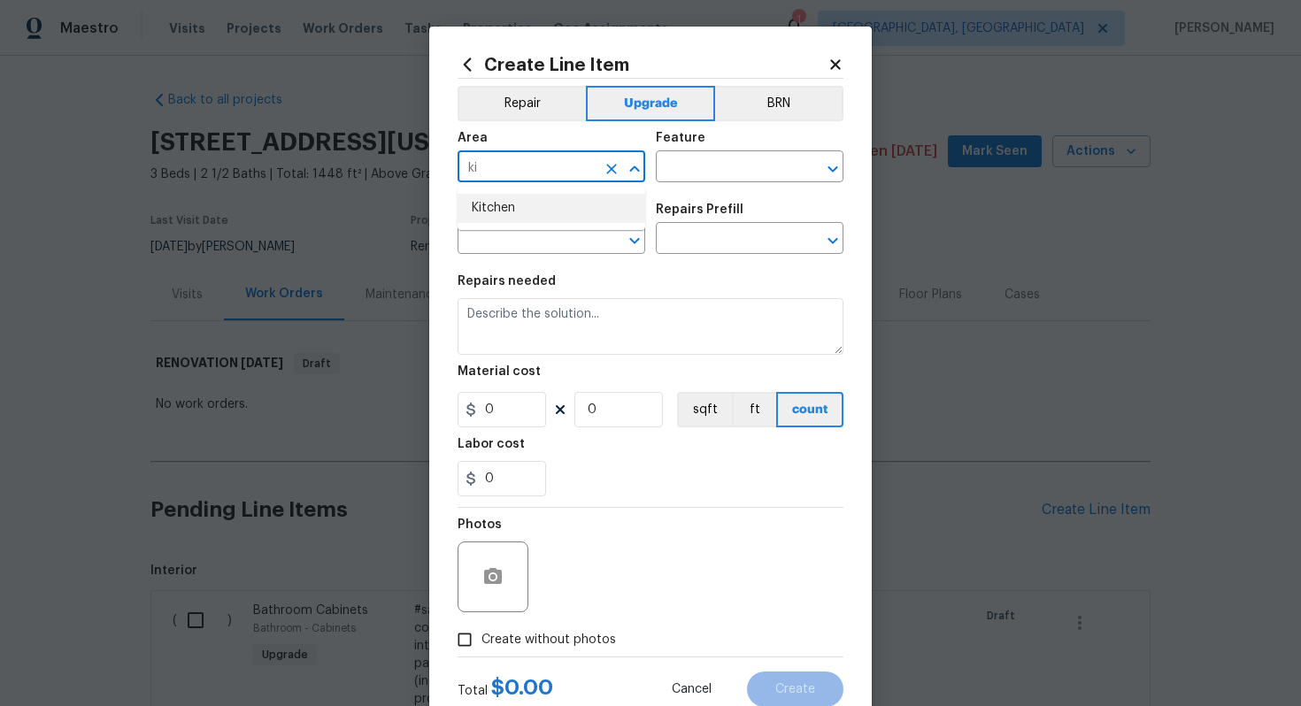
click at [520, 219] on li "Kitchen" at bounding box center [552, 208] width 188 height 29
type input "Kitchen"
click at [681, 173] on input "text" at bounding box center [725, 168] width 138 height 27
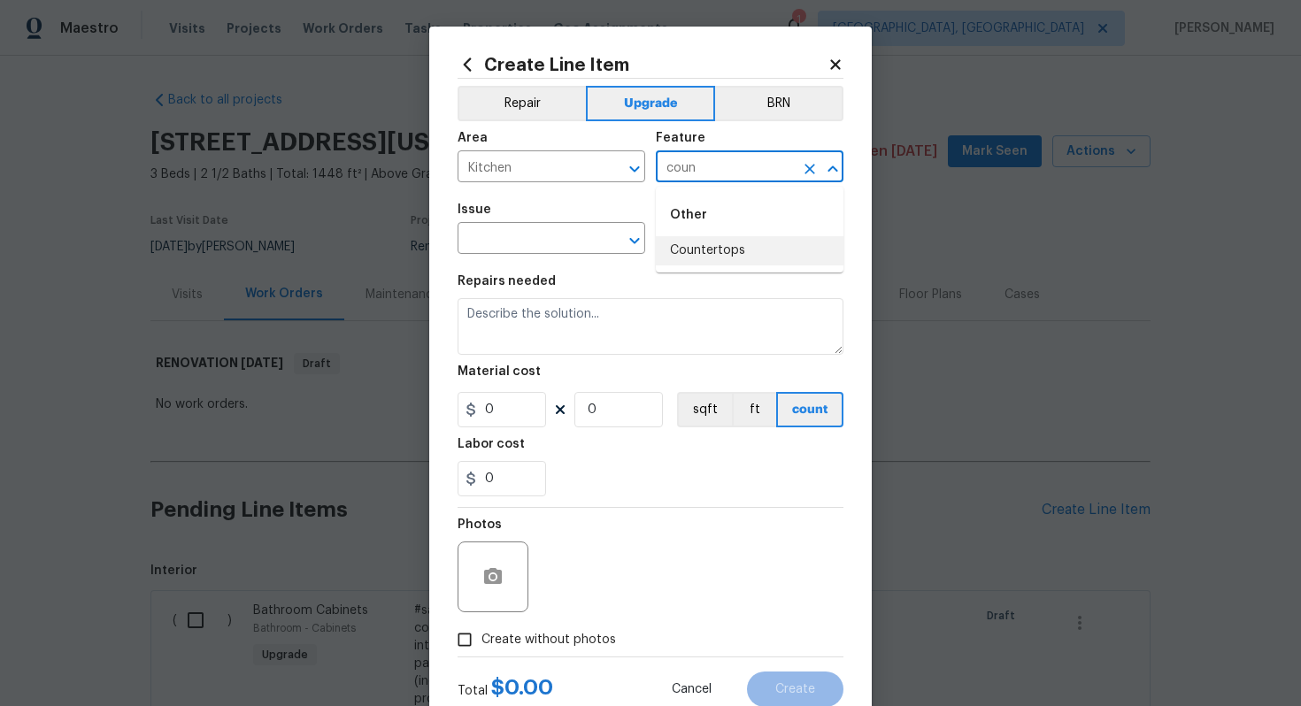
click at [759, 243] on li "Countertops" at bounding box center [750, 250] width 188 height 29
type input "Countertops"
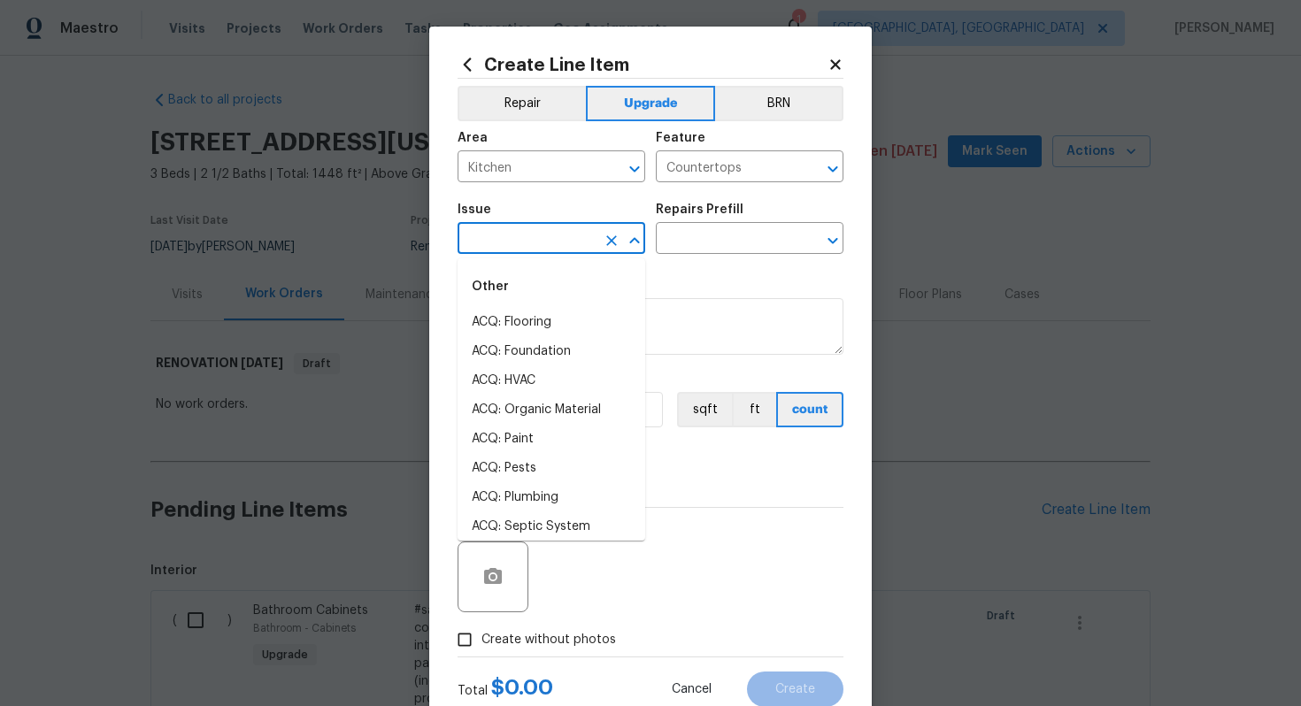
click at [582, 243] on input "text" at bounding box center [527, 240] width 138 height 27
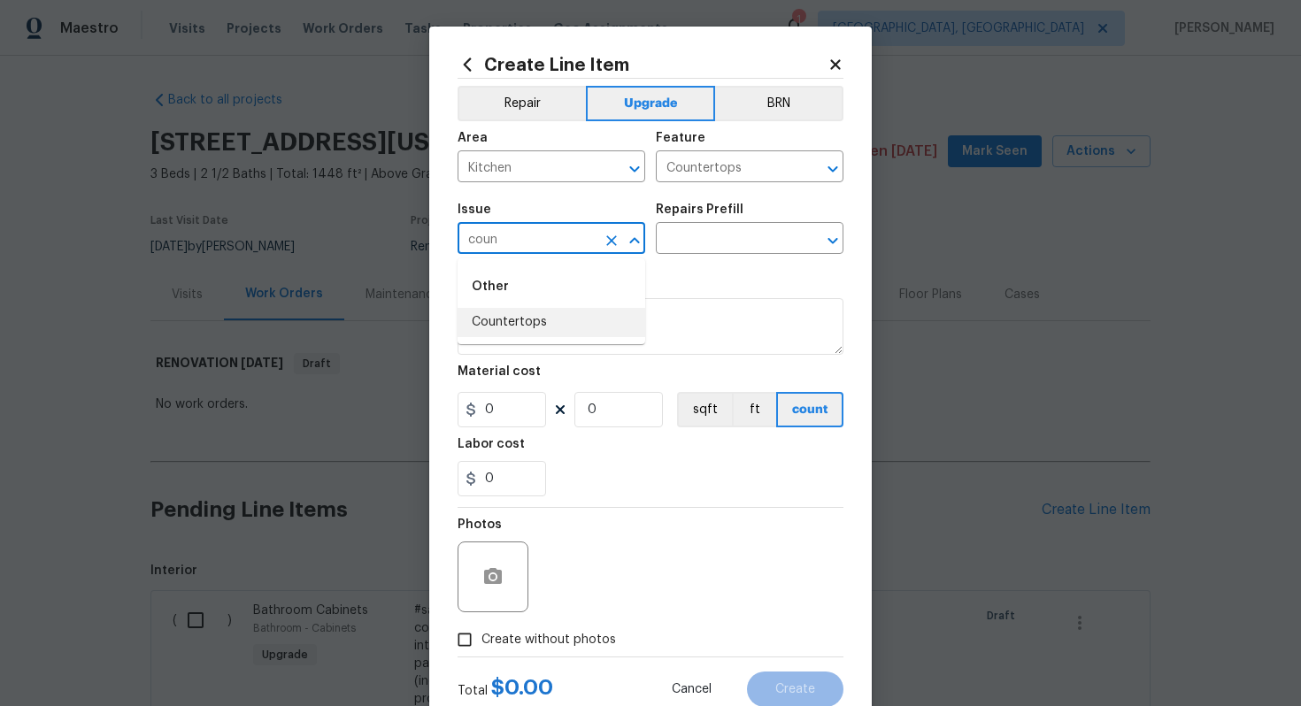
click at [563, 315] on li "Countertops" at bounding box center [552, 322] width 188 height 29
type input "Countertops"
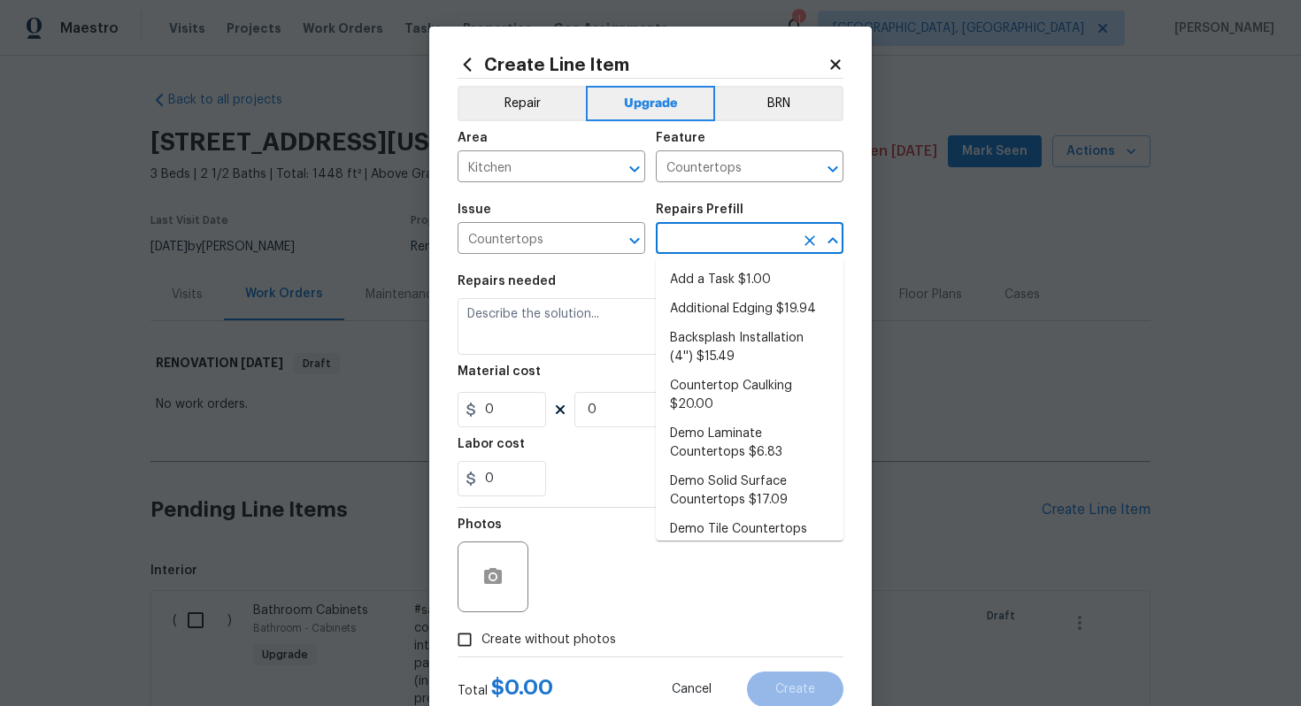
click at [696, 248] on input "text" at bounding box center [725, 240] width 138 height 27
click at [696, 278] on li "Add a Task $1.00" at bounding box center [750, 280] width 188 height 29
type input "Add a Task $1.00"
type textarea "HPM to detail"
type input "1"
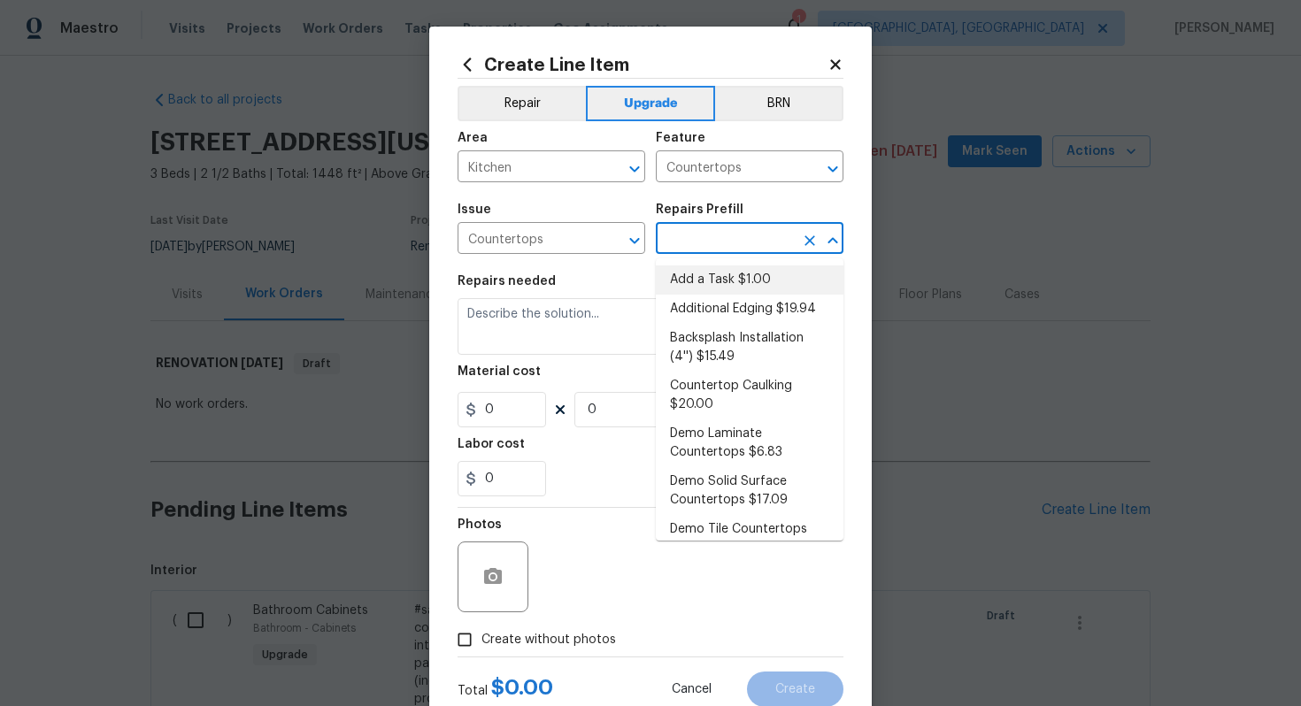
type input "1"
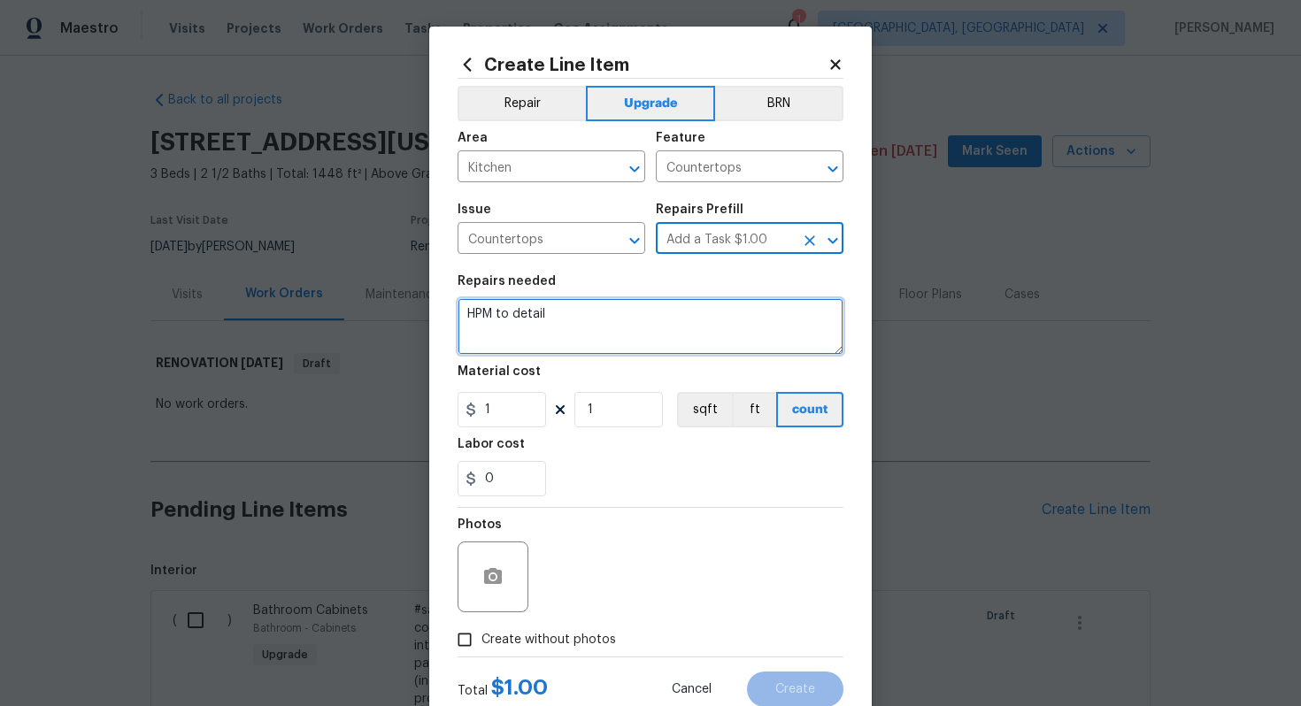
click at [565, 335] on textarea "HPM to detail" at bounding box center [651, 326] width 386 height 57
paste textarea "New Tile Backsplash"
type textarea "#sala - New Tile Backsplash"
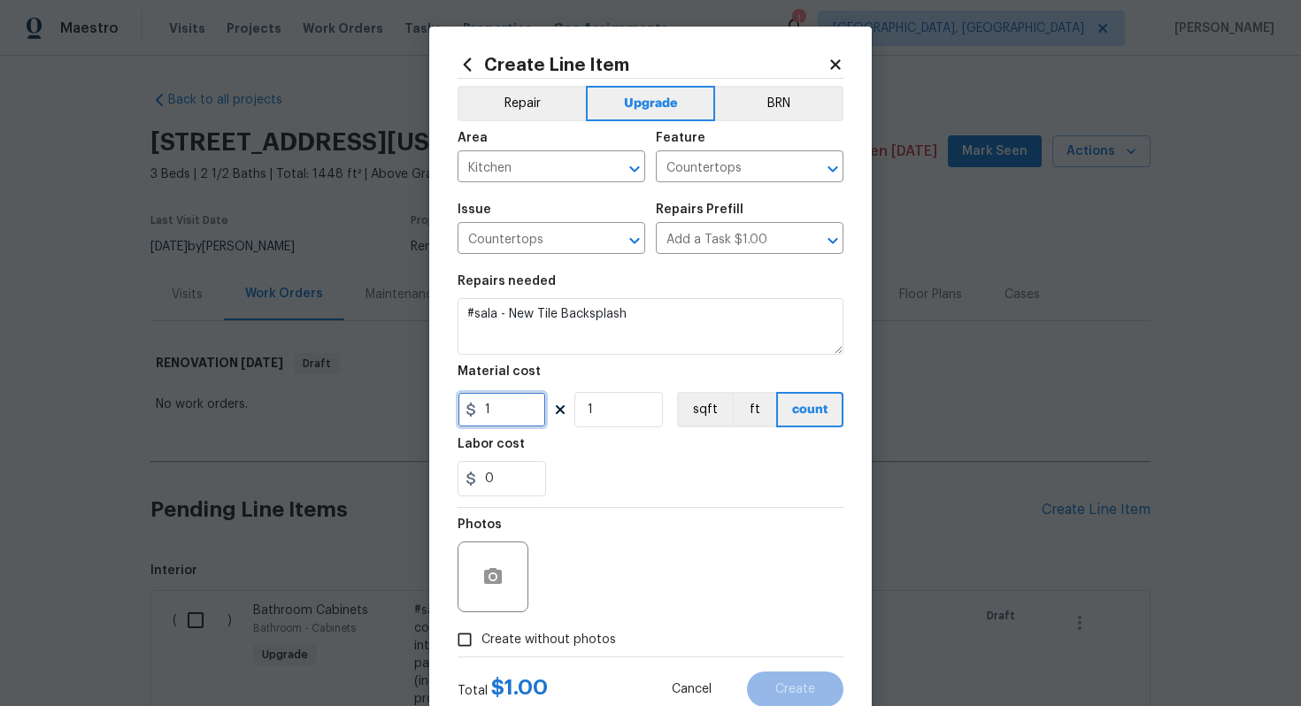
click at [518, 415] on input "1" at bounding box center [502, 409] width 89 height 35
type input "1200"
click at [578, 645] on span "Create without photos" at bounding box center [548, 640] width 135 height 19
click at [481, 645] on input "Create without photos" at bounding box center [465, 640] width 34 height 34
checkbox input "true"
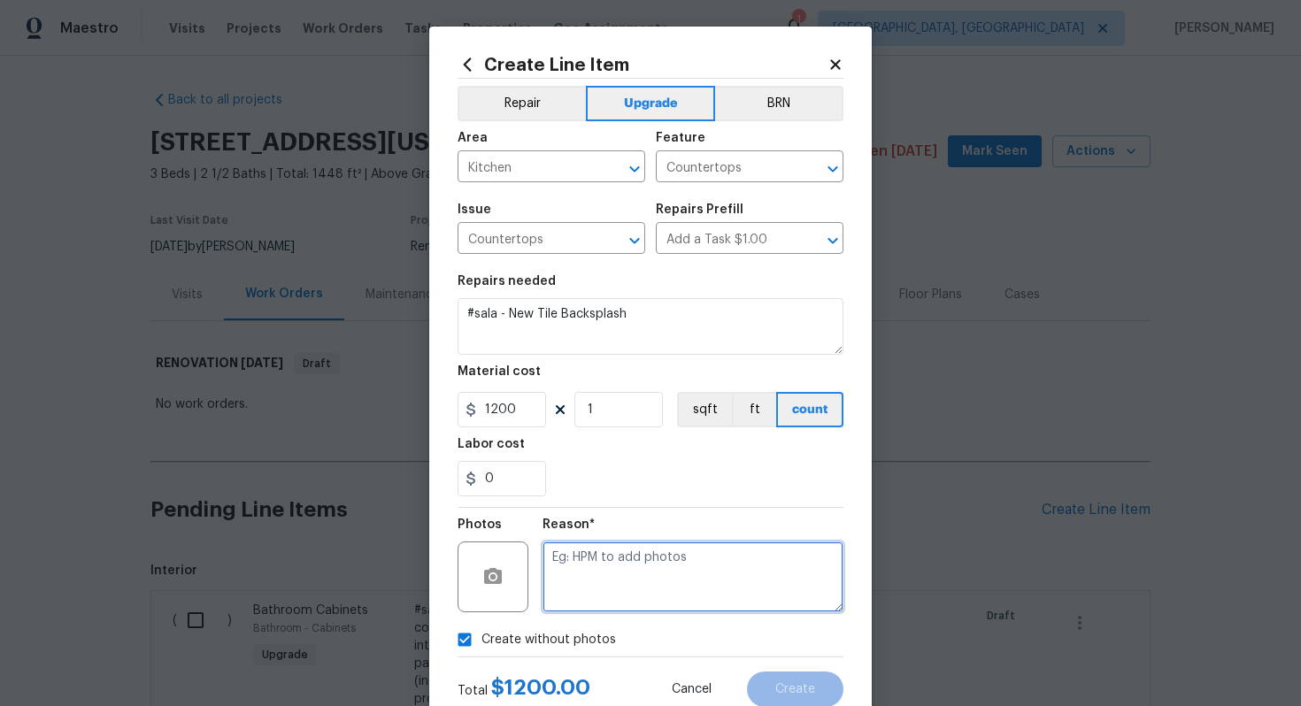
click at [599, 597] on textarea at bounding box center [693, 577] width 301 height 71
type textarea "n/a"
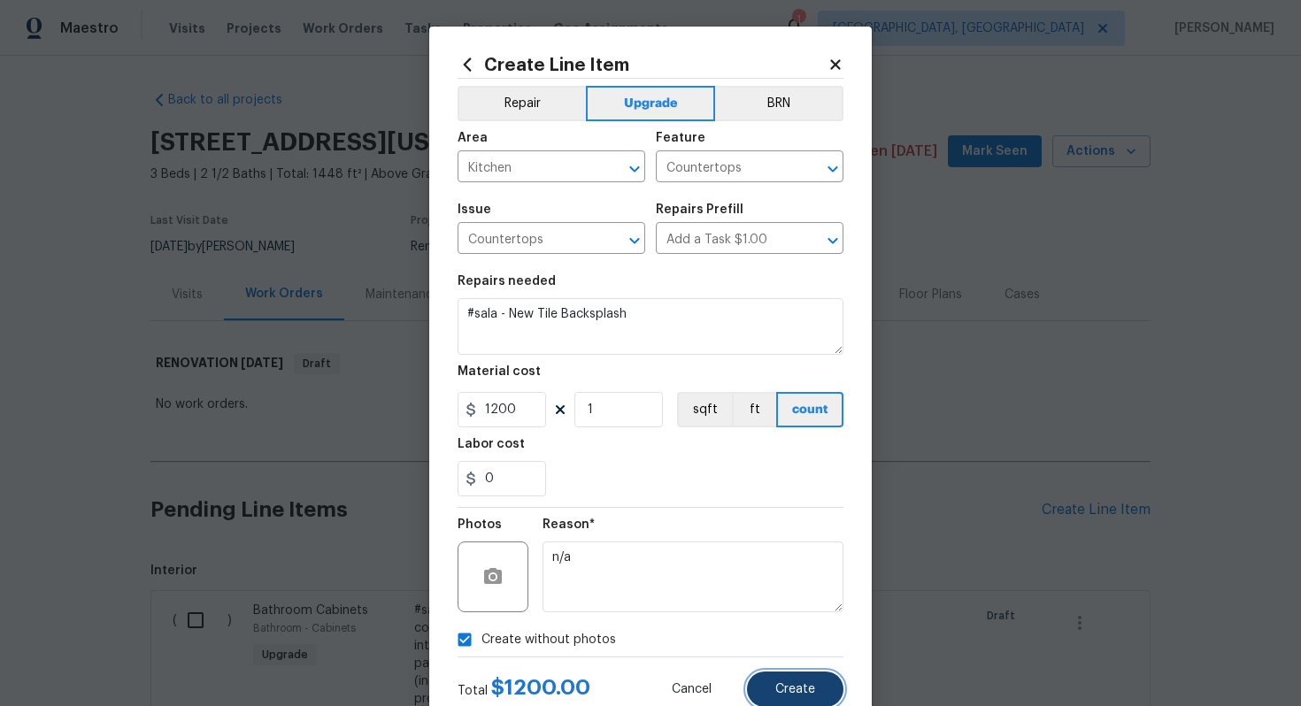
click at [782, 697] on span "Create" at bounding box center [795, 689] width 40 height 13
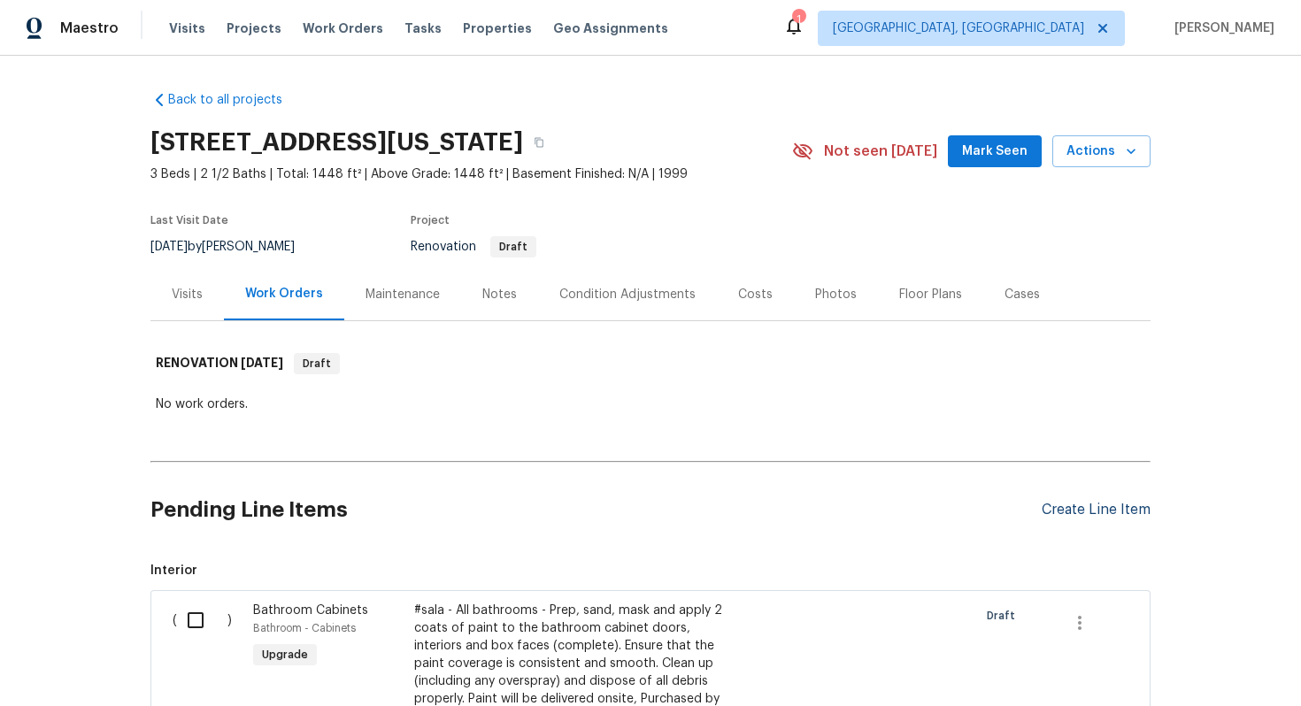
click at [1056, 502] on div "Create Line Item" at bounding box center [1096, 510] width 109 height 17
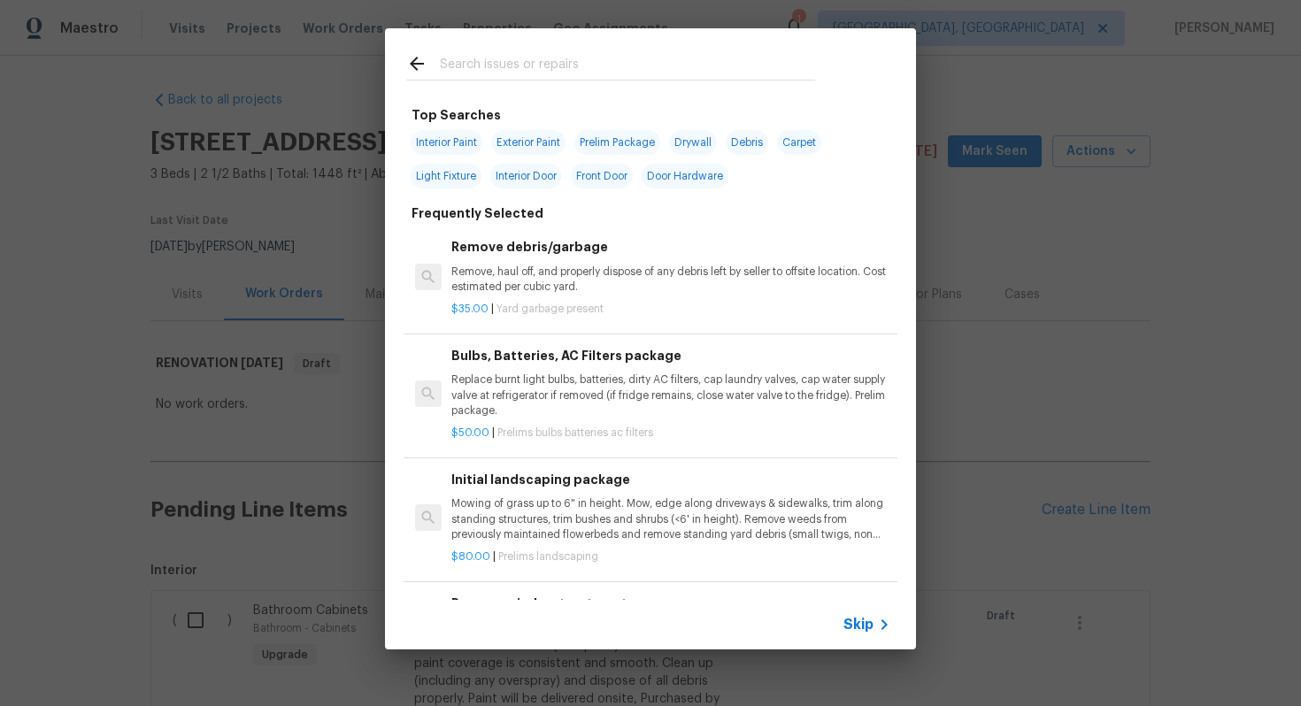
click at [859, 625] on span "Skip" at bounding box center [858, 625] width 30 height 18
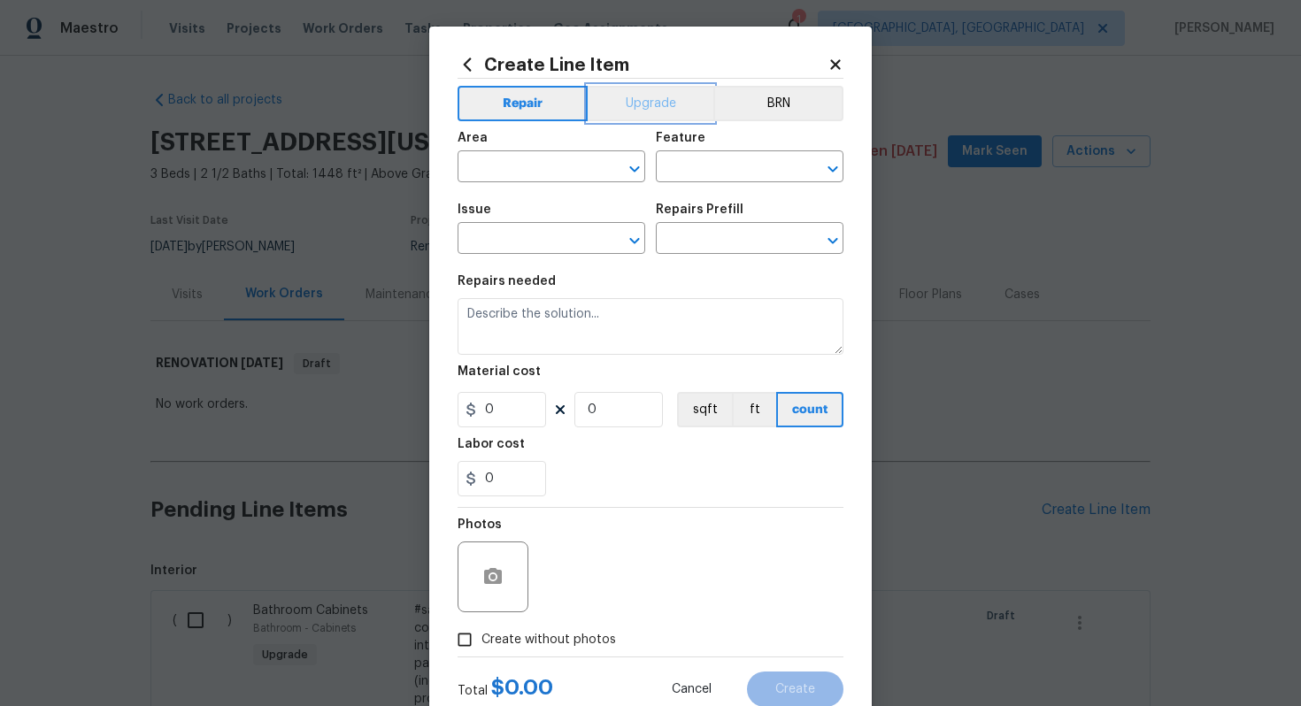
click at [630, 106] on button "Upgrade" at bounding box center [651, 103] width 127 height 35
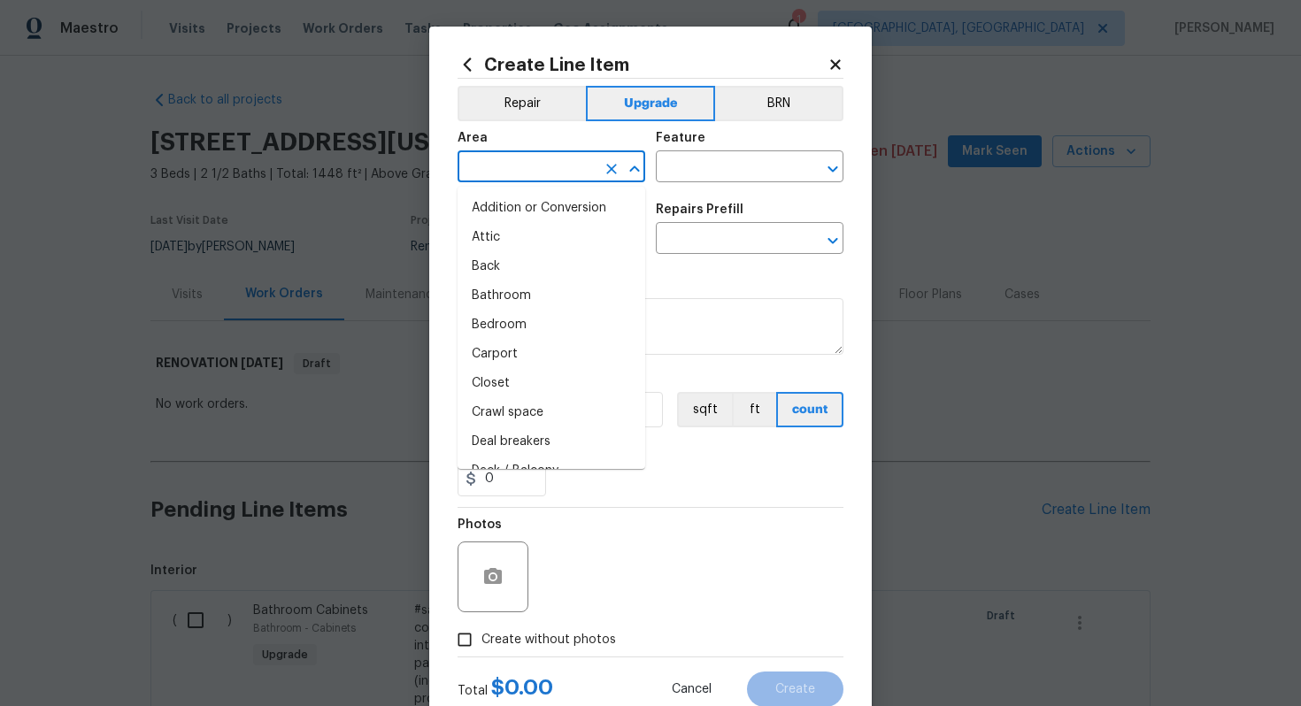
click at [562, 181] on input "text" at bounding box center [527, 168] width 138 height 27
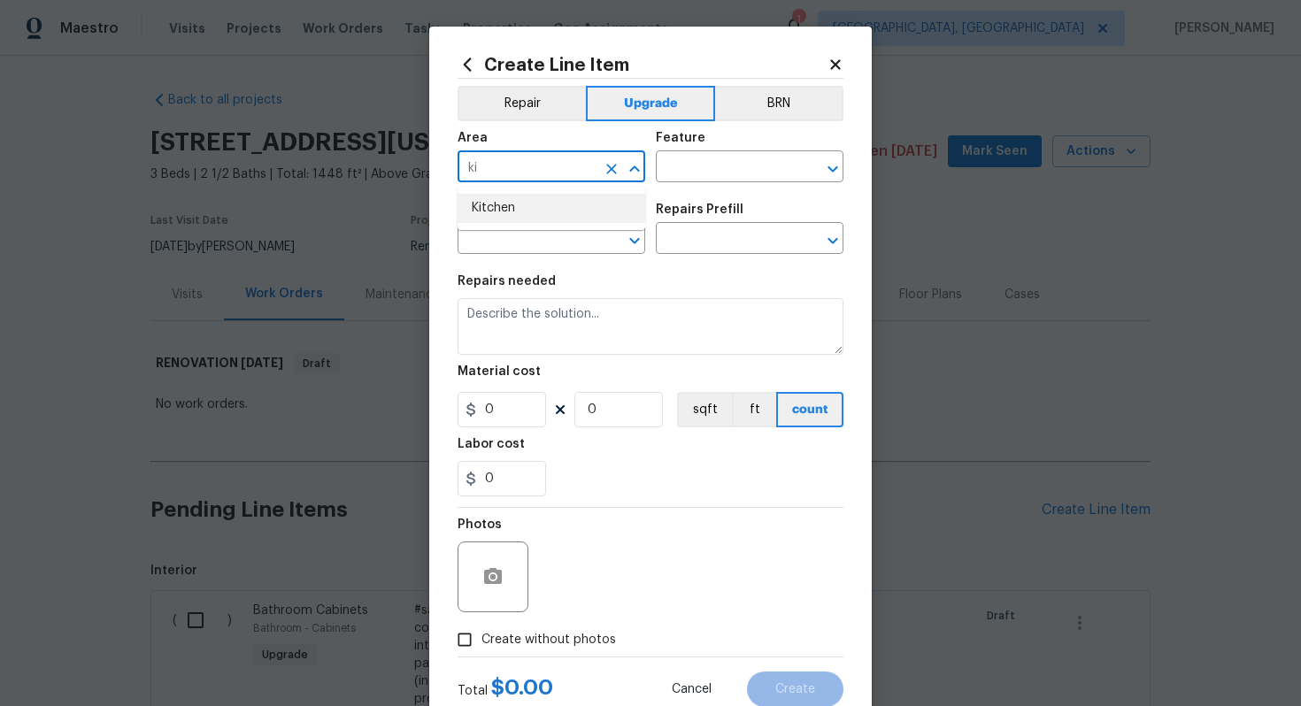
click at [545, 222] on li "Kitchen" at bounding box center [552, 208] width 188 height 29
type input "Kitchen"
click at [690, 171] on input "text" at bounding box center [725, 168] width 138 height 27
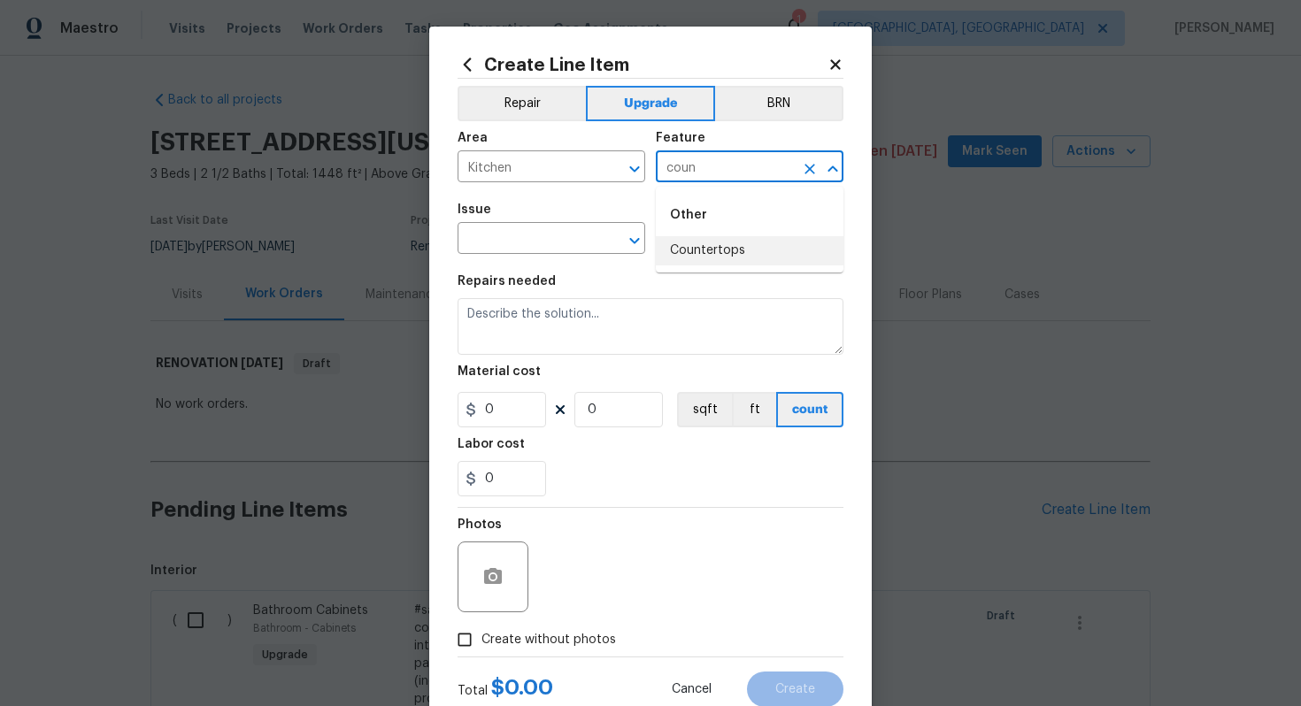
click at [728, 238] on li "Countertops" at bounding box center [750, 250] width 188 height 29
type input "Countertops"
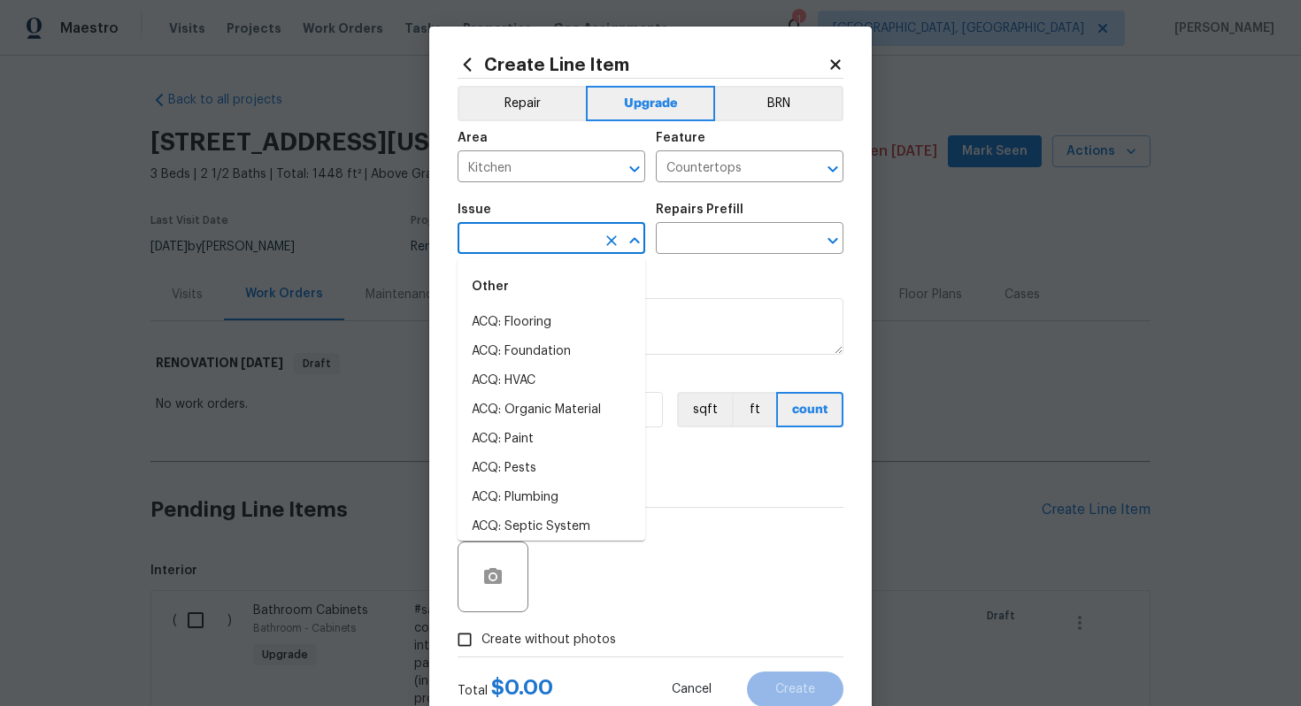
click at [555, 227] on input "text" at bounding box center [527, 240] width 138 height 27
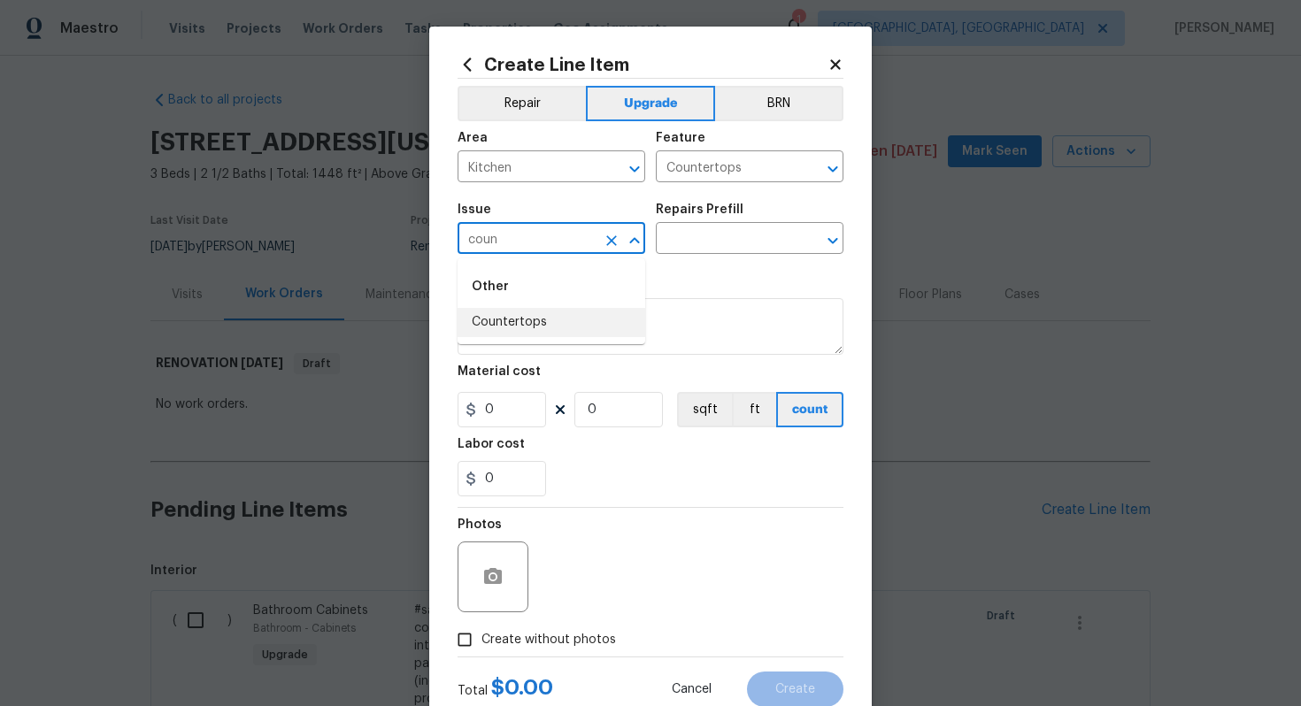
click at [588, 323] on li "Countertops" at bounding box center [552, 322] width 188 height 29
type input "Countertops"
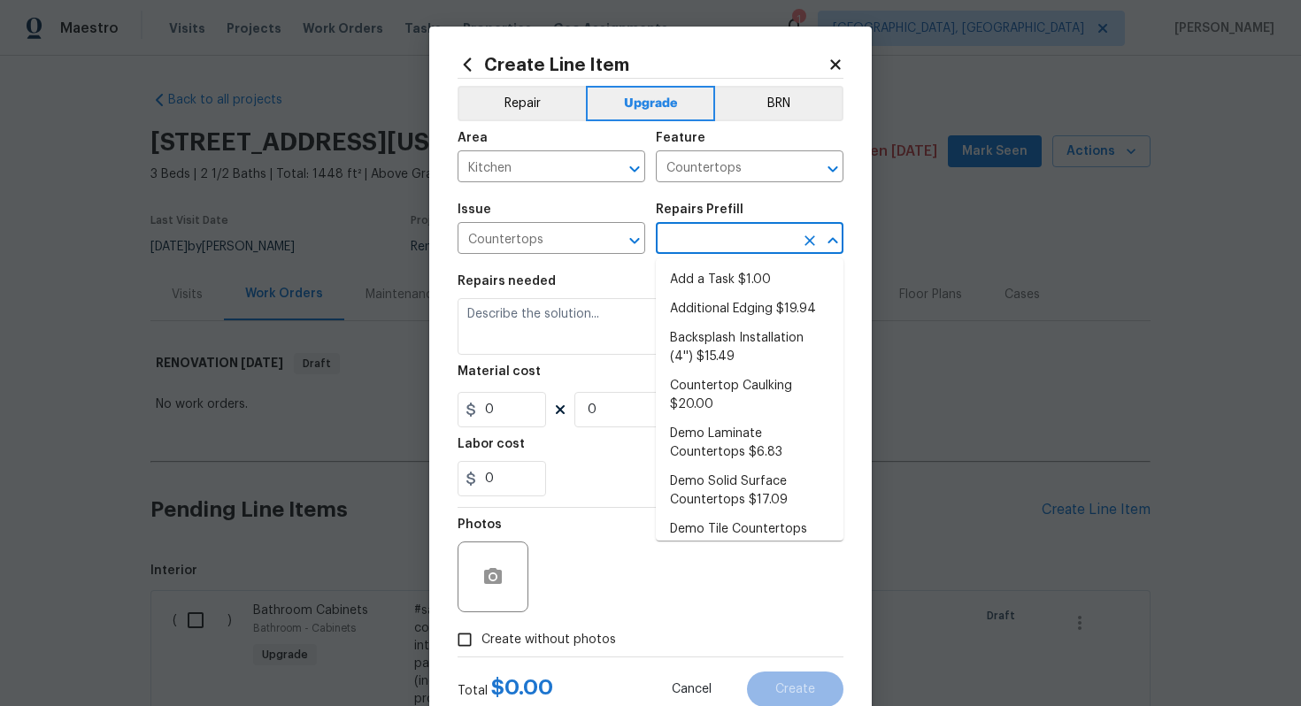
click at [714, 237] on input "text" at bounding box center [725, 240] width 138 height 27
click at [709, 276] on li "Add a Task $1.00" at bounding box center [750, 280] width 188 height 29
type input "Add a Task $1.00"
type textarea "HPM to detail"
type input "1"
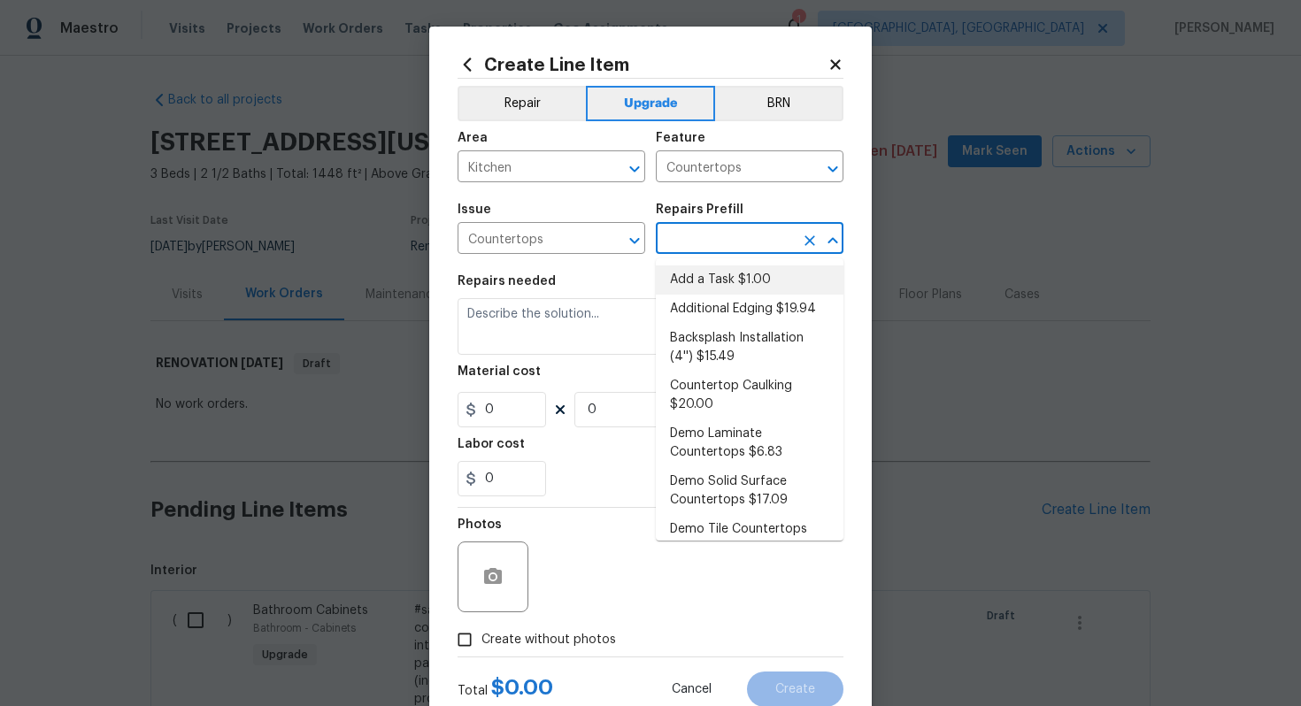
type input "1"
click at [714, 282] on li "Add a Task $1.00" at bounding box center [750, 280] width 188 height 29
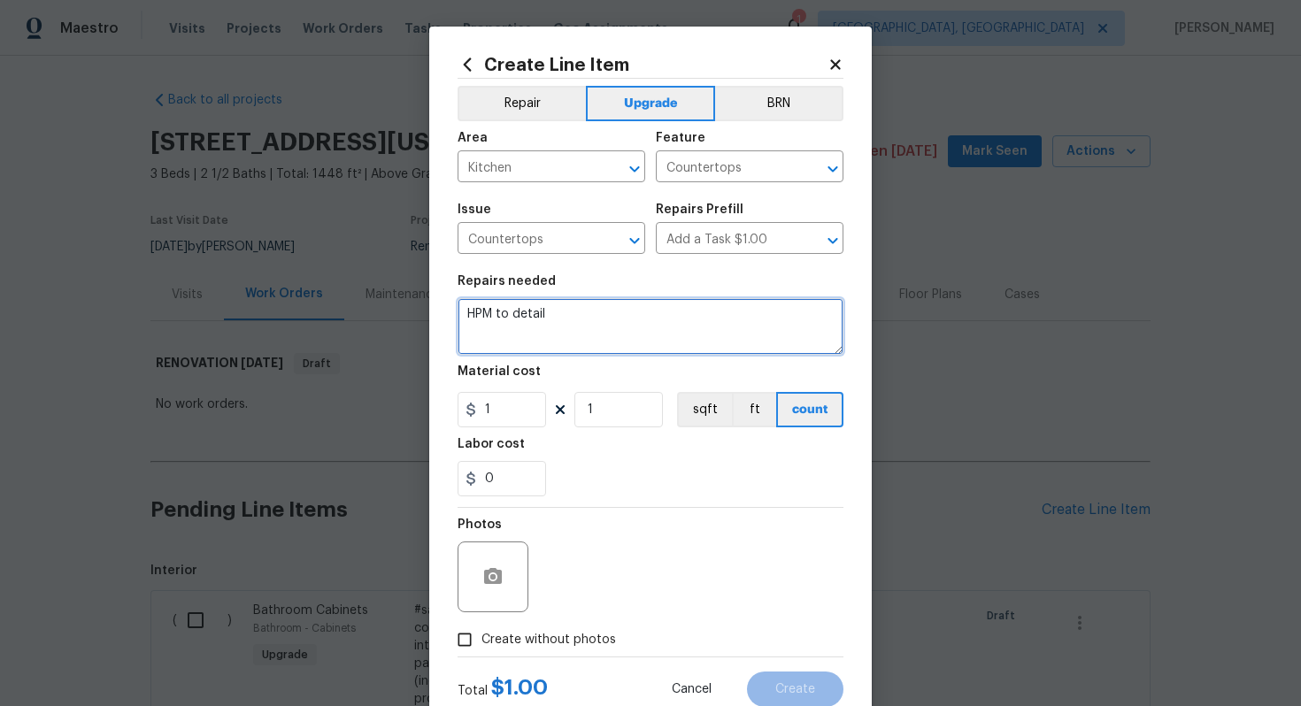
click at [584, 327] on textarea "HPM to detail" at bounding box center [651, 326] width 386 height 57
paste textarea "Install Stone Countertops with undermoutn sink & faucet"
type textarea "#sala - Install Stone Countertops with undermoutn sink & faucet"
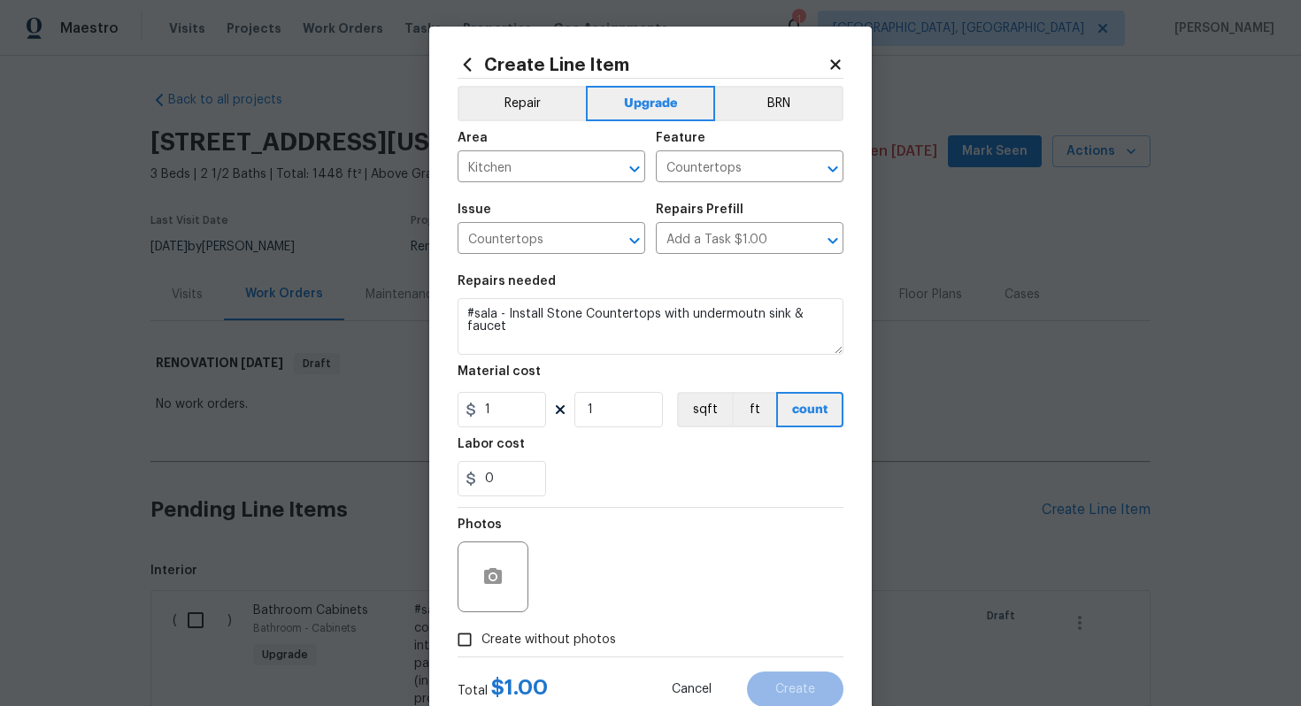
click at [522, 385] on div "Material cost" at bounding box center [651, 377] width 386 height 23
click at [509, 412] on input "1" at bounding box center [502, 409] width 89 height 35
type input "5659"
click at [589, 640] on span "Create without photos" at bounding box center [548, 640] width 135 height 19
click at [481, 640] on input "Create without photos" at bounding box center [465, 640] width 34 height 34
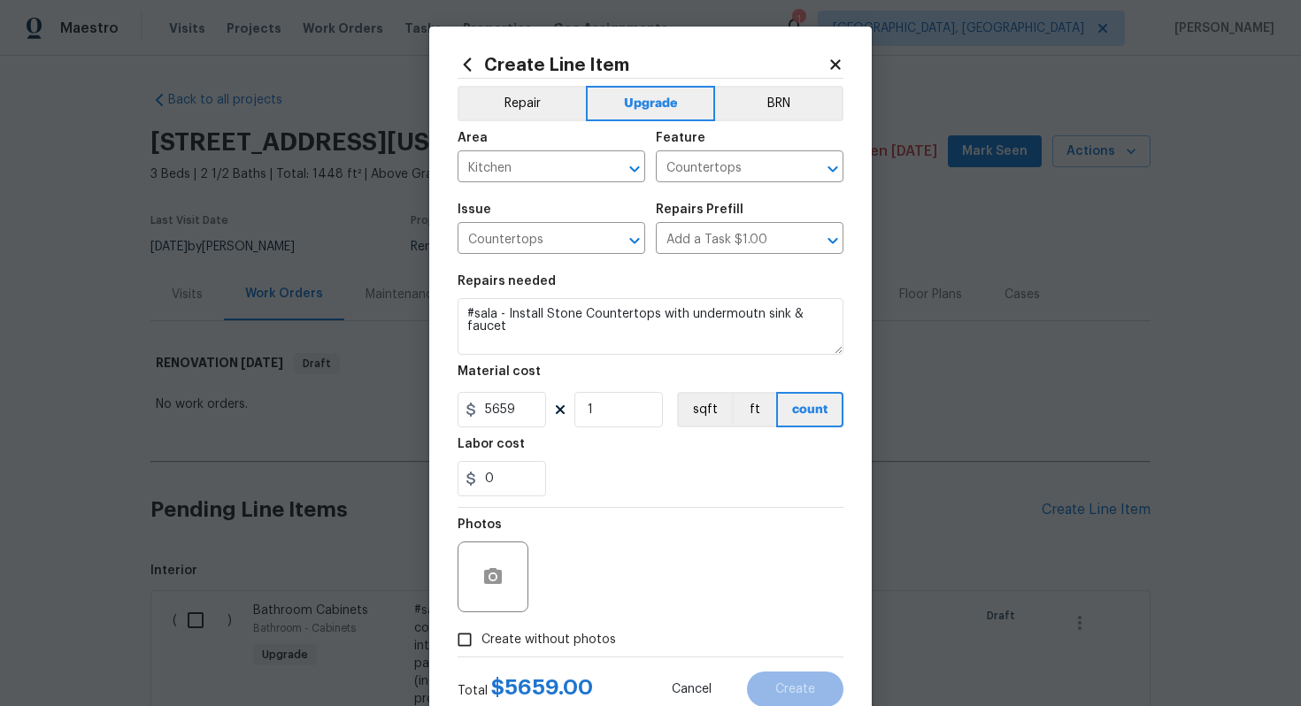
checkbox input "true"
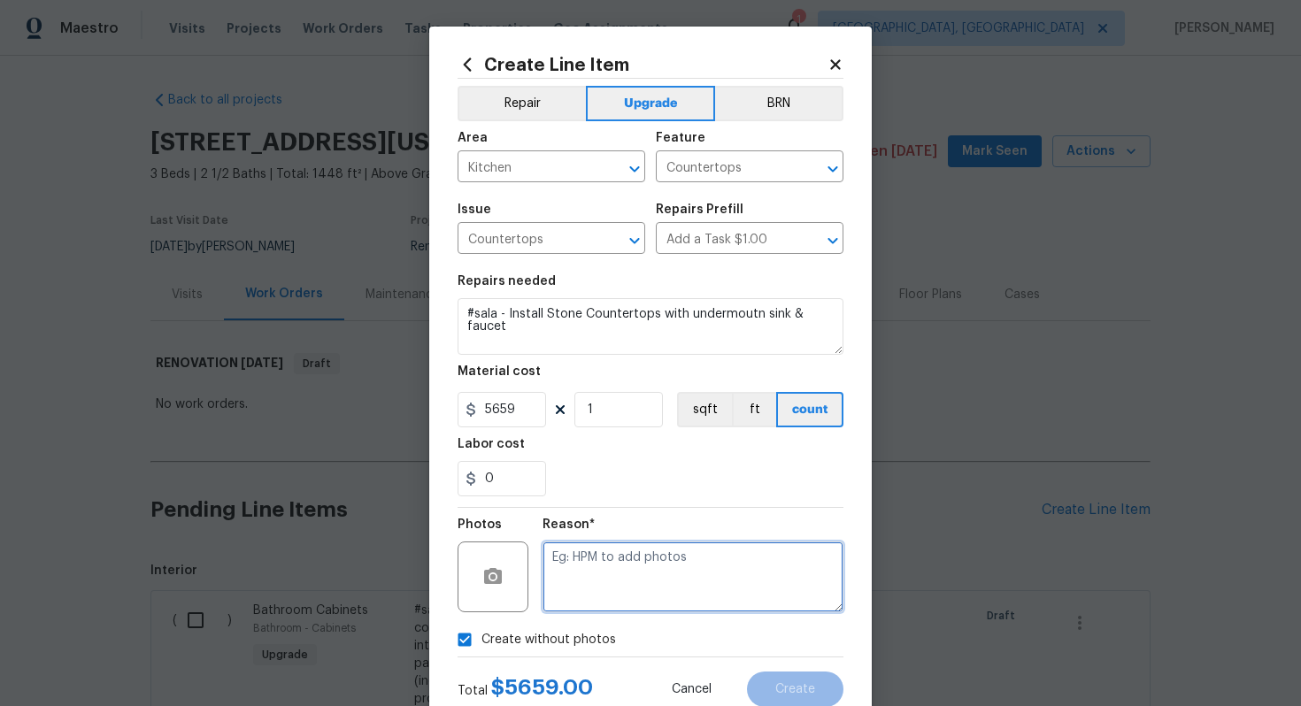
click at [612, 598] on textarea at bounding box center [693, 577] width 301 height 71
type textarea "n/a"
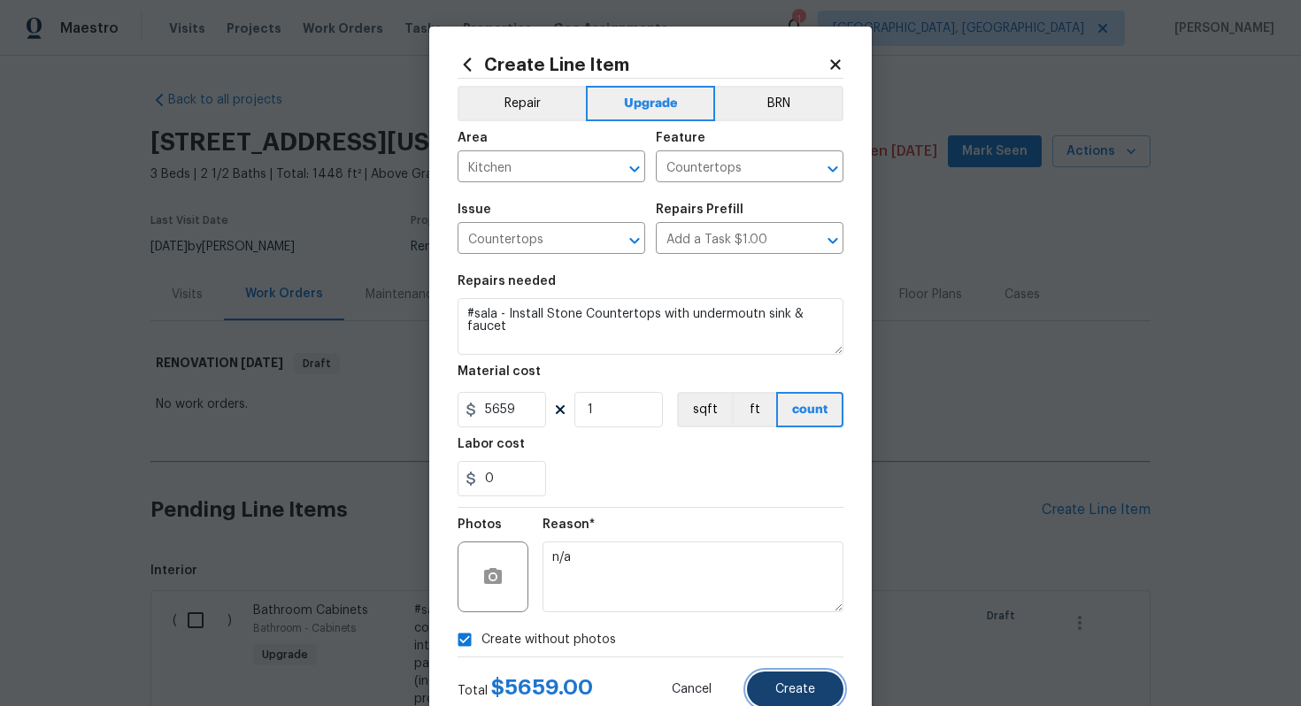
click at [806, 673] on button "Create" at bounding box center [795, 689] width 96 height 35
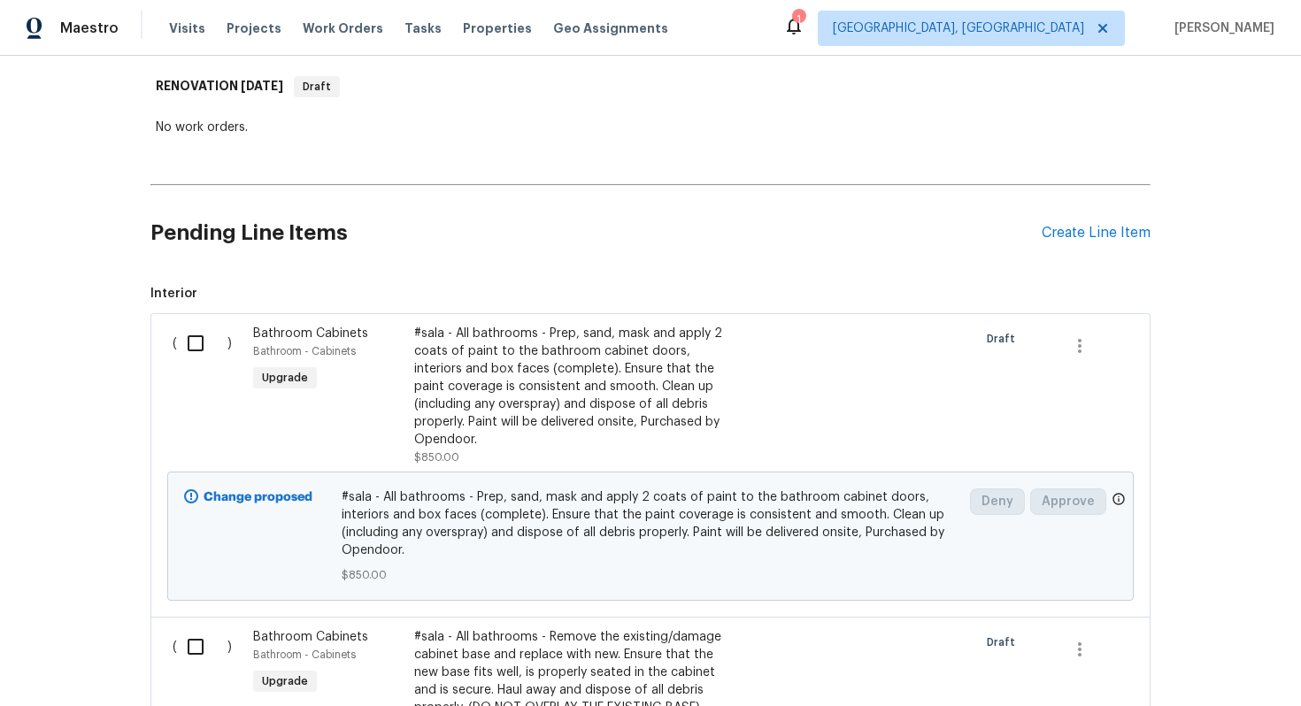
scroll to position [243, 0]
